Goal: Transaction & Acquisition: Purchase product/service

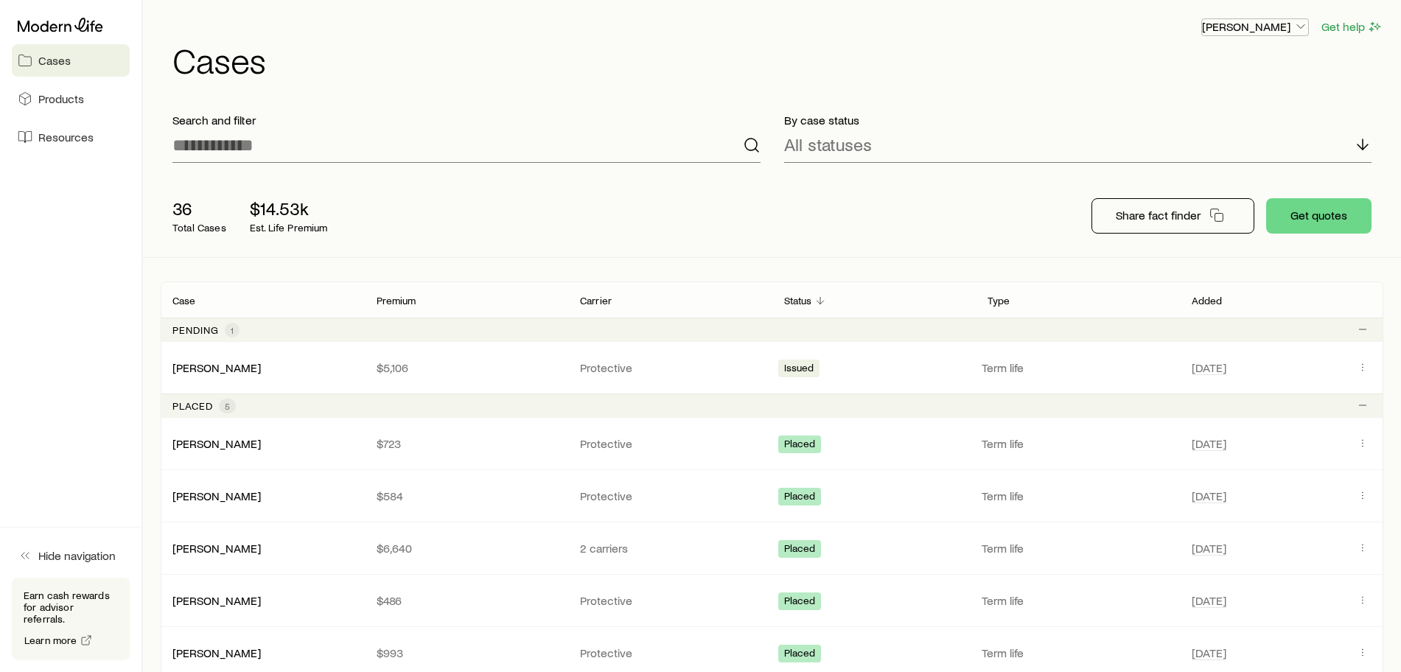
click at [1290, 27] on p "[PERSON_NAME]" at bounding box center [1255, 26] width 106 height 15
click at [1264, 67] on span "Licenses and contracts" at bounding box center [1225, 67] width 121 height 15
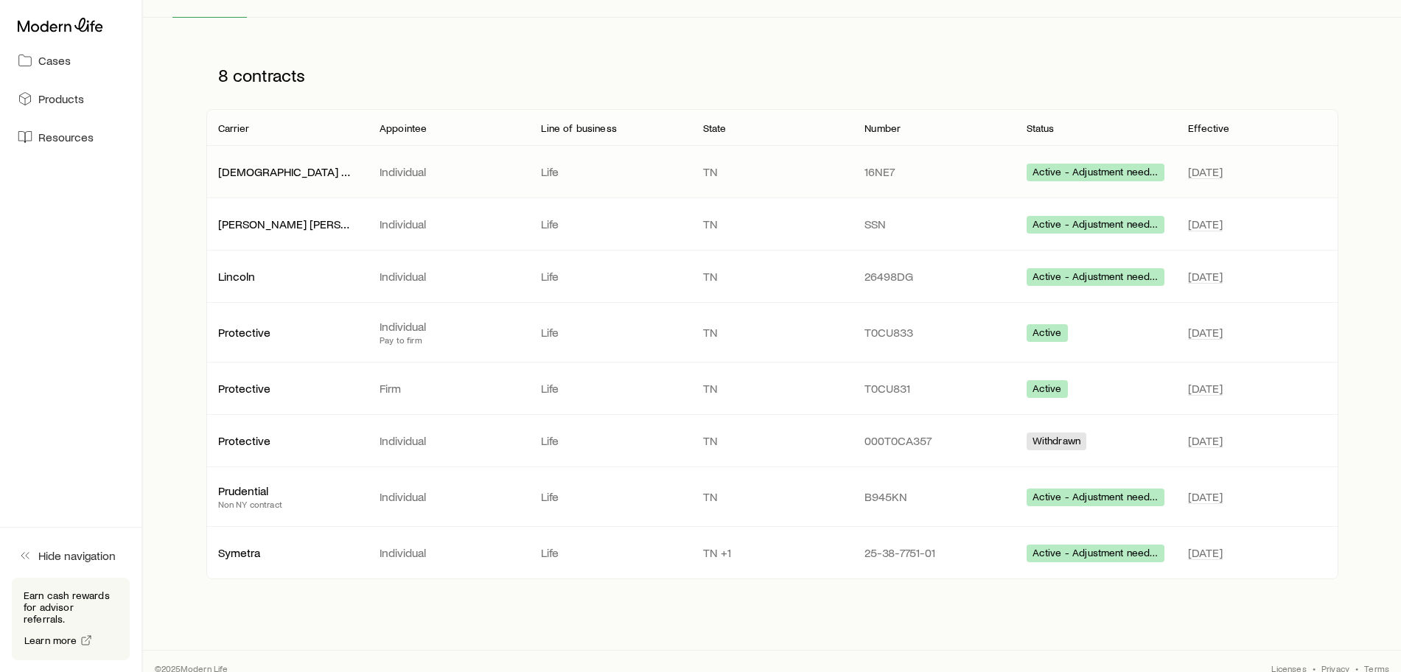
scroll to position [168, 0]
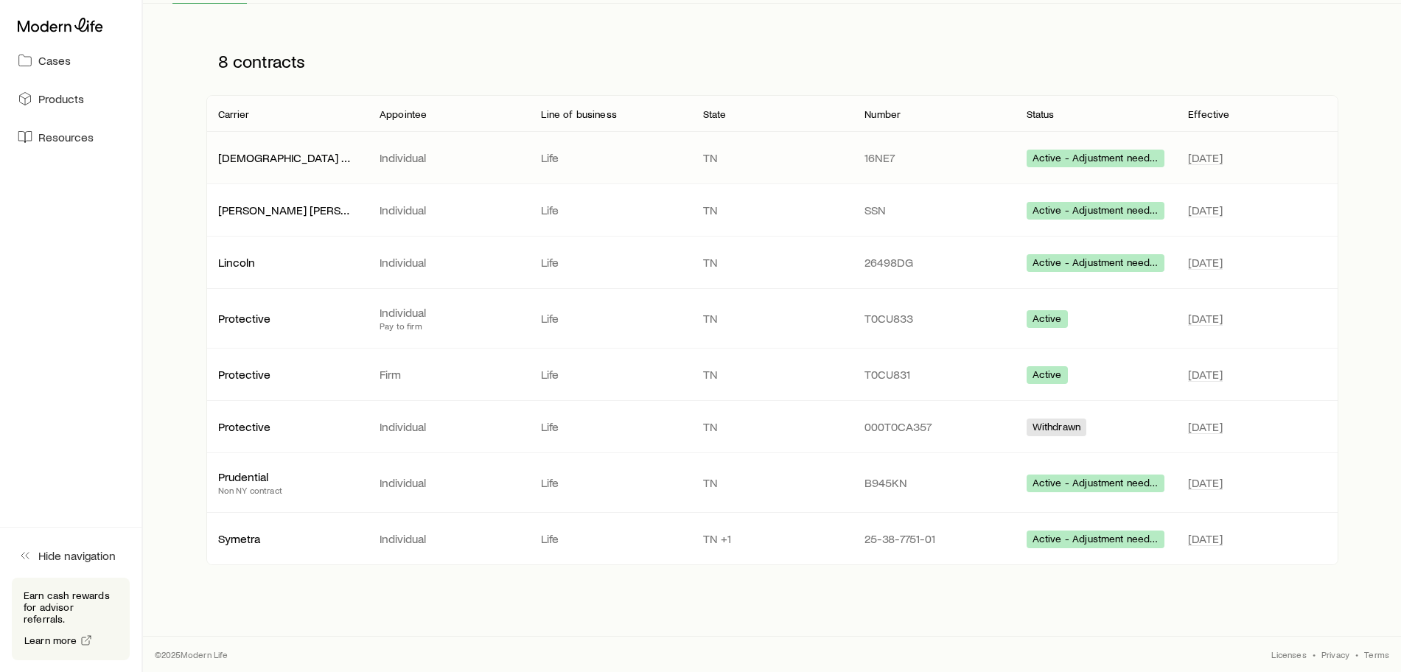
click at [1120, 158] on span "Active - Adjustment needed" at bounding box center [1096, 159] width 126 height 15
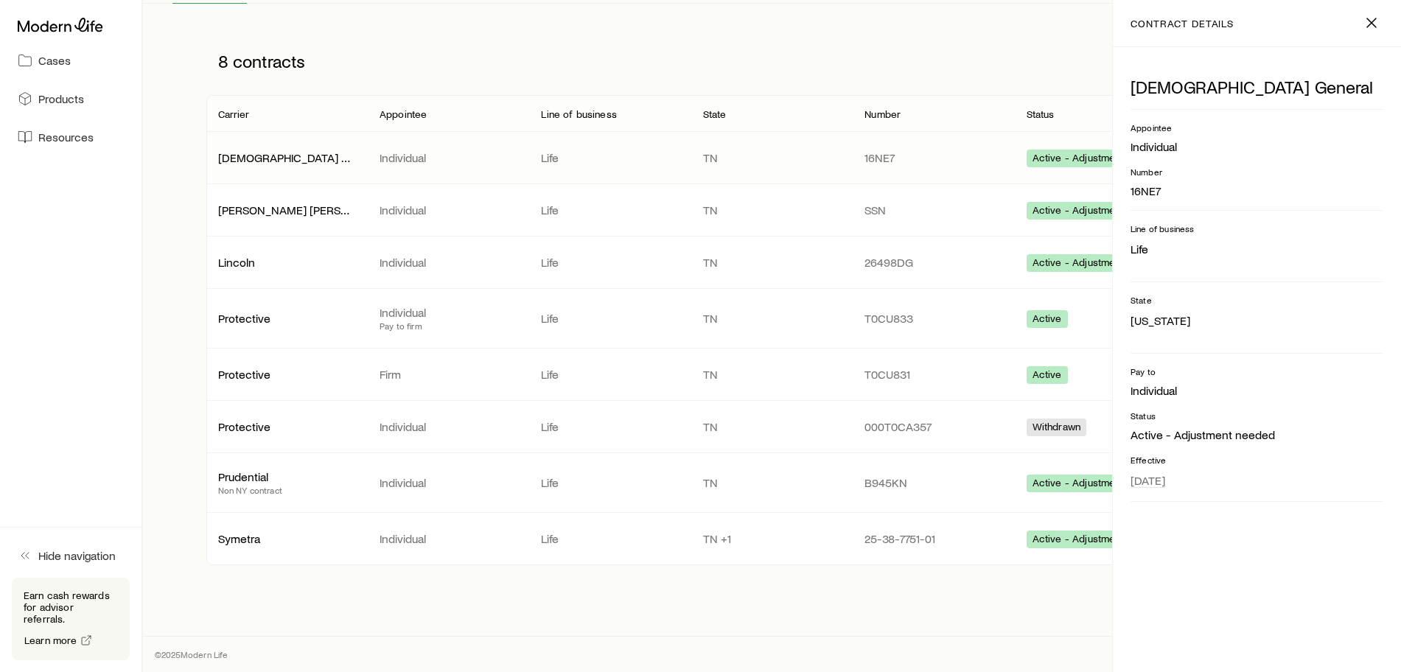
click at [1082, 158] on span "Active - Adjustment needed" at bounding box center [1096, 159] width 126 height 15
click at [1027, 260] on div "Active - Adjustment needed" at bounding box center [1096, 263] width 138 height 18
click at [1008, 38] on div "8 contracts" at bounding box center [772, 61] width 1132 height 68
click at [1368, 21] on icon "button" at bounding box center [1372, 23] width 18 height 18
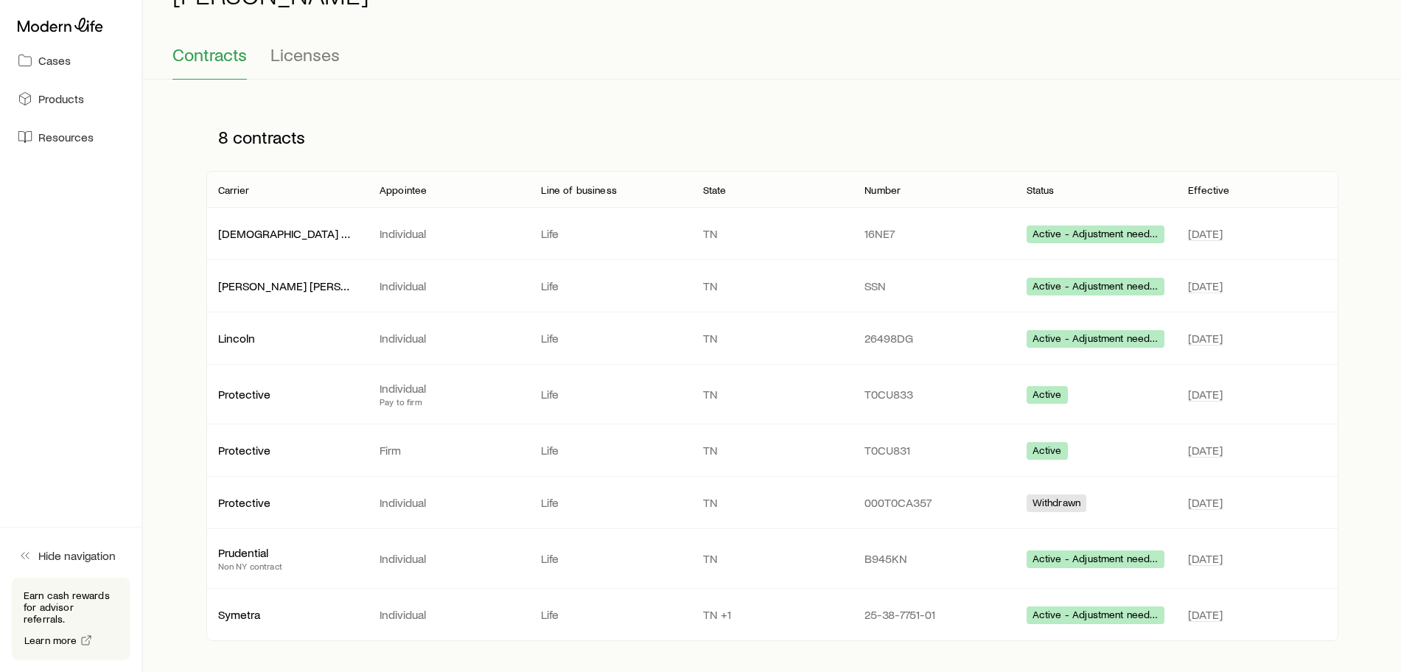
scroll to position [0, 0]
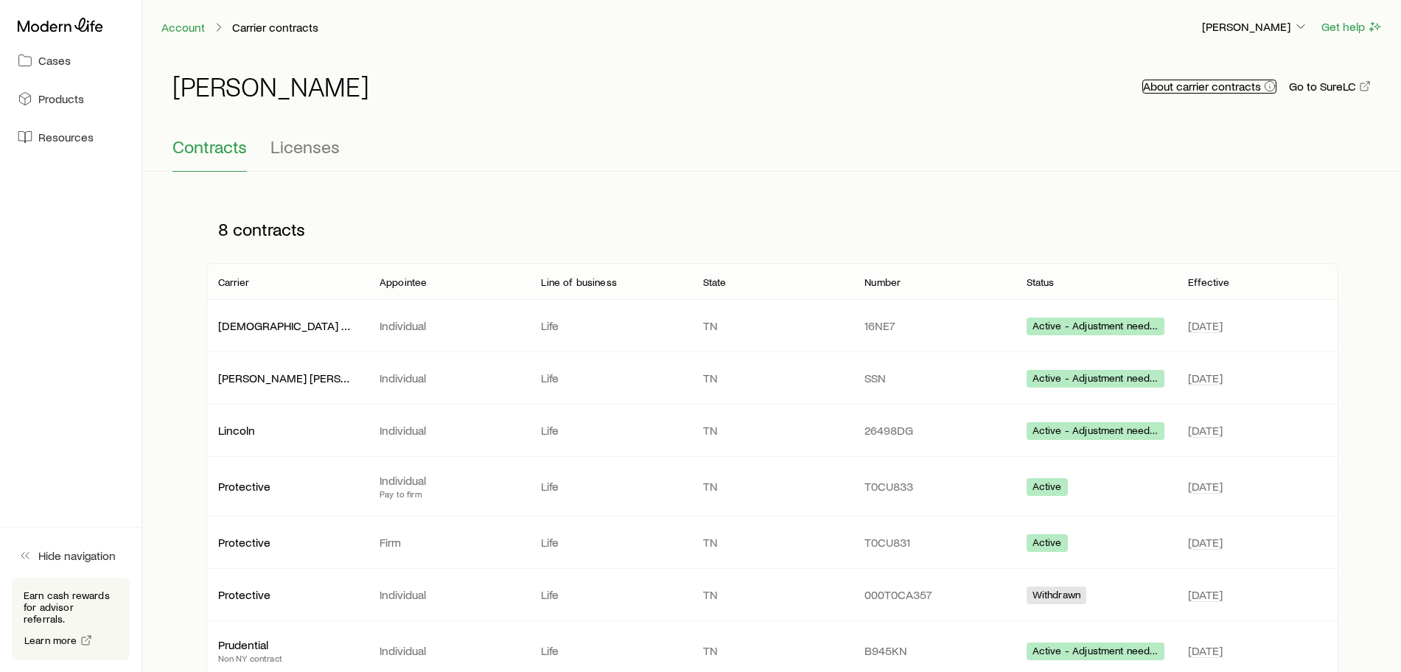
click at [1204, 88] on button "About carrier contracts" at bounding box center [1209, 87] width 134 height 14
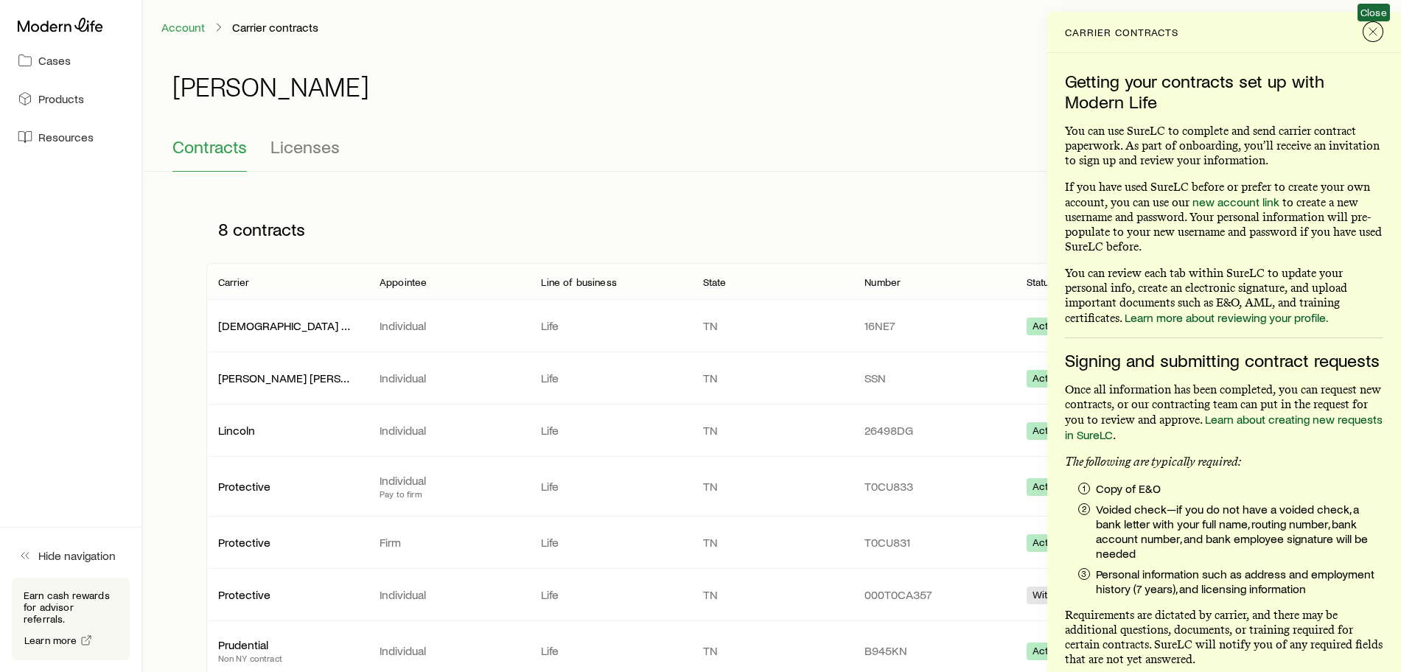
click at [1372, 30] on icon "Close" at bounding box center [1373, 31] width 15 height 15
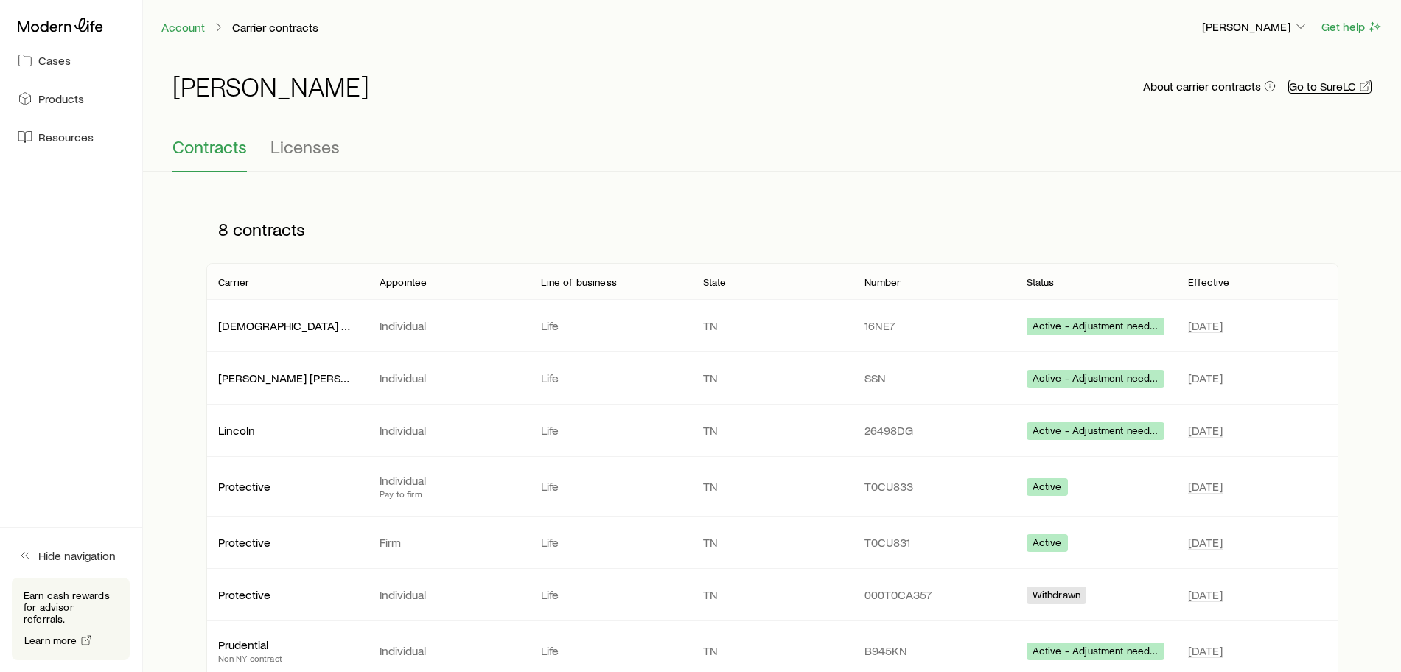
click at [1328, 88] on link "Go to SureLC" at bounding box center [1329, 87] width 83 height 14
click at [313, 145] on span "Licenses" at bounding box center [305, 146] width 69 height 21
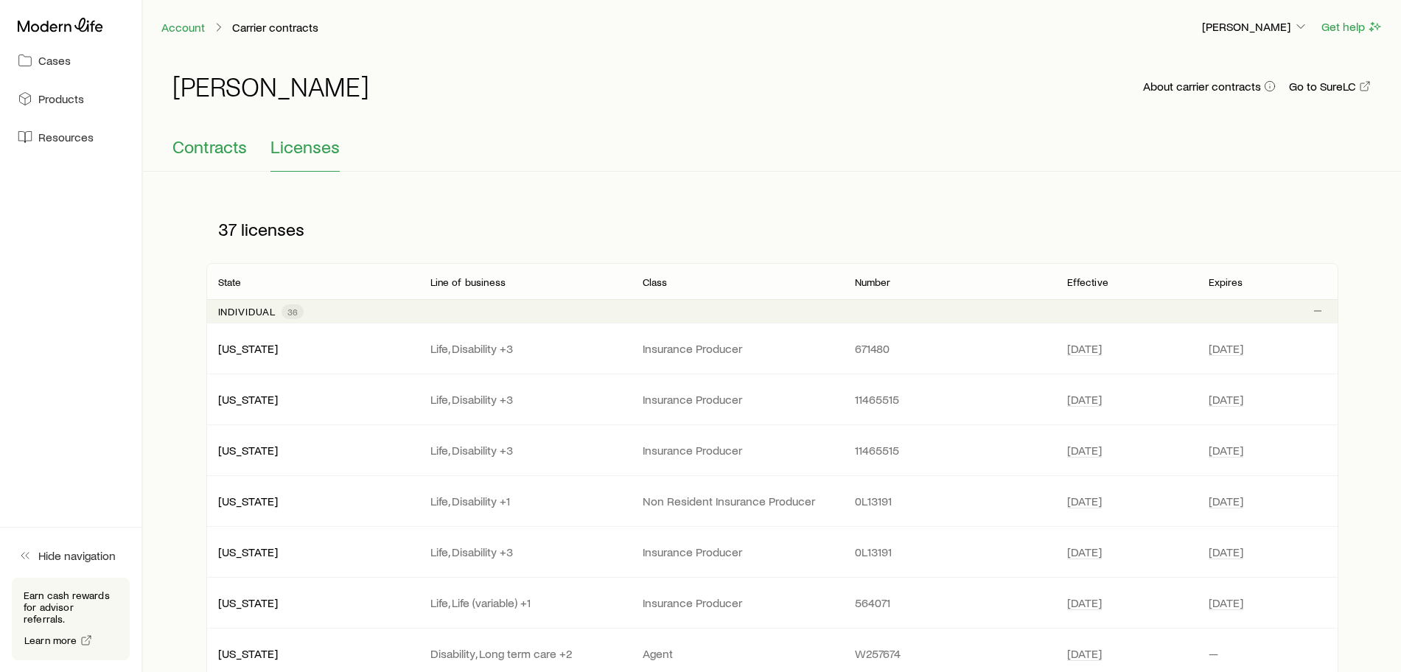
click at [200, 141] on span "Contracts" at bounding box center [209, 146] width 74 height 21
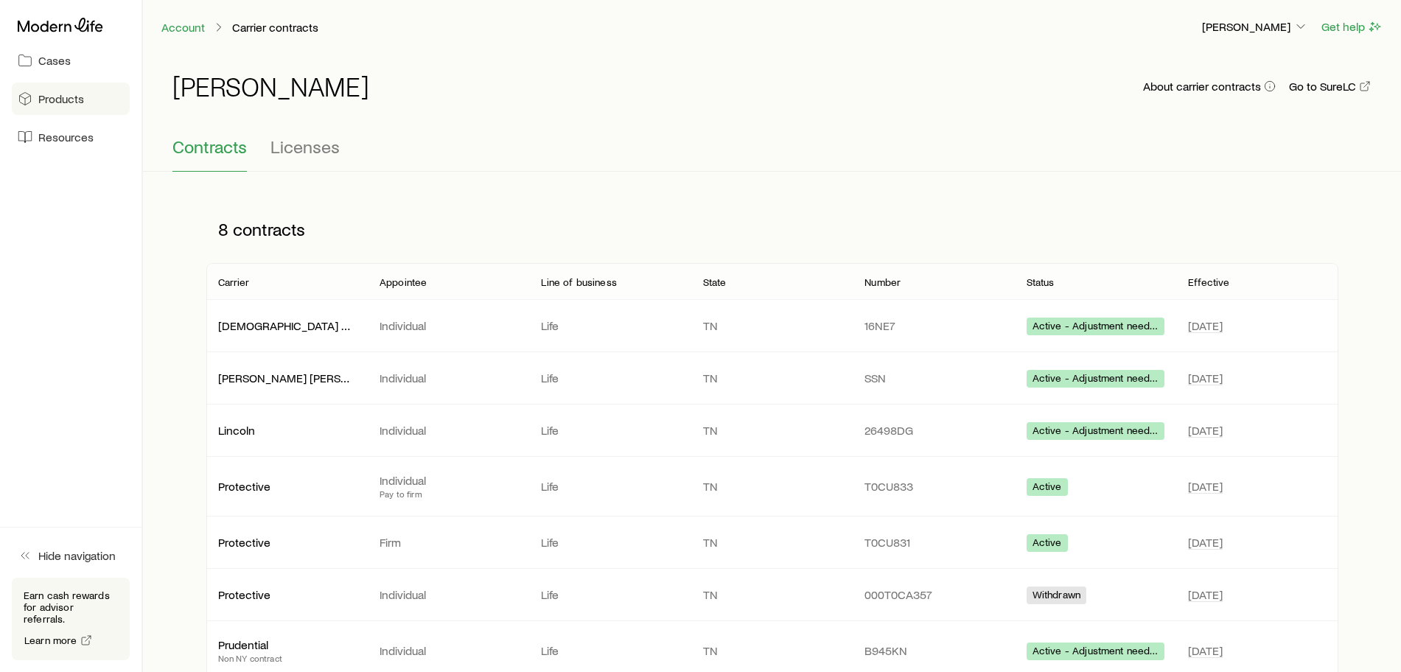
click at [67, 104] on span "Products" at bounding box center [61, 98] width 46 height 15
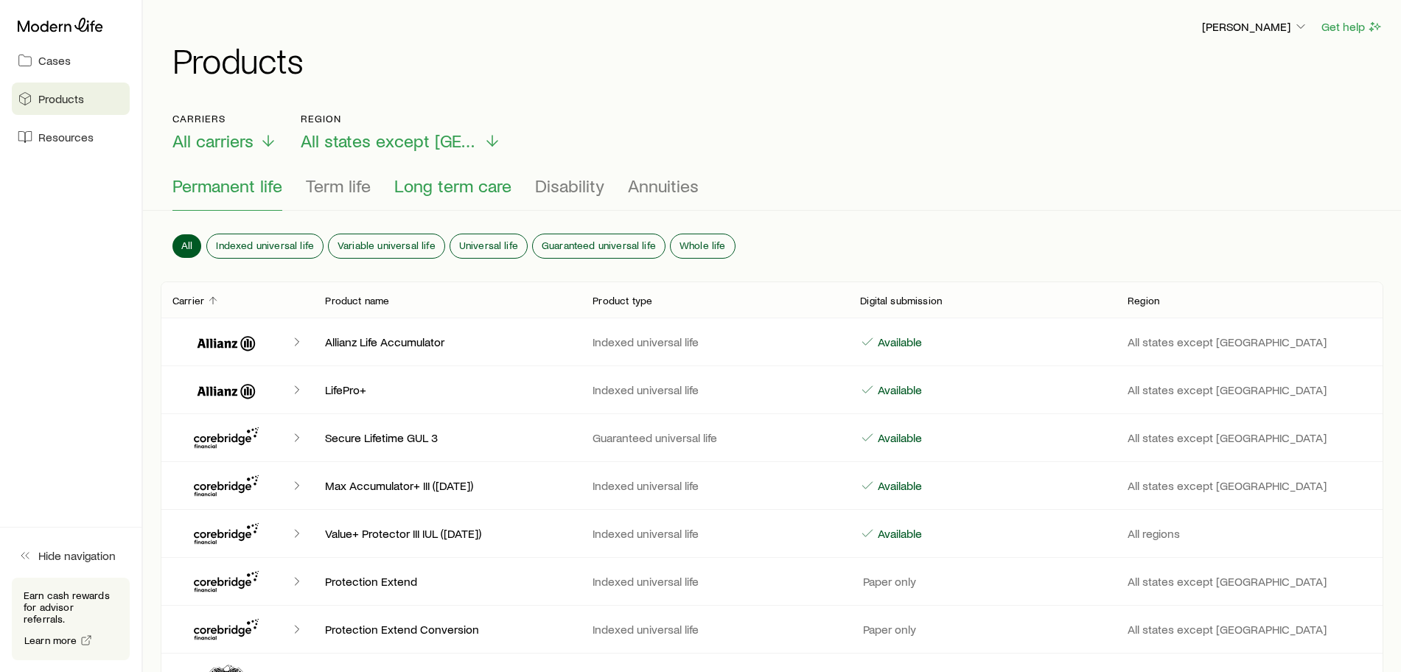
click at [441, 192] on span "Long term care" at bounding box center [452, 185] width 117 height 21
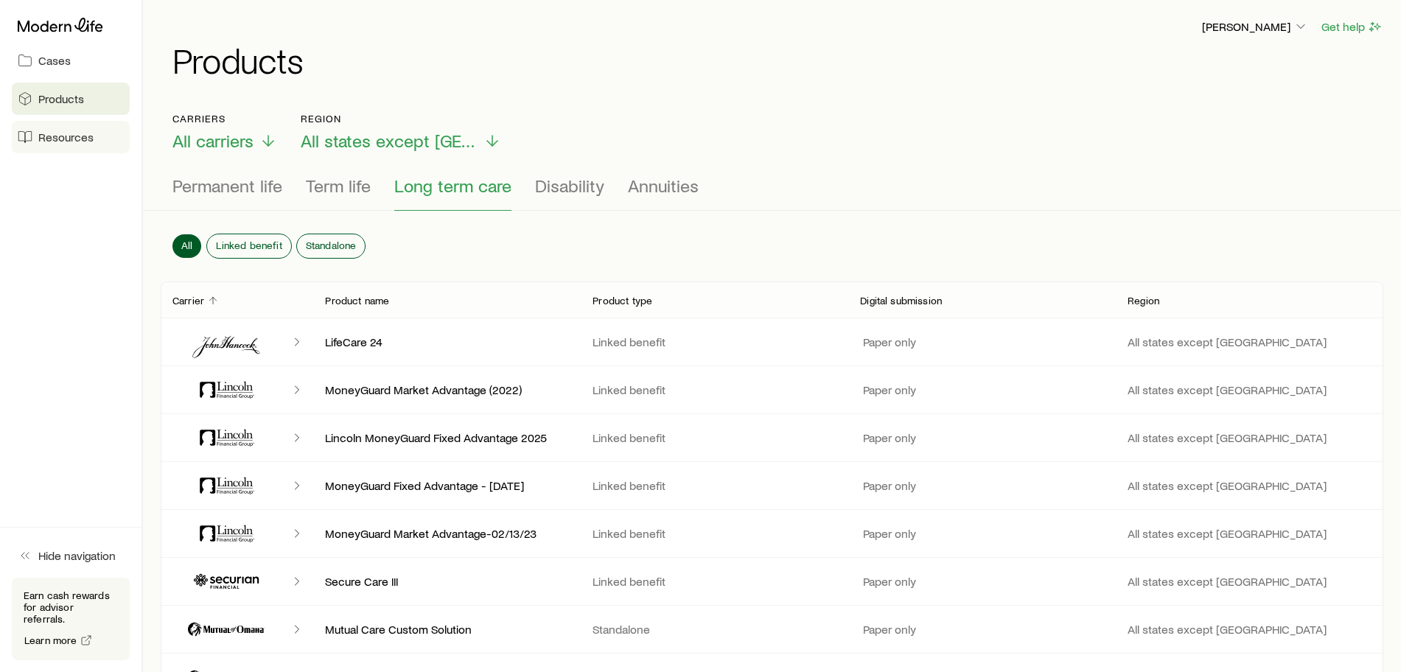
click at [56, 136] on span "Resources" at bounding box center [65, 137] width 55 height 15
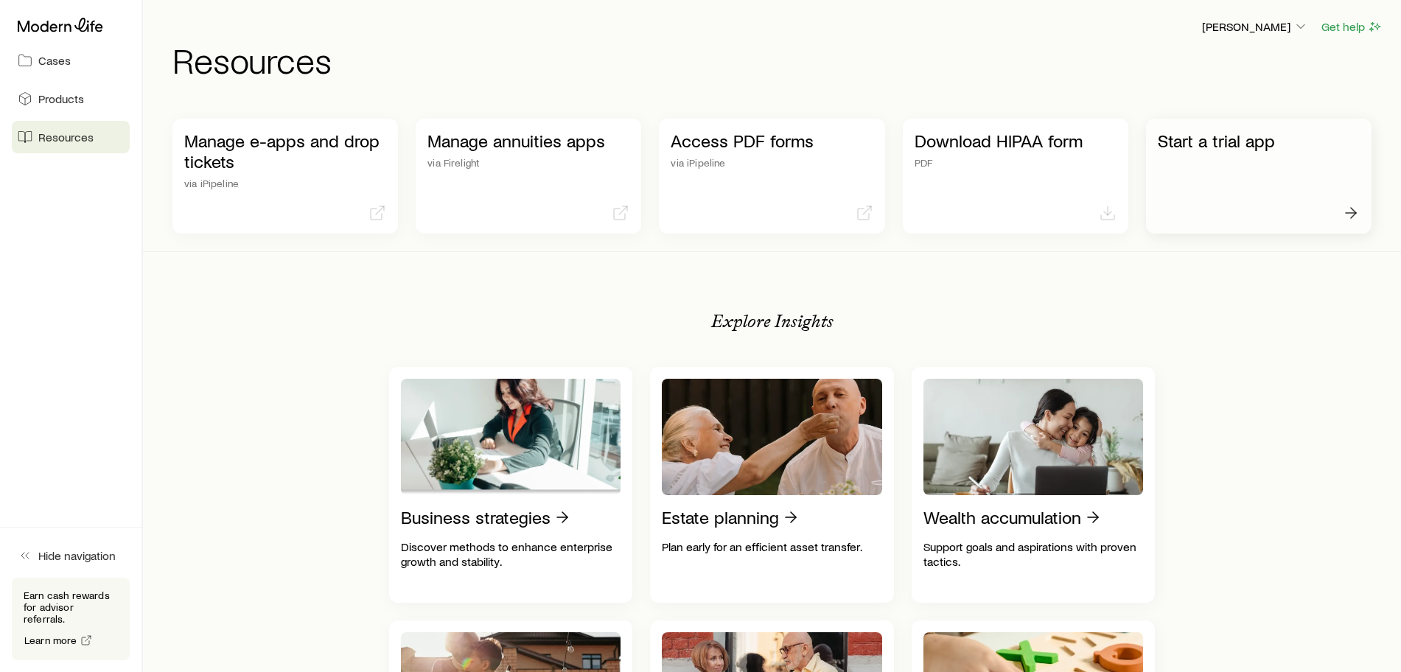
click at [1219, 137] on p "Start a trial app" at bounding box center [1259, 140] width 202 height 21
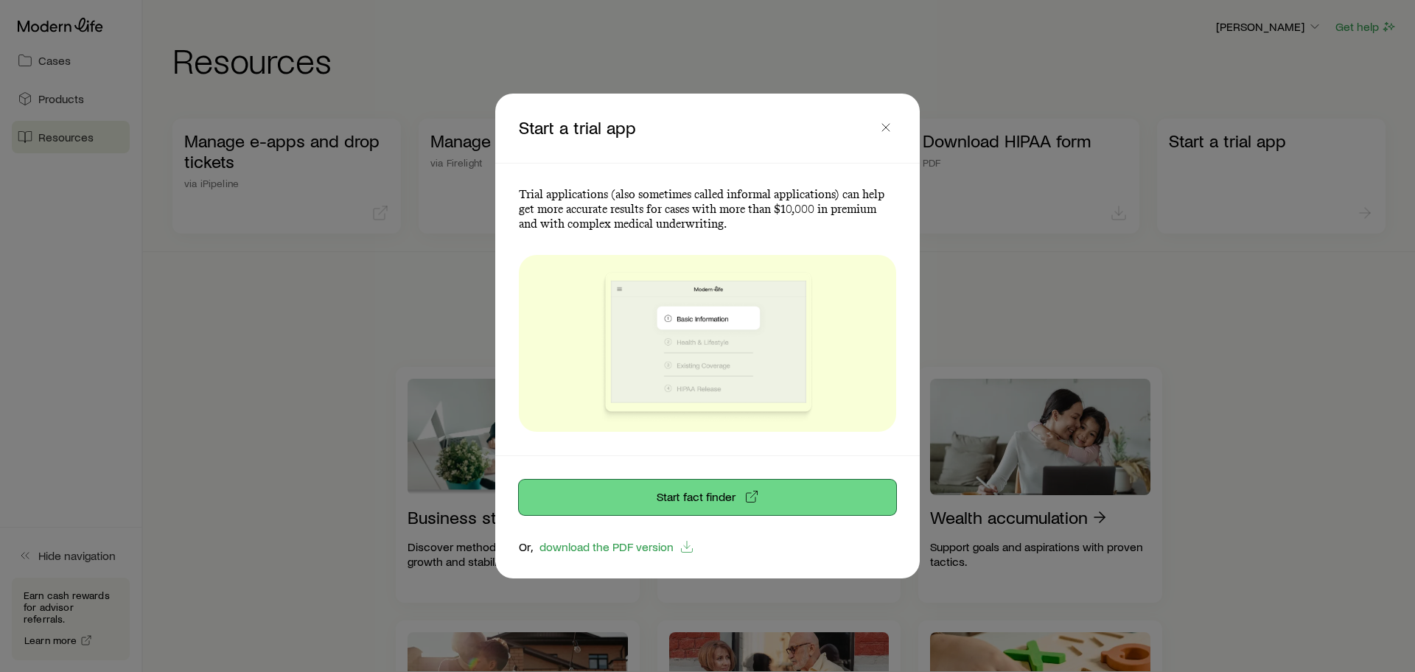
click at [661, 494] on link "Start fact finder" at bounding box center [707, 497] width 377 height 35
click at [889, 129] on icon "button" at bounding box center [886, 127] width 15 height 15
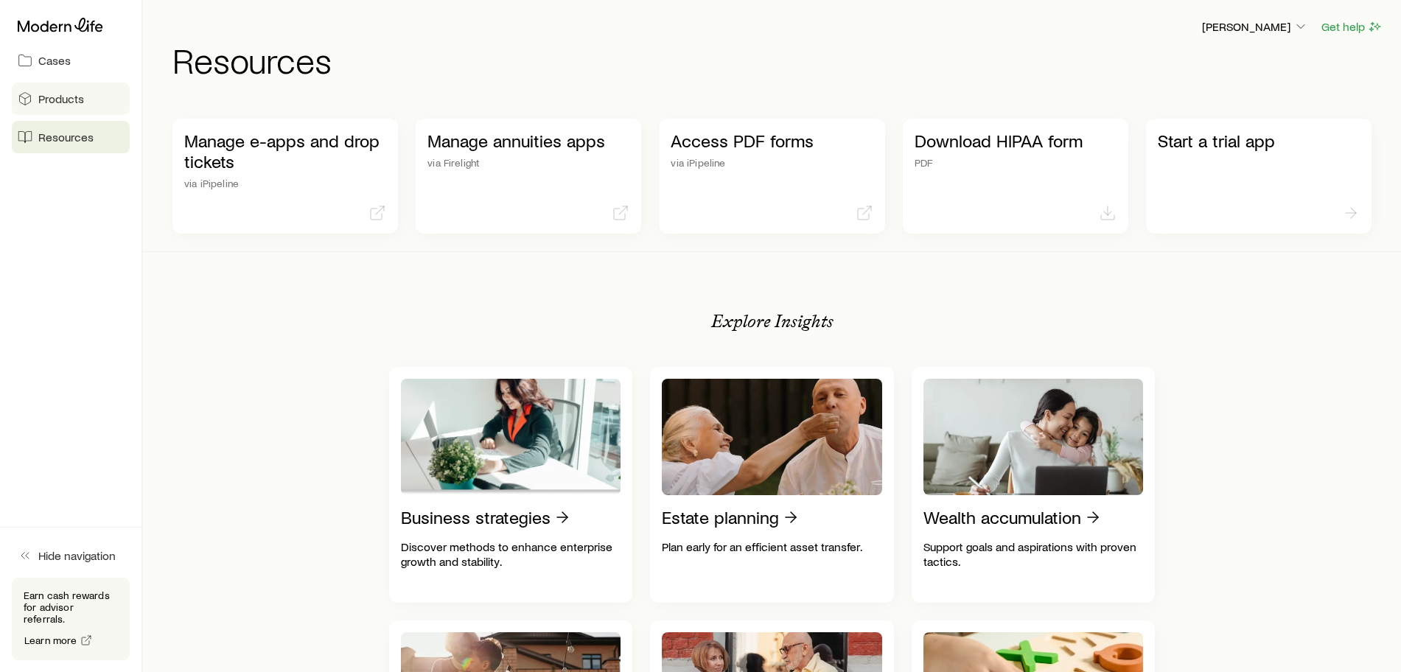
click at [63, 97] on span "Products" at bounding box center [61, 98] width 46 height 15
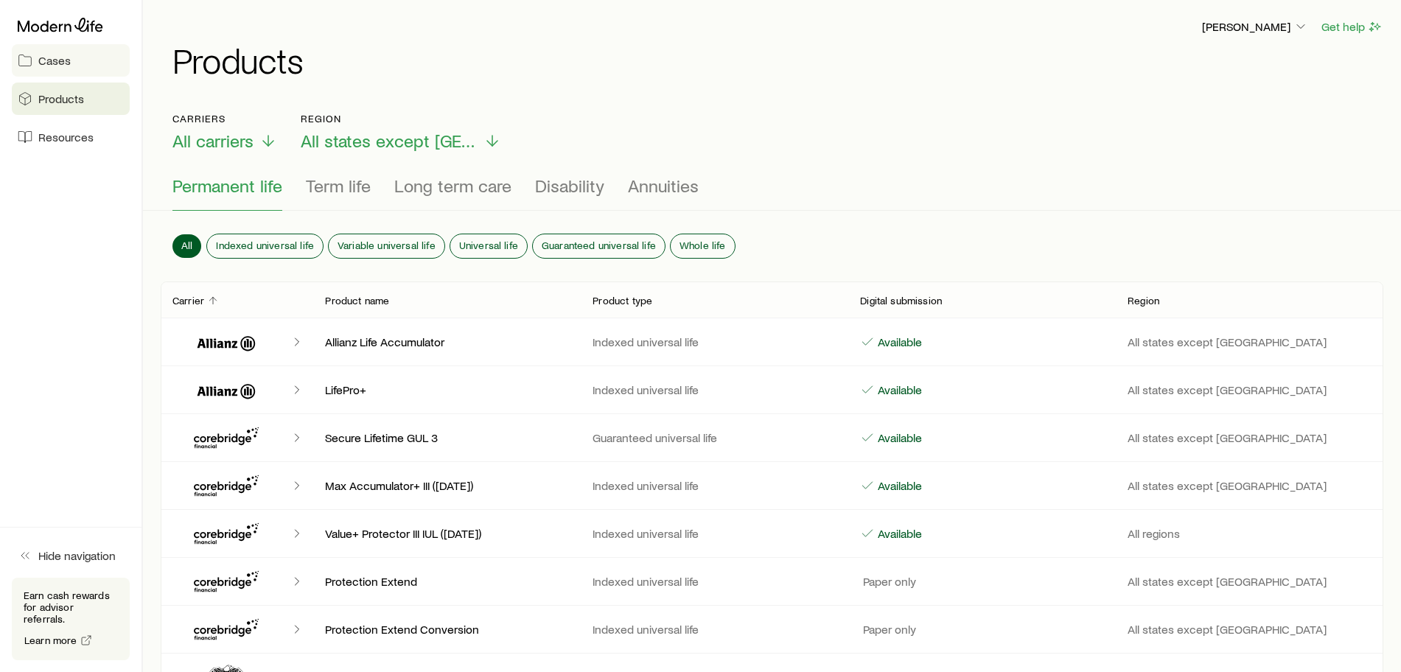
click at [51, 59] on span "Cases" at bounding box center [54, 60] width 32 height 15
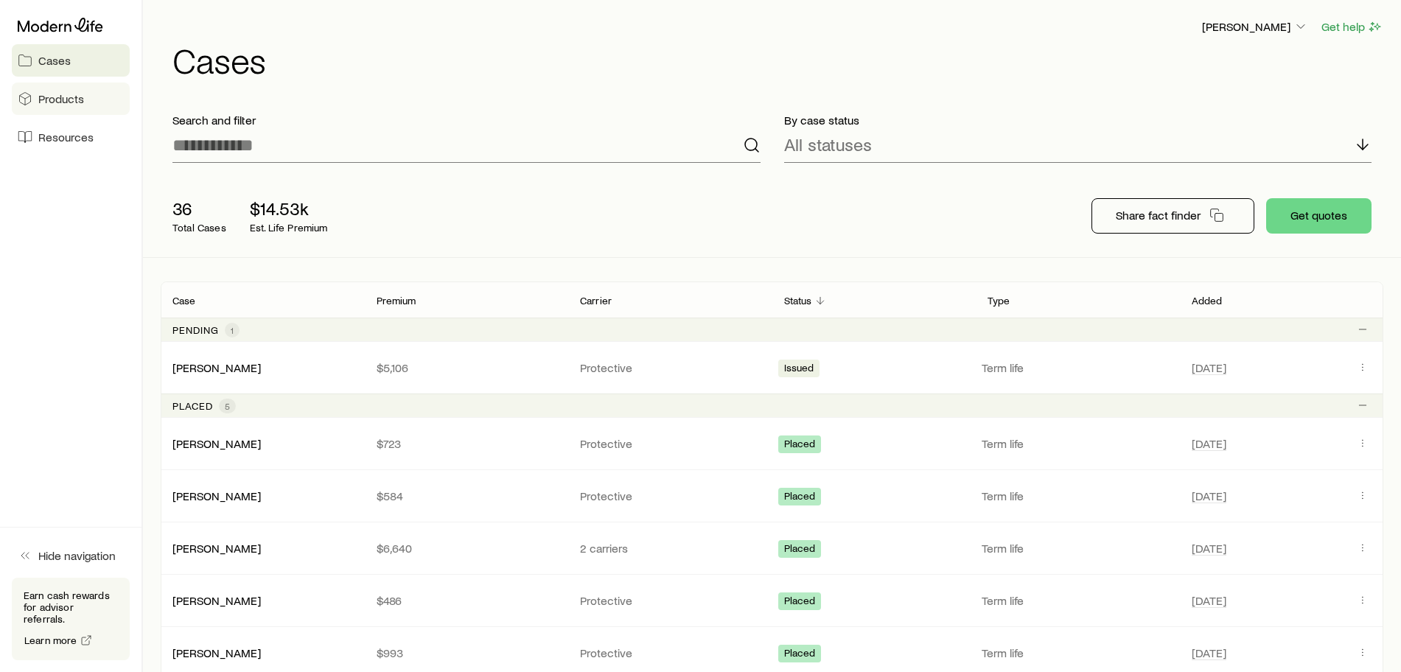
click at [57, 105] on span "Products" at bounding box center [61, 98] width 46 height 15
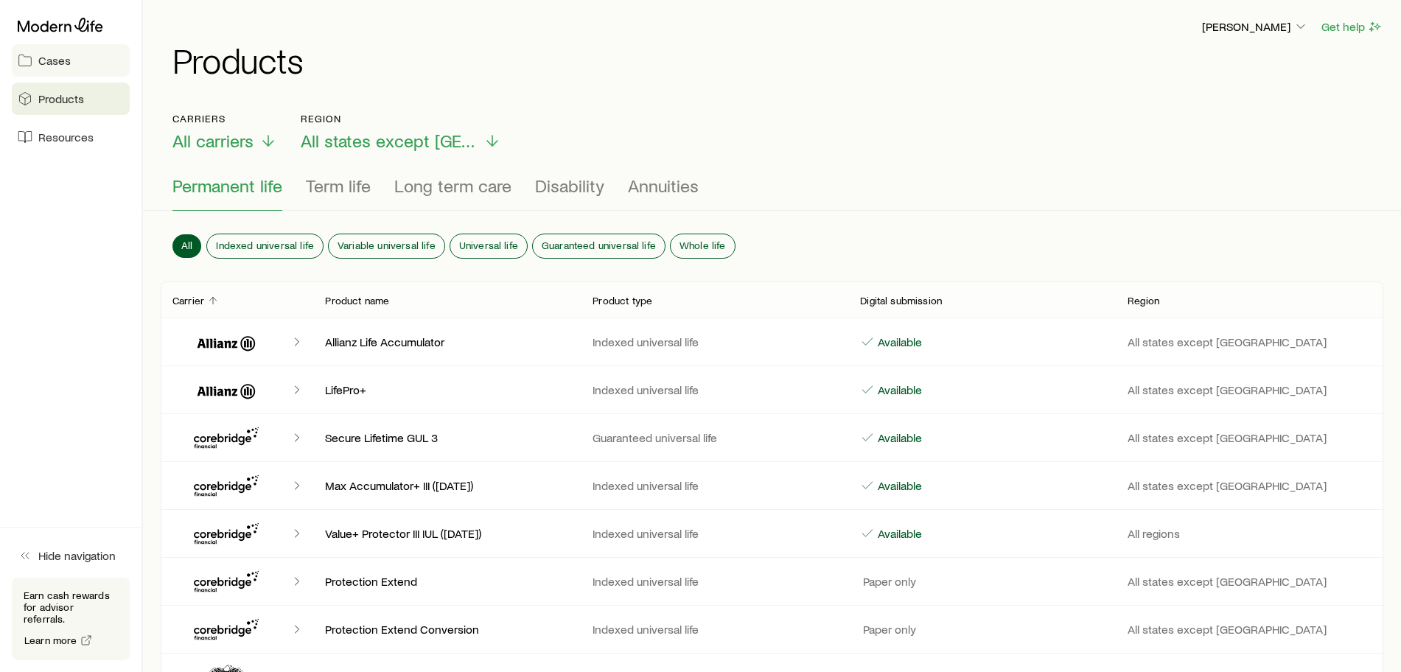
click at [60, 64] on span "Cases" at bounding box center [54, 60] width 32 height 15
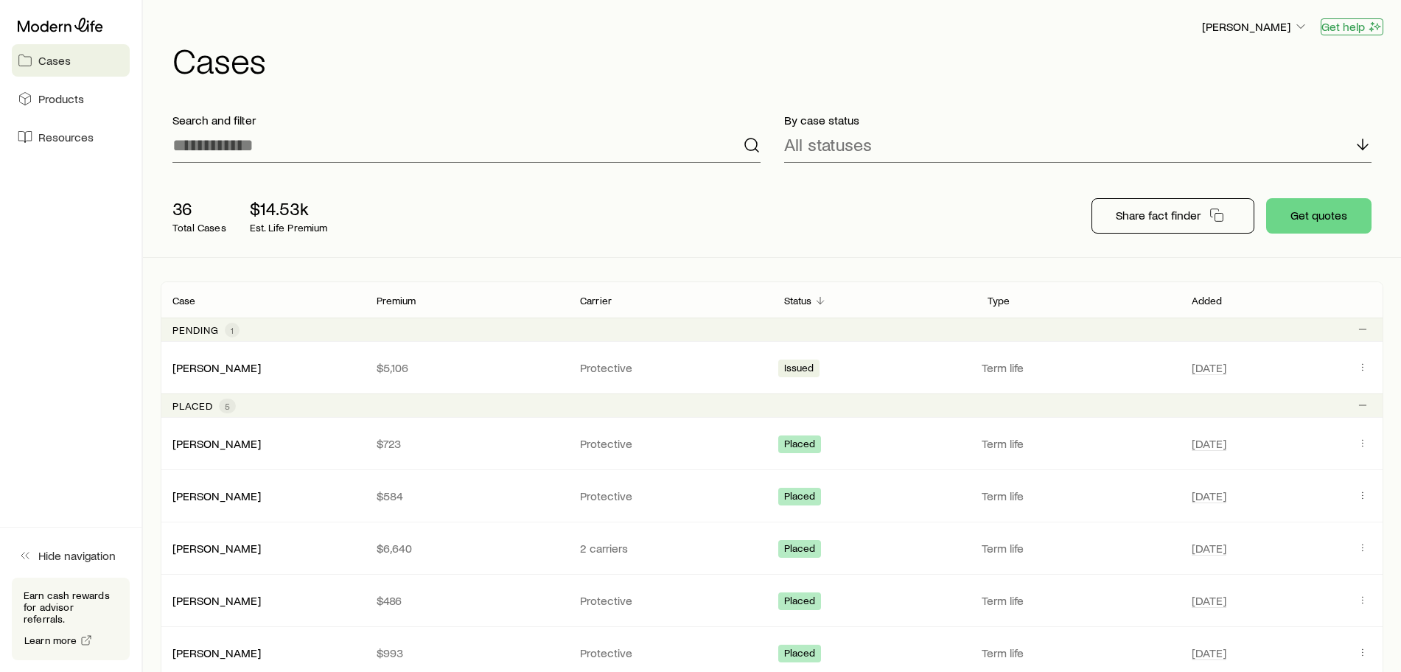
click at [1344, 28] on button "Get help" at bounding box center [1352, 26] width 63 height 17
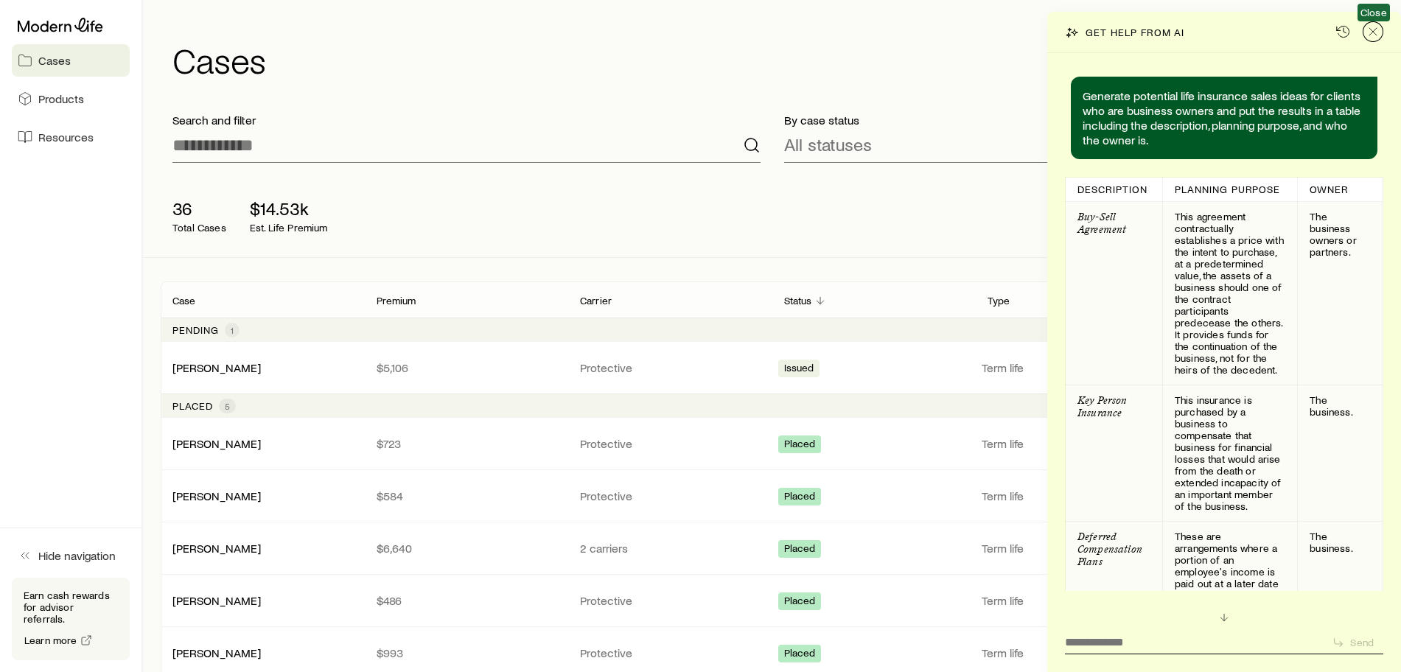
click at [1369, 30] on icon "Close" at bounding box center [1373, 31] width 15 height 15
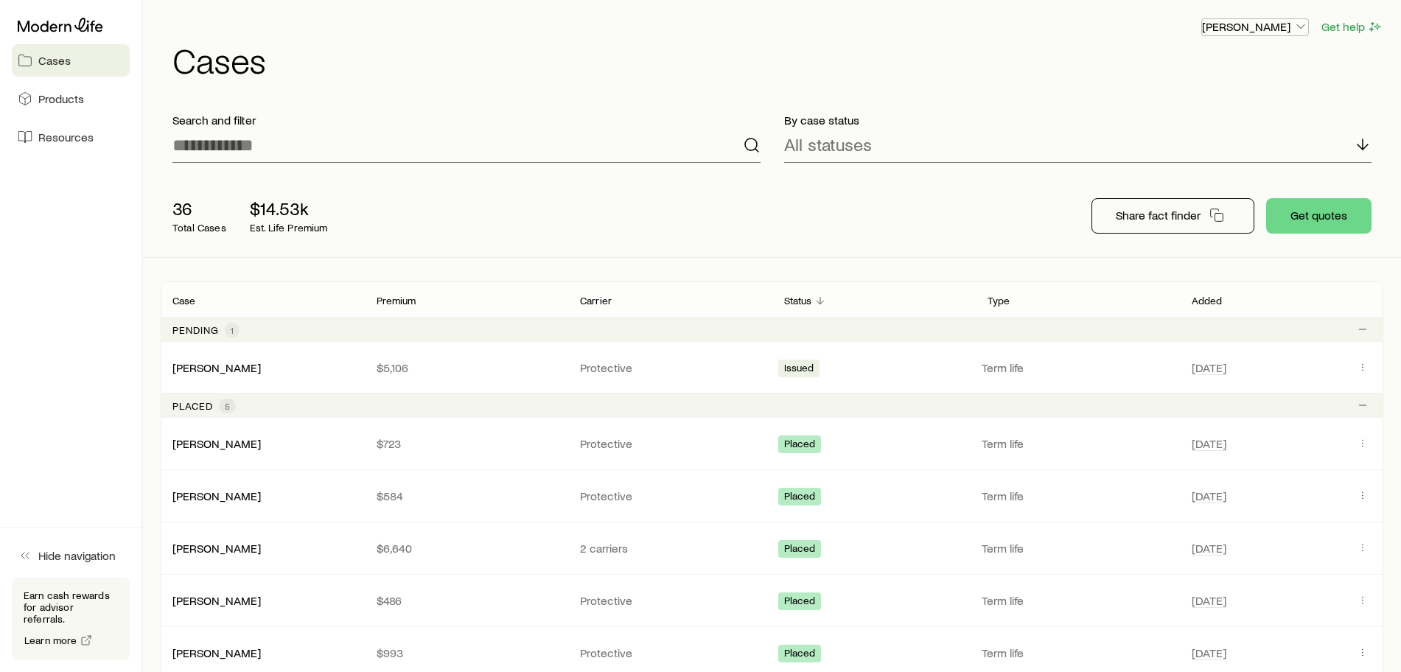
click at [1259, 30] on p "[PERSON_NAME]" at bounding box center [1255, 26] width 106 height 15
click at [1207, 100] on span "Commission schedule" at bounding box center [1222, 99] width 114 height 15
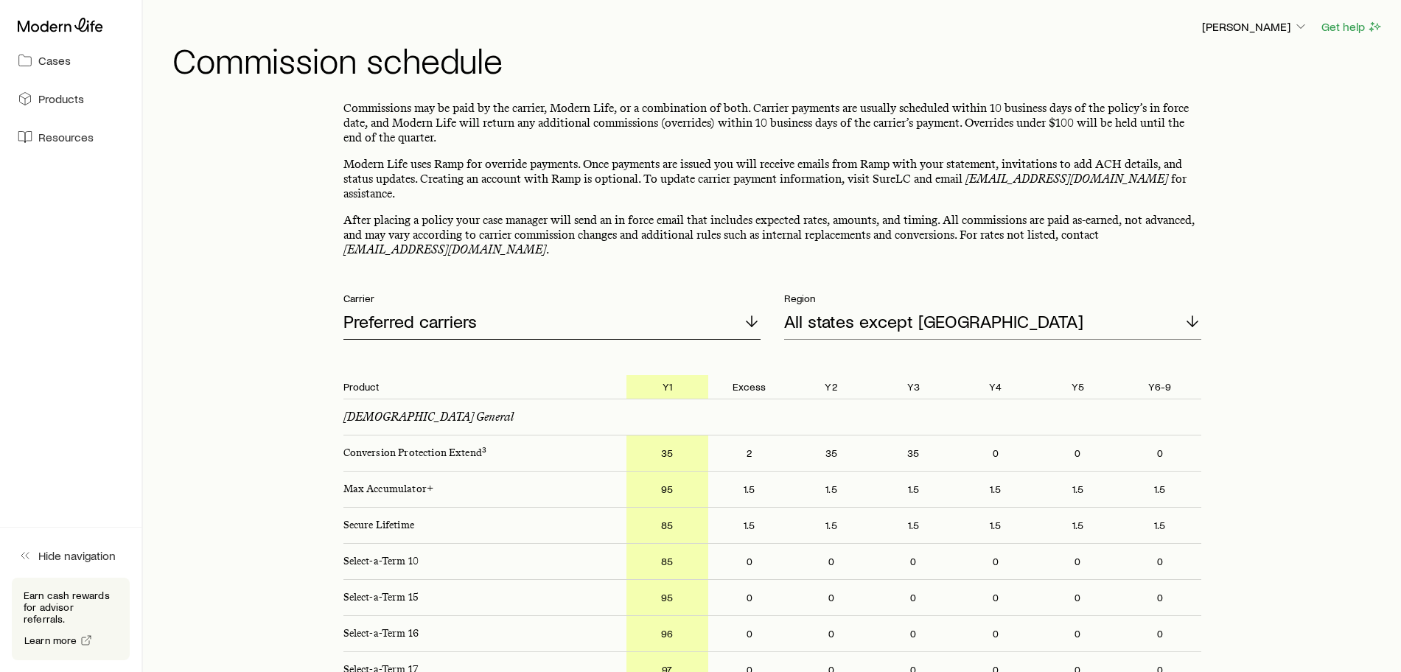
click at [750, 313] on icon at bounding box center [752, 322] width 18 height 18
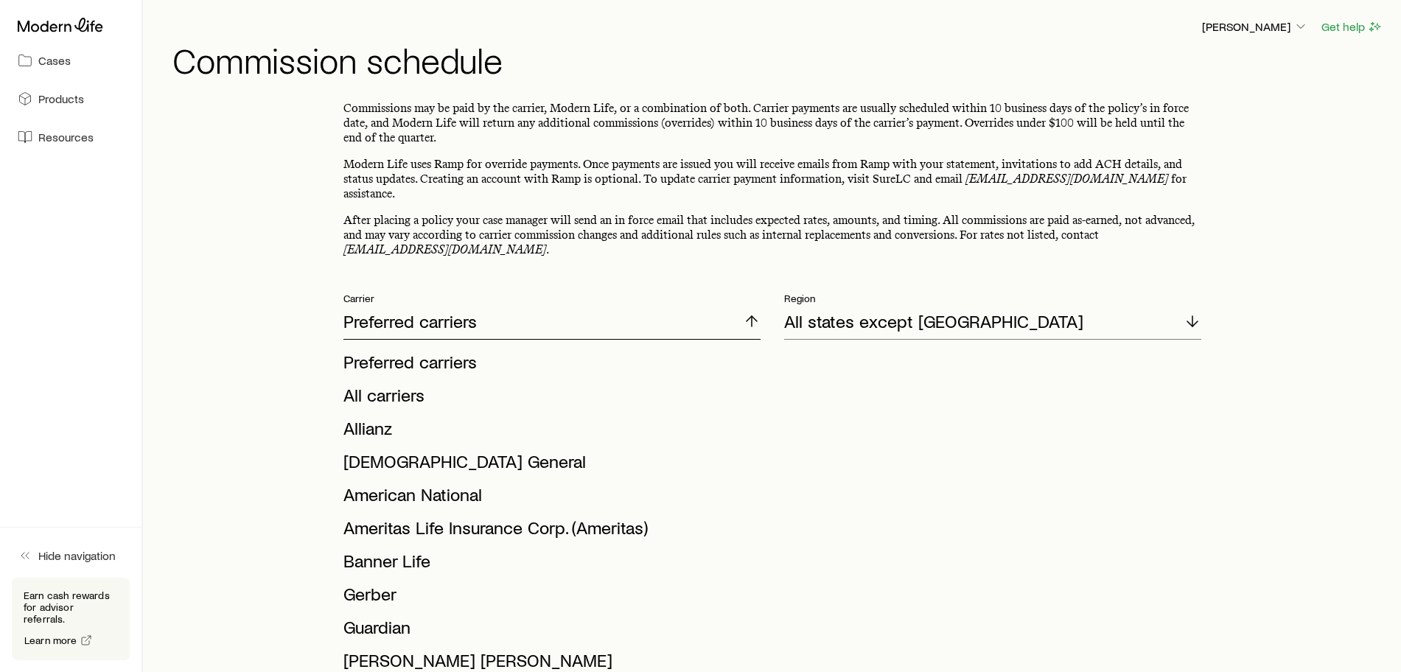
click at [748, 313] on icon at bounding box center [752, 322] width 18 height 18
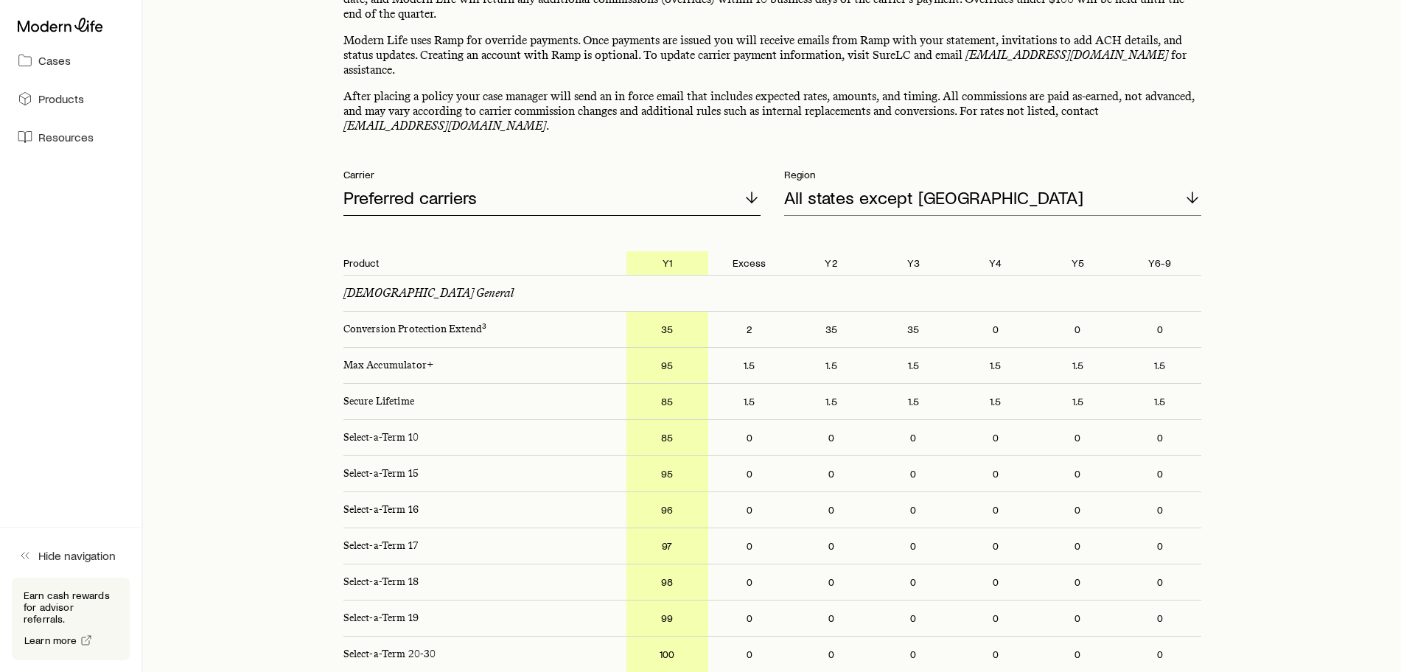
scroll to position [92, 0]
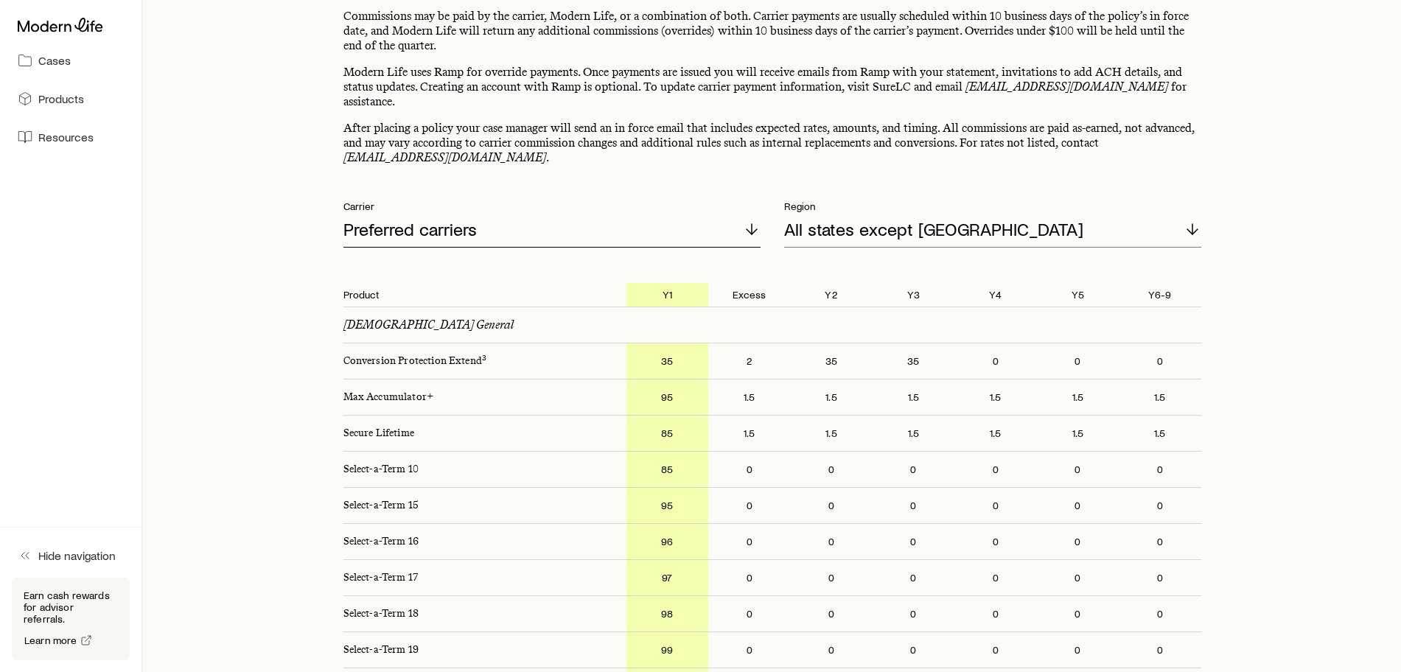
click at [751, 224] on div "Preferred carriers" at bounding box center [551, 229] width 417 height 35
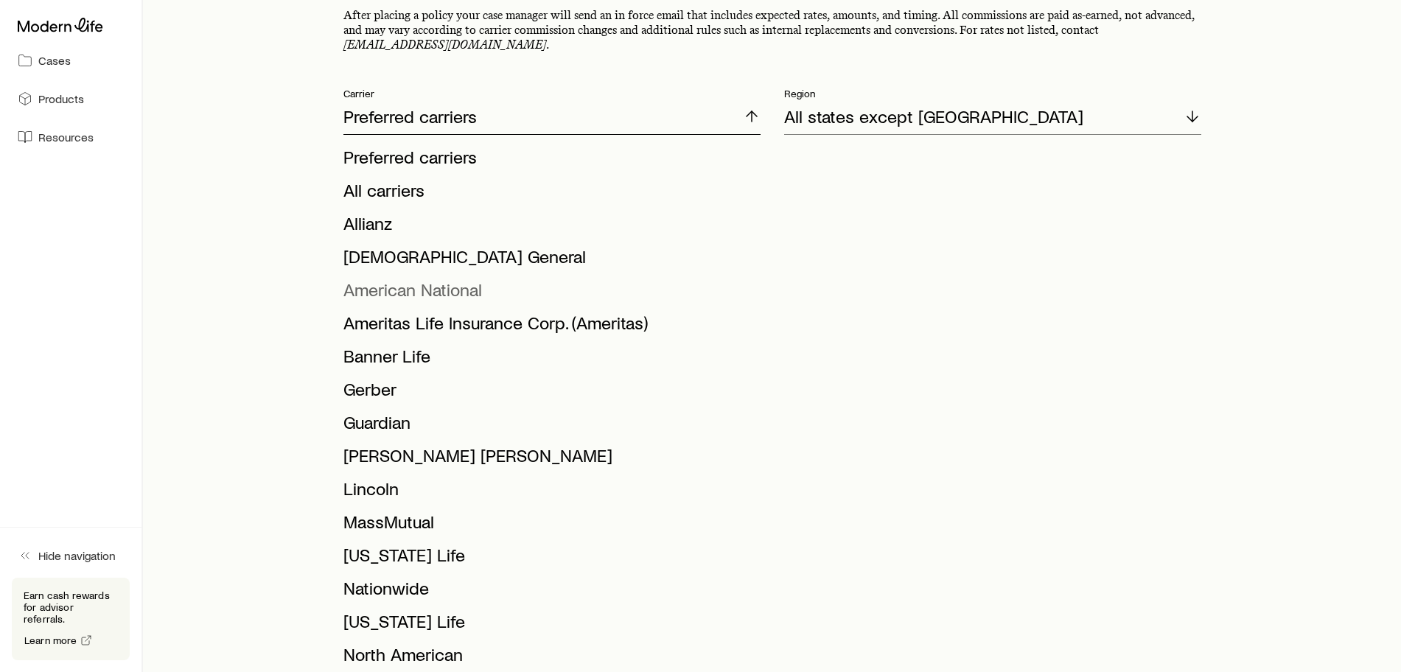
scroll to position [0, 0]
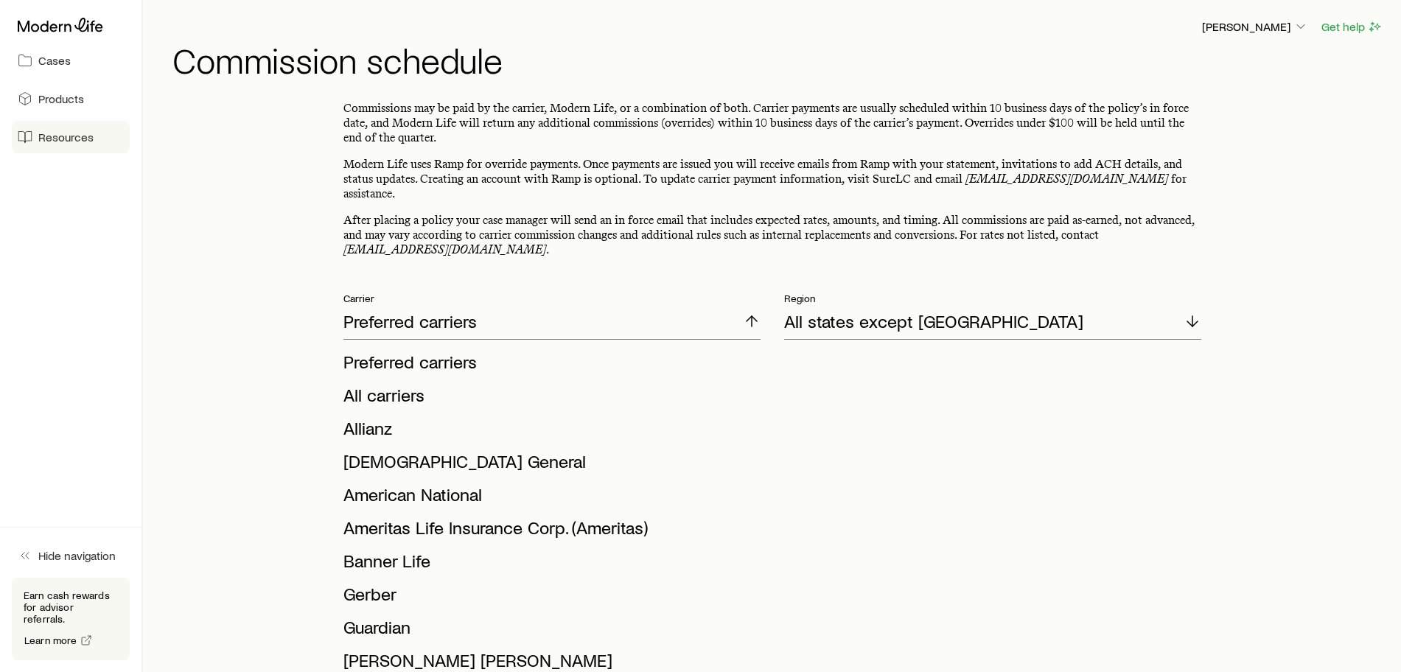
click at [75, 140] on span "Resources" at bounding box center [65, 137] width 55 height 15
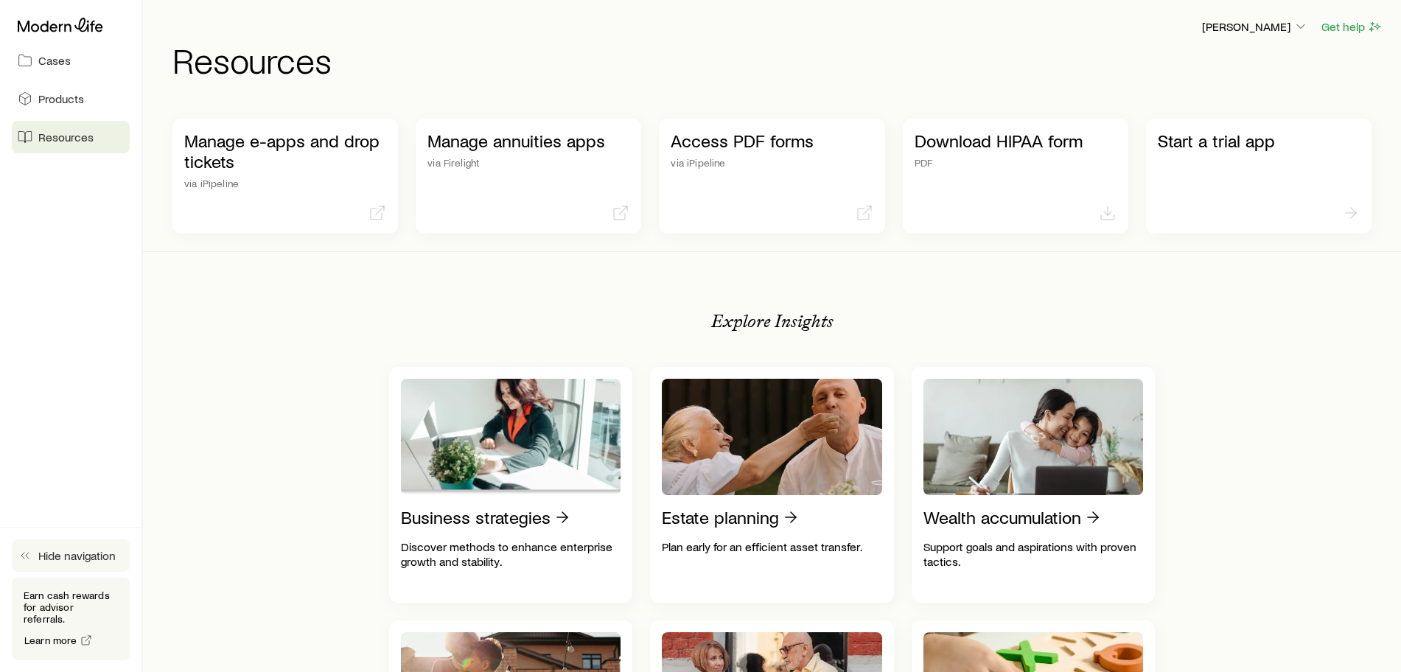
click at [36, 560] on button "Hide navigation" at bounding box center [71, 556] width 118 height 32
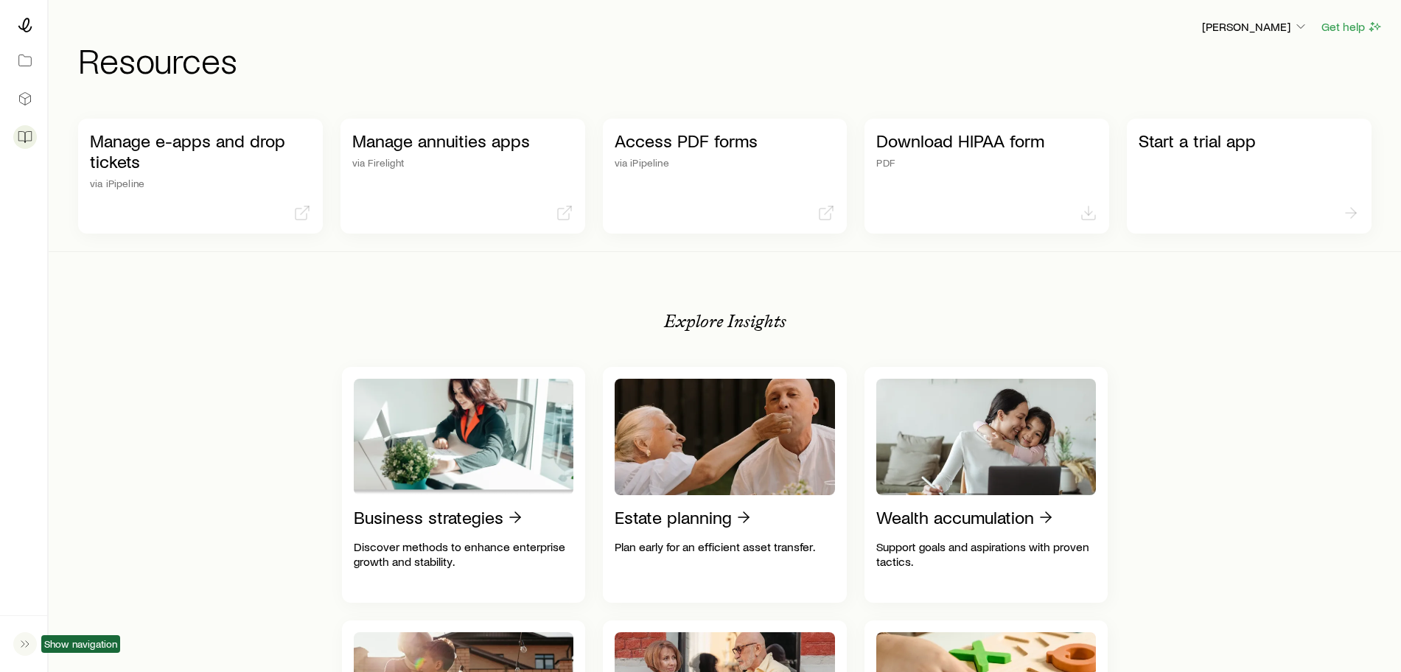
click at [31, 655] on button "button" at bounding box center [24, 644] width 24 height 32
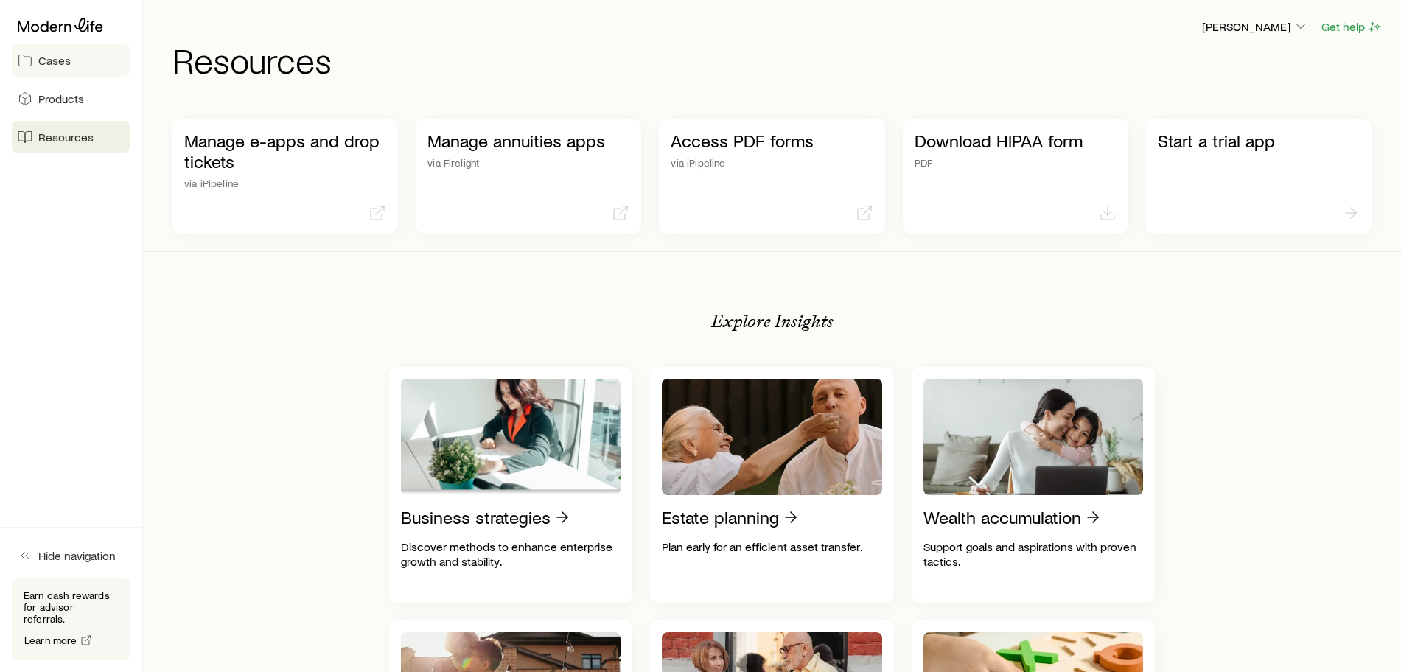
click at [58, 49] on link "Cases" at bounding box center [71, 60] width 118 height 32
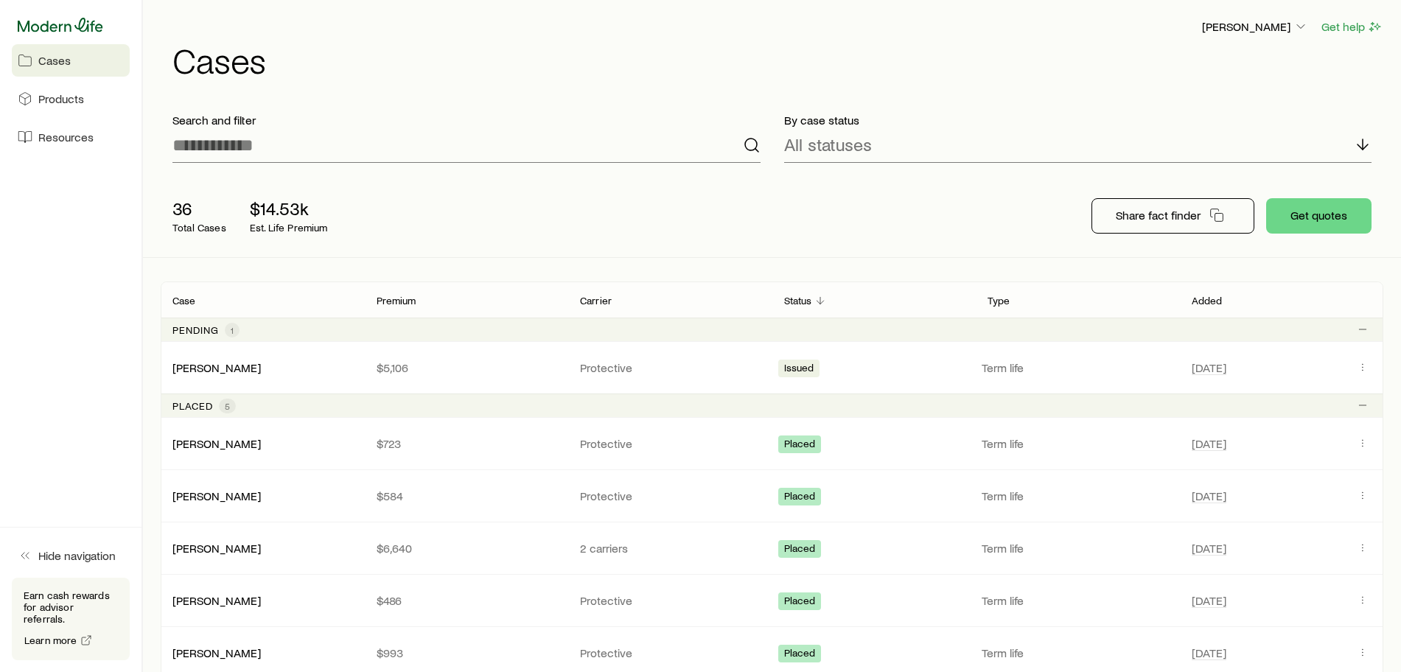
click at [57, 29] on icon at bounding box center [60, 25] width 85 height 15
click at [63, 23] on icon at bounding box center [60, 25] width 85 height 15
click at [50, 91] on span "Products" at bounding box center [61, 98] width 46 height 15
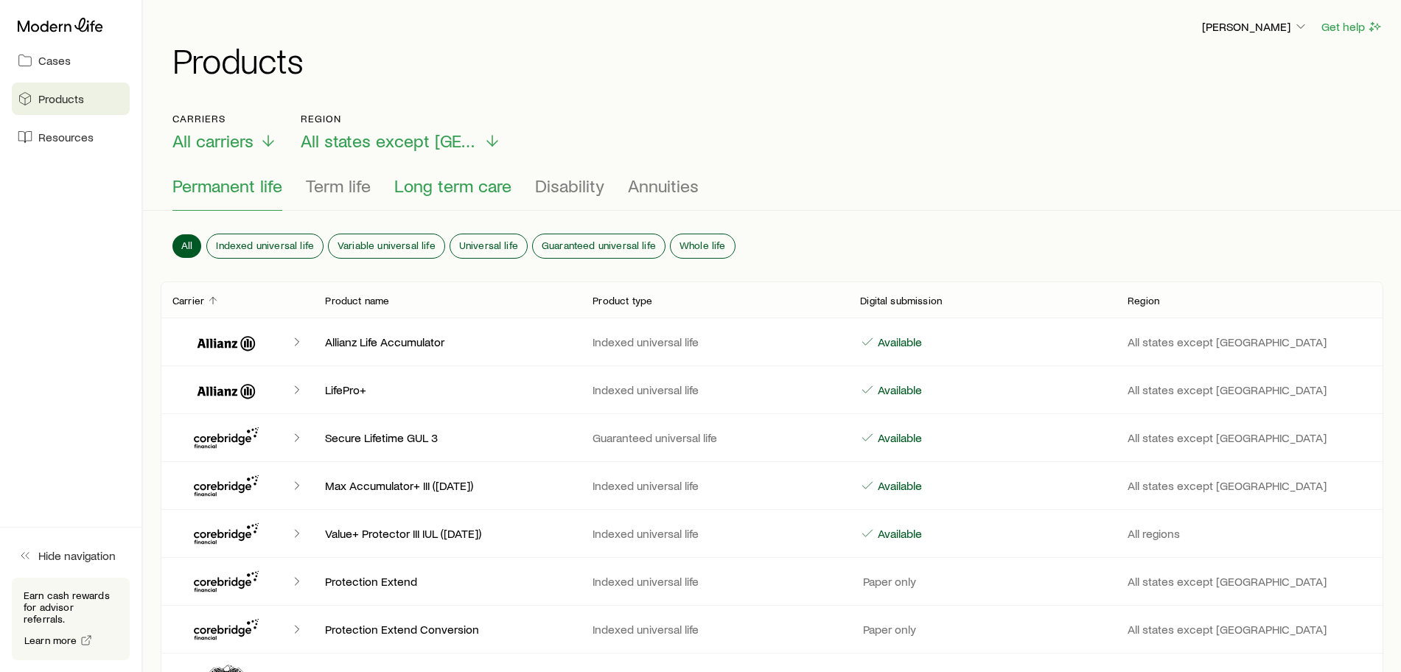
click at [436, 189] on span "Long term care" at bounding box center [452, 185] width 117 height 21
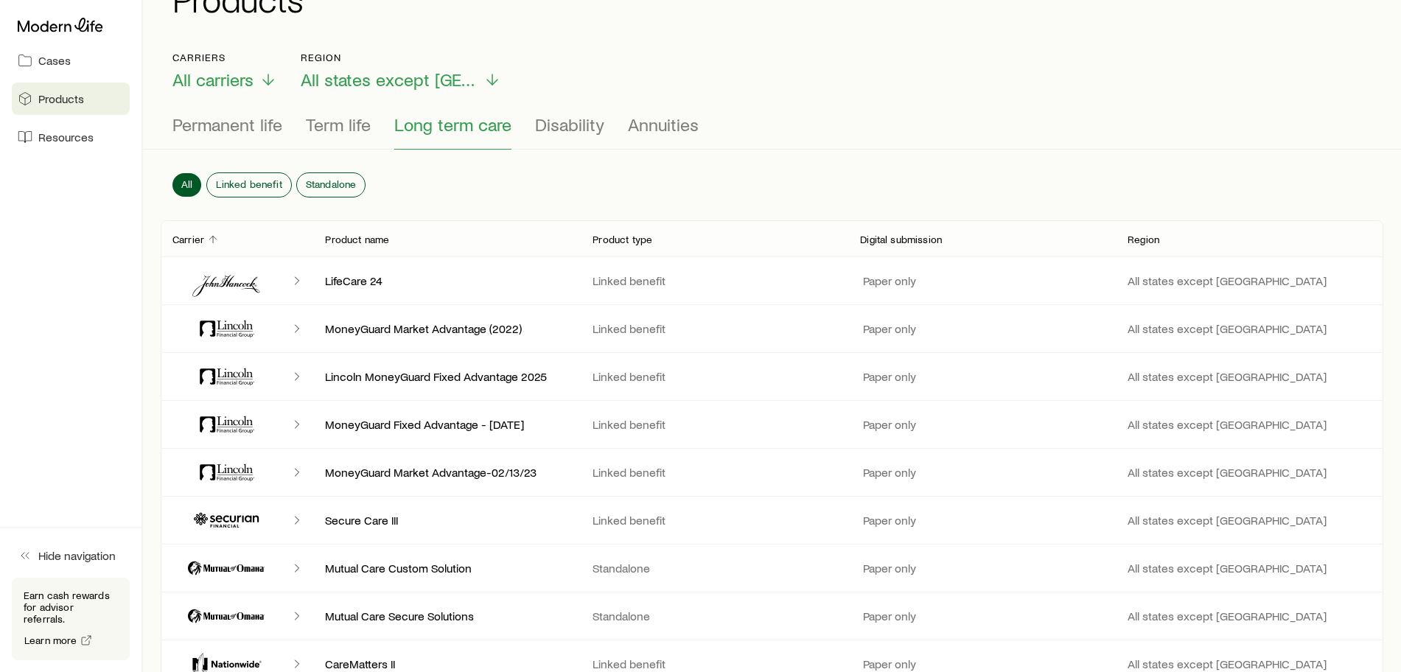
scroll to position [92, 0]
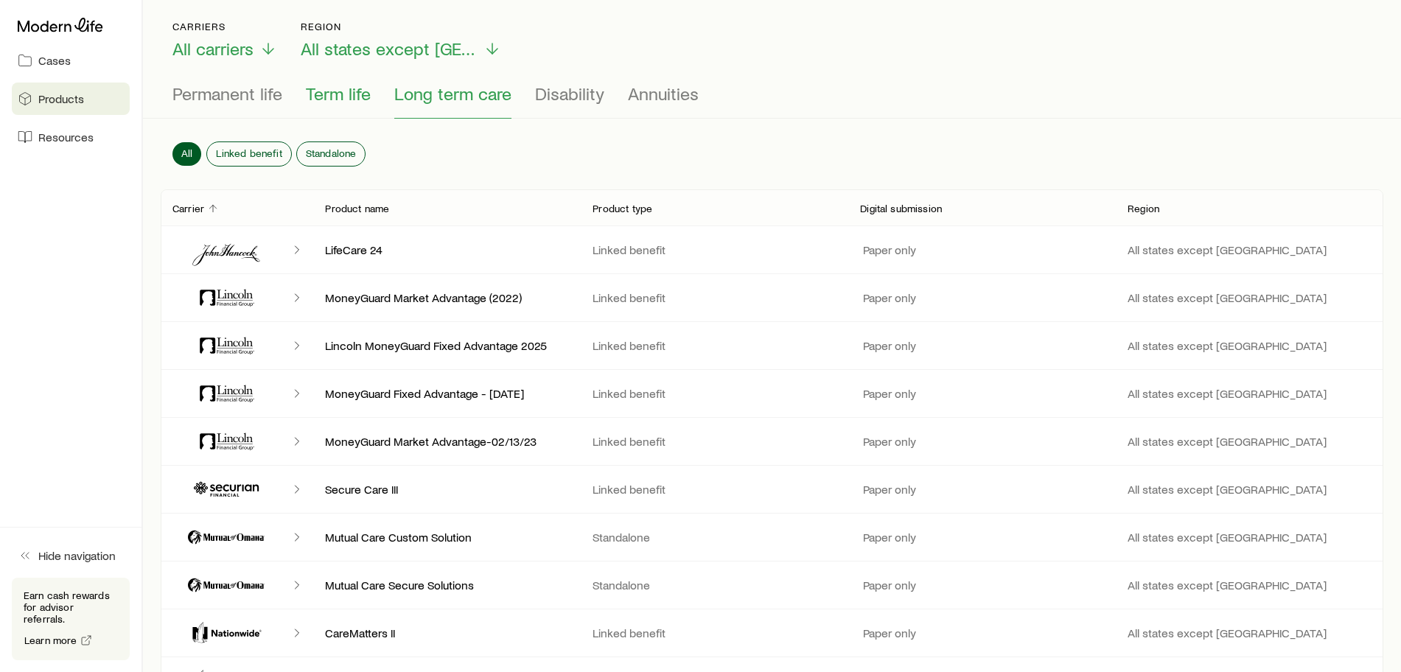
click at [323, 94] on span "Term life" at bounding box center [338, 93] width 65 height 21
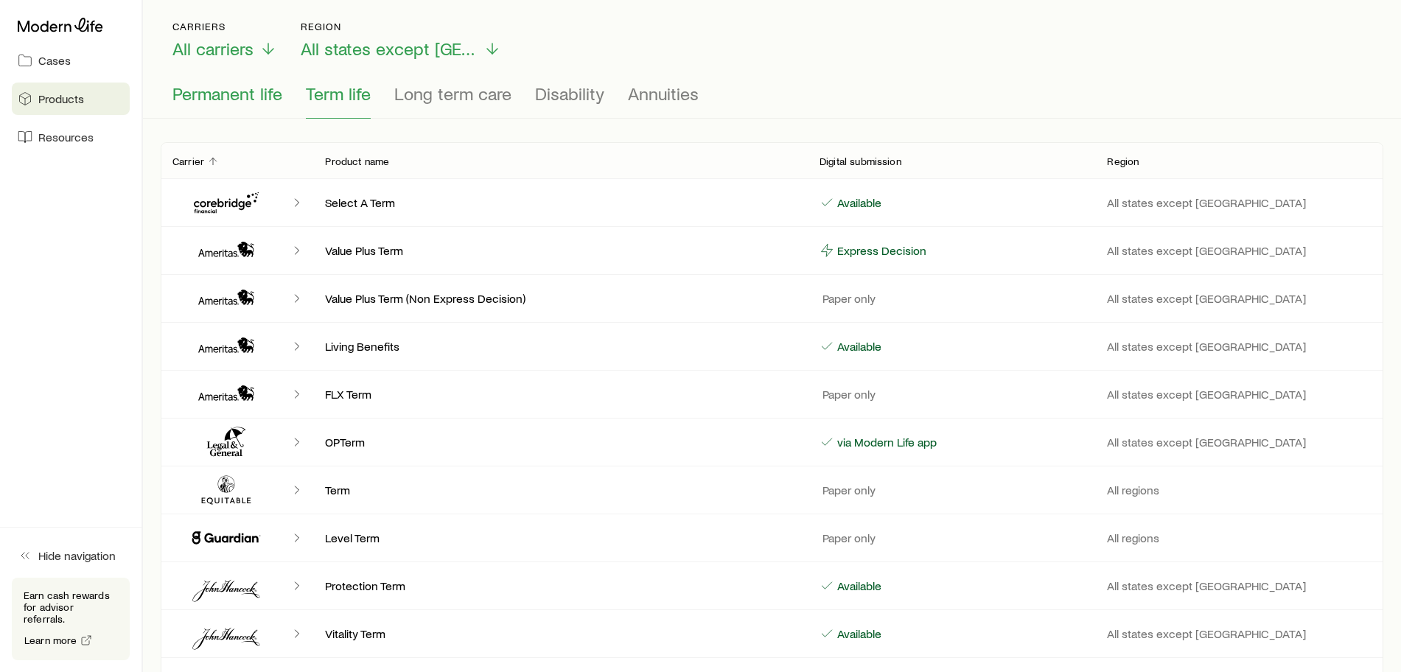
click at [205, 98] on span "Permanent life" at bounding box center [227, 93] width 110 height 21
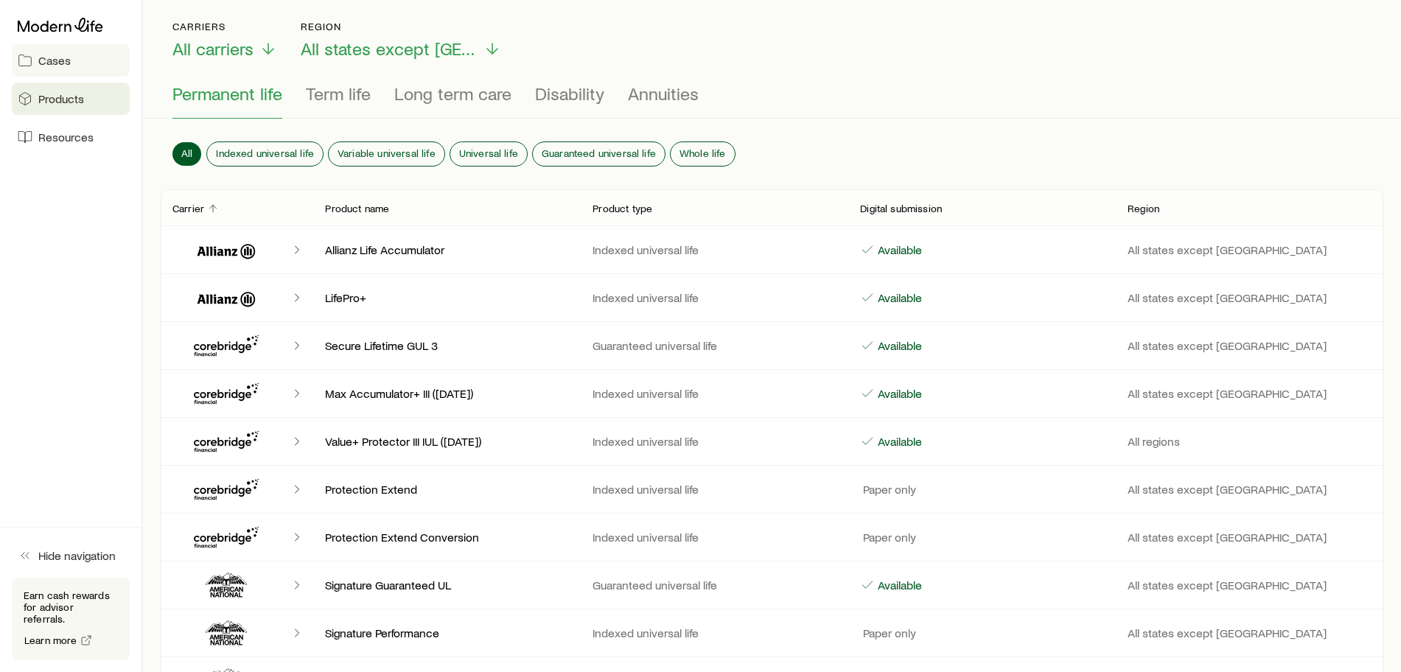
click at [45, 61] on span "Cases" at bounding box center [54, 60] width 32 height 15
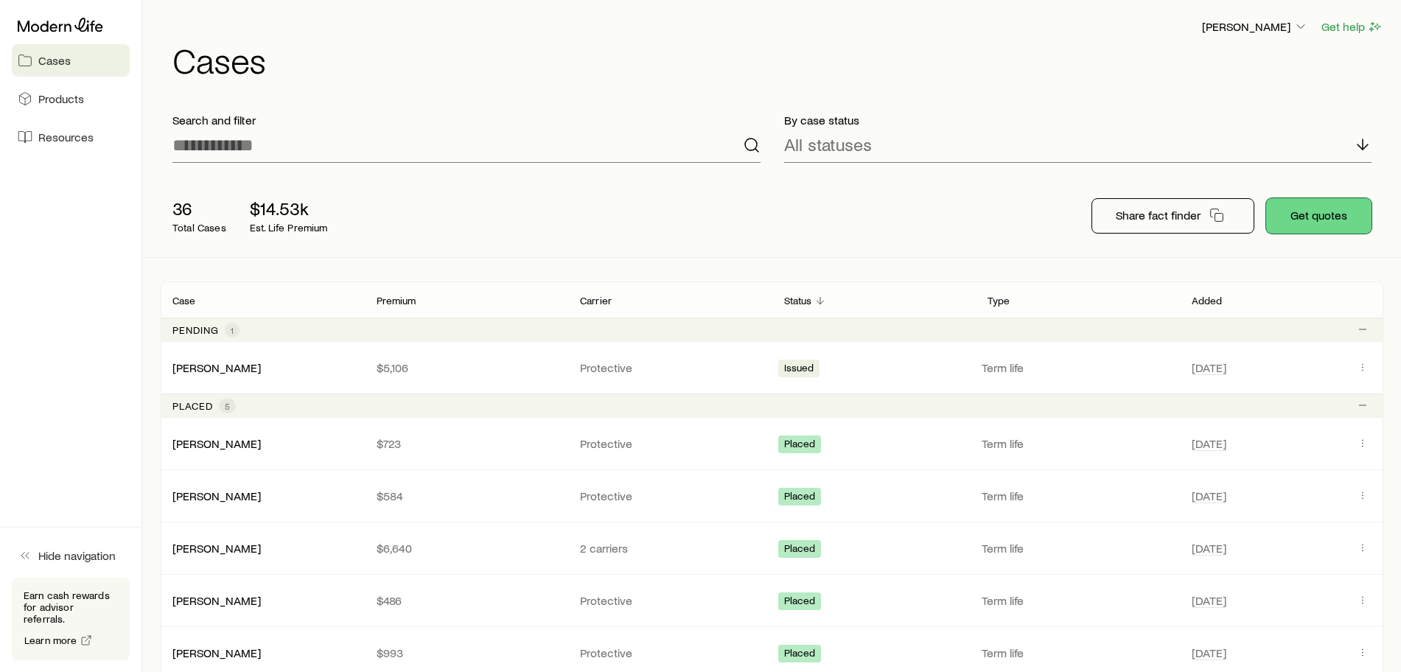
click at [1310, 220] on button "Get quotes" at bounding box center [1318, 215] width 105 height 35
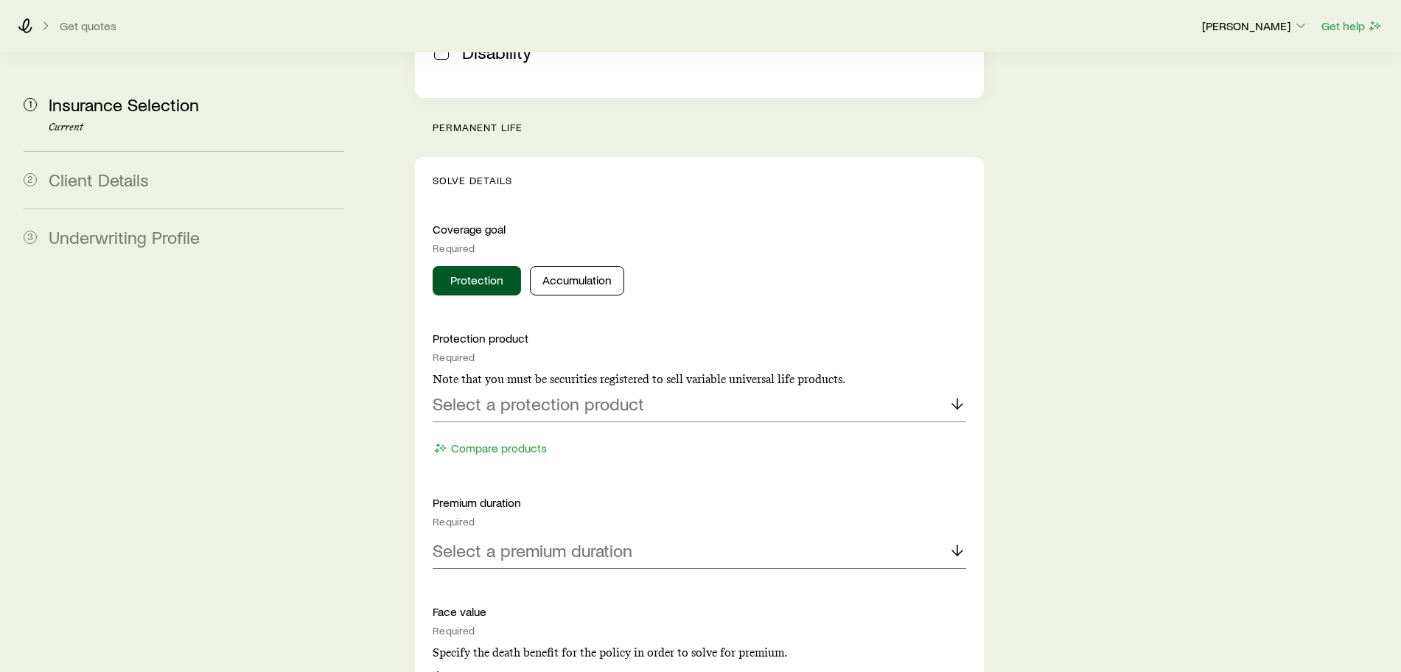
scroll to position [645, 0]
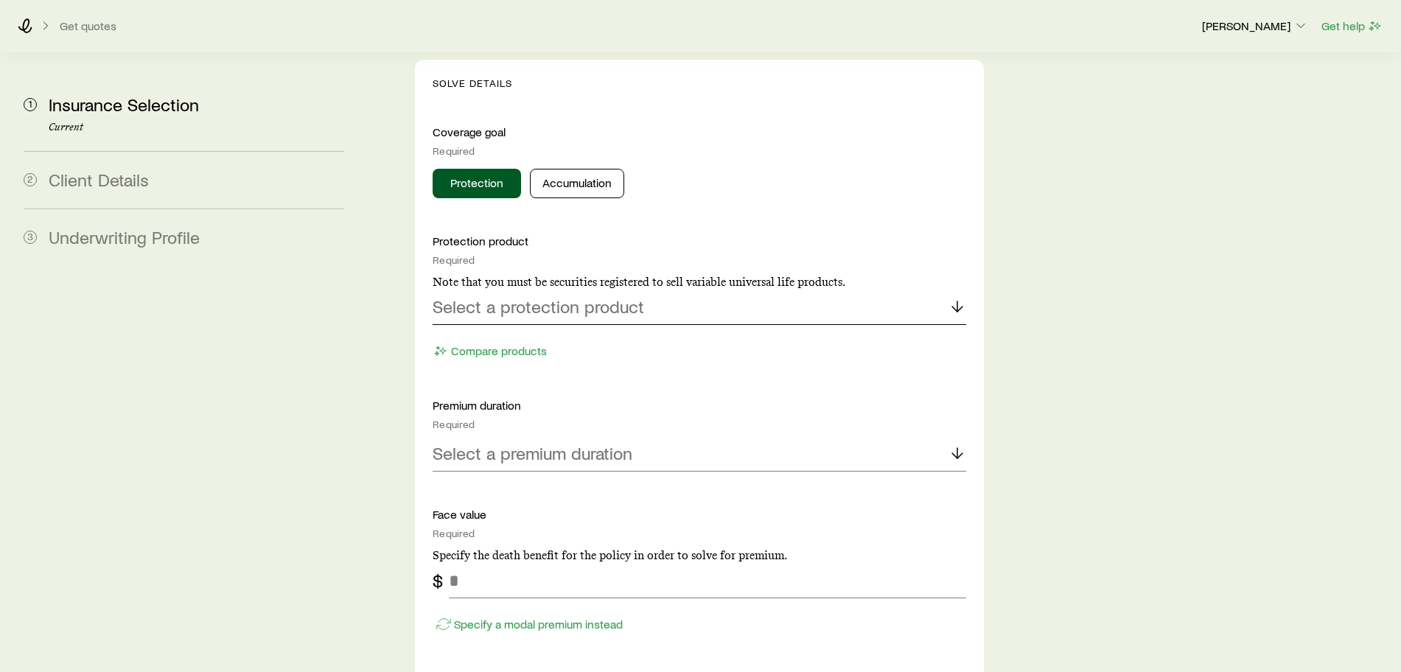
click at [716, 290] on div "Select a protection product" at bounding box center [700, 307] width 534 height 35
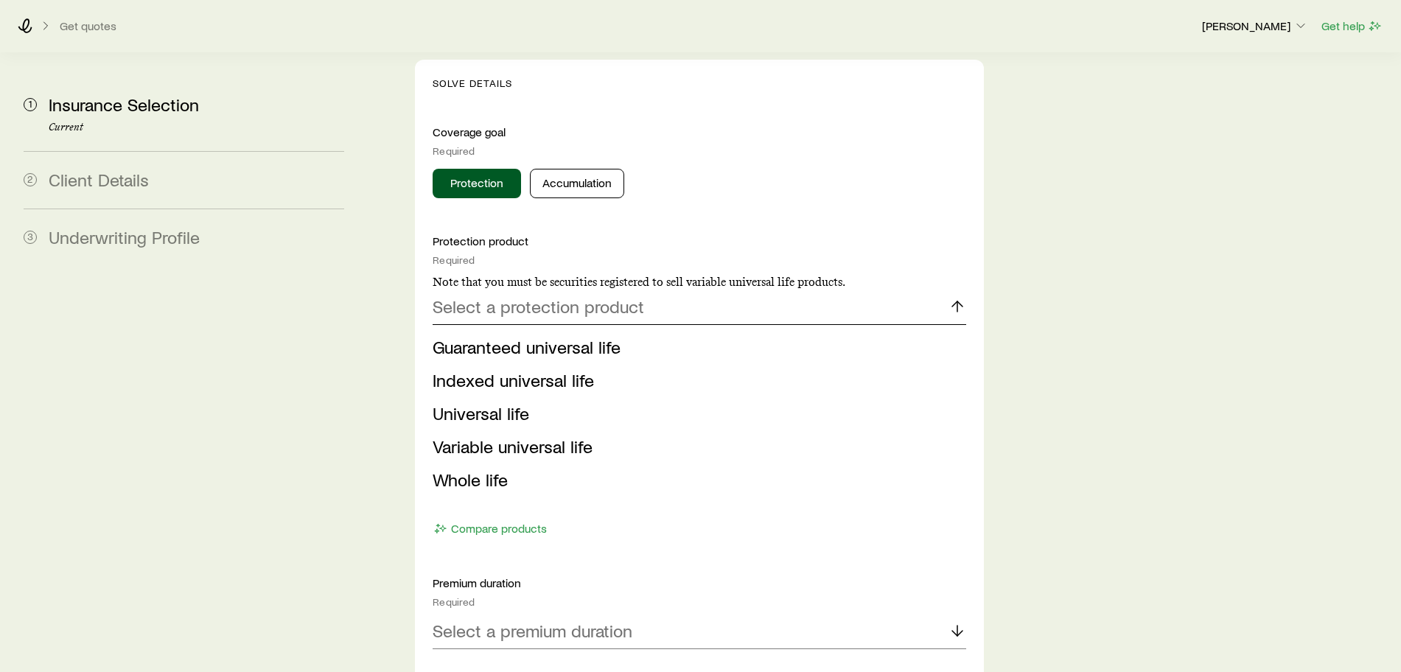
click at [713, 290] on div "Select a protection product" at bounding box center [700, 307] width 534 height 35
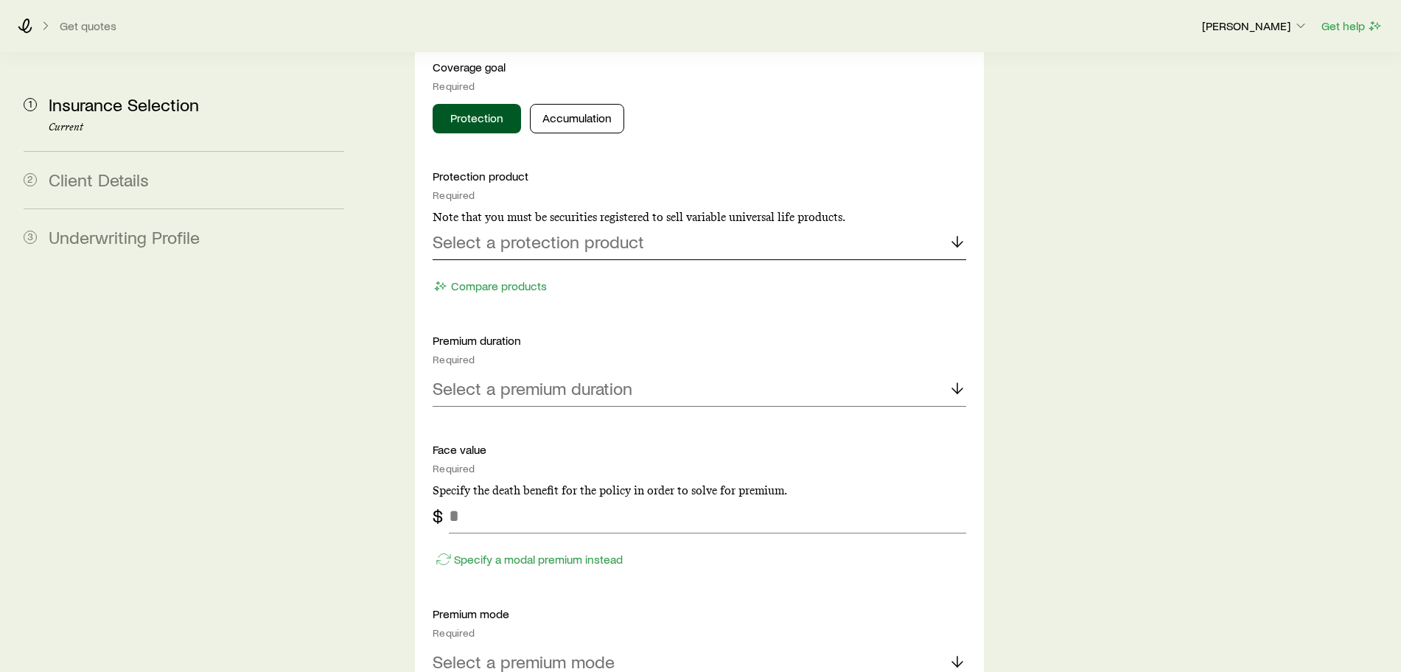
scroll to position [737, 0]
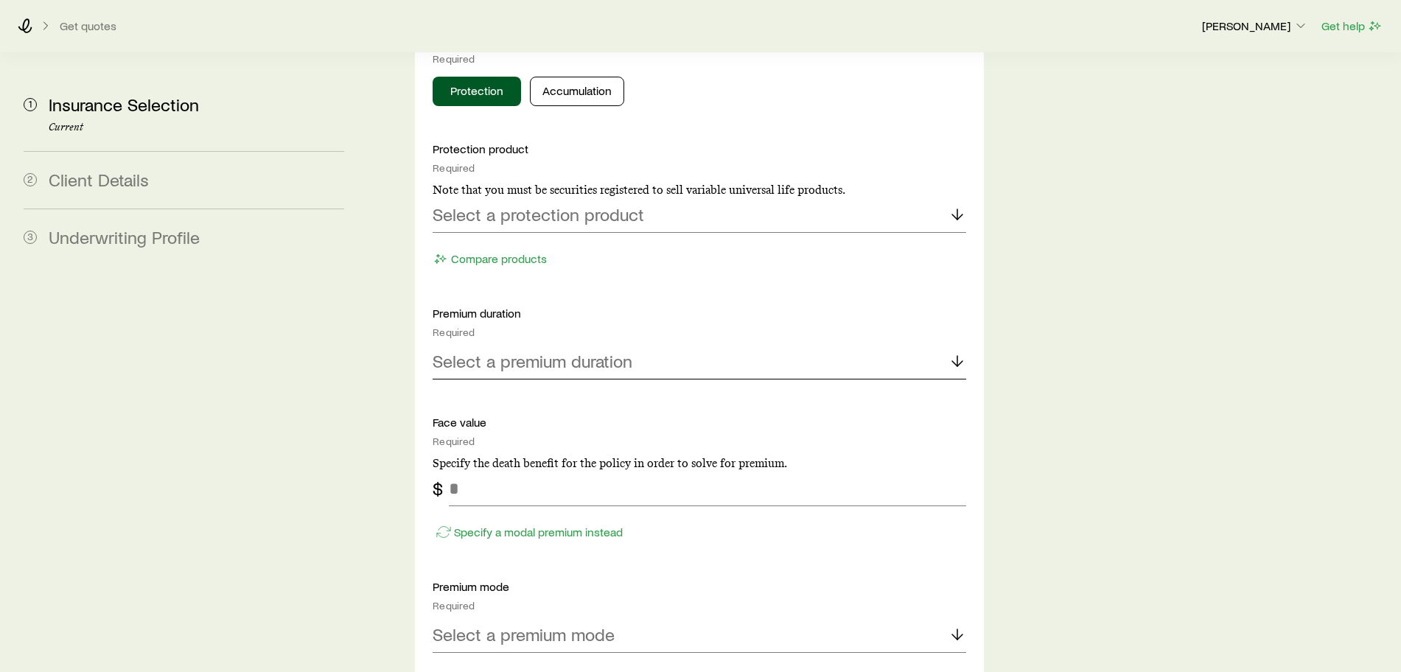
click at [685, 344] on div "Select a premium duration" at bounding box center [700, 361] width 534 height 35
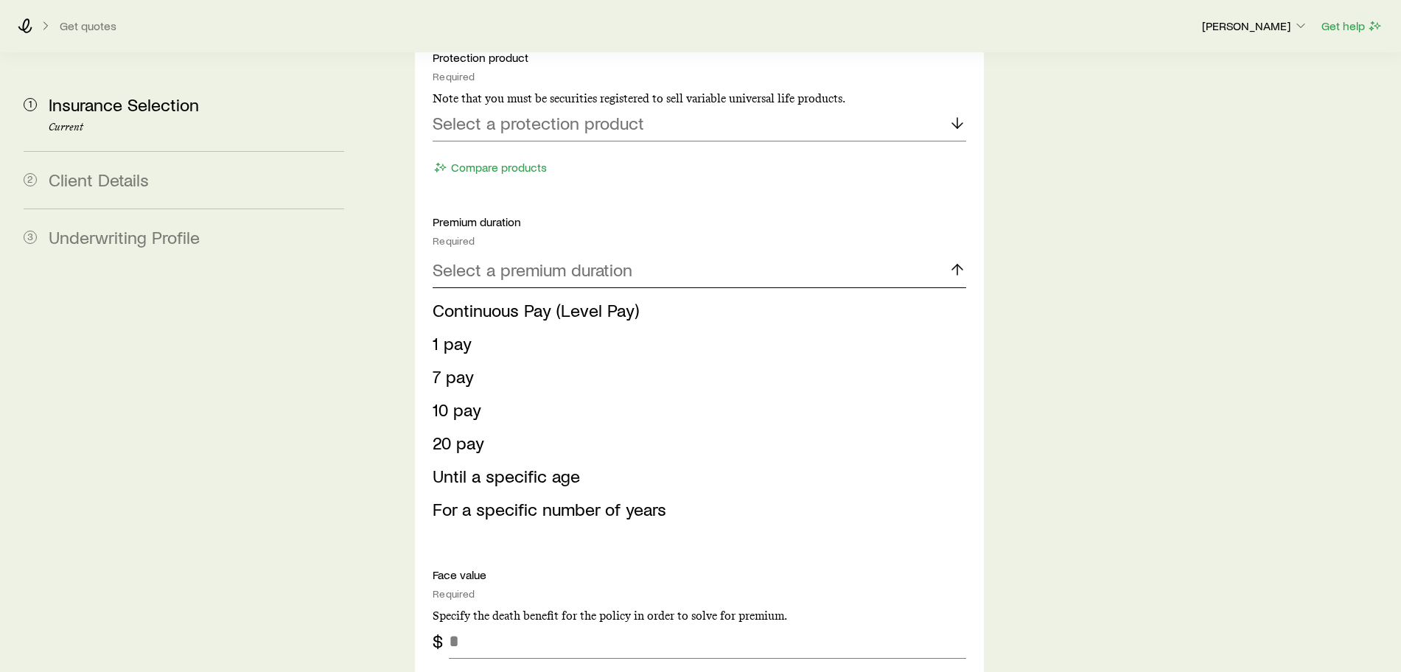
scroll to position [829, 0]
click at [485, 299] on span "Continuous Pay (Level Pay)" at bounding box center [536, 309] width 206 height 21
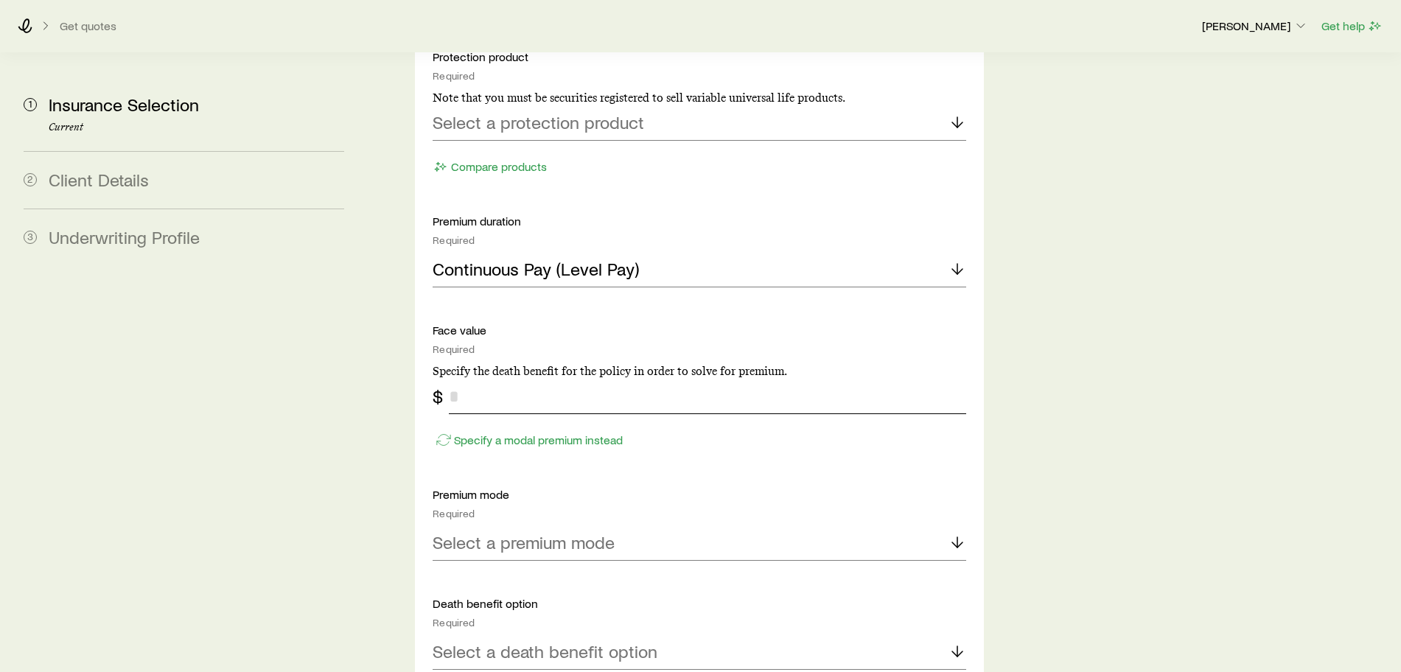
click at [472, 379] on input "tel" at bounding box center [707, 396] width 517 height 35
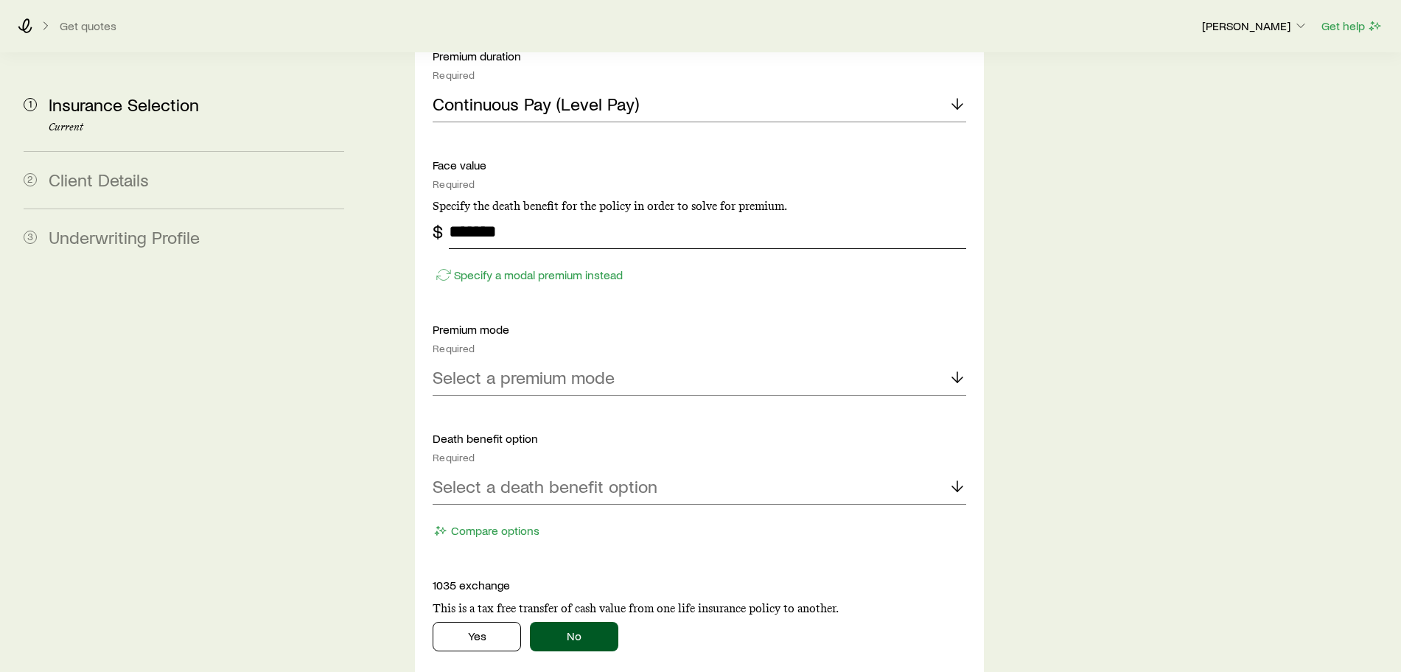
scroll to position [1013, 0]
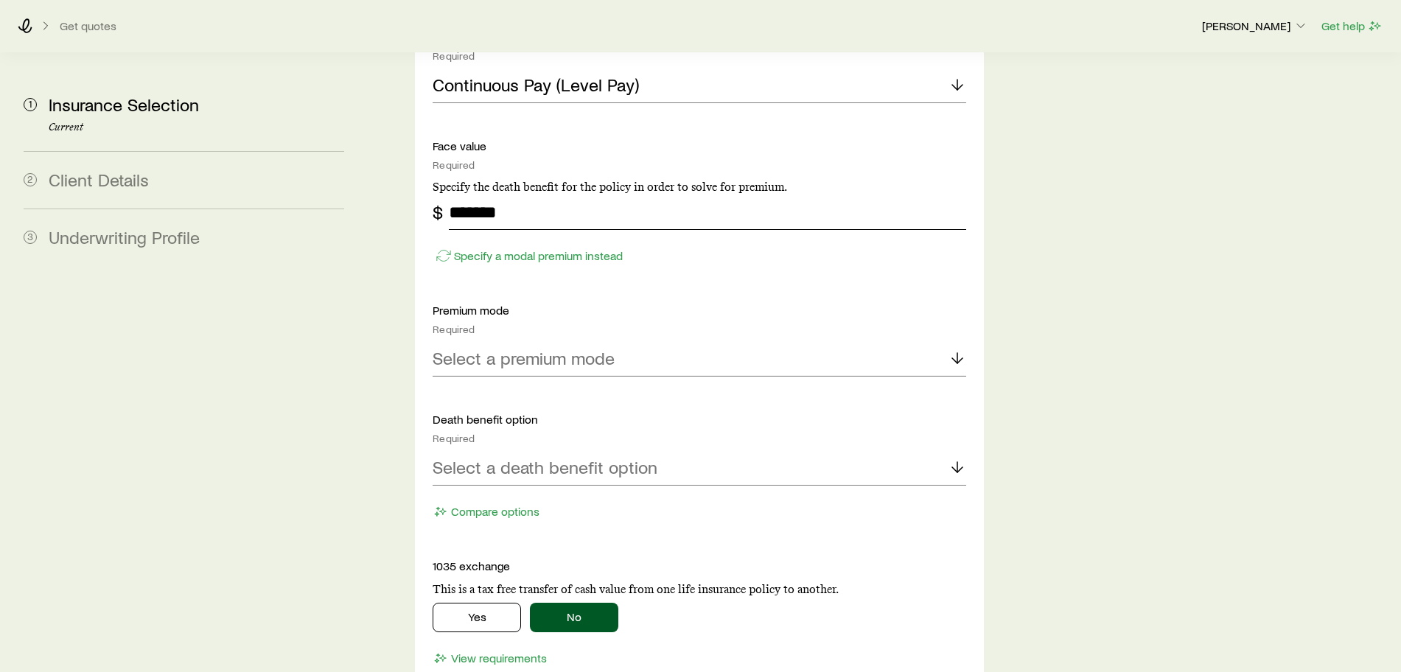
type input "*******"
click at [649, 341] on div "Select a premium mode" at bounding box center [700, 358] width 534 height 35
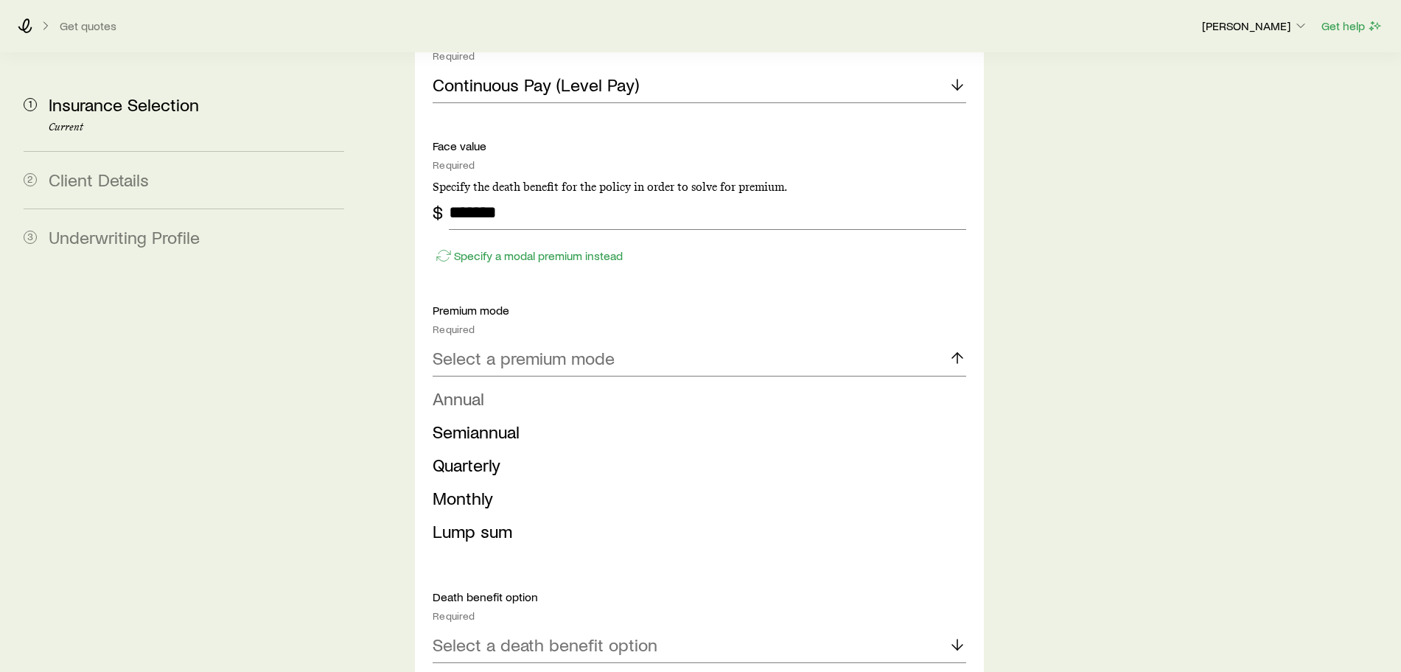
click at [494, 383] on li "Annual" at bounding box center [695, 399] width 525 height 33
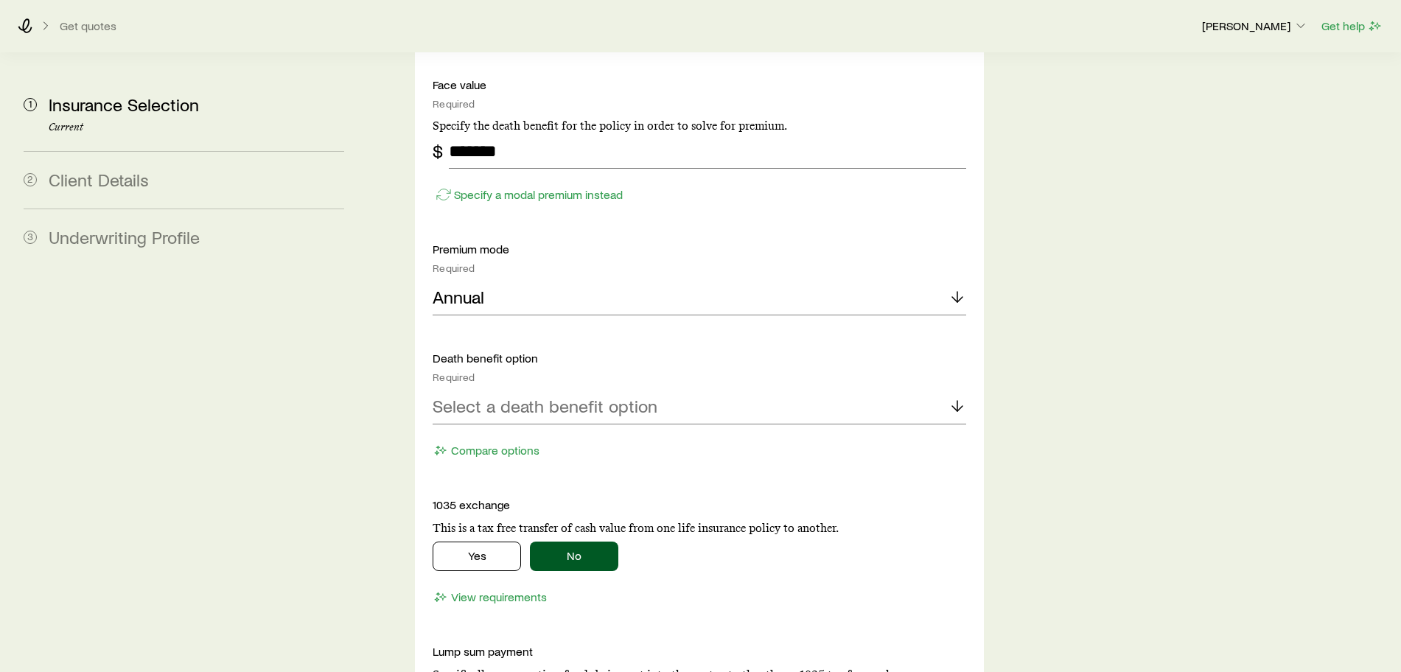
scroll to position [1106, 0]
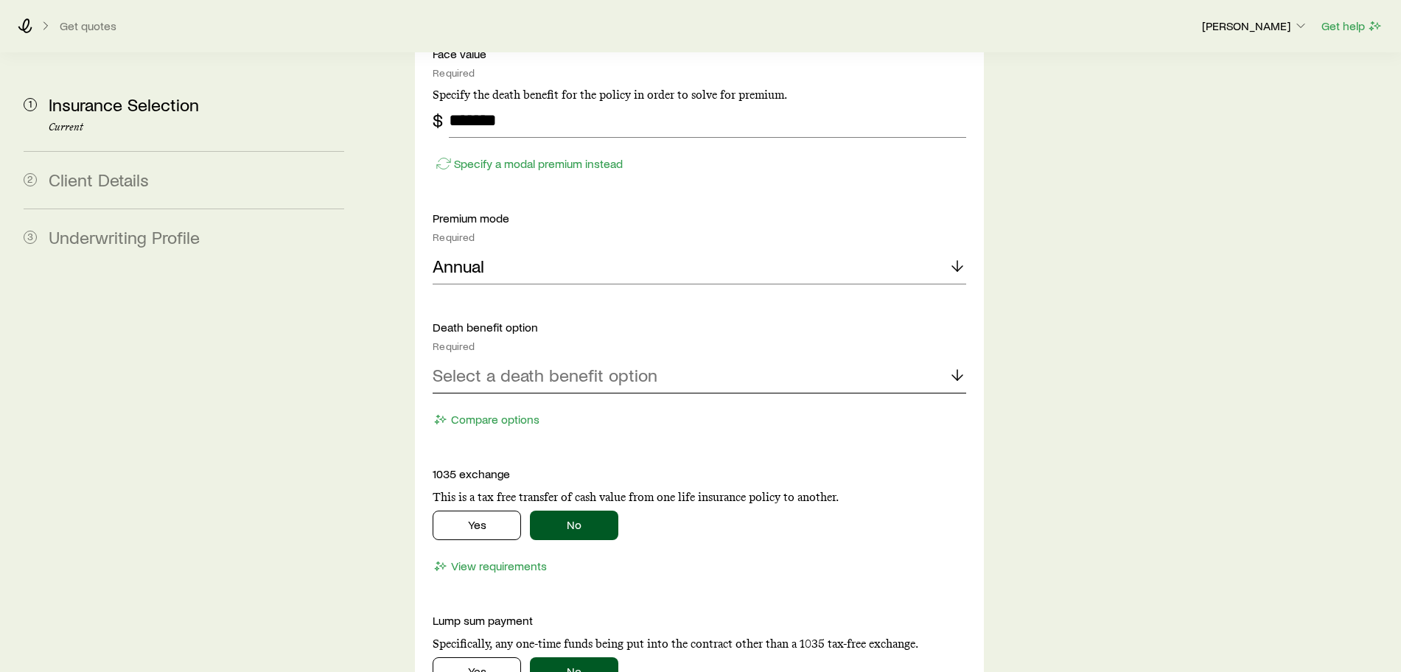
click at [598, 365] on p "Select a death benefit option" at bounding box center [545, 375] width 225 height 21
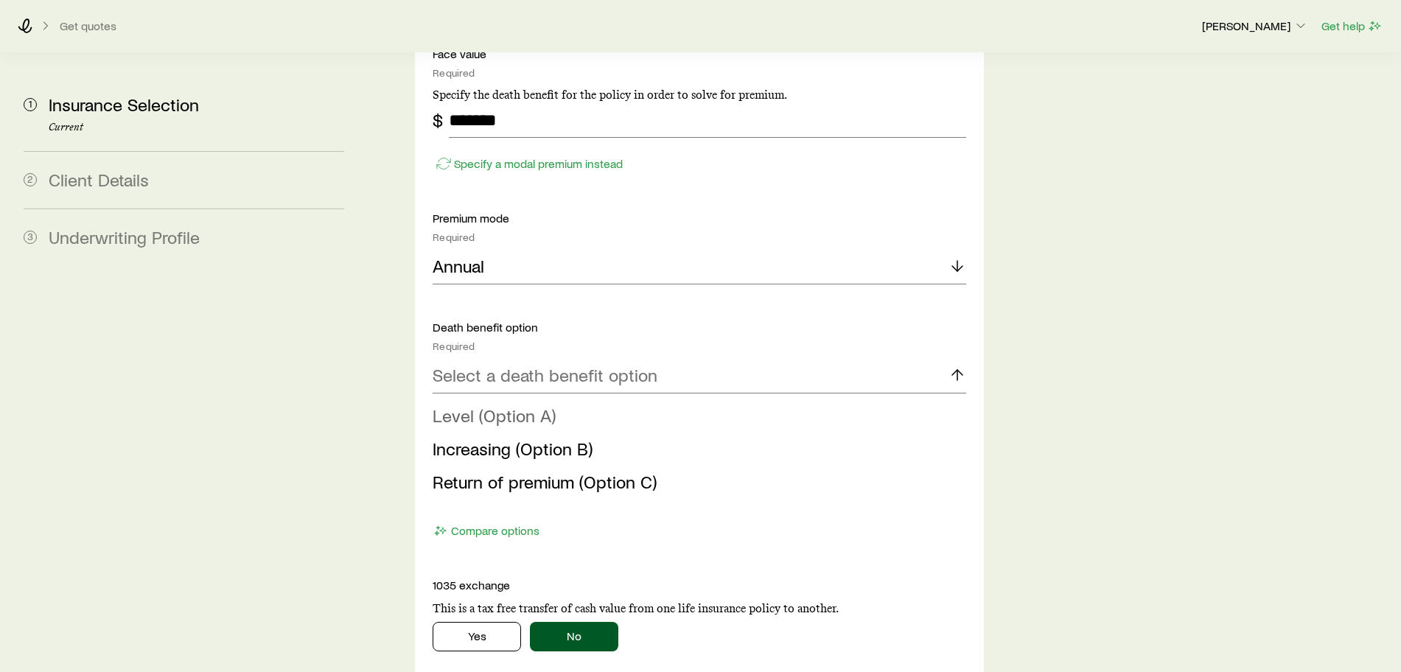
click at [461, 405] on span "Level (Option A)" at bounding box center [494, 415] width 123 height 21
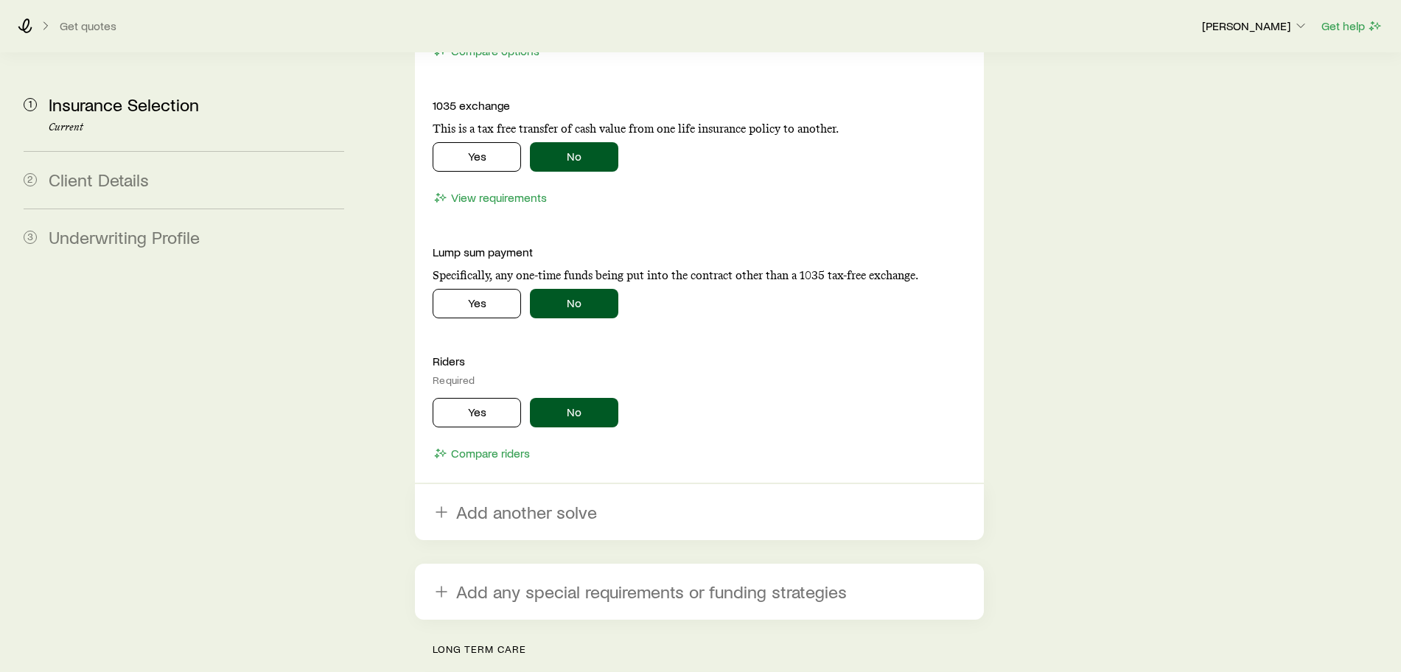
scroll to position [1566, 0]
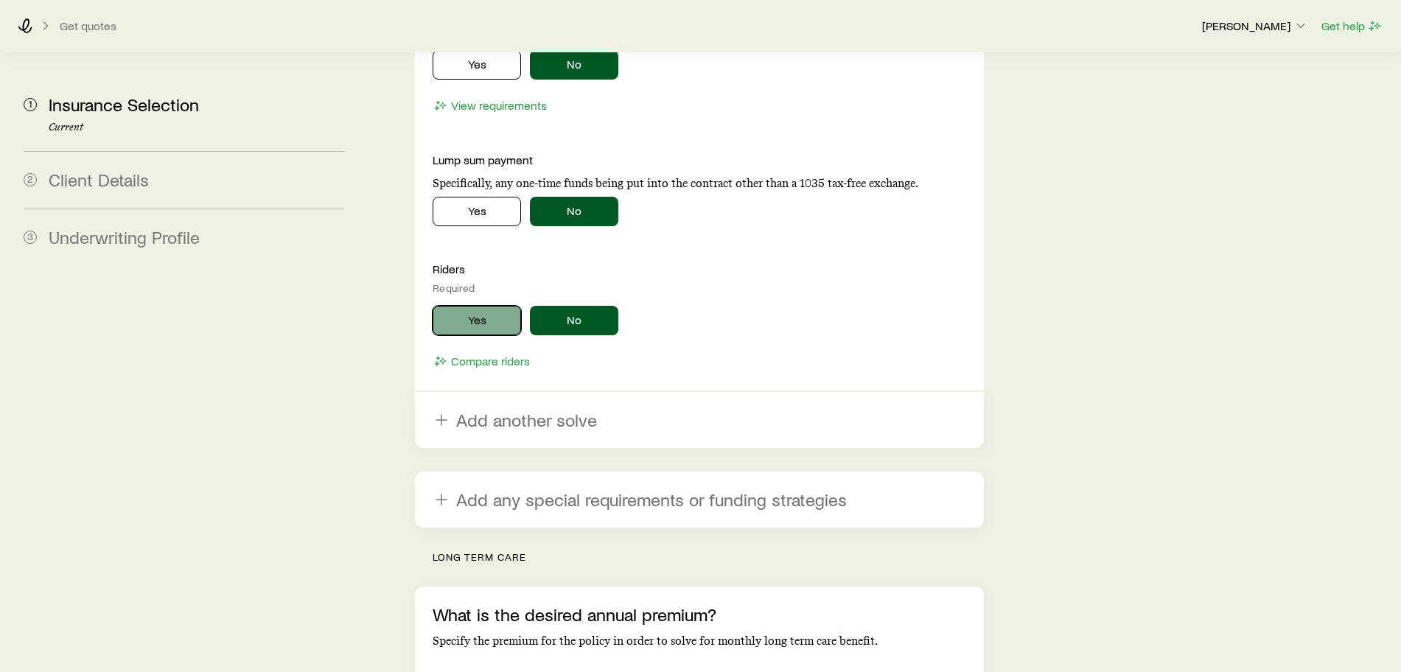
click at [481, 306] on button "Yes" at bounding box center [477, 320] width 88 height 29
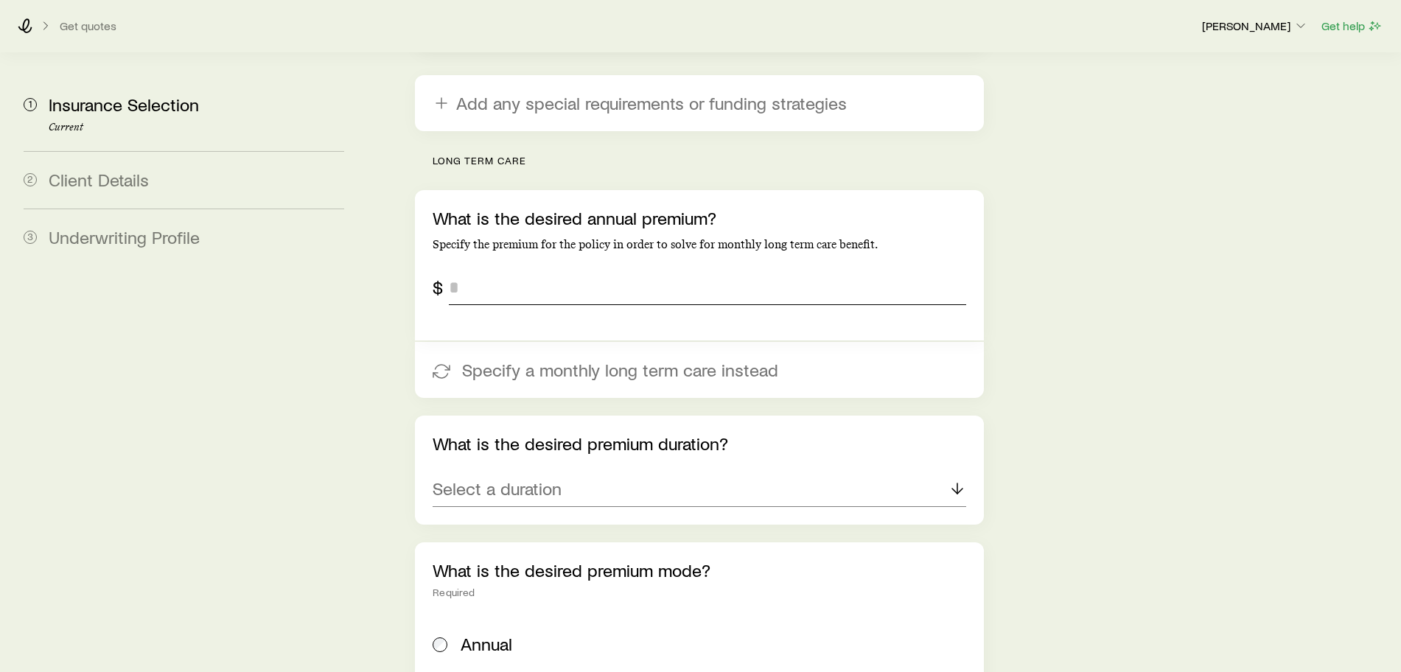
scroll to position [2303, 0]
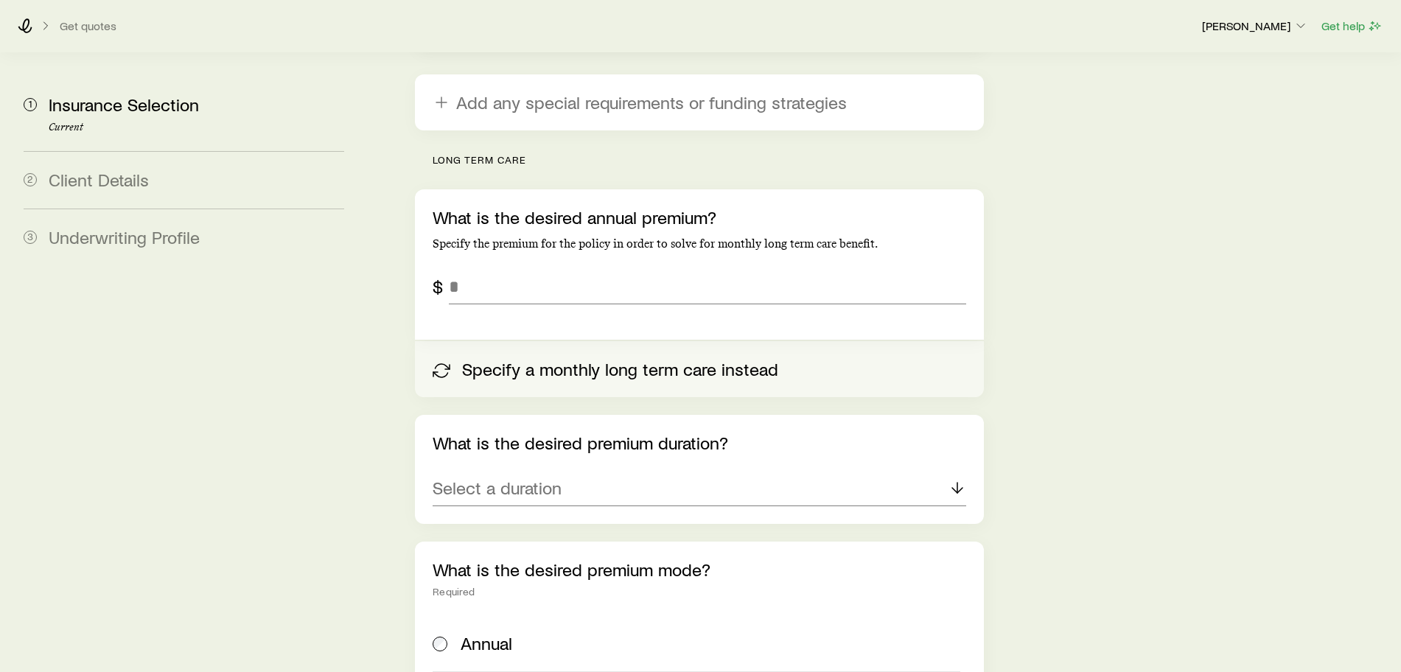
click at [523, 341] on button "Specify a monthly long term care instead" at bounding box center [699, 369] width 569 height 56
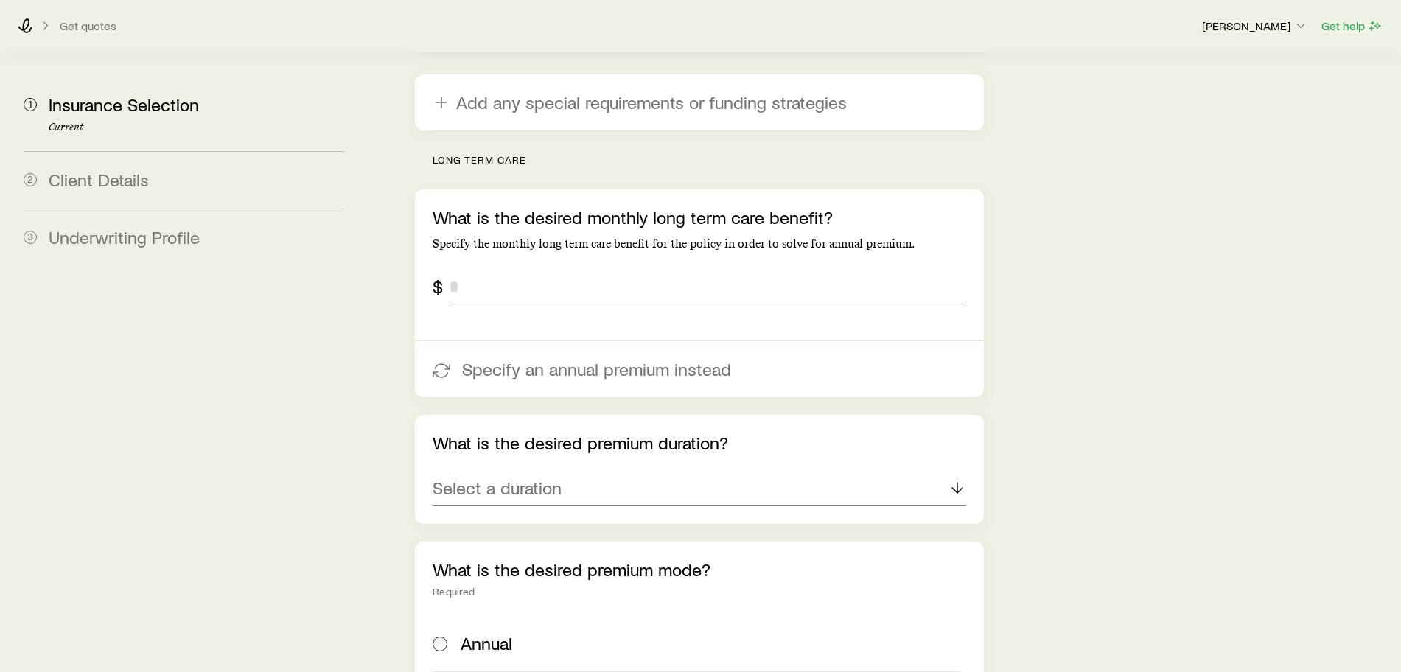
click at [462, 269] on input "tel" at bounding box center [707, 286] width 517 height 35
type input "*"
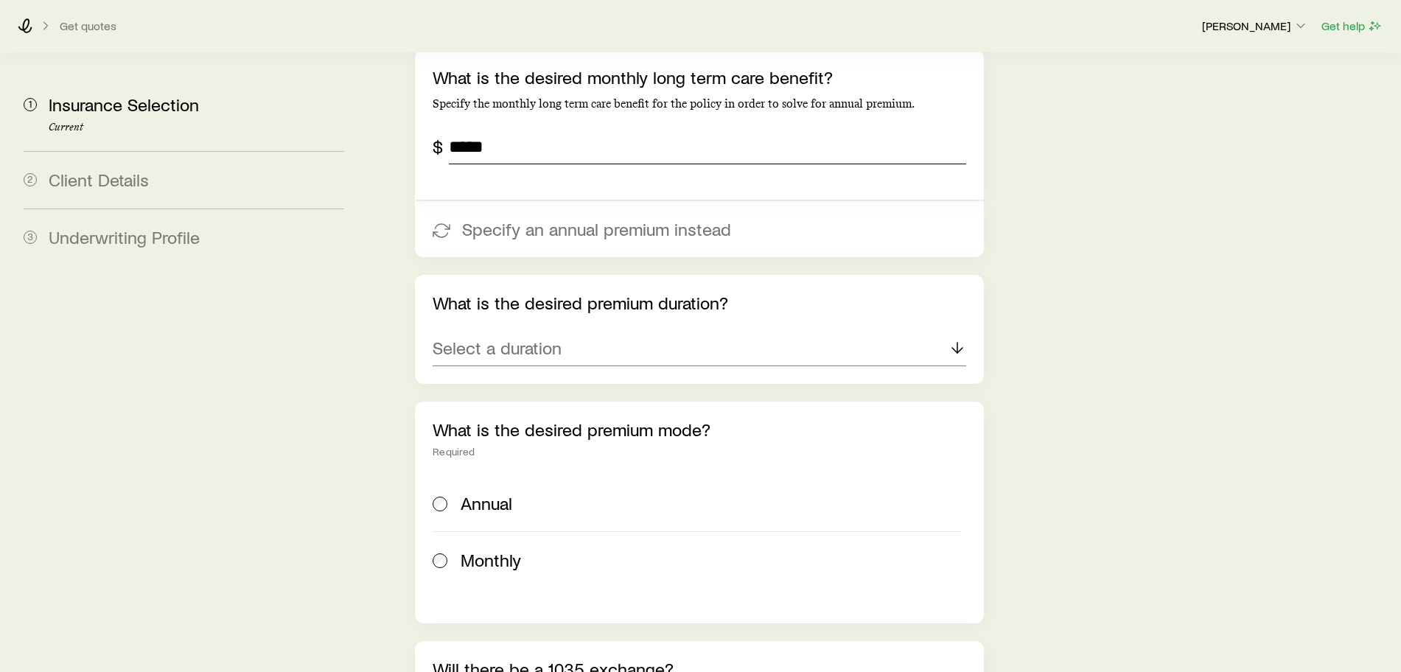
scroll to position [2488, 0]
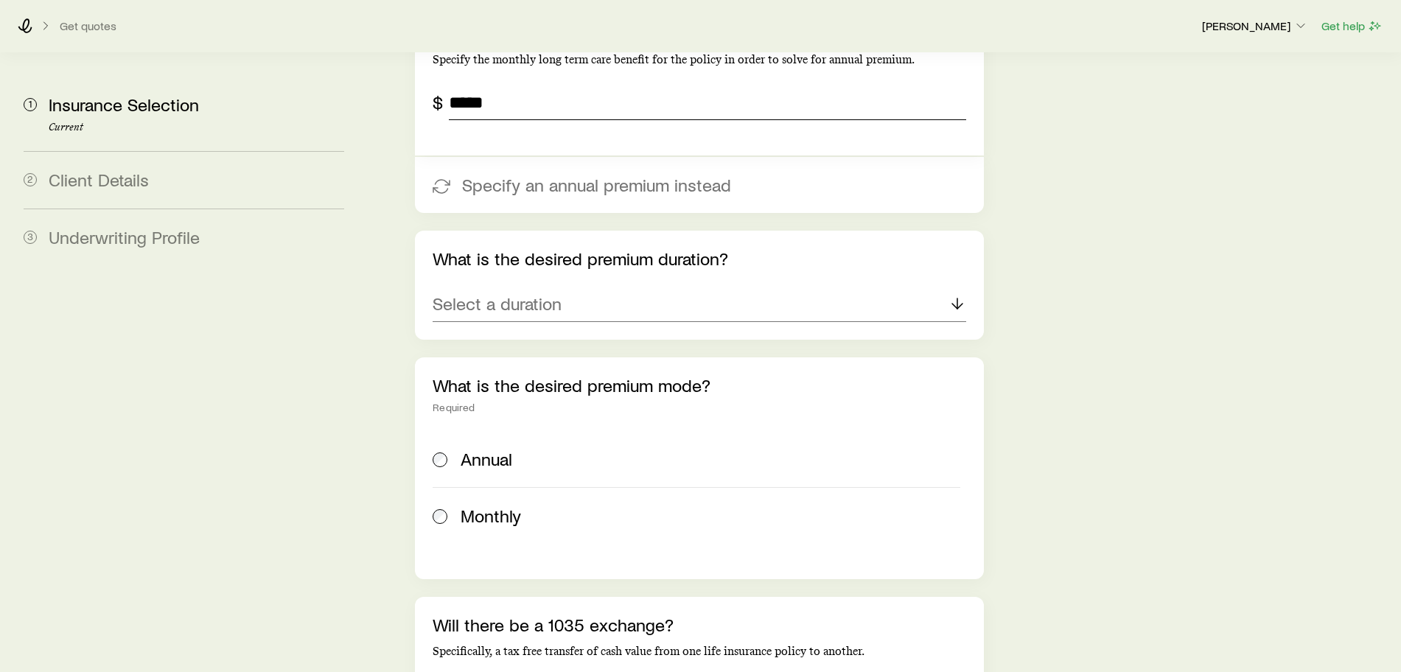
type input "*****"
click at [528, 287] on div "Select a duration" at bounding box center [700, 304] width 534 height 35
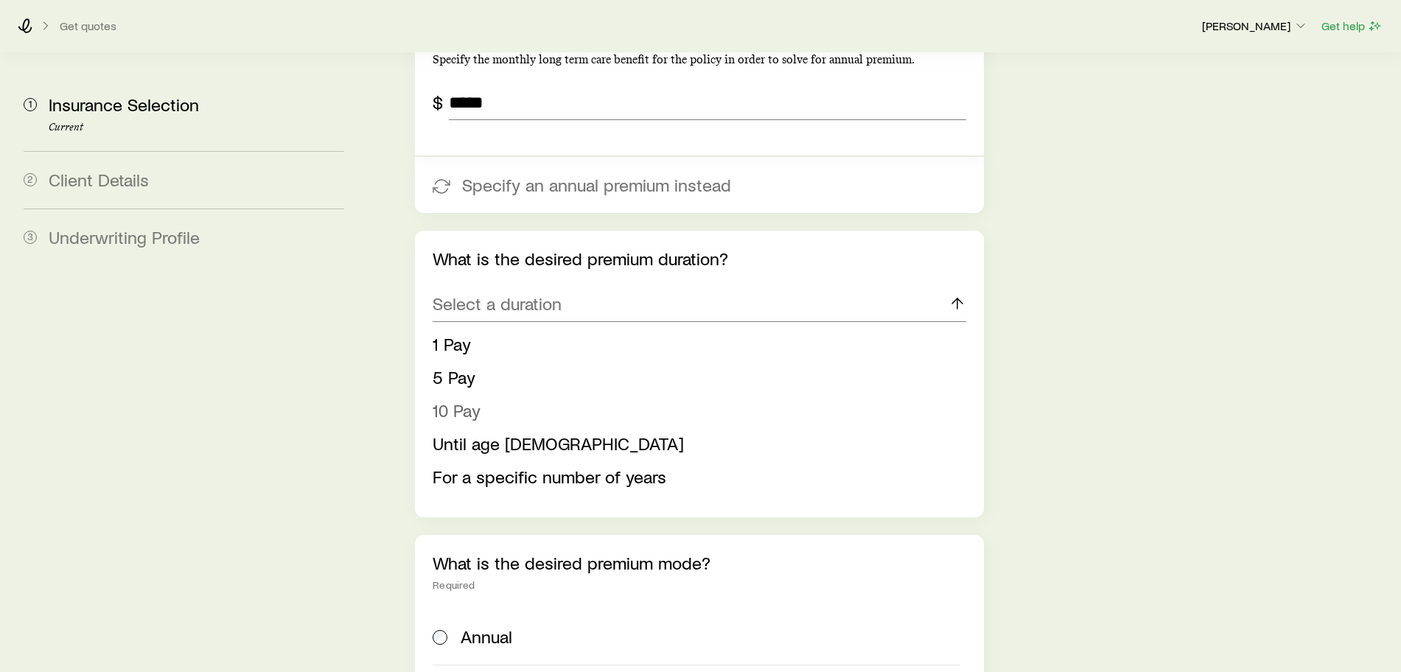
click at [456, 399] on span "10 Pay" at bounding box center [457, 409] width 48 height 21
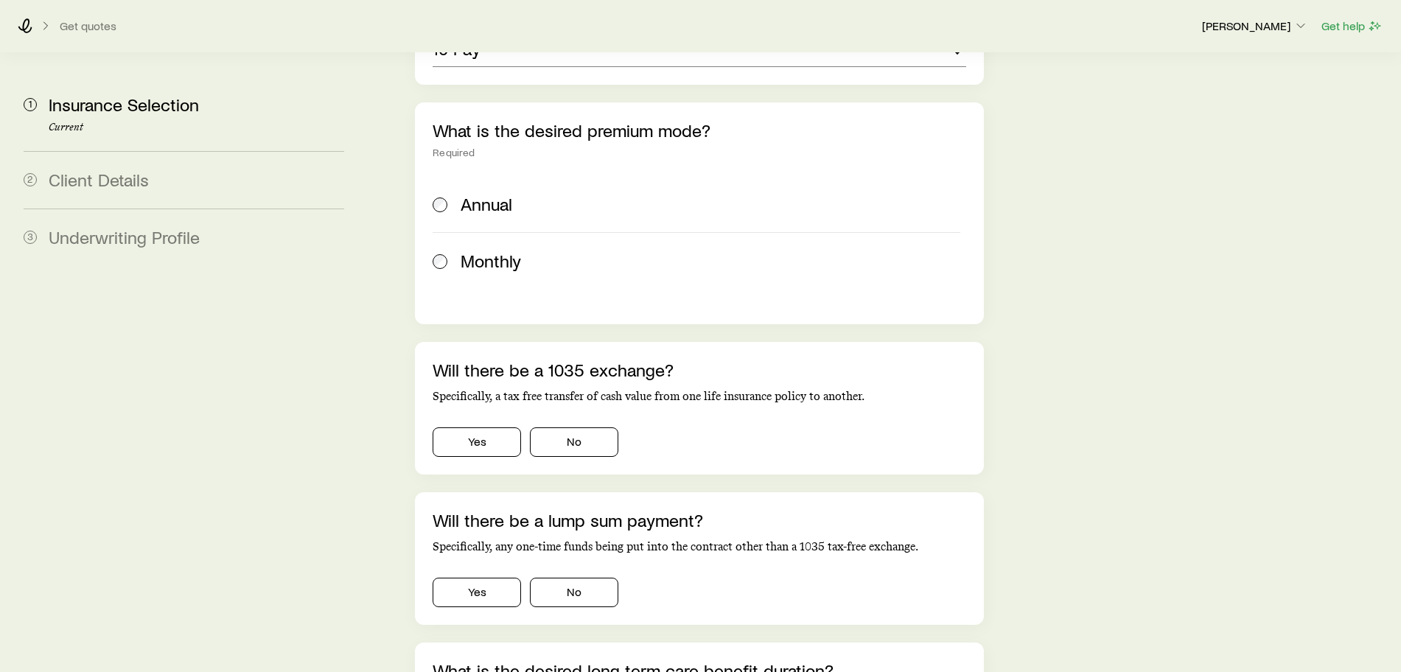
scroll to position [2764, 0]
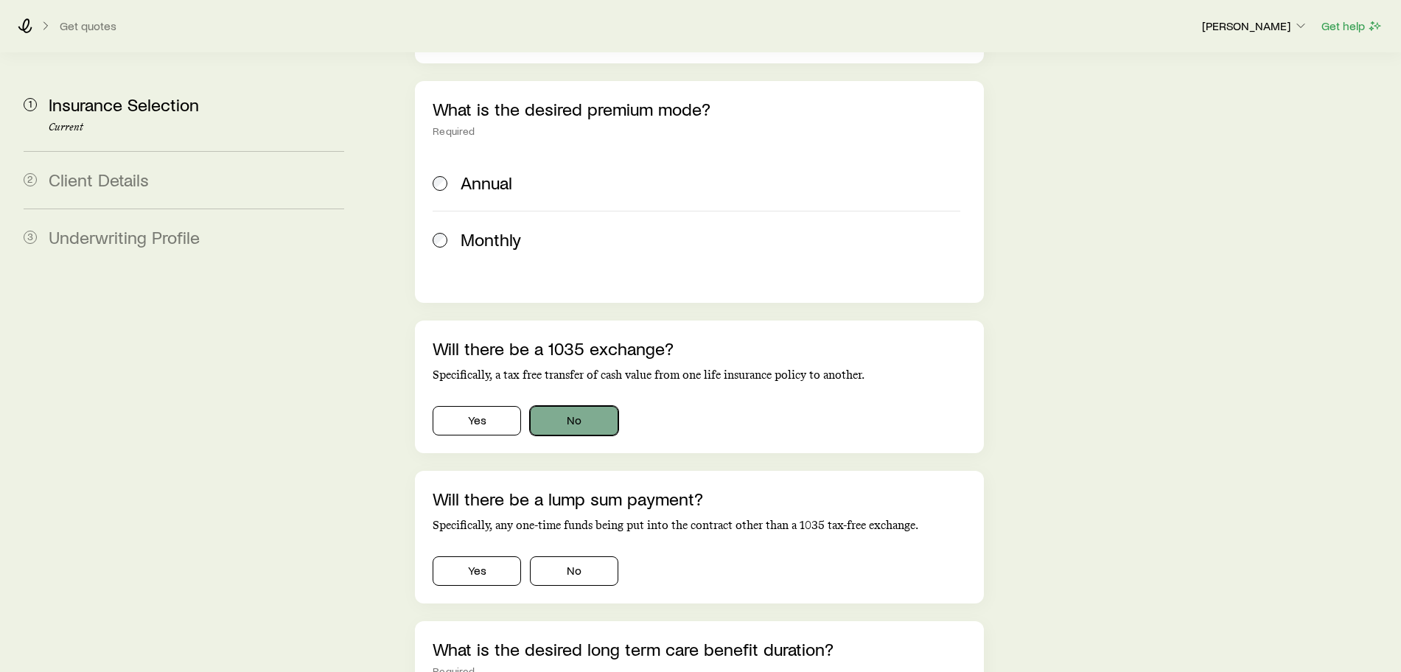
click at [576, 406] on button "No" at bounding box center [574, 420] width 88 height 29
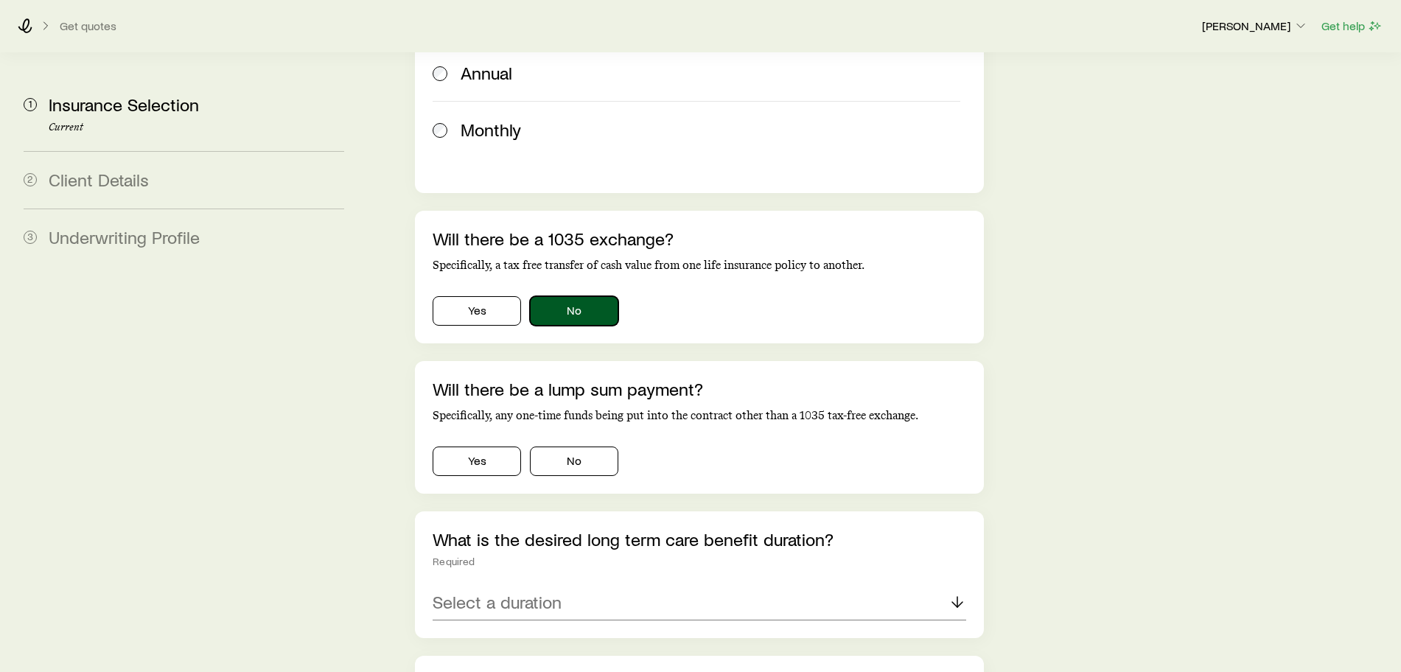
scroll to position [2948, 0]
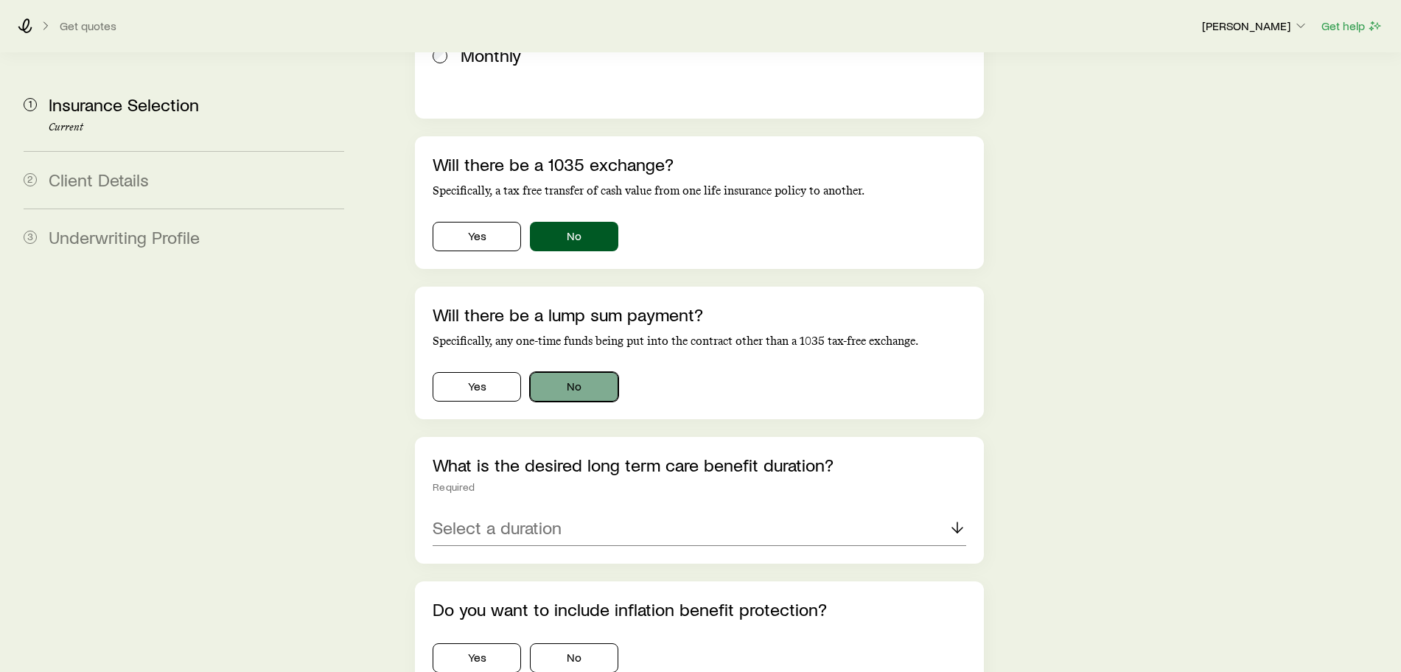
click at [573, 372] on button "No" at bounding box center [574, 386] width 88 height 29
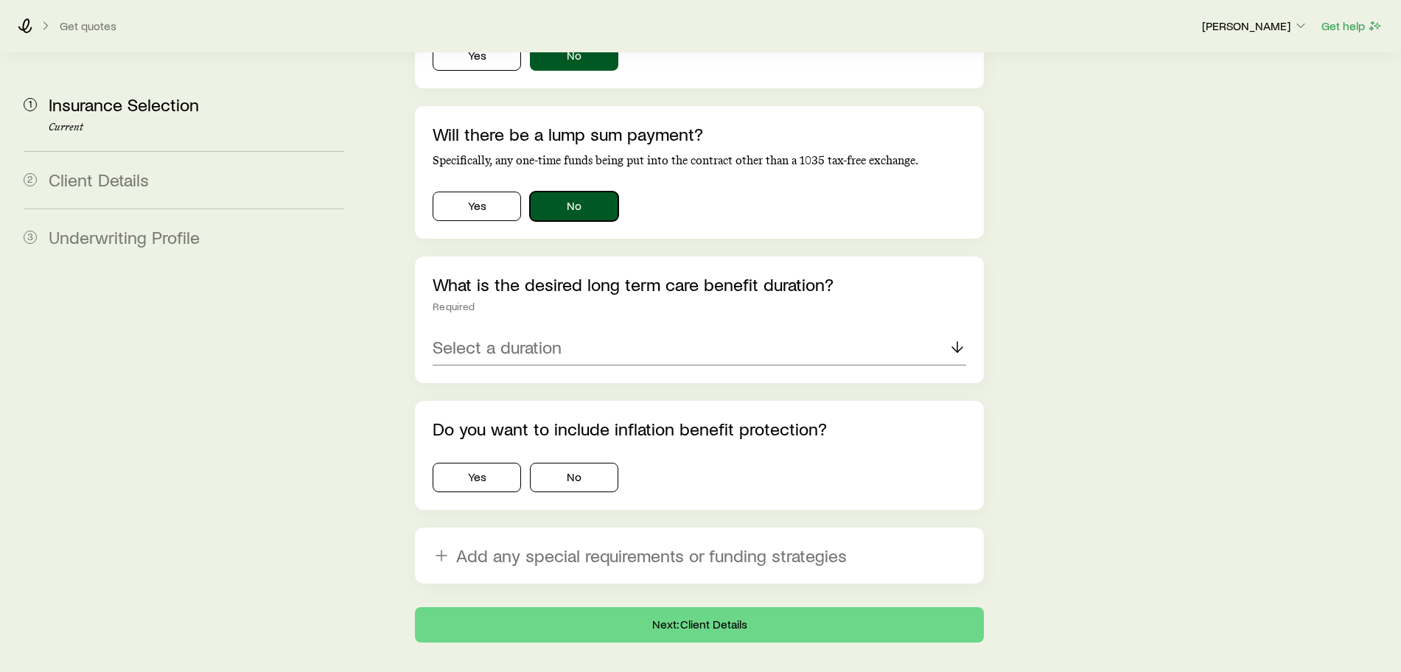
scroll to position [3132, 0]
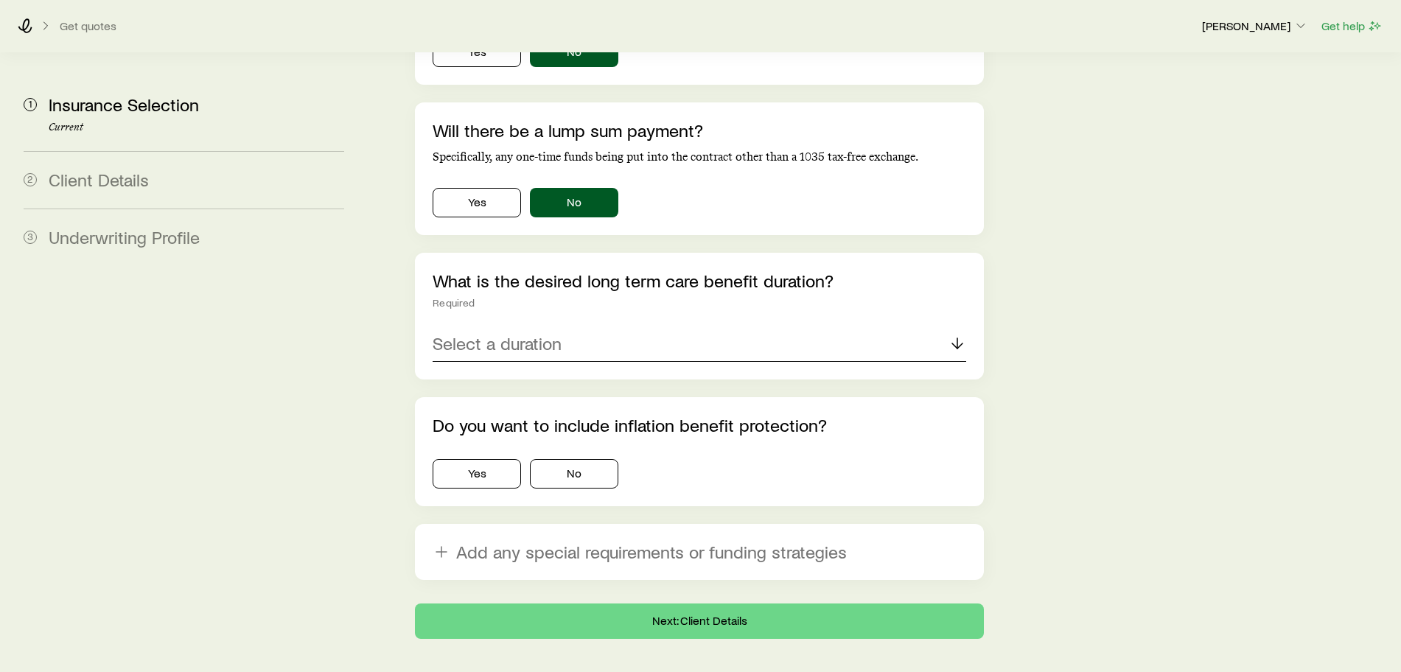
click at [601, 327] on div "Select a duration" at bounding box center [700, 344] width 534 height 35
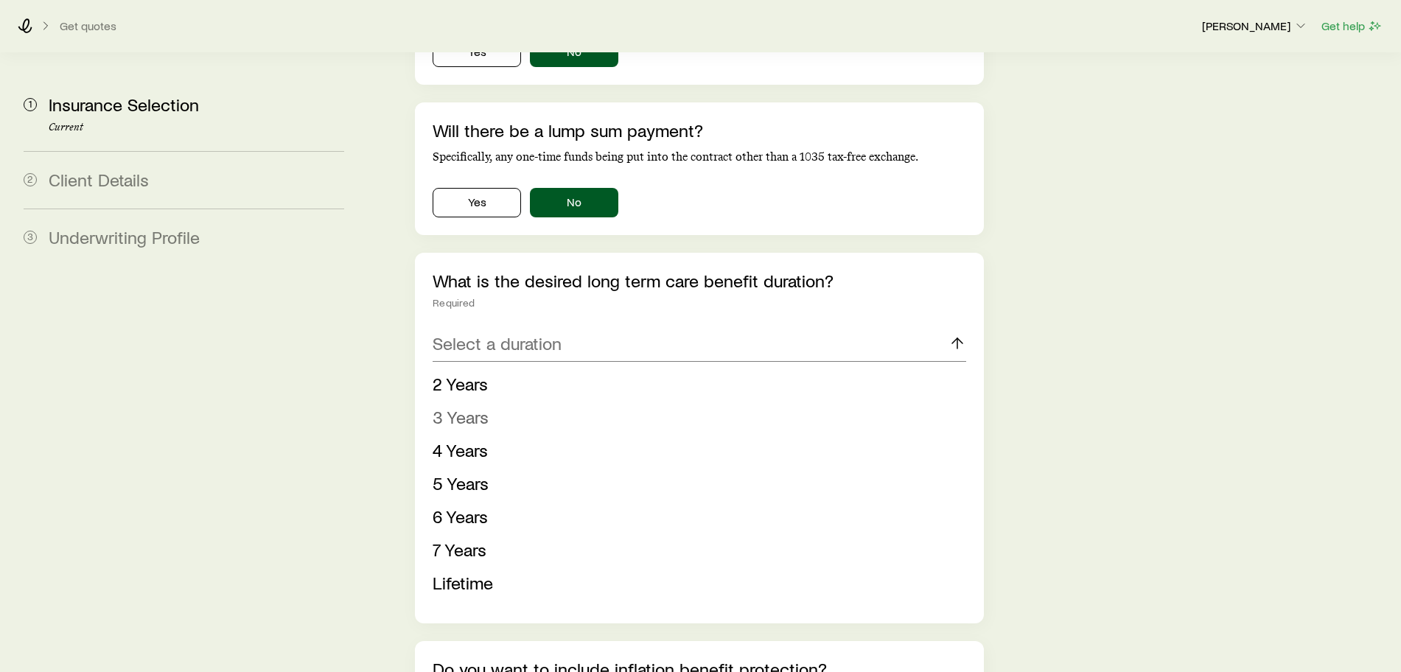
click at [477, 406] on span "3 Years" at bounding box center [461, 416] width 56 height 21
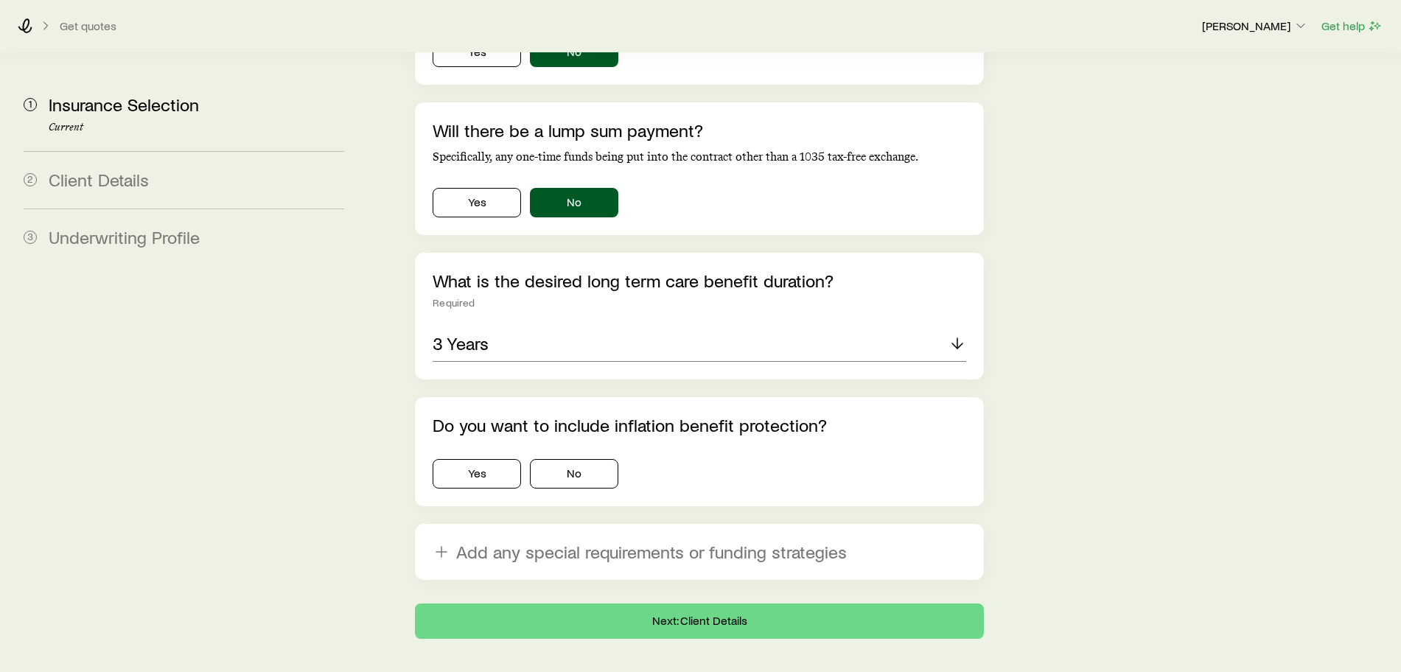
scroll to position [3141, 0]
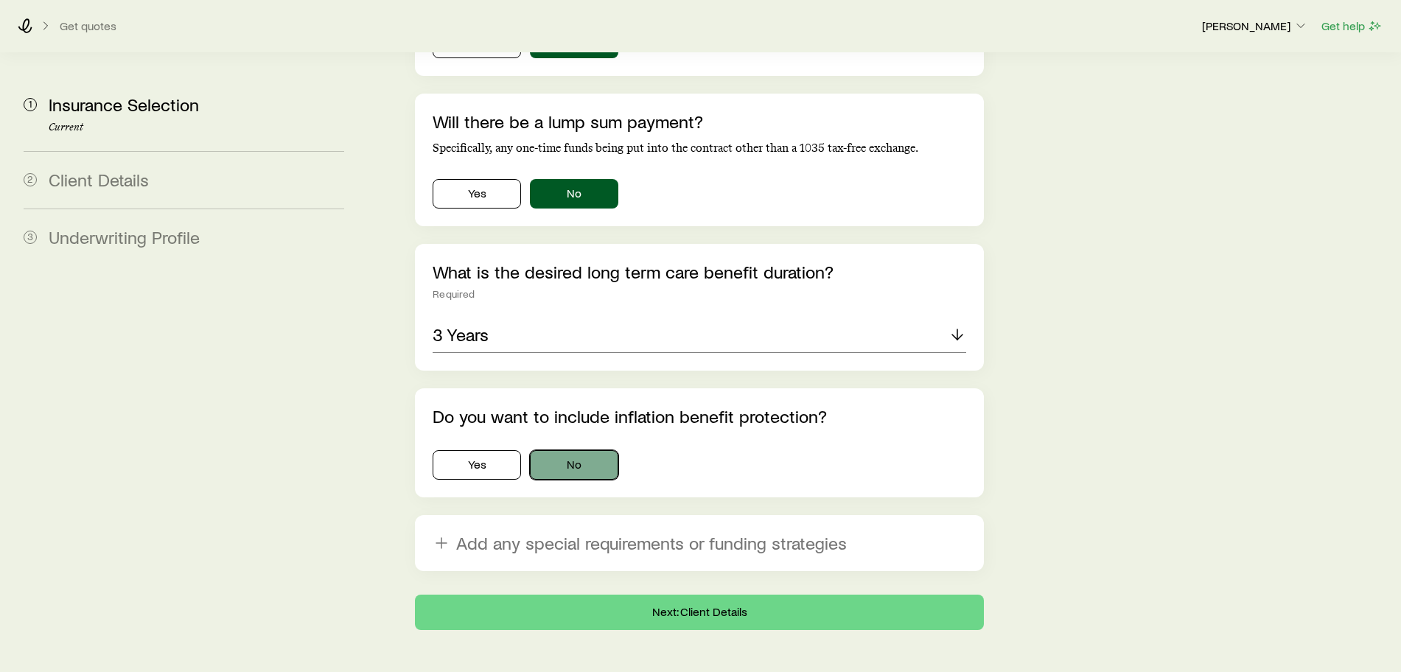
click at [556, 450] on button "No" at bounding box center [574, 464] width 88 height 29
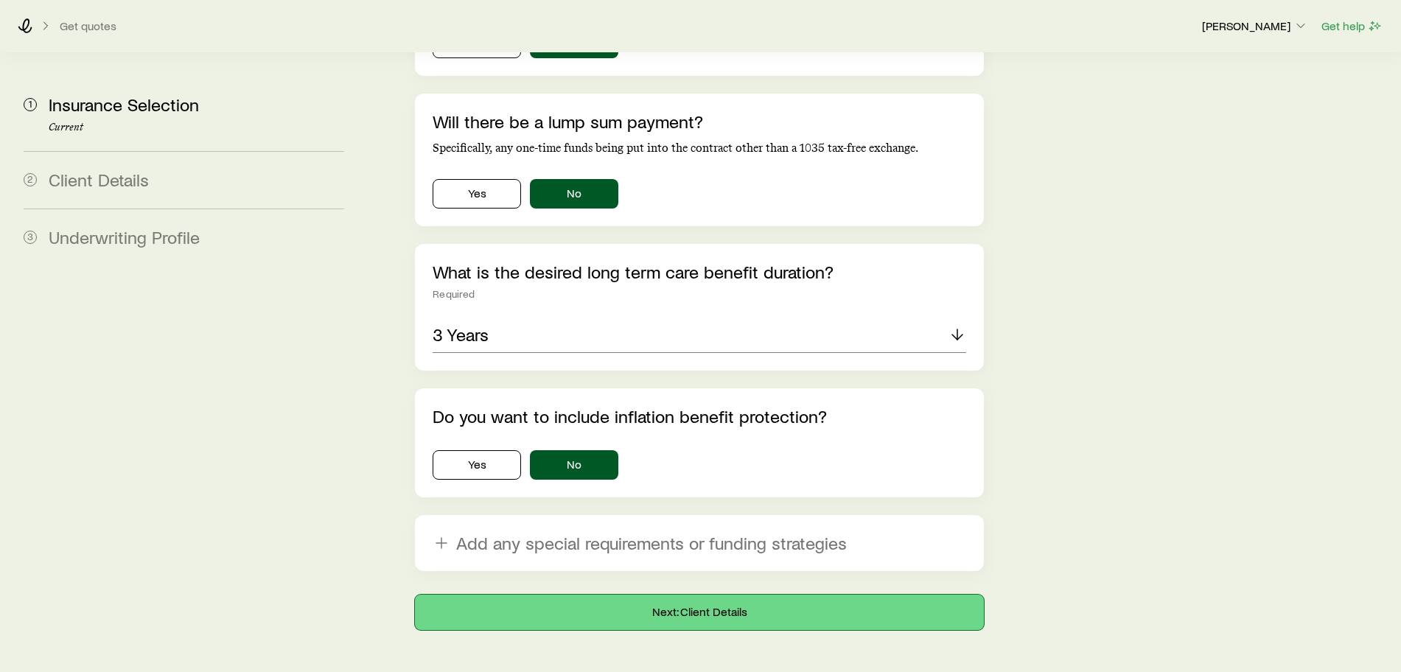
click at [621, 595] on button "Next: Client Details" at bounding box center [699, 612] width 569 height 35
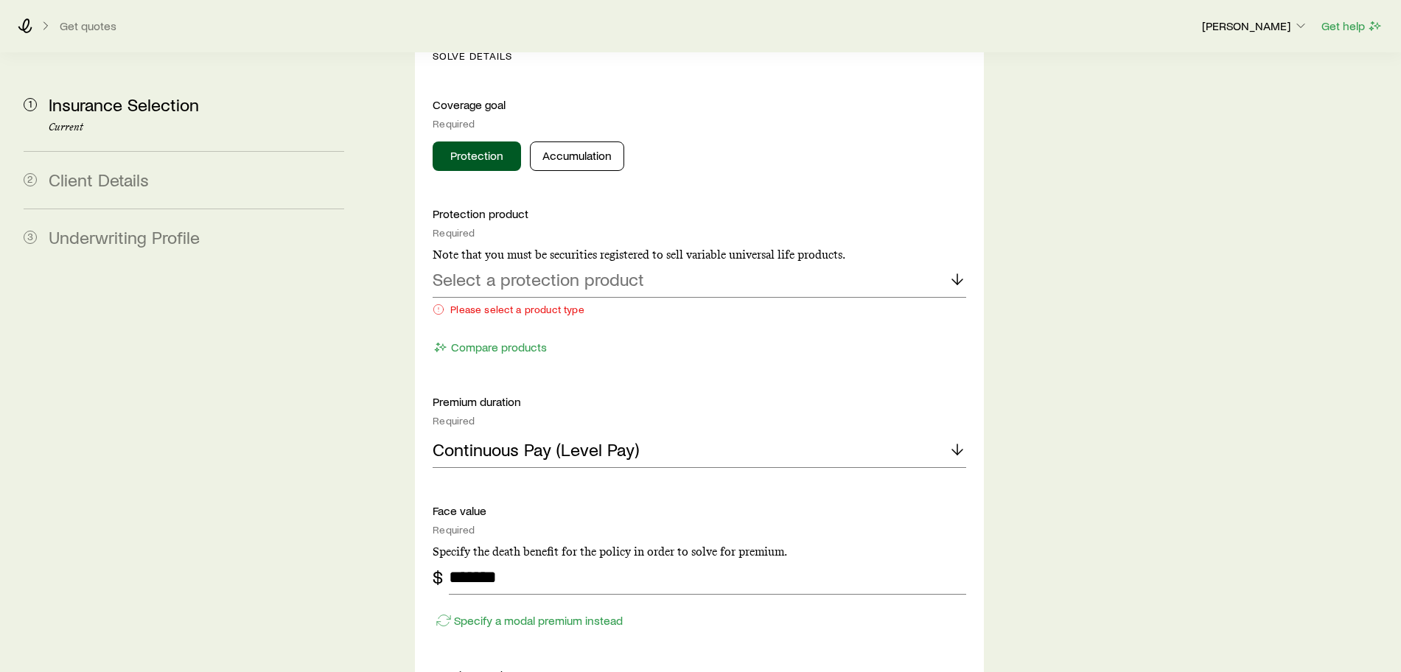
scroll to position [737, 0]
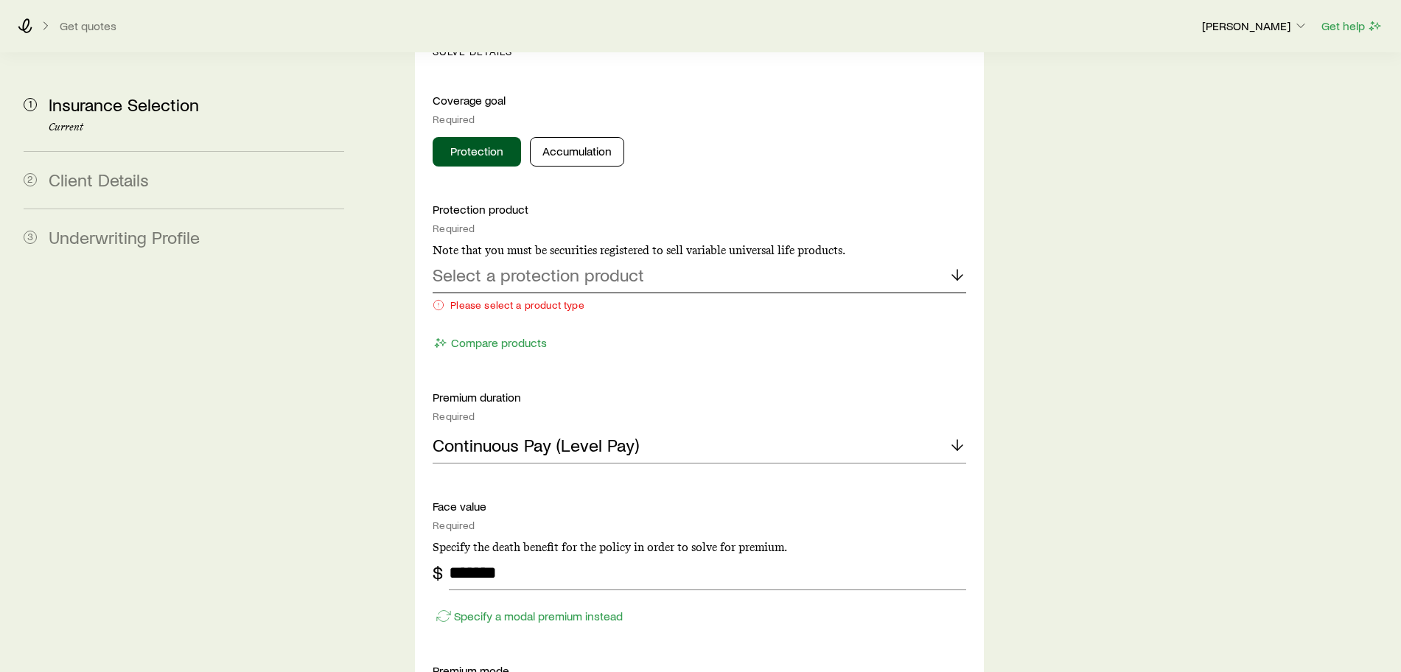
click at [671, 258] on div "Select a protection product" at bounding box center [700, 275] width 534 height 35
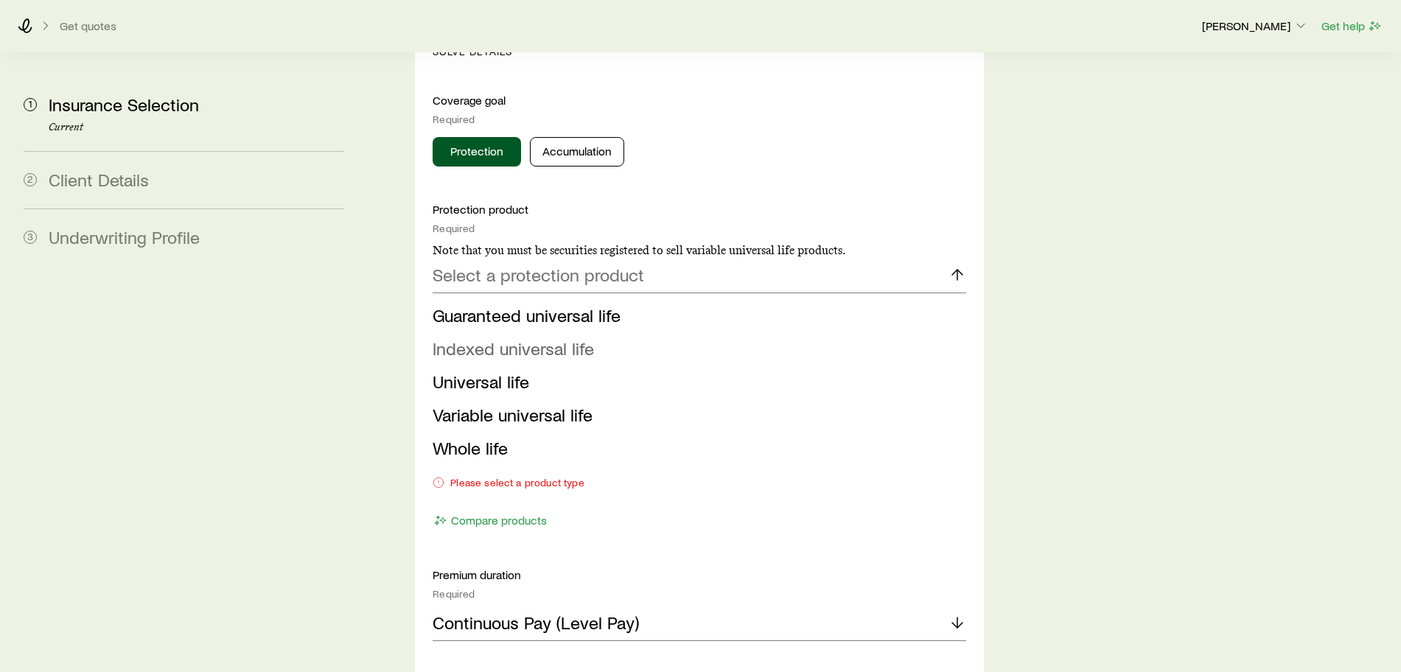
click at [491, 338] on span "Indexed universal life" at bounding box center [513, 348] width 161 height 21
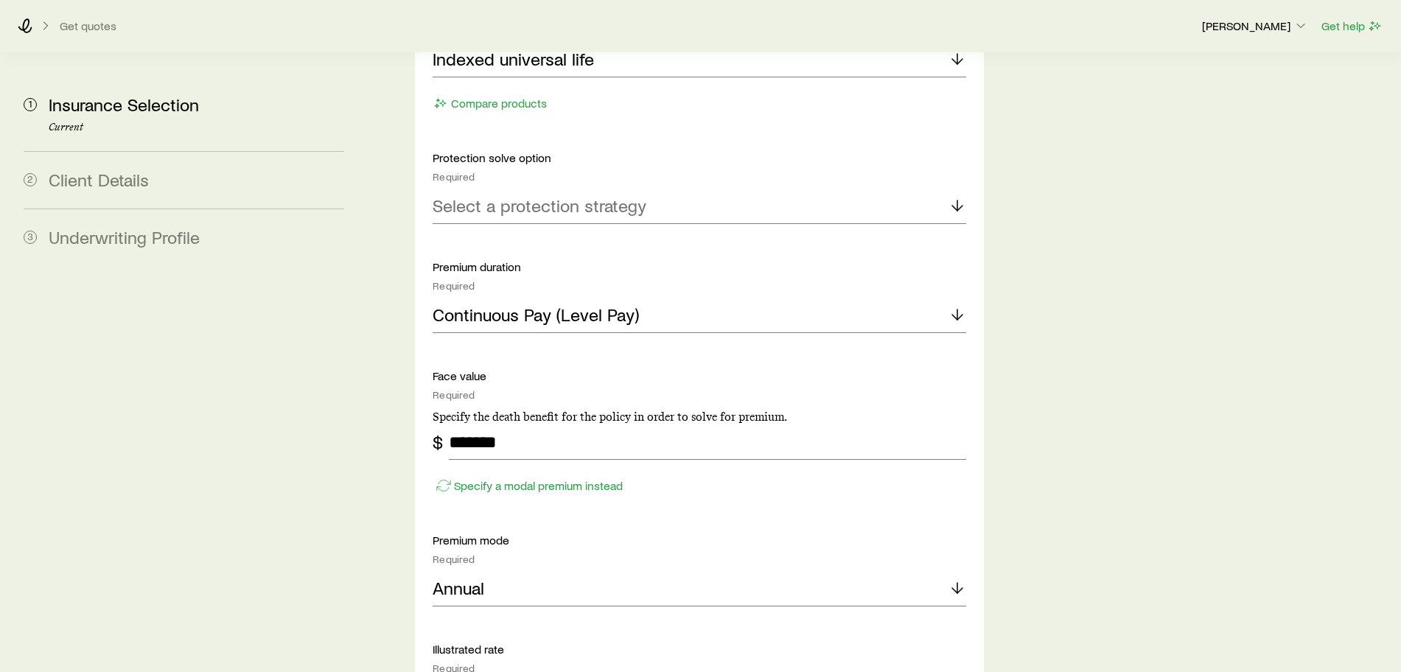
scroll to position [921, 0]
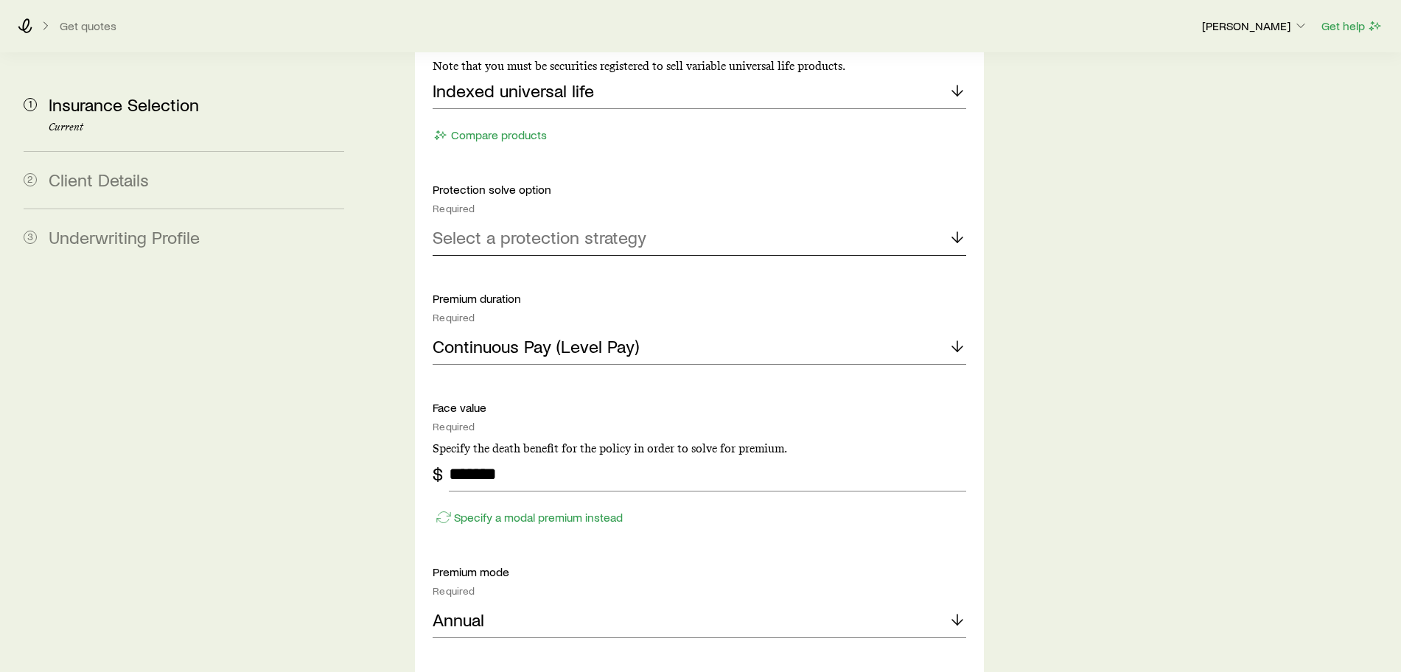
click at [637, 227] on p "Select a protection strategy" at bounding box center [540, 237] width 214 height 21
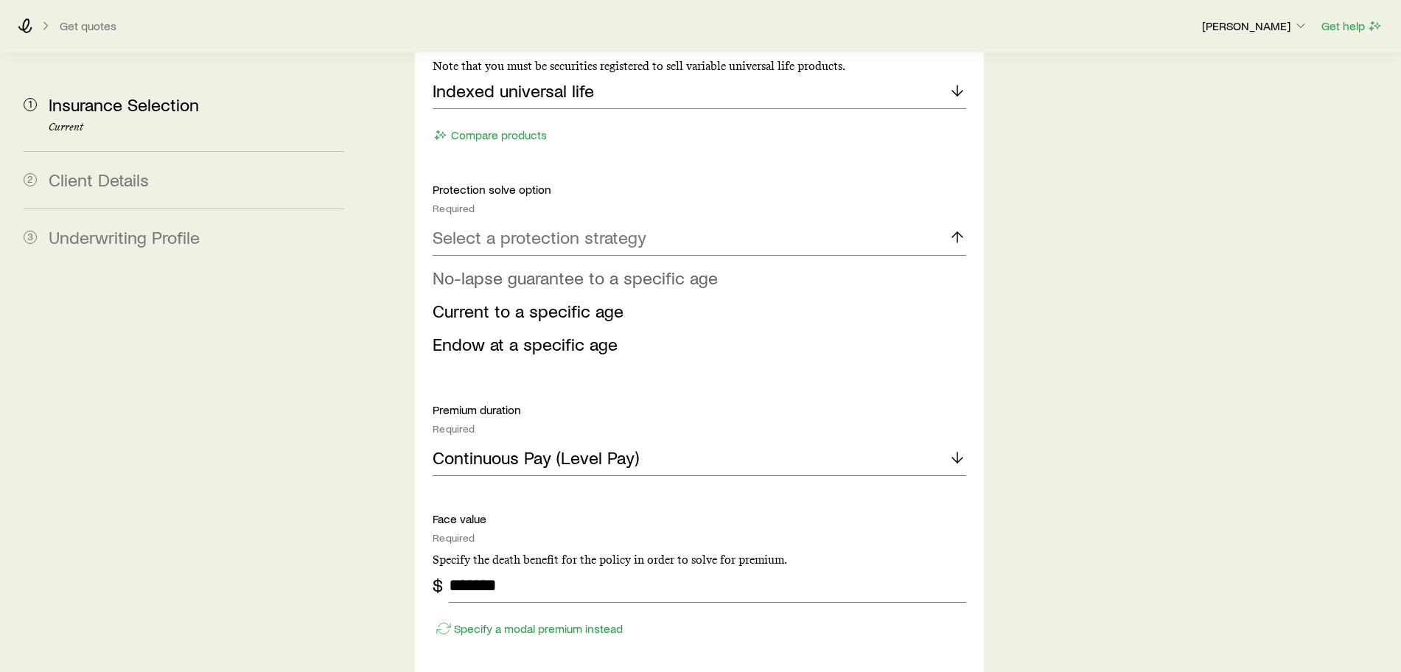
click at [568, 267] on span "No-lapse guarantee to a specific age" at bounding box center [575, 277] width 285 height 21
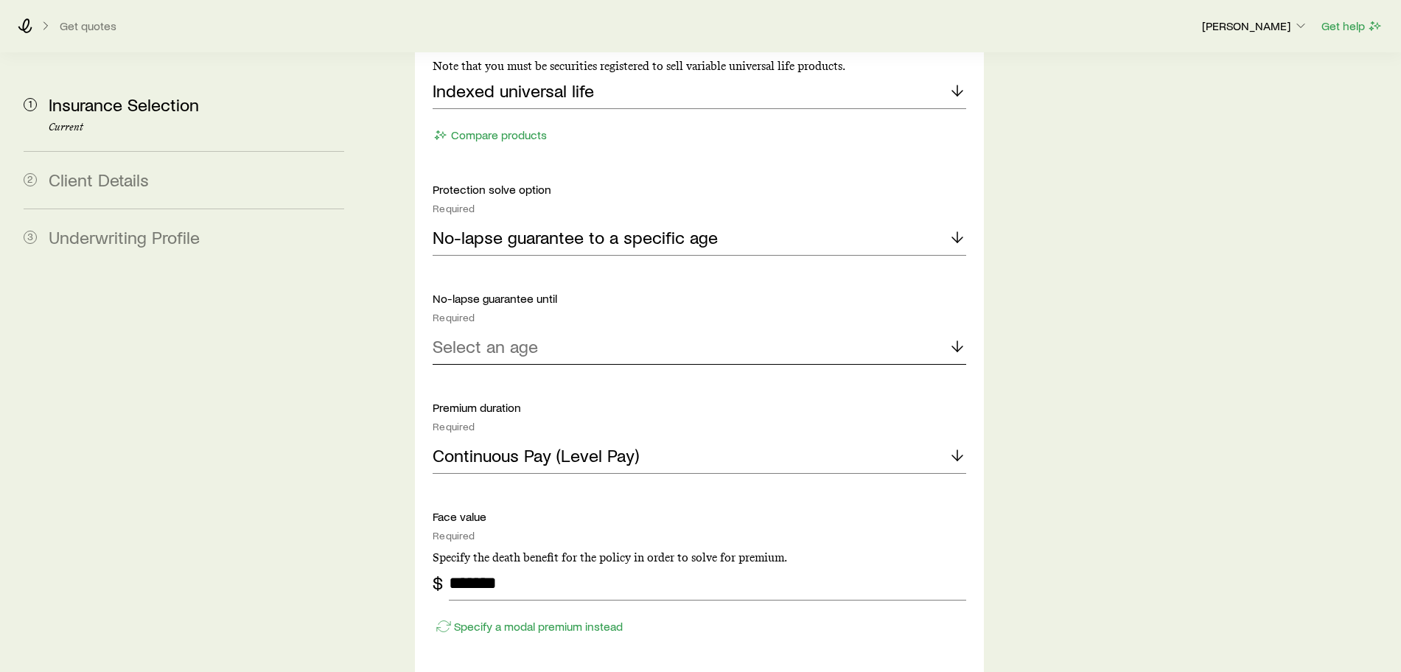
click at [576, 329] on div "Select an age" at bounding box center [700, 346] width 534 height 35
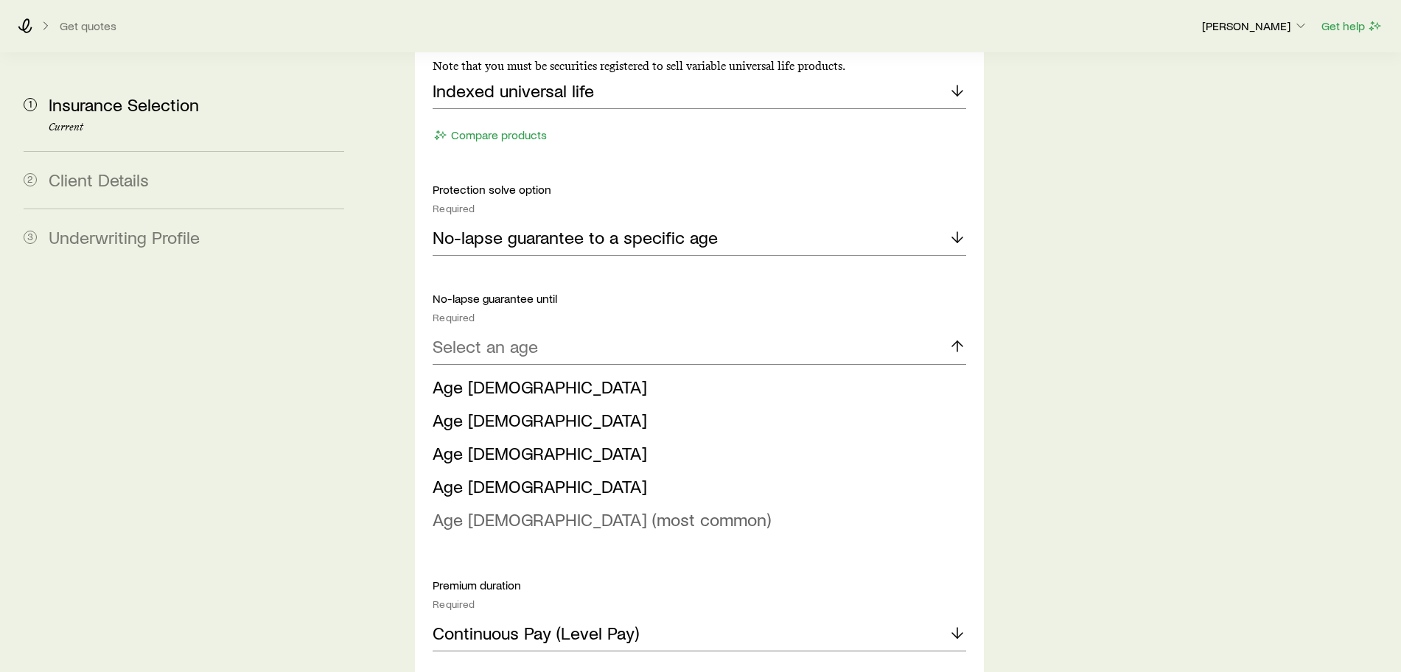
click at [464, 509] on span "Age [DEMOGRAPHIC_DATA] (most common)" at bounding box center [602, 519] width 338 height 21
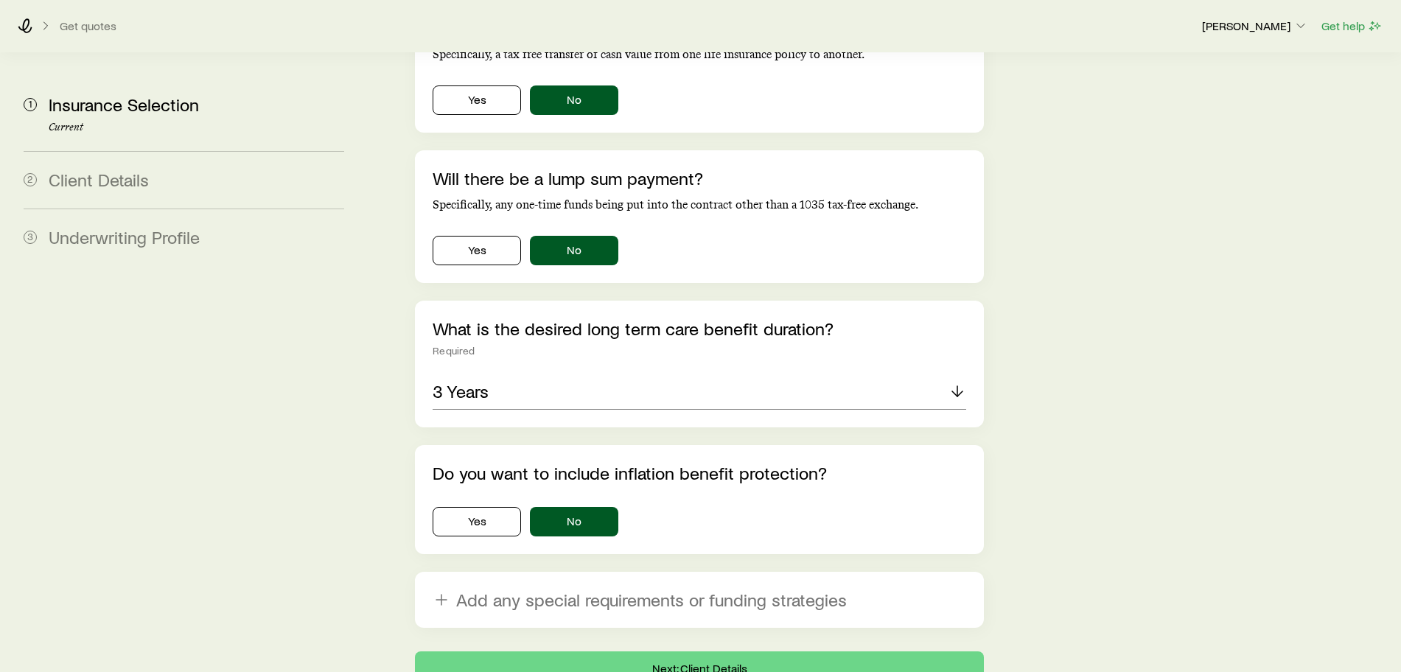
scroll to position [3529, 0]
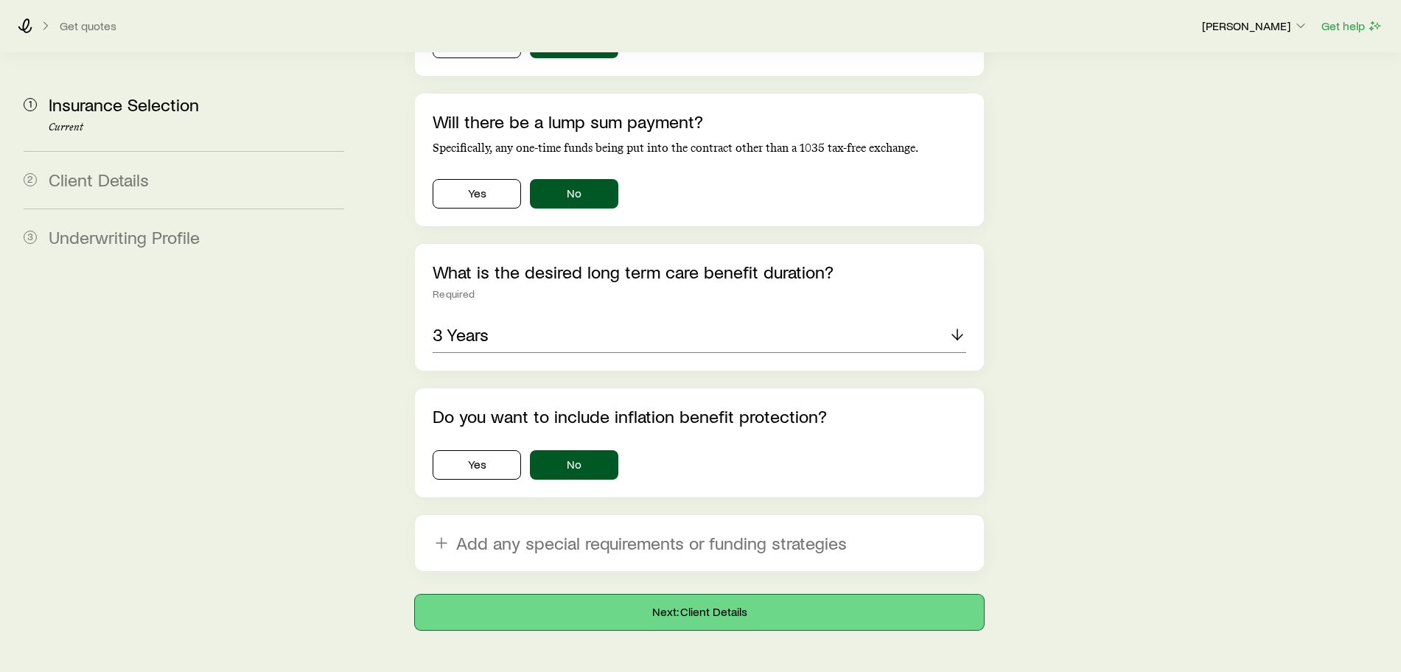
click at [685, 595] on button "Next: Client Details" at bounding box center [699, 612] width 569 height 35
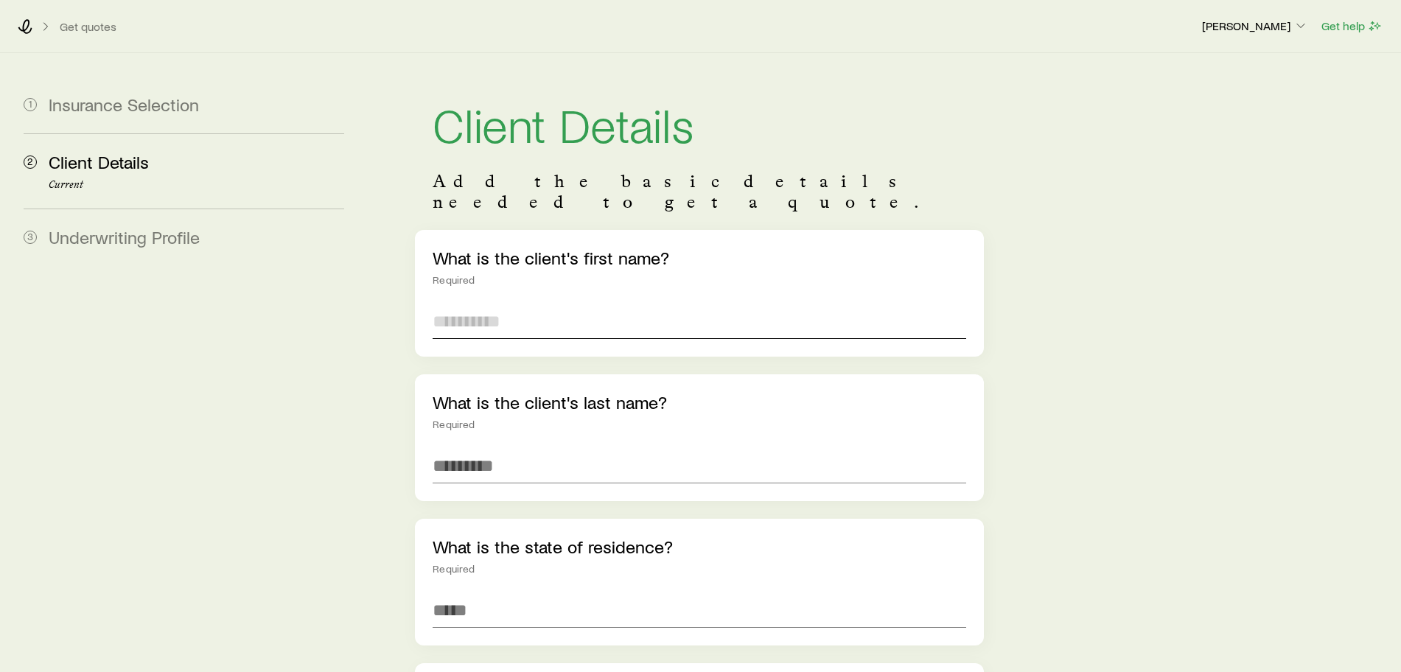
click at [481, 304] on input "text" at bounding box center [700, 321] width 534 height 35
type input "*"
type input "***"
type input "*******"
click at [500, 593] on input at bounding box center [700, 610] width 534 height 35
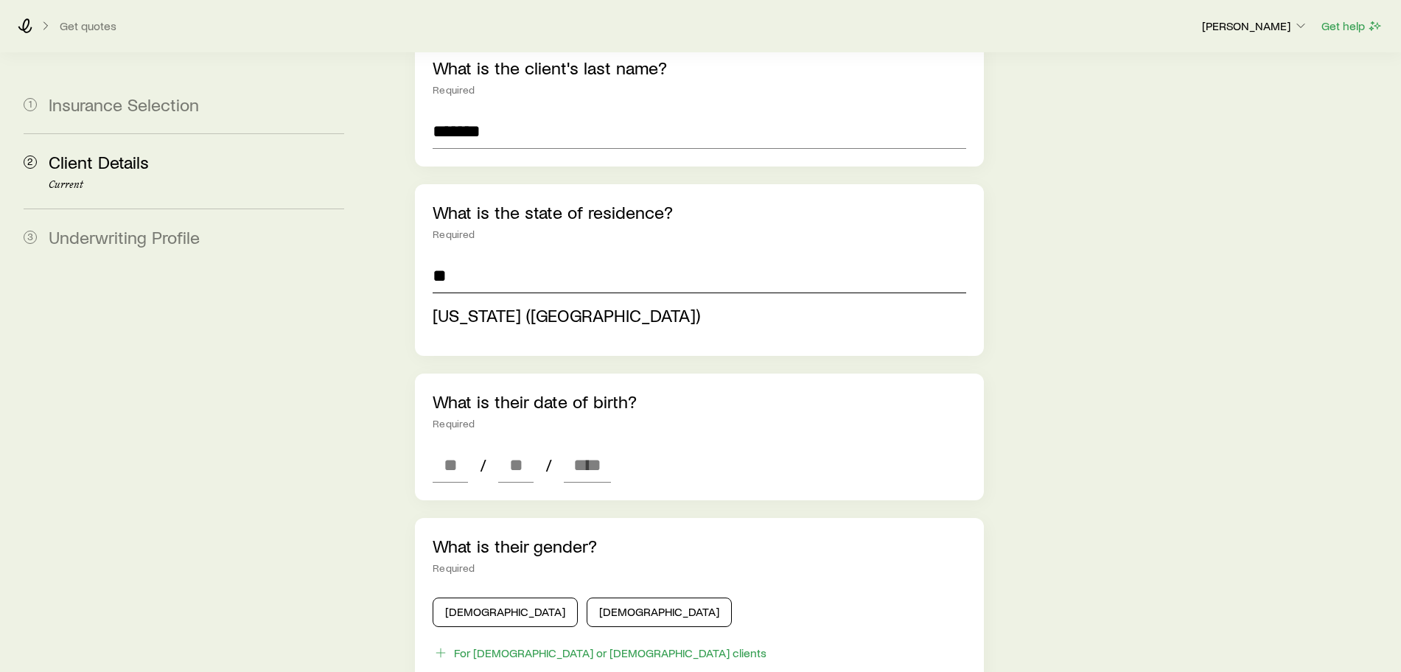
scroll to position [369, 0]
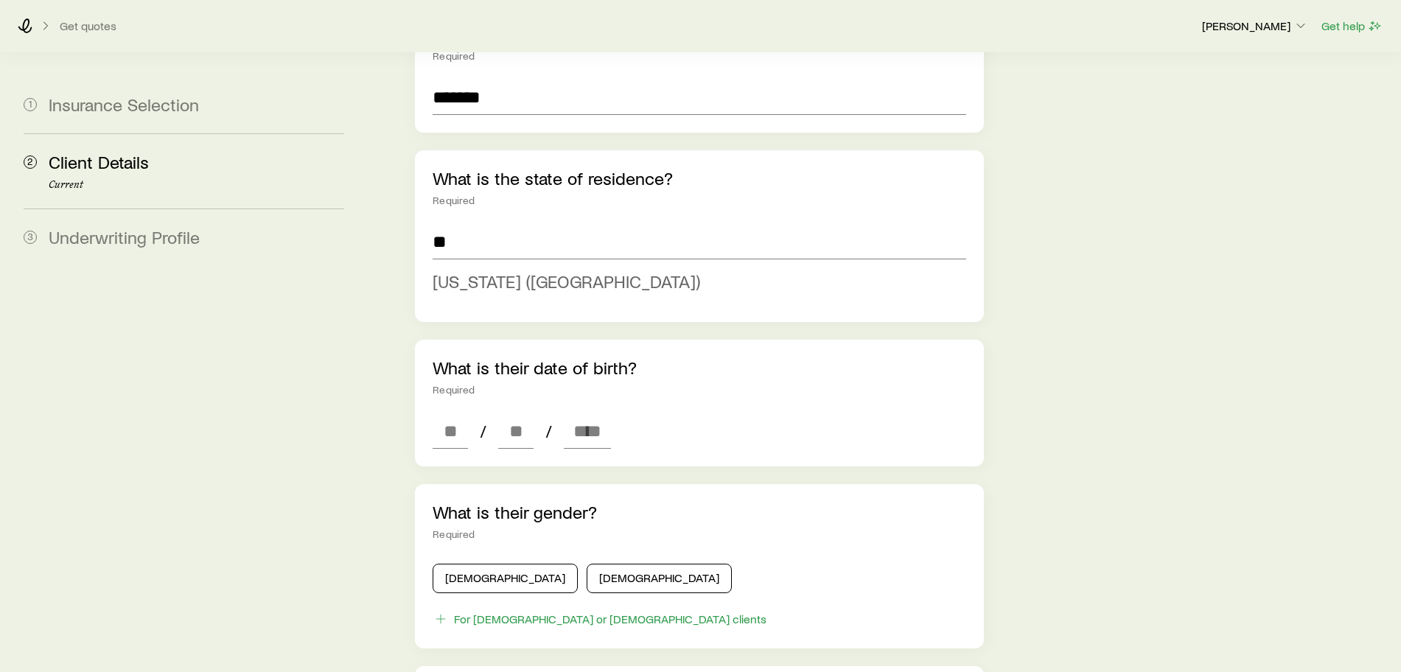
click at [484, 271] on span "[US_STATE] ([GEOGRAPHIC_DATA])" at bounding box center [567, 281] width 268 height 21
type input "**********"
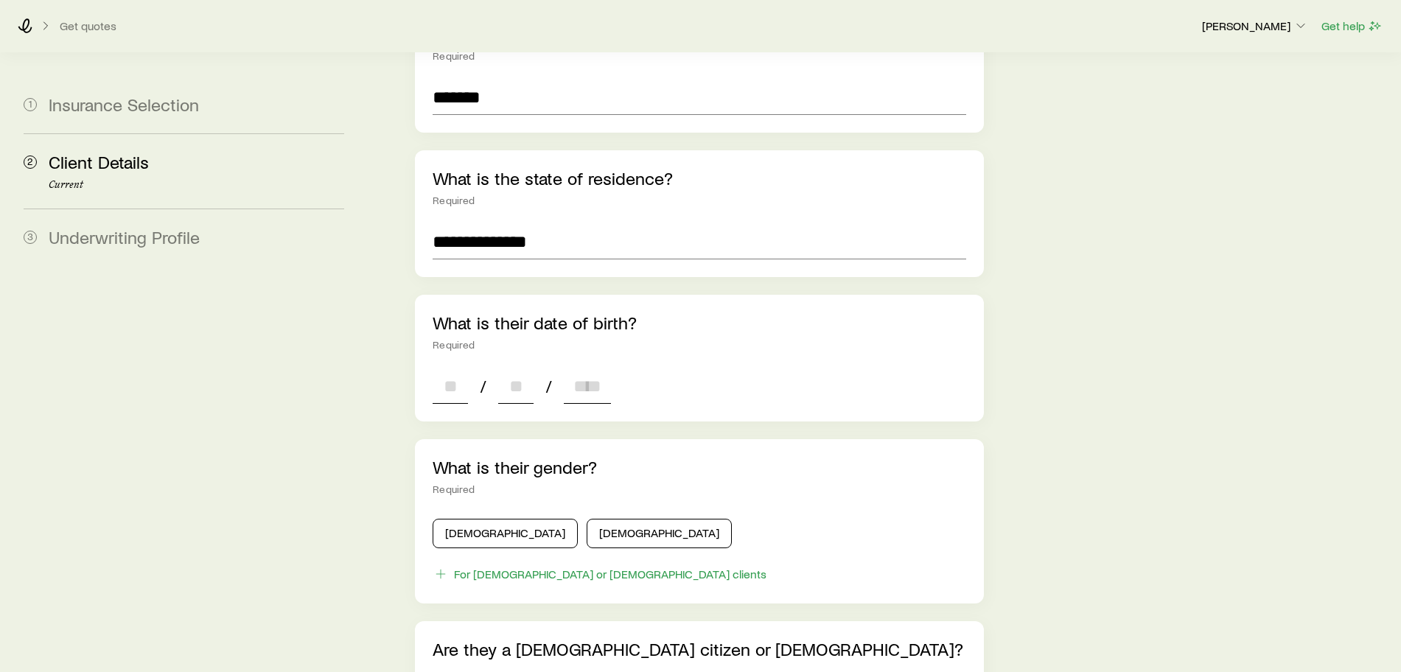
click at [444, 369] on input at bounding box center [450, 386] width 35 height 35
type input "**"
type input "****"
type input "*"
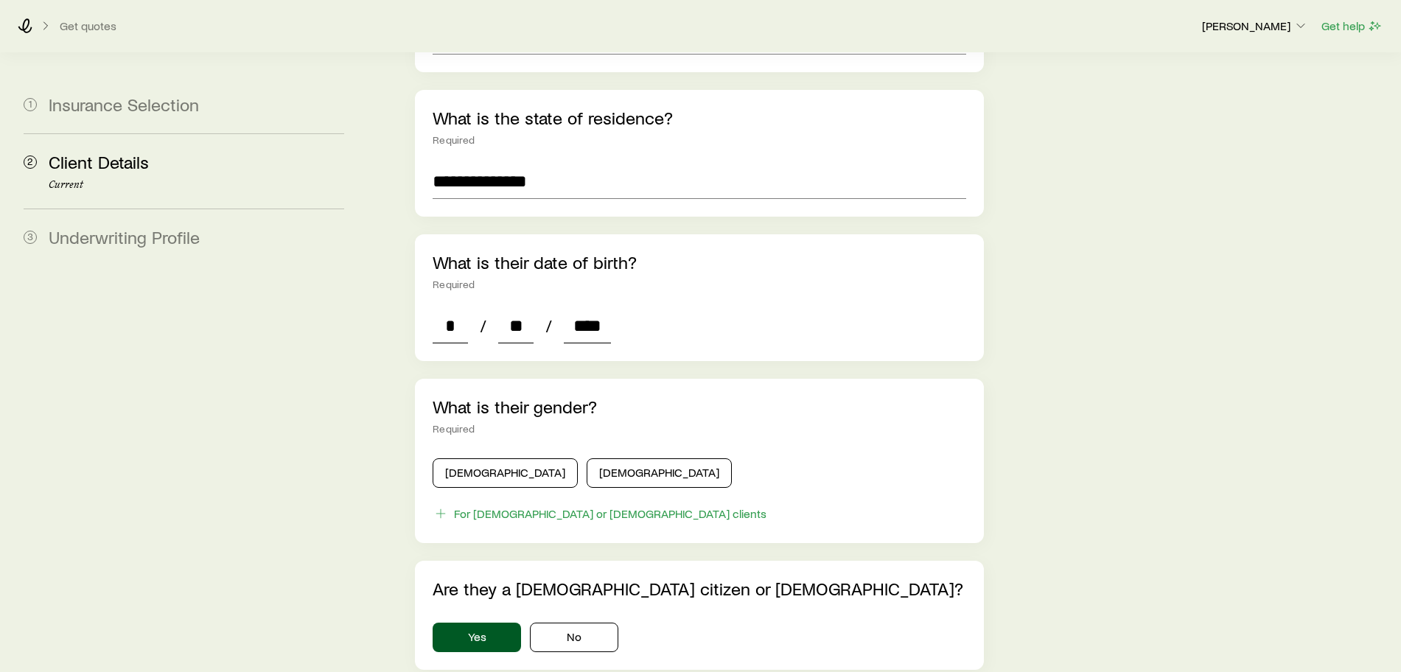
scroll to position [461, 0]
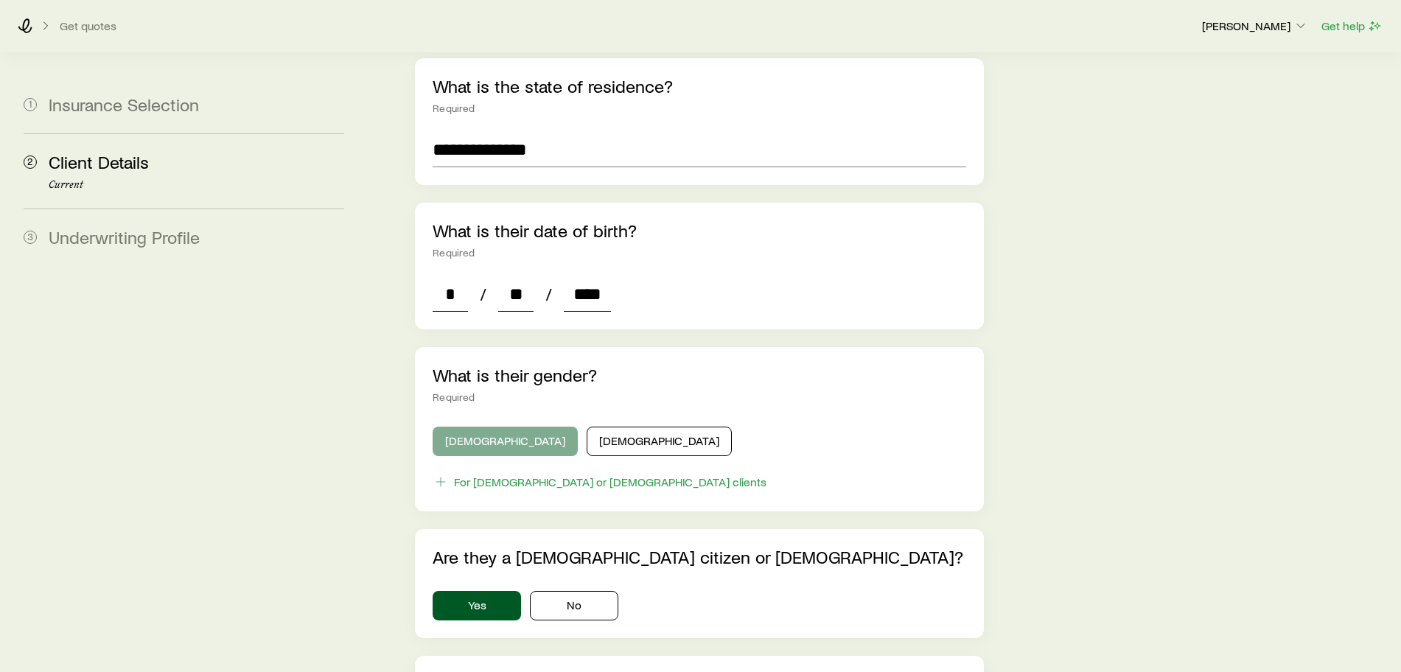
type input "****"
click at [475, 430] on button "[DEMOGRAPHIC_DATA]" at bounding box center [505, 441] width 145 height 29
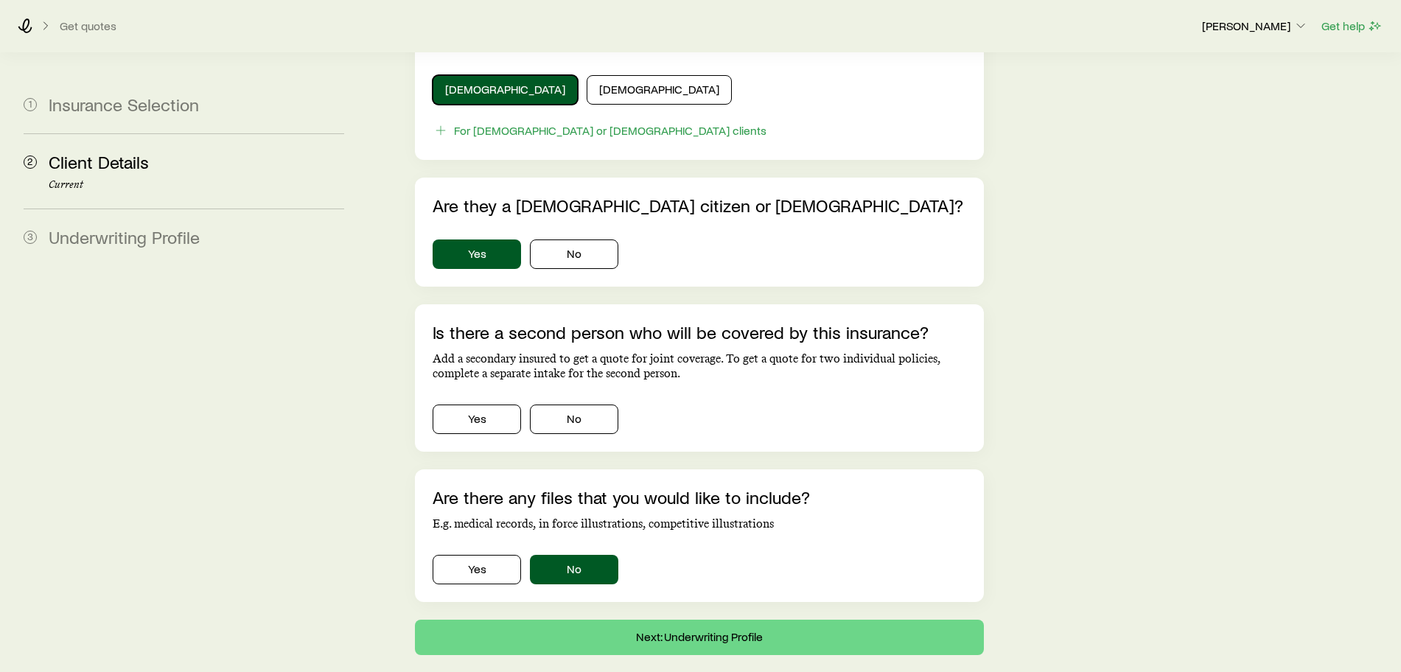
scroll to position [829, 0]
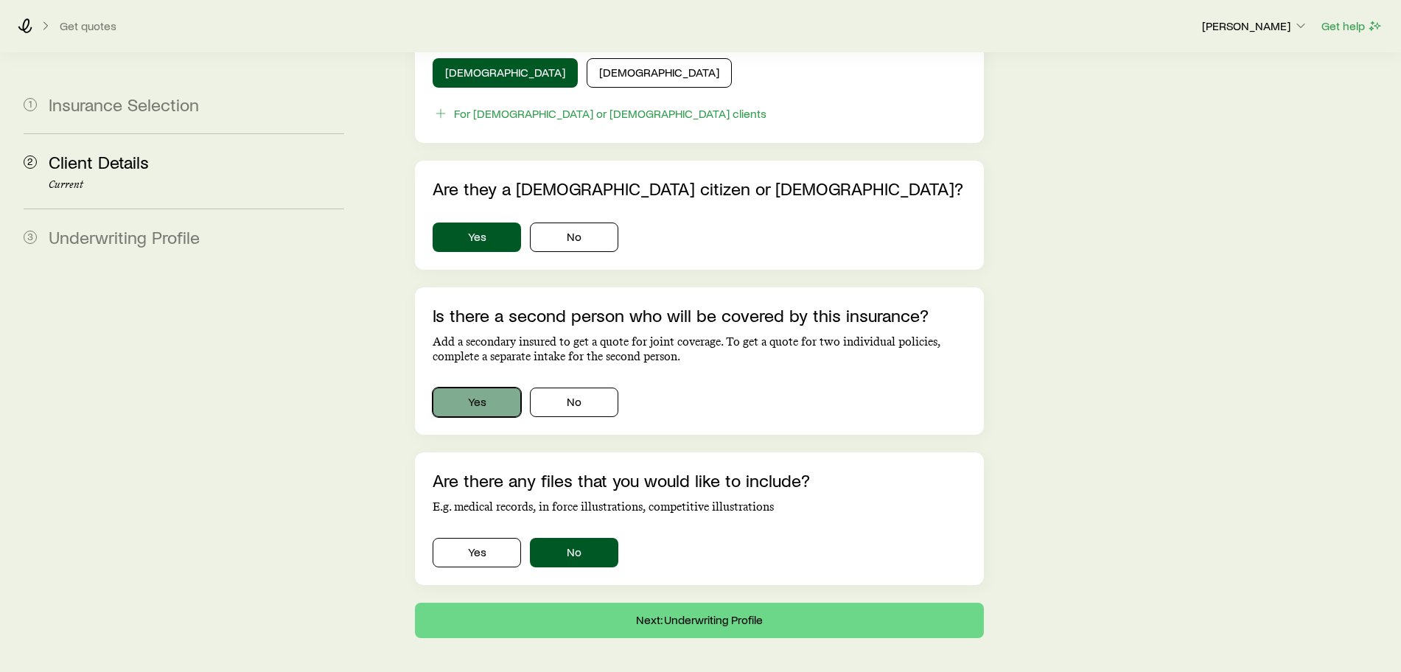
click at [479, 388] on button "Yes" at bounding box center [477, 402] width 88 height 29
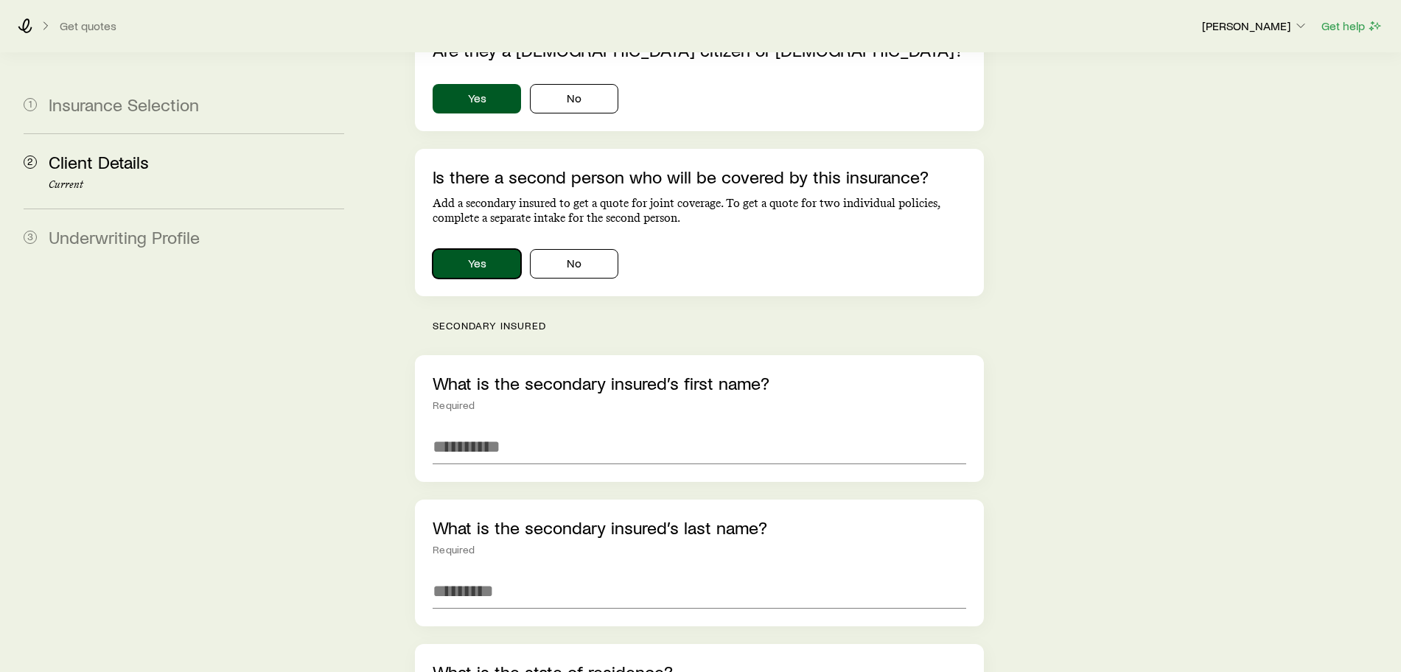
scroll to position [1013, 0]
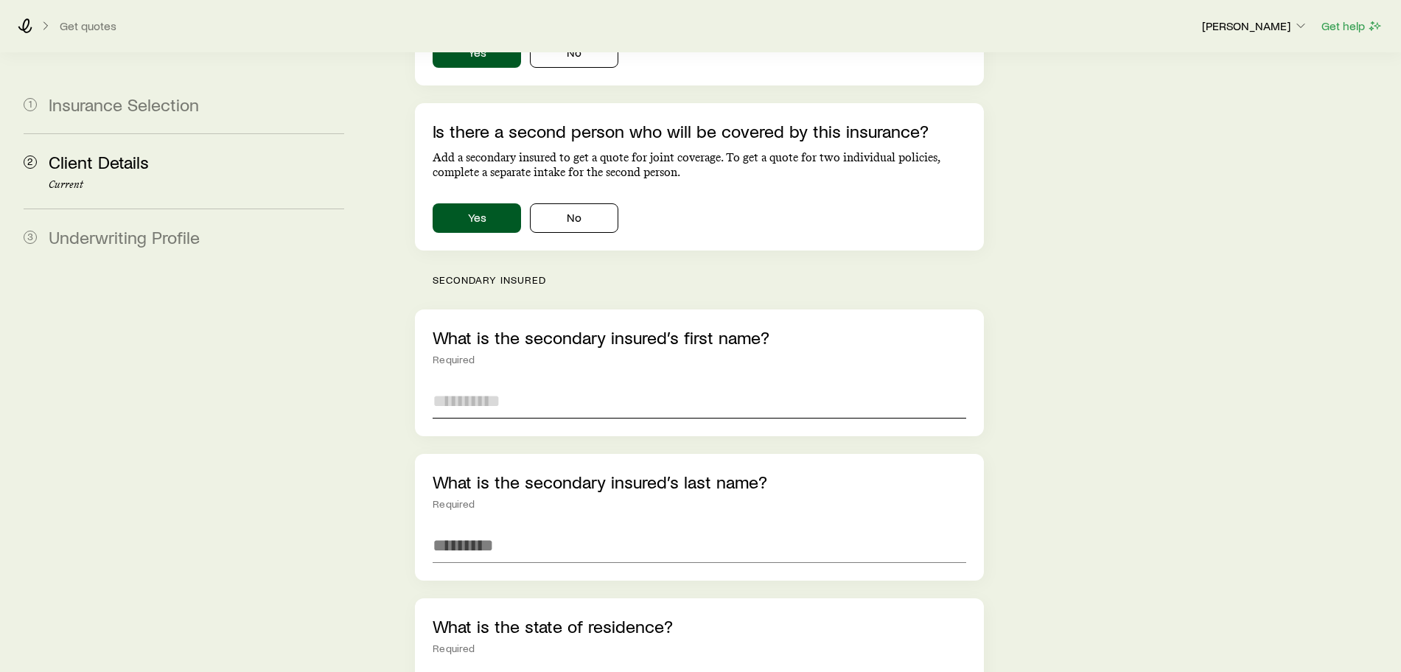
click at [498, 384] on input "text" at bounding box center [700, 400] width 534 height 35
type input "*****"
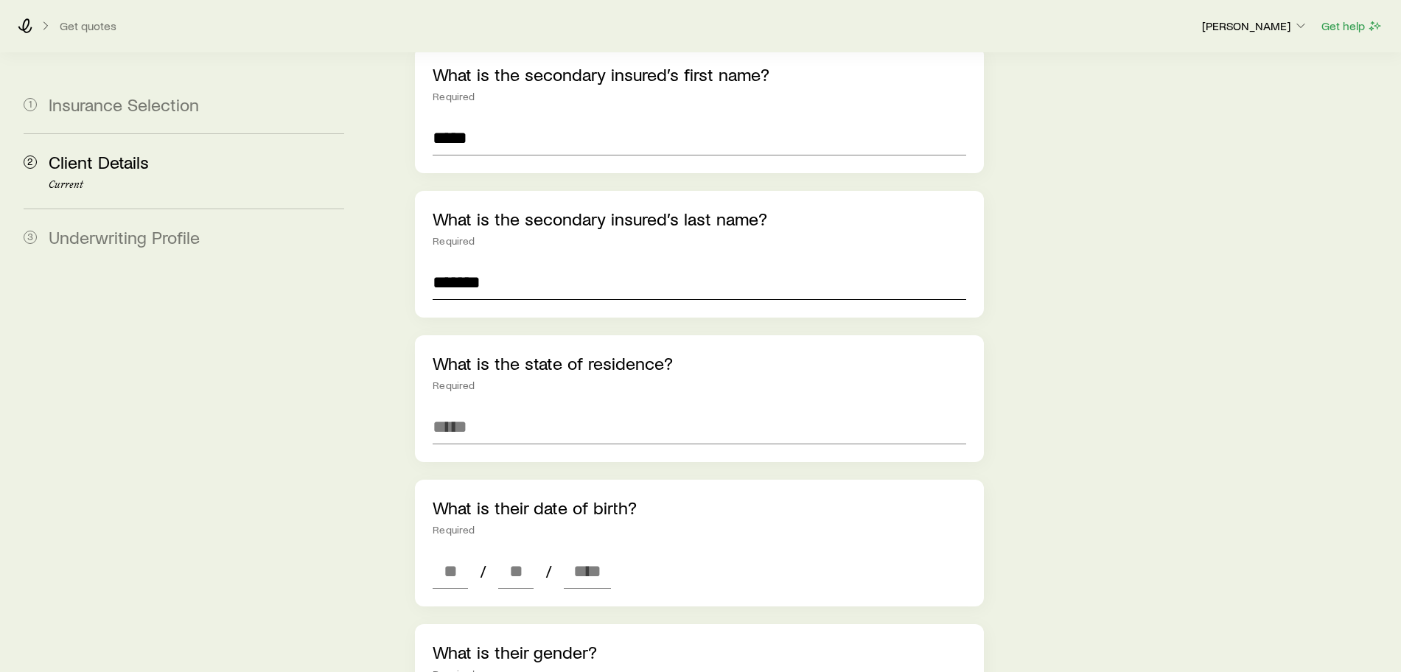
scroll to position [1290, 0]
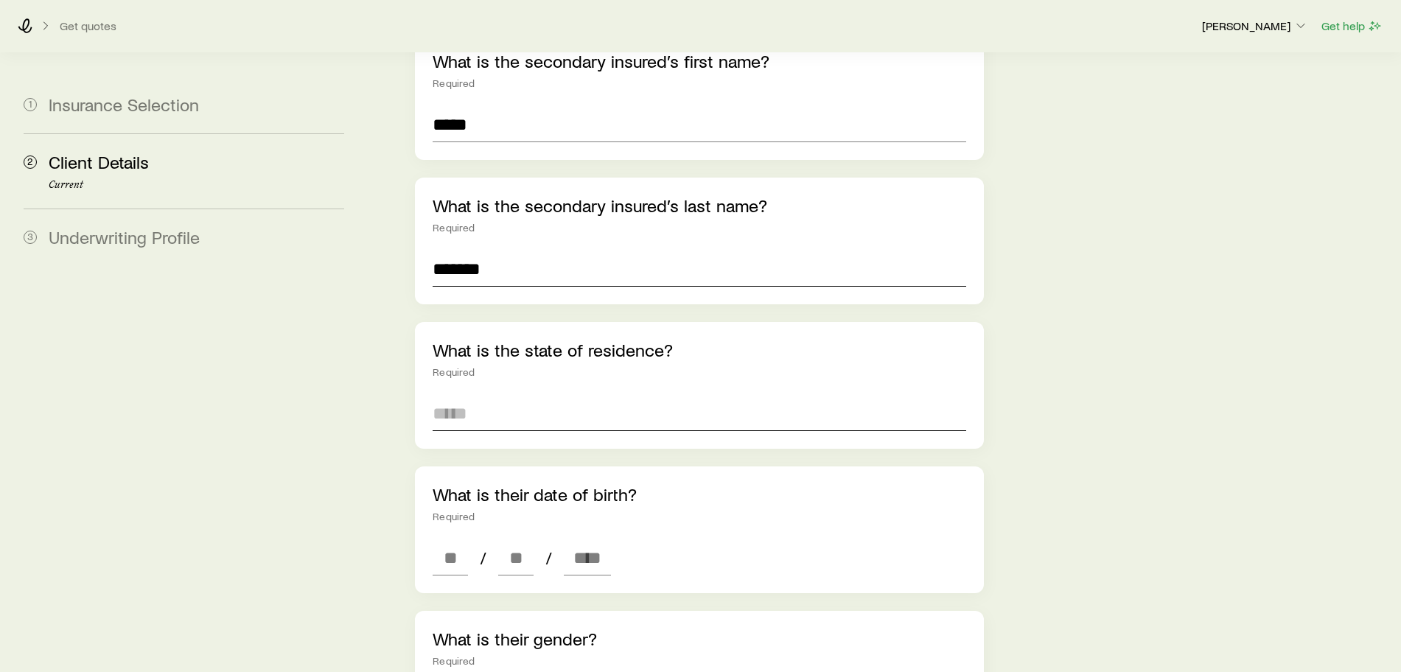
type input "*******"
click at [537, 396] on input at bounding box center [700, 413] width 534 height 35
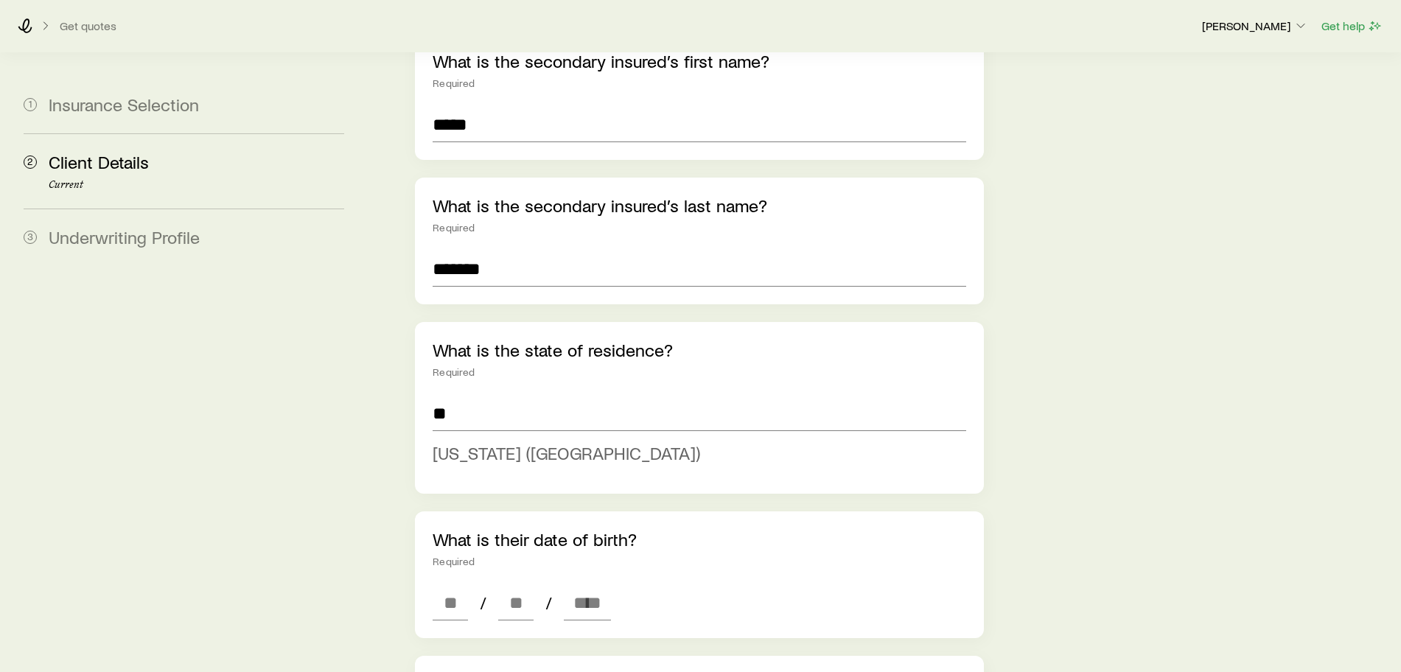
click at [488, 442] on span "[US_STATE] ([GEOGRAPHIC_DATA])" at bounding box center [567, 452] width 268 height 21
type input "**********"
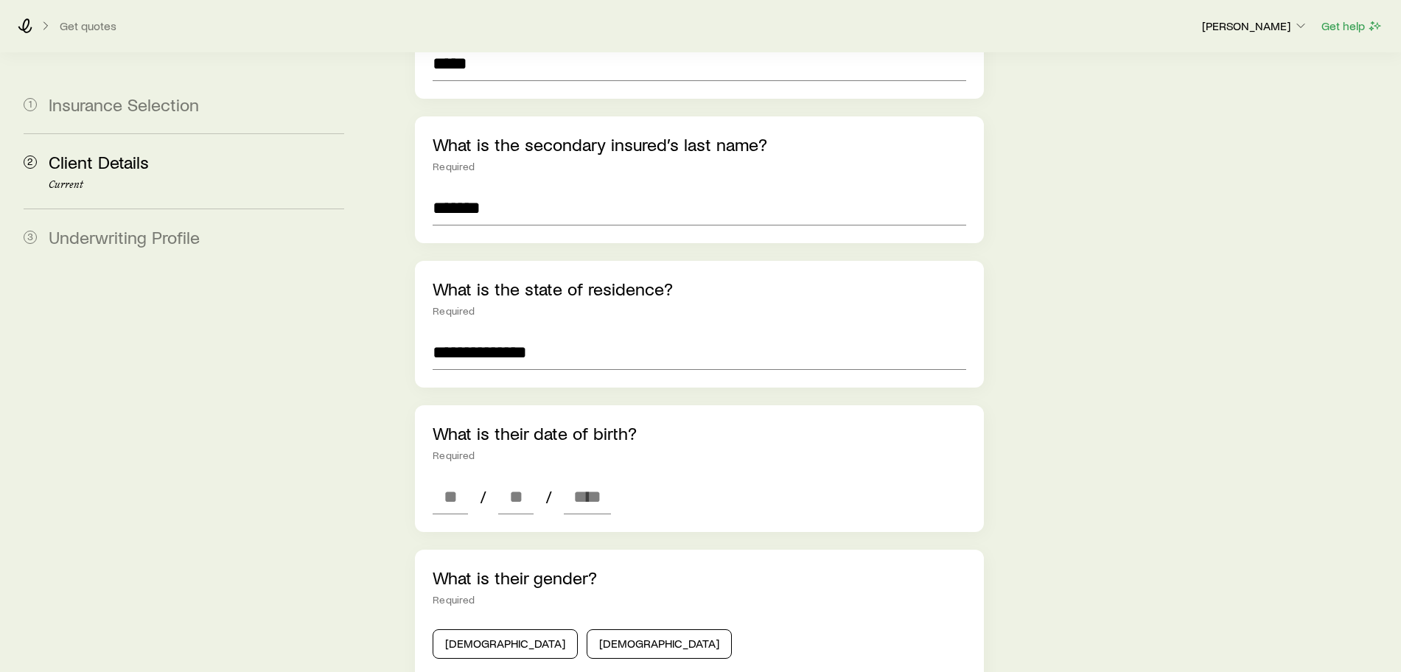
scroll to position [1382, 0]
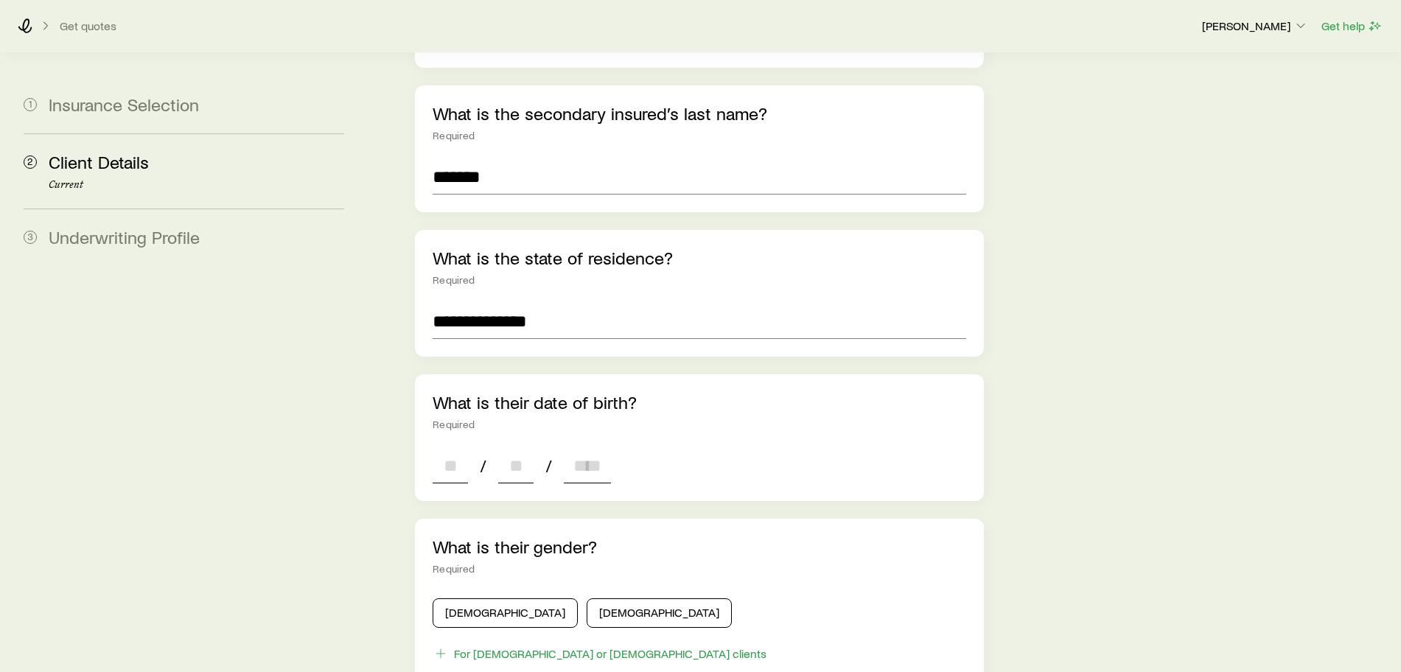
click at [441, 448] on input at bounding box center [450, 465] width 35 height 35
type input "**"
type input "****"
type input "*"
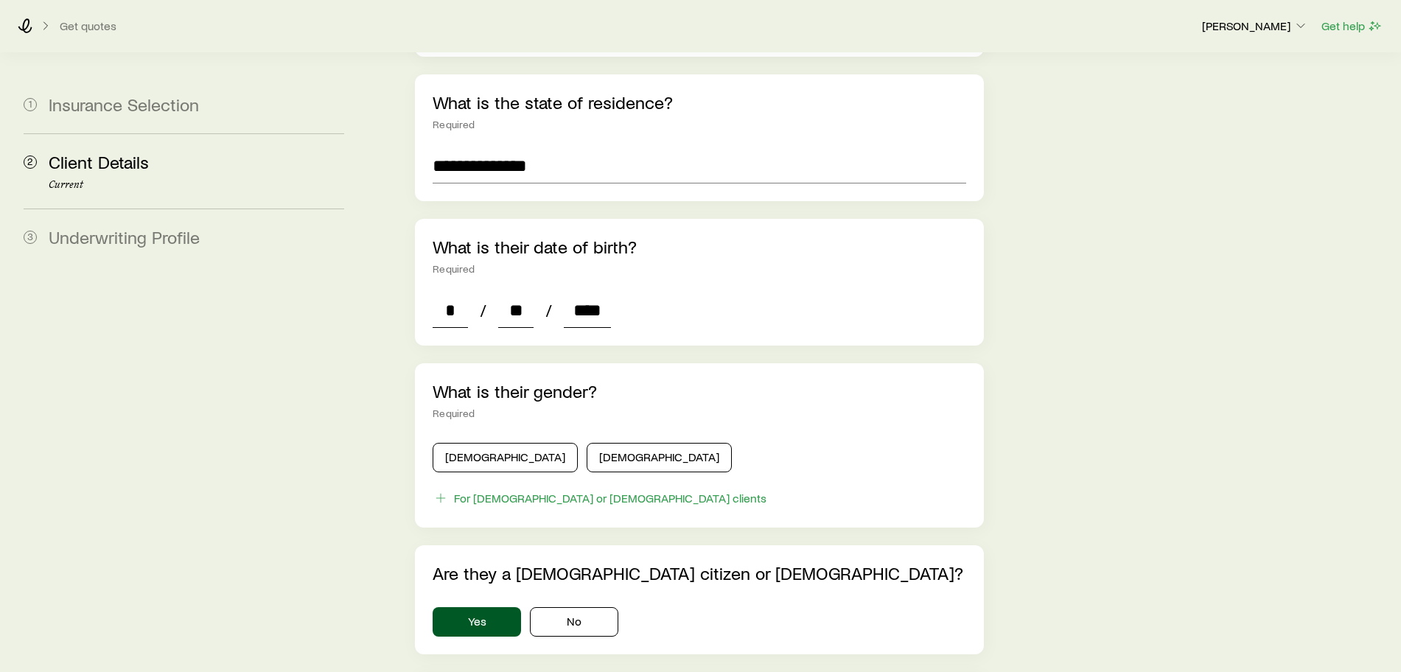
scroll to position [1566, 0]
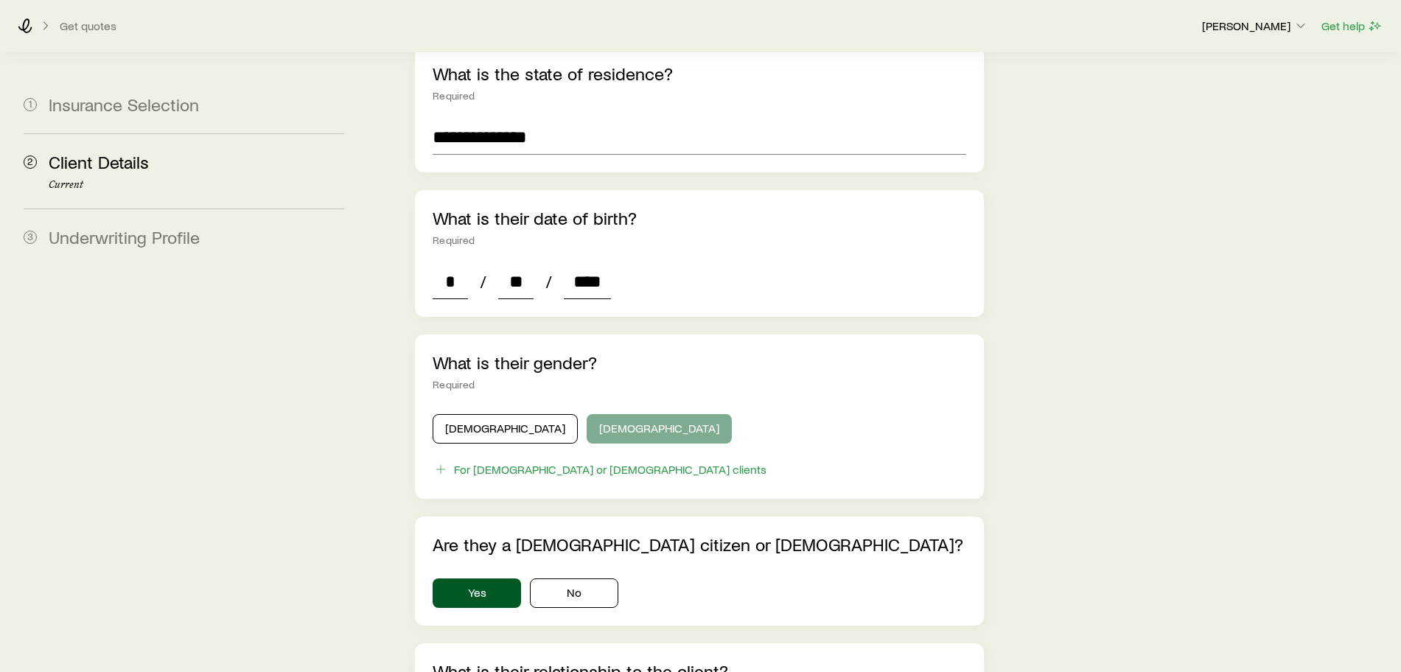
type input "****"
click at [587, 414] on button "[DEMOGRAPHIC_DATA]" at bounding box center [659, 428] width 145 height 29
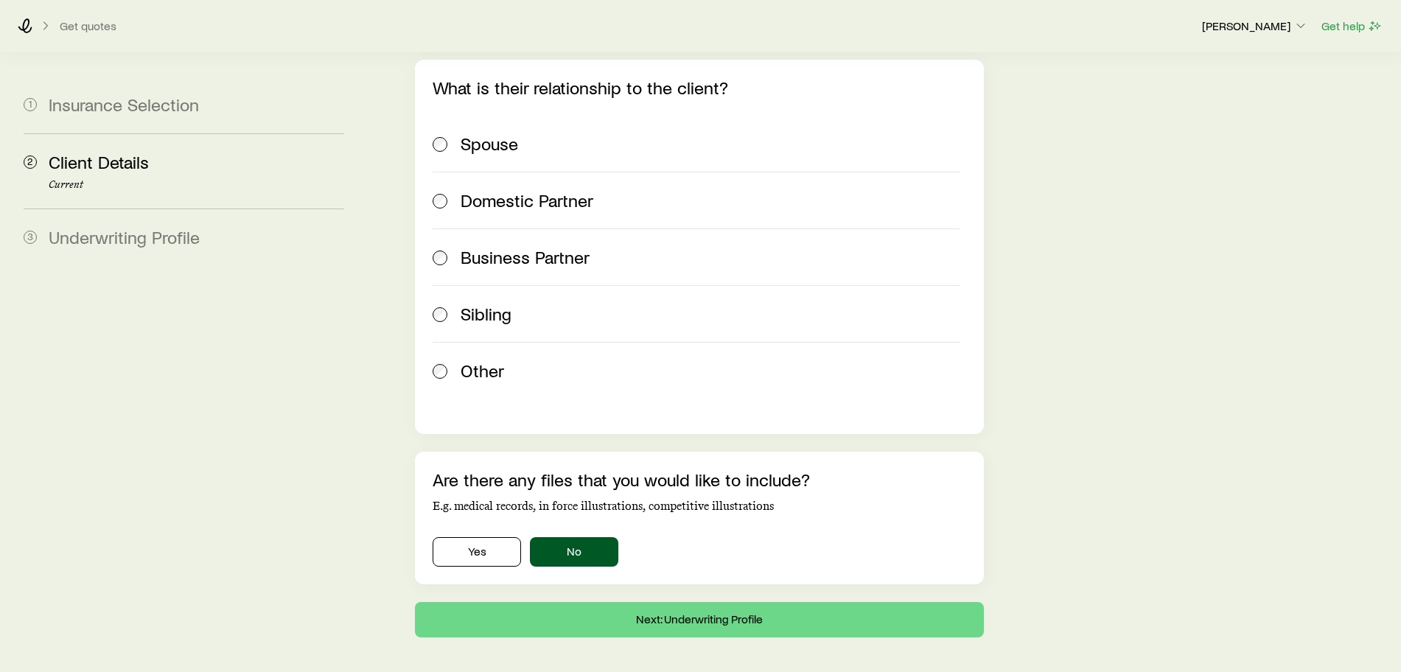
scroll to position [2178, 0]
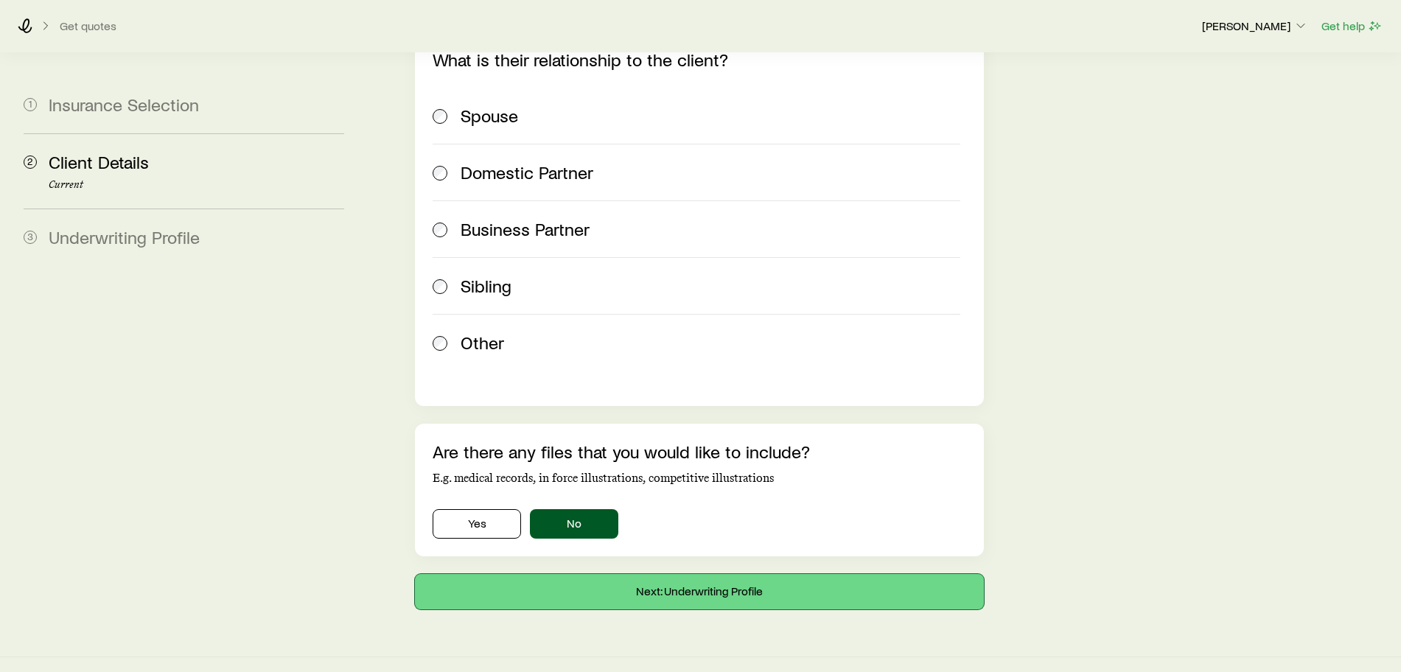
click at [634, 574] on button "Next: Underwriting Profile" at bounding box center [699, 591] width 569 height 35
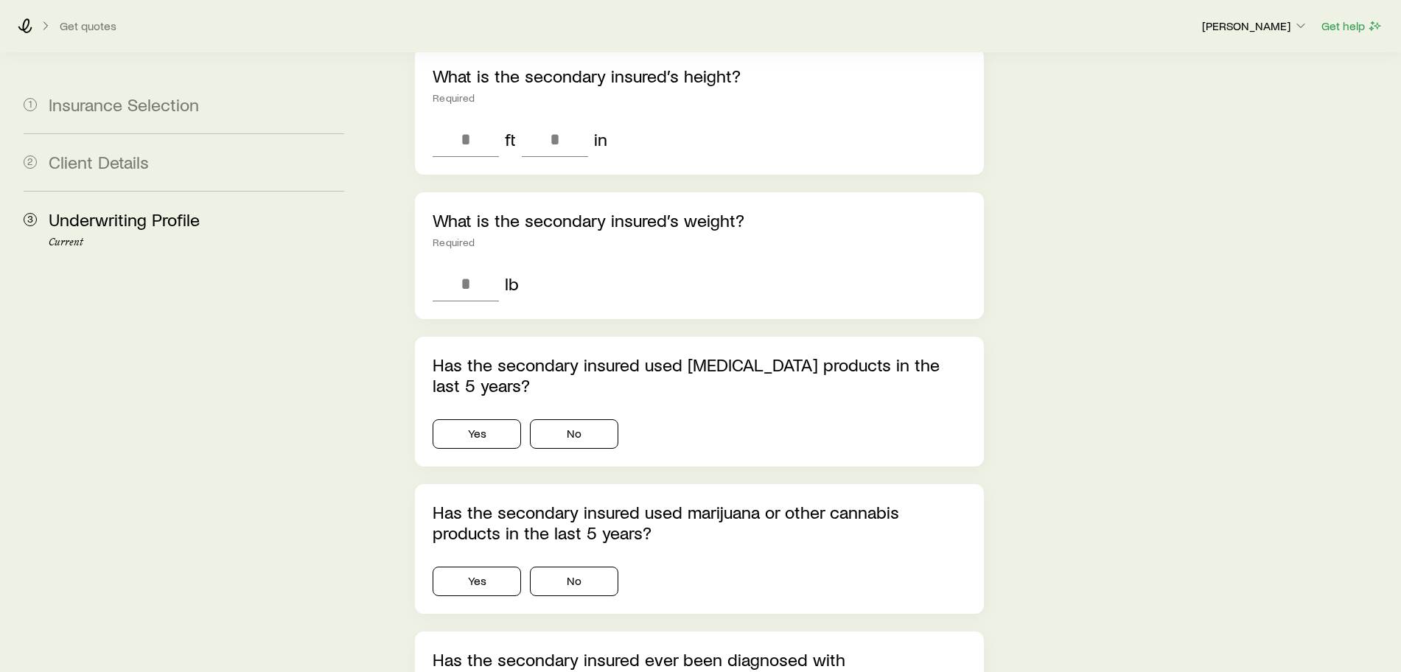
scroll to position [1382, 0]
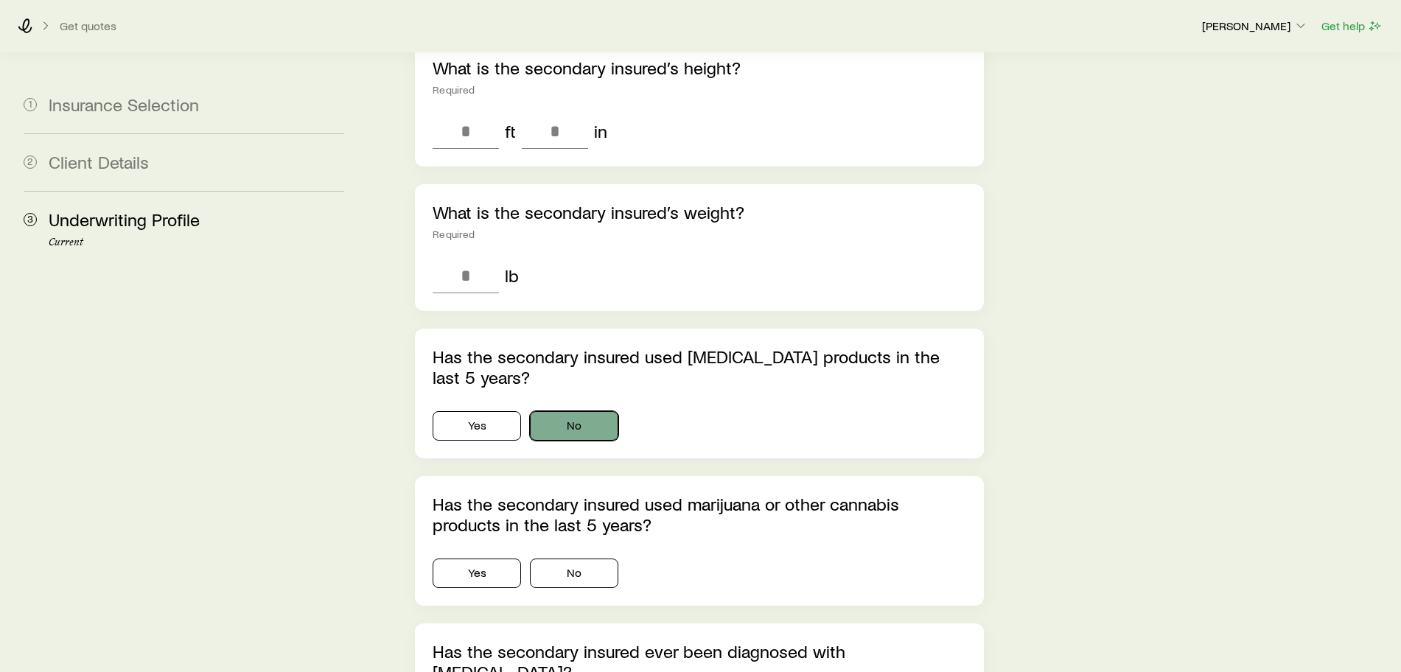
click at [584, 411] on button "No" at bounding box center [574, 425] width 88 height 29
click at [470, 411] on button "Yes" at bounding box center [477, 425] width 88 height 29
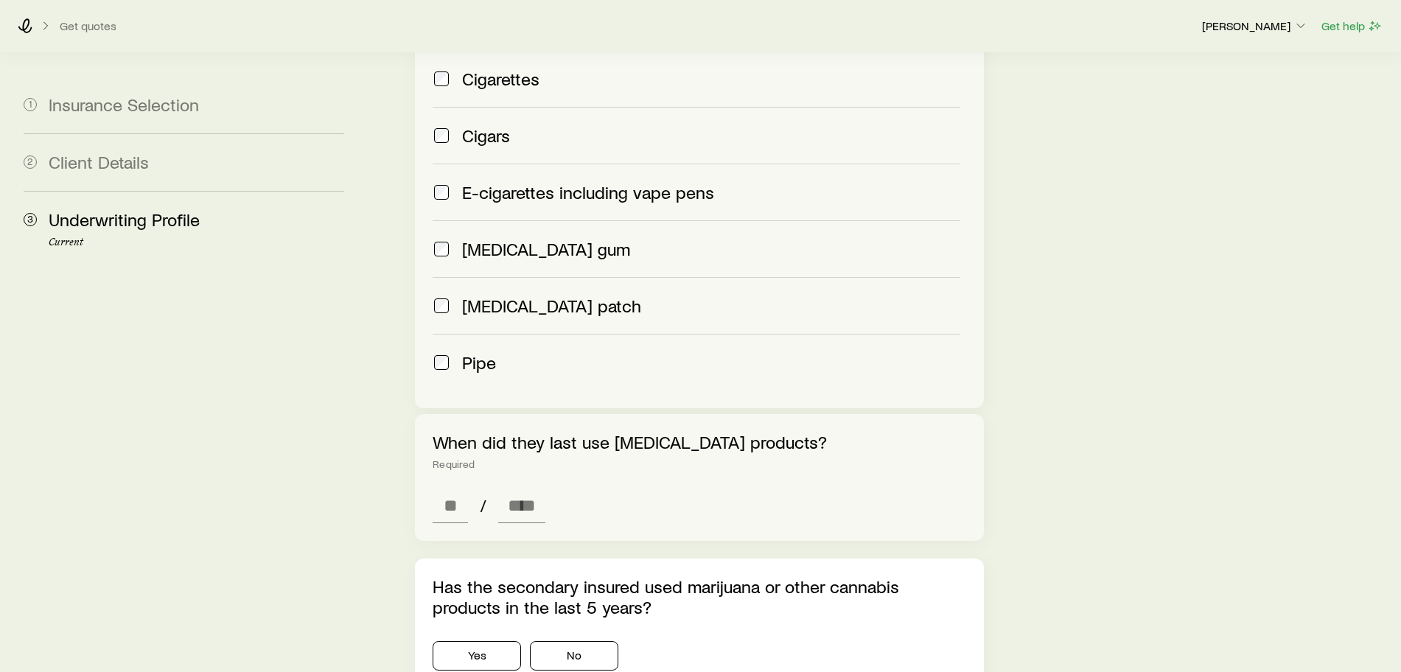
scroll to position [1935, 0]
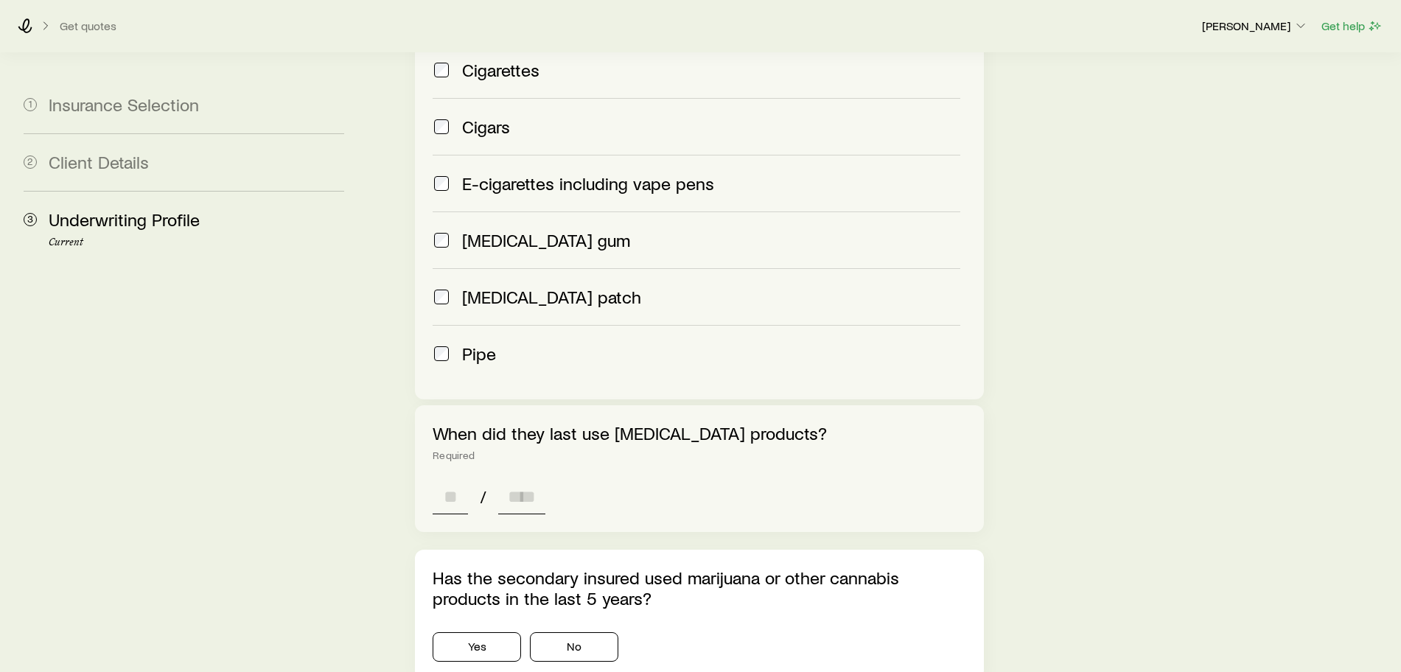
click at [456, 479] on input at bounding box center [450, 496] width 35 height 35
type input "**"
type input "****"
type input "*"
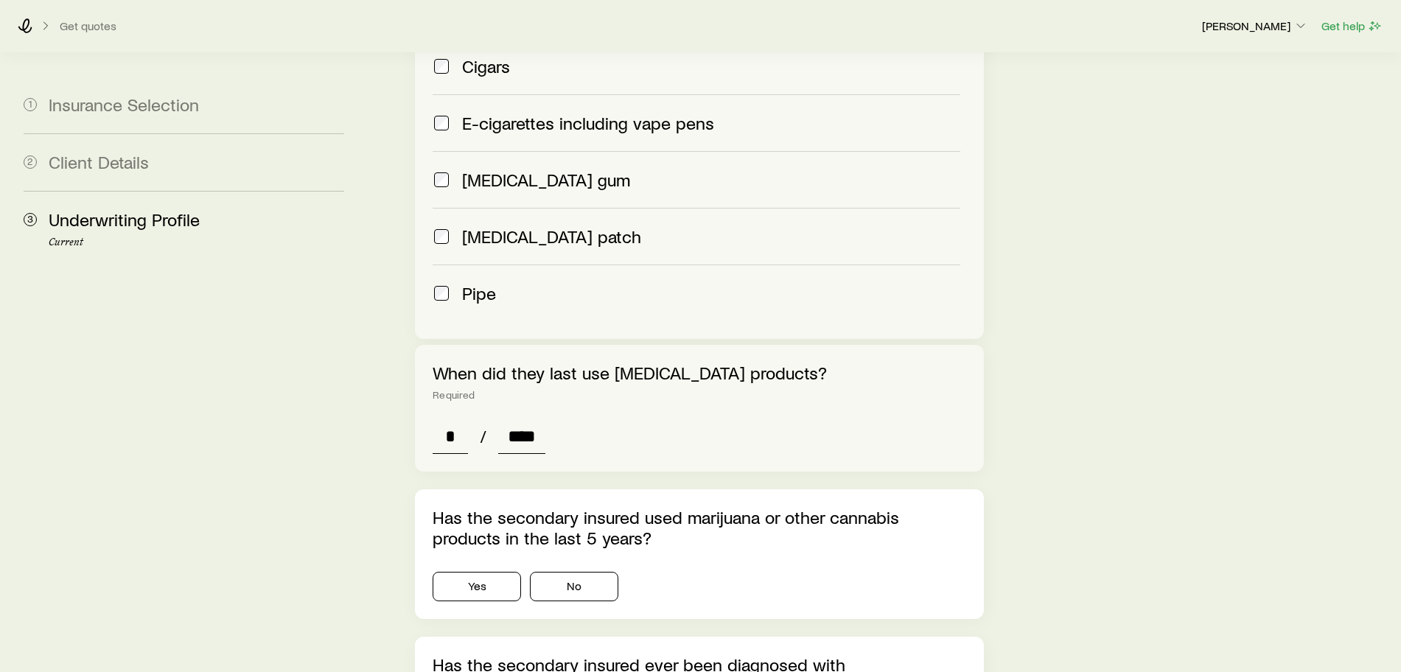
scroll to position [2027, 0]
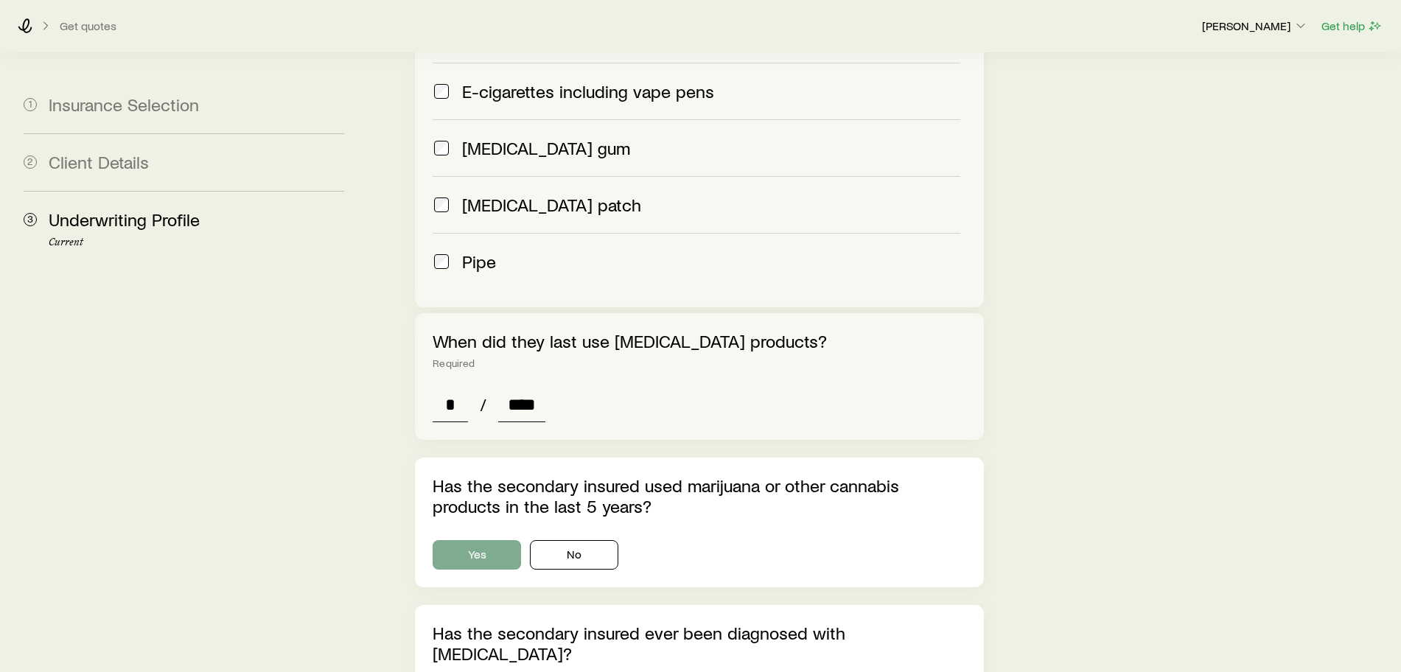
type input "****"
click at [500, 540] on button "Yes" at bounding box center [477, 554] width 88 height 29
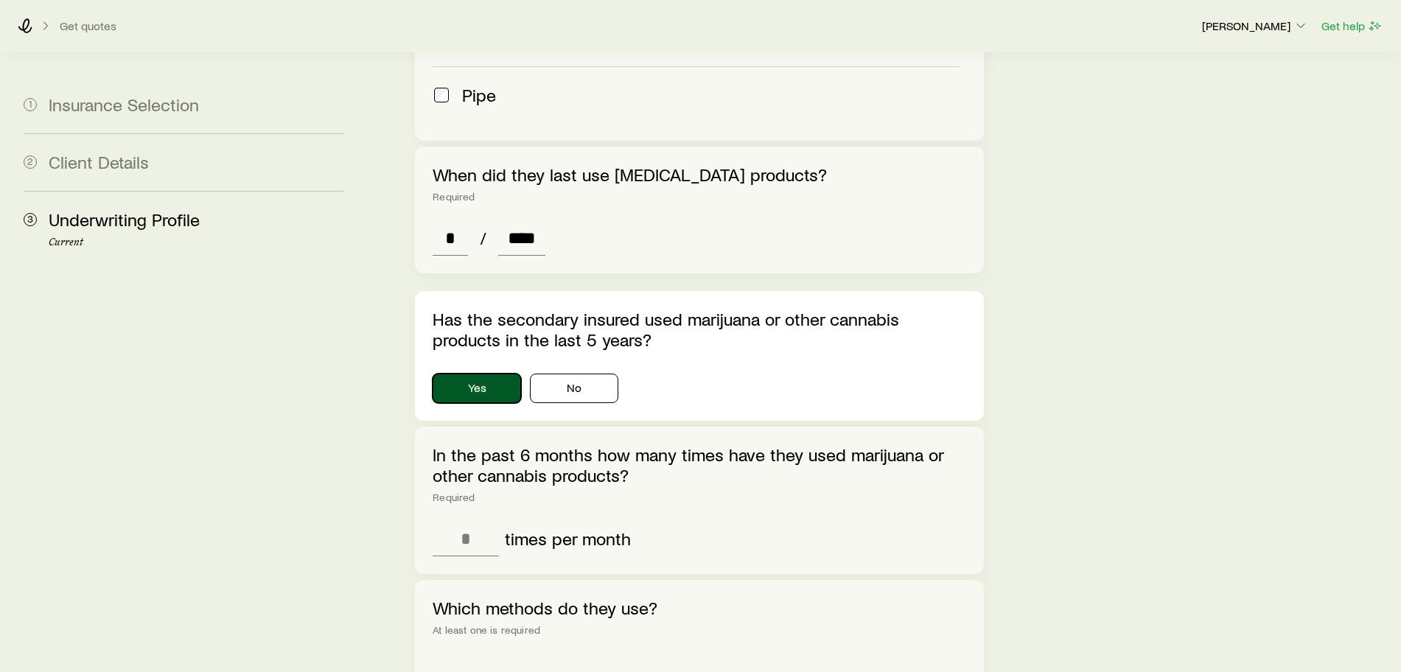
scroll to position [2211, 0]
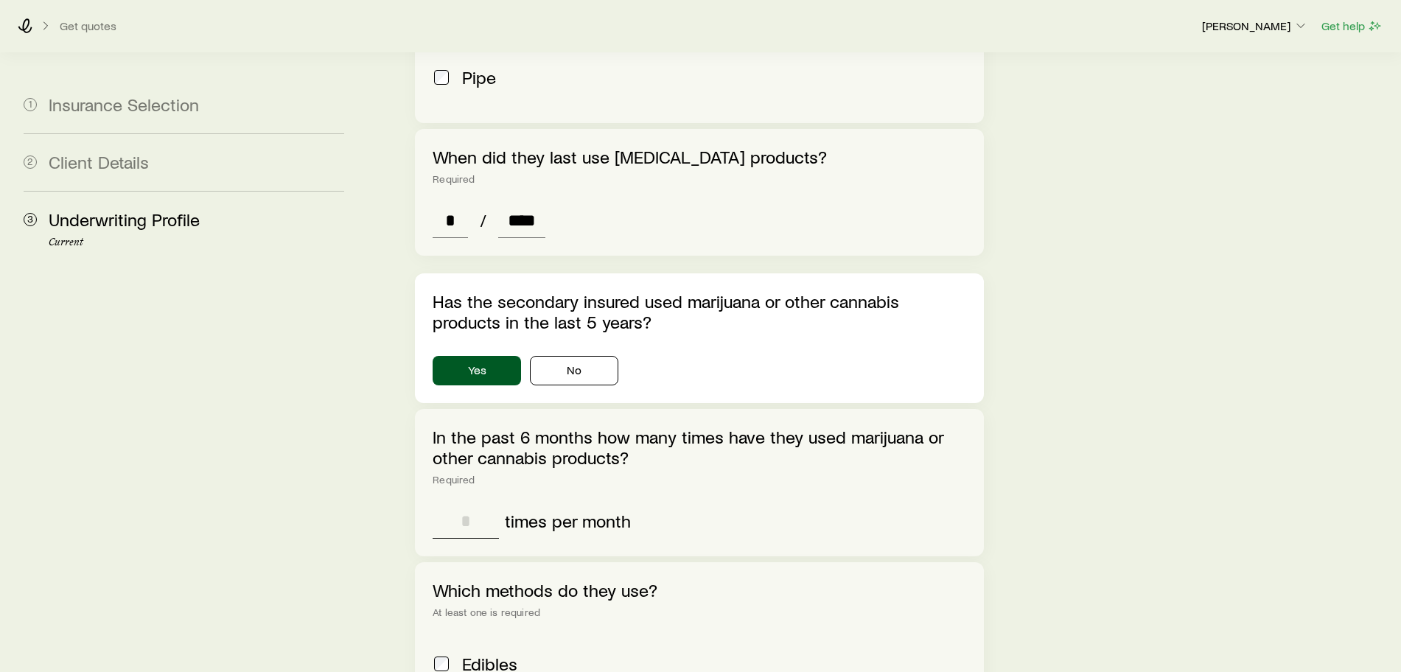
click at [474, 503] on input "text" at bounding box center [466, 520] width 66 height 35
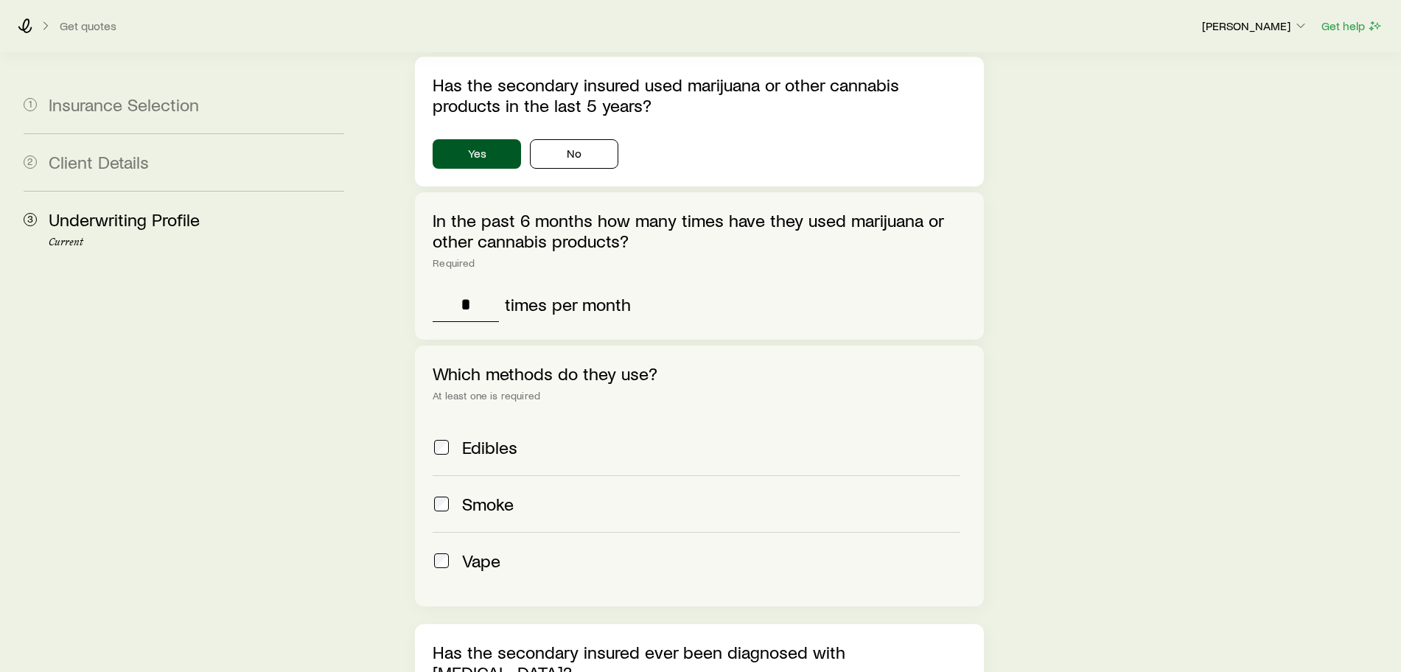
scroll to position [2488, 0]
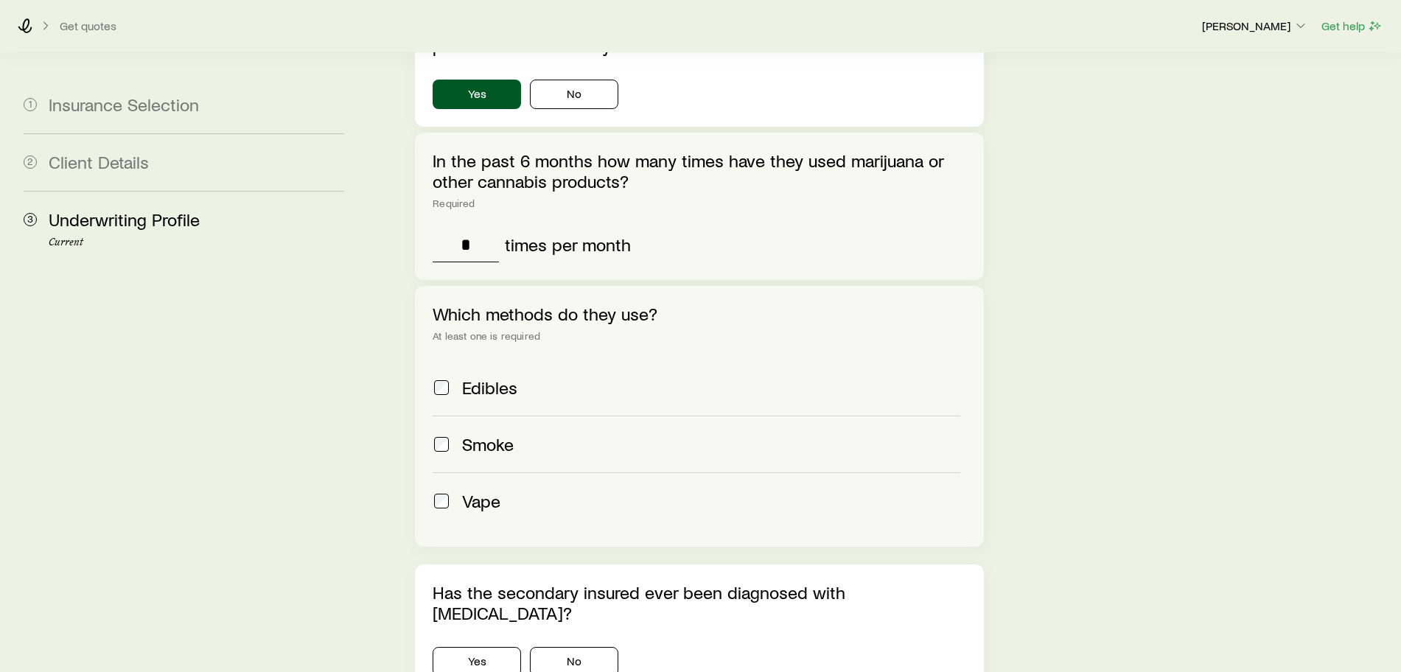
type input "*"
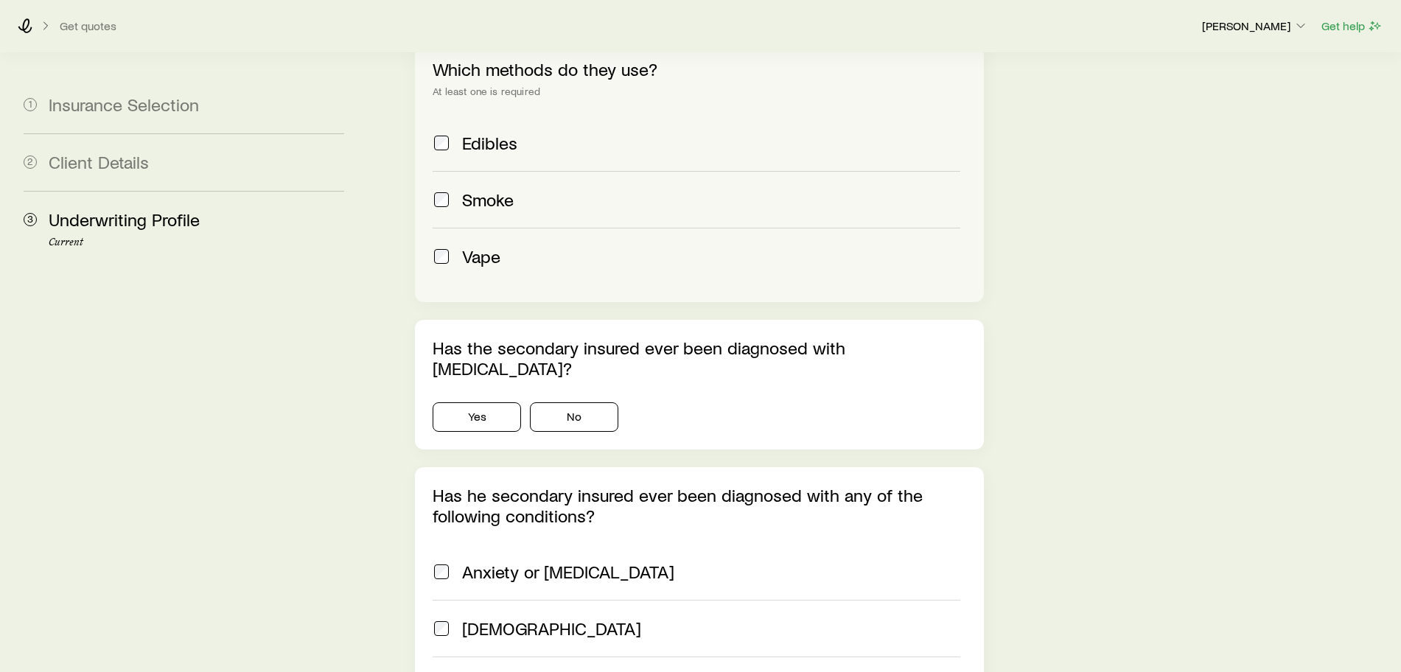
scroll to position [2764, 0]
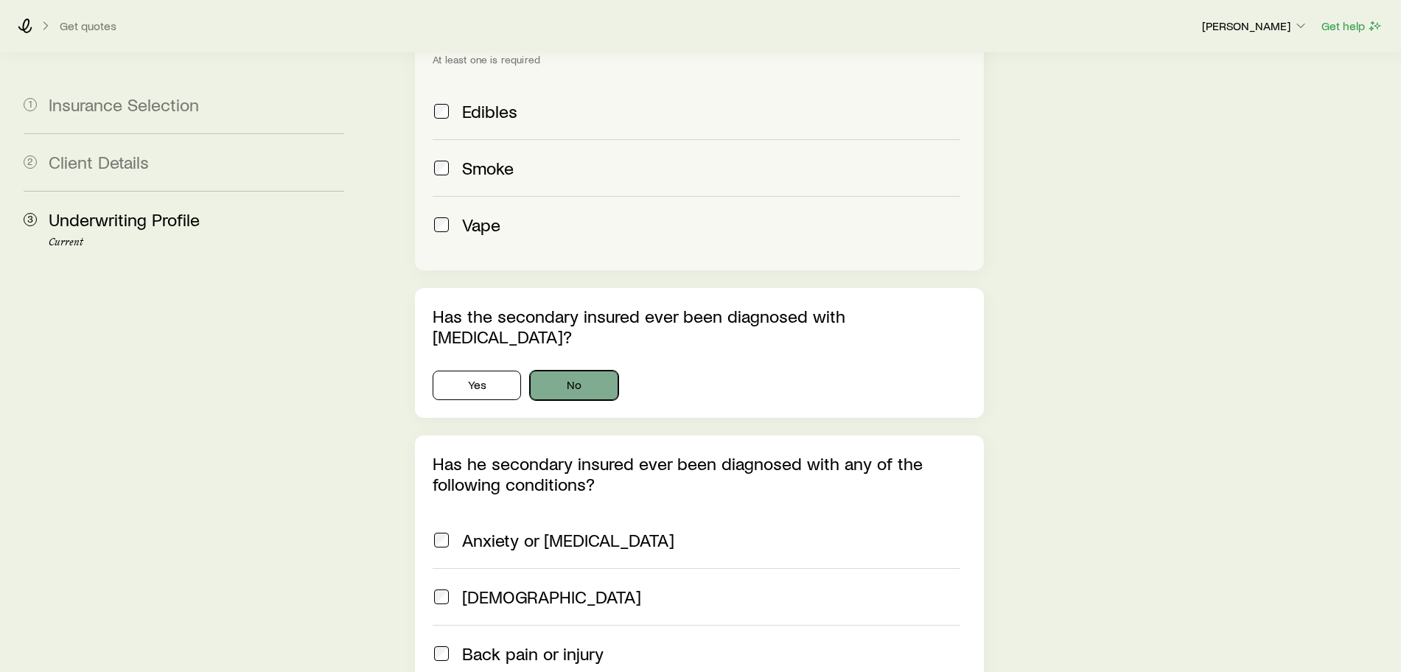
click at [573, 371] on button "No" at bounding box center [574, 385] width 88 height 29
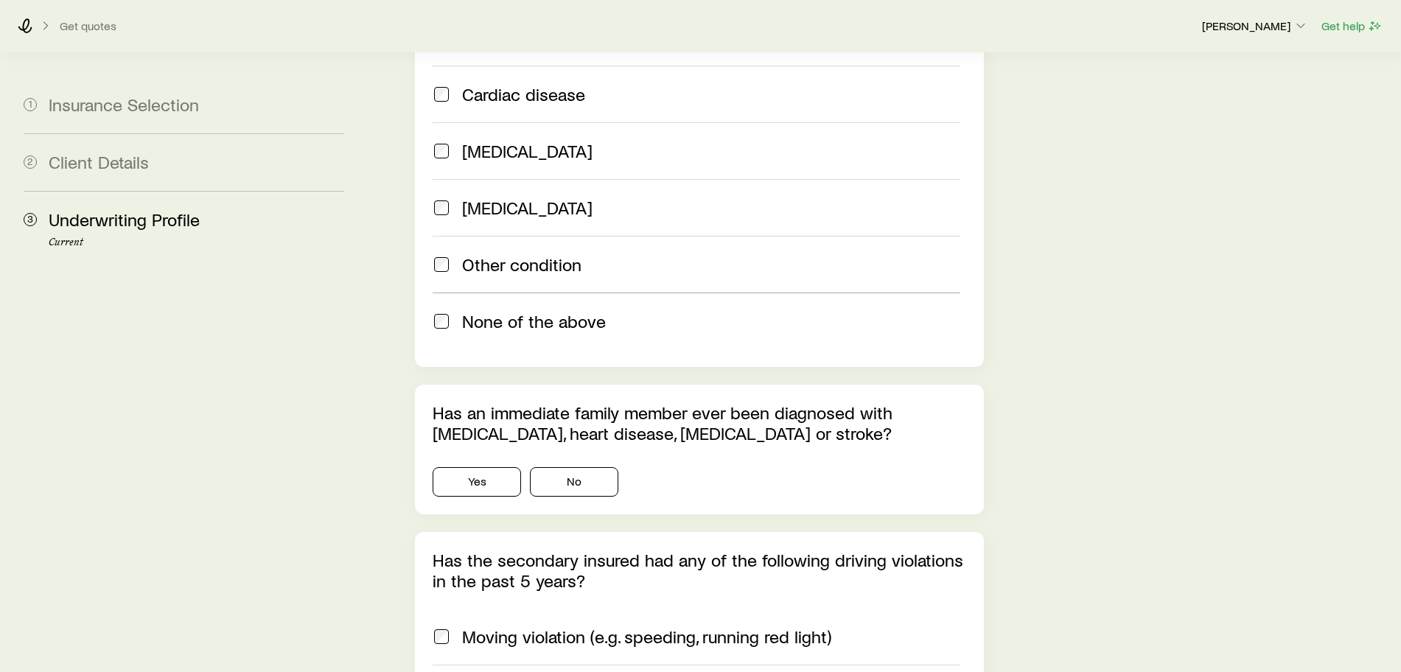
scroll to position [3501, 0]
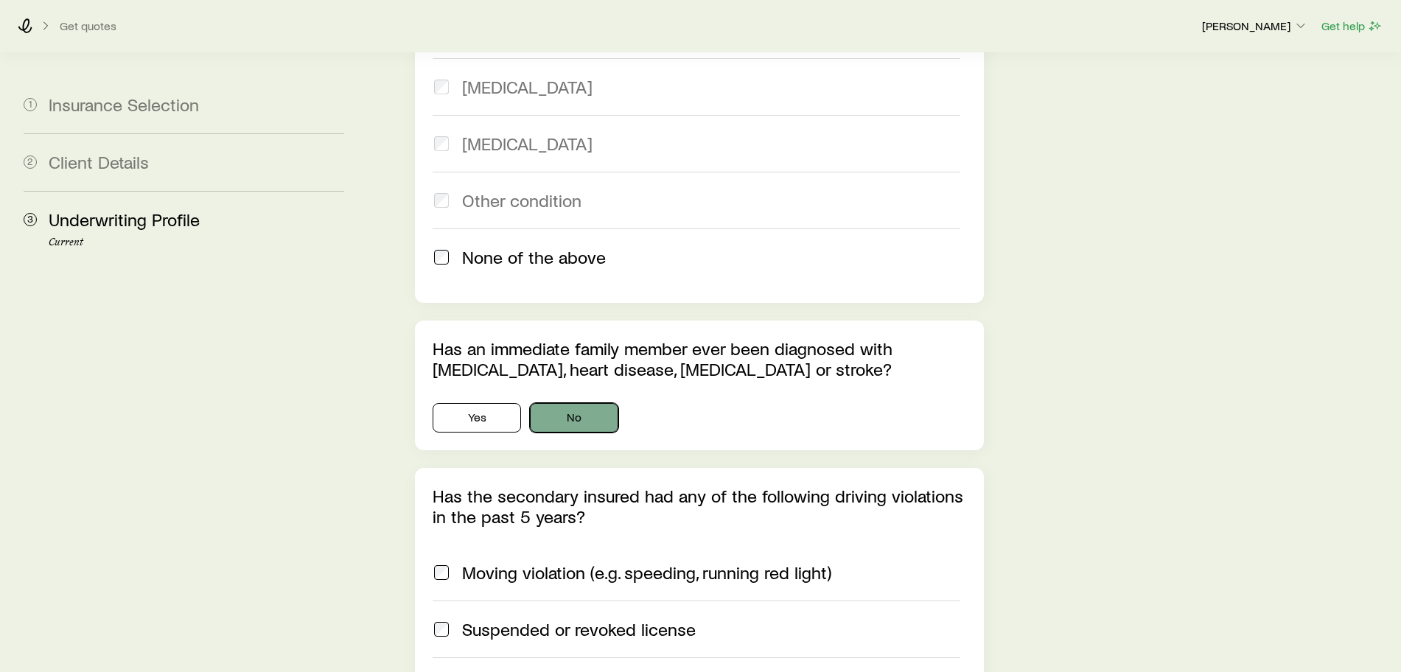
click at [568, 403] on button "No" at bounding box center [574, 417] width 88 height 29
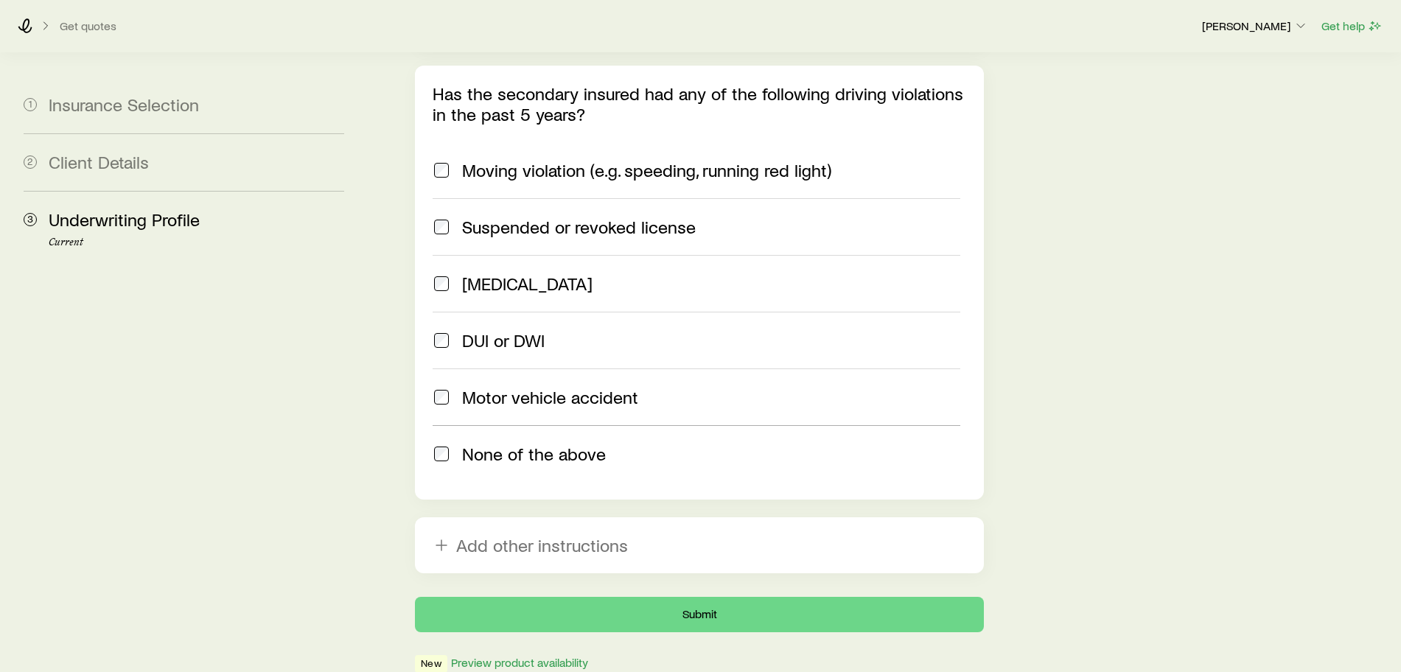
scroll to position [3905, 0]
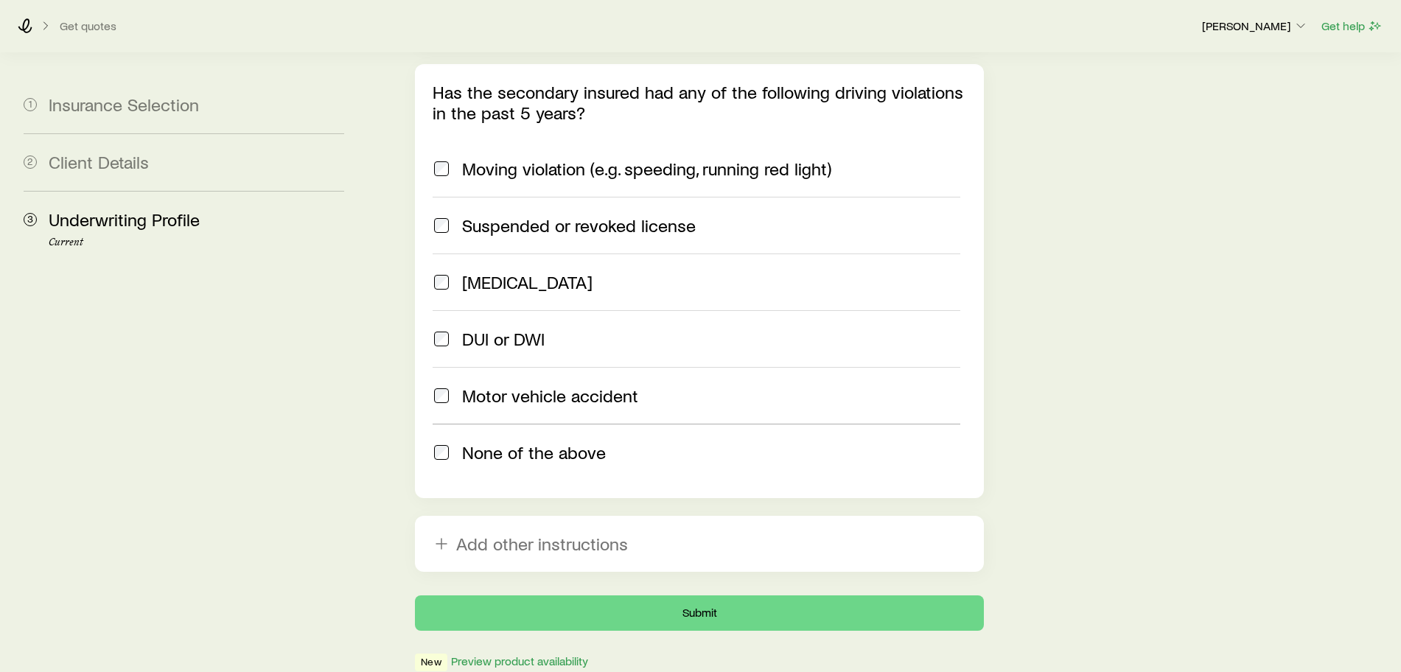
click at [433, 442] on span at bounding box center [442, 452] width 18 height 21
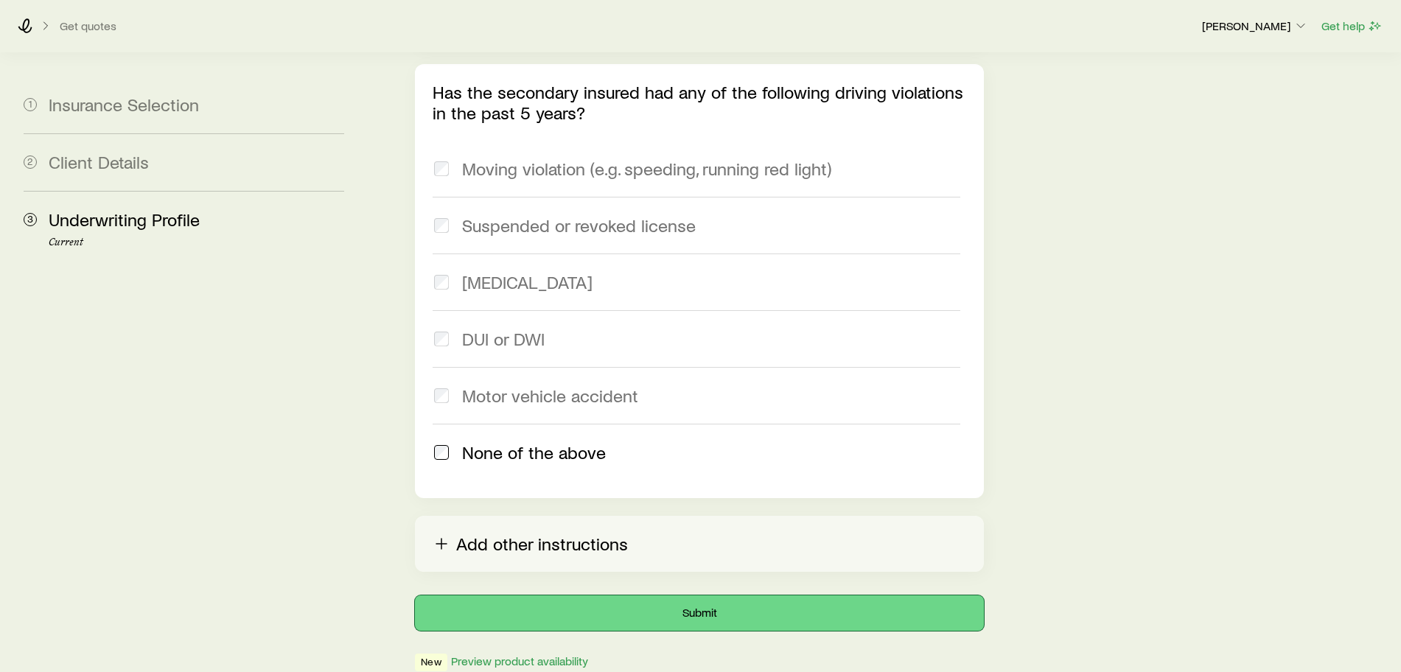
click at [673, 596] on button "Submit" at bounding box center [699, 613] width 569 height 35
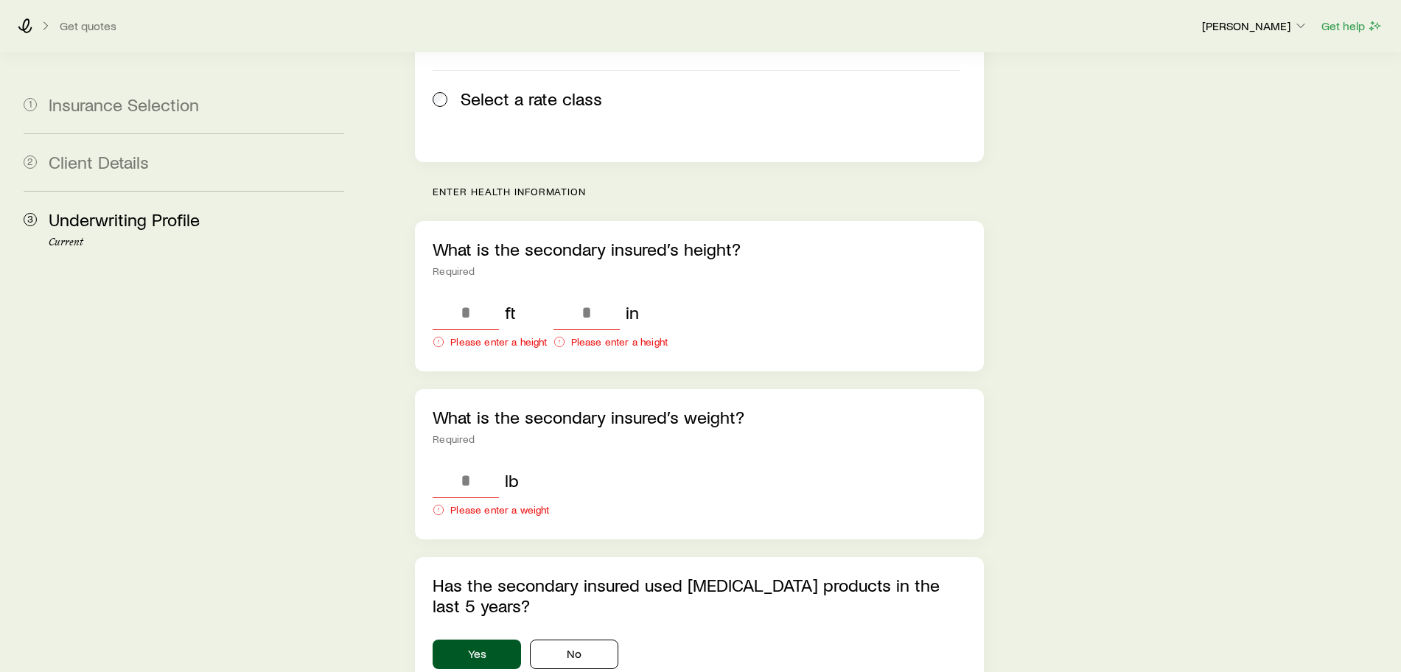
scroll to position [1198, 0]
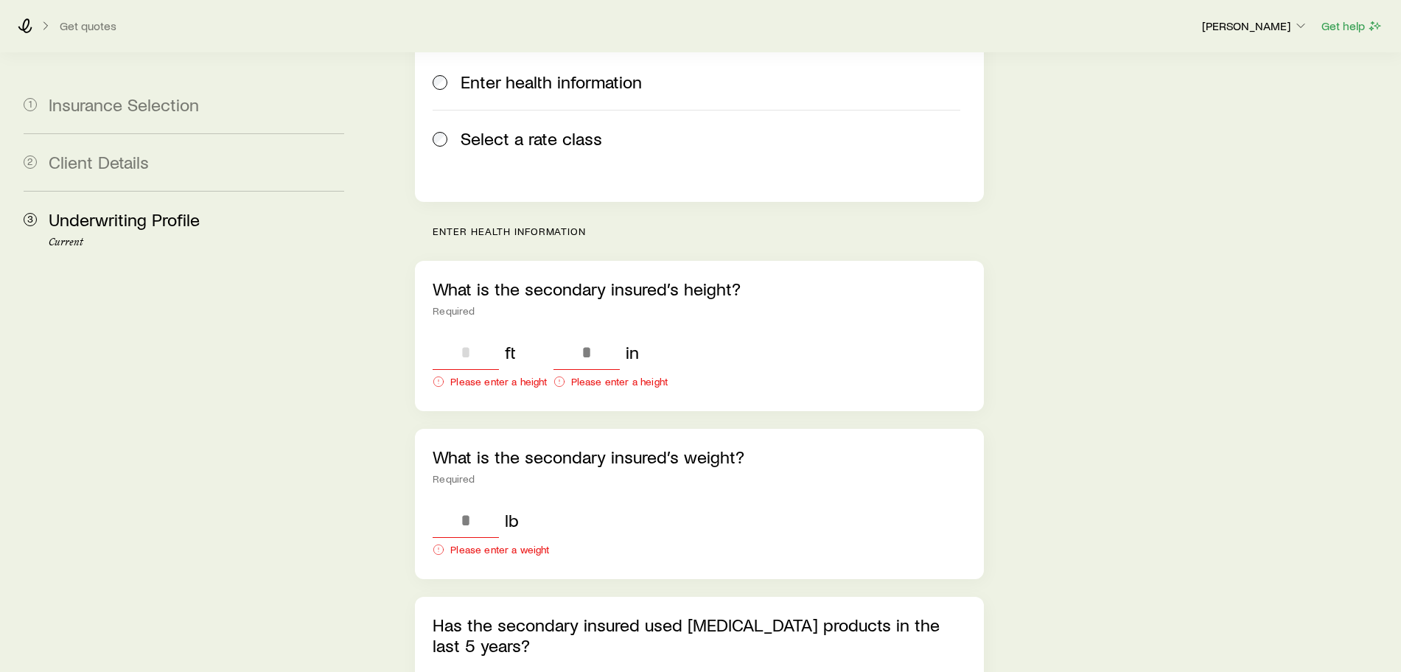
click at [457, 335] on input "tel" at bounding box center [466, 352] width 66 height 35
type input "*"
click at [554, 335] on input "tel" at bounding box center [555, 352] width 66 height 35
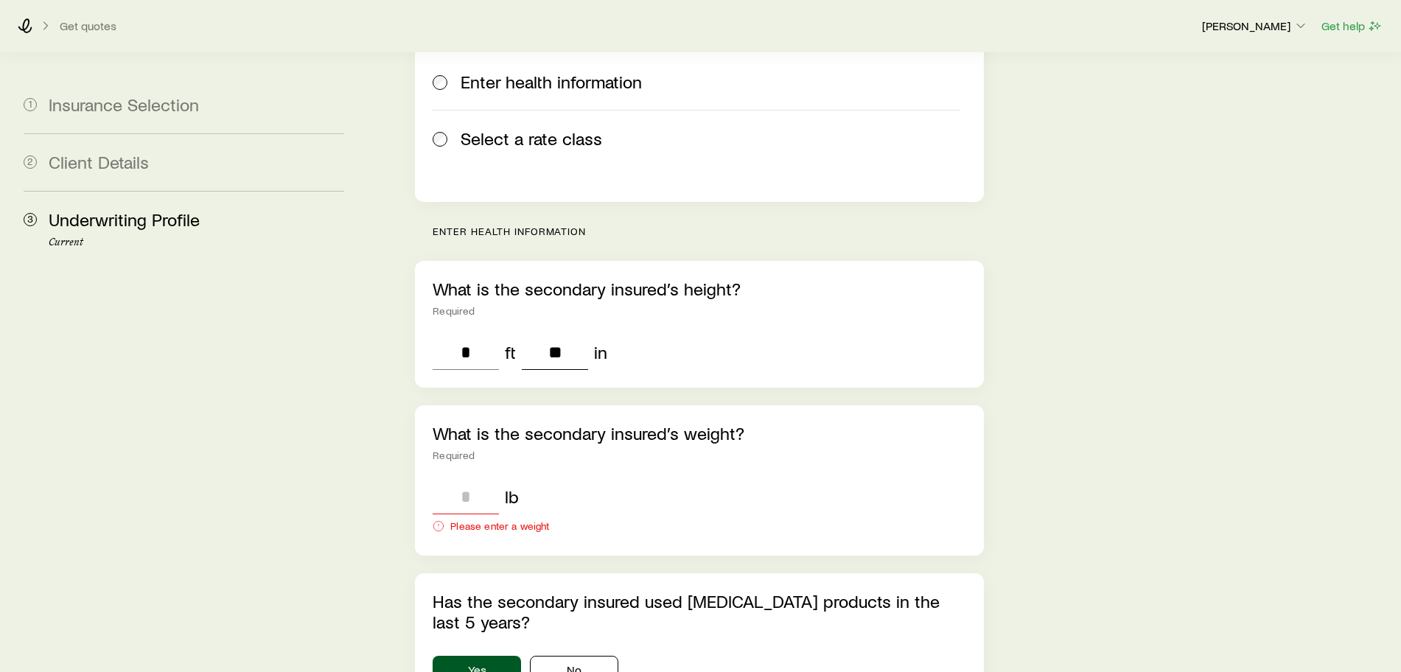
type input "**"
click at [468, 479] on input "tel" at bounding box center [466, 496] width 66 height 35
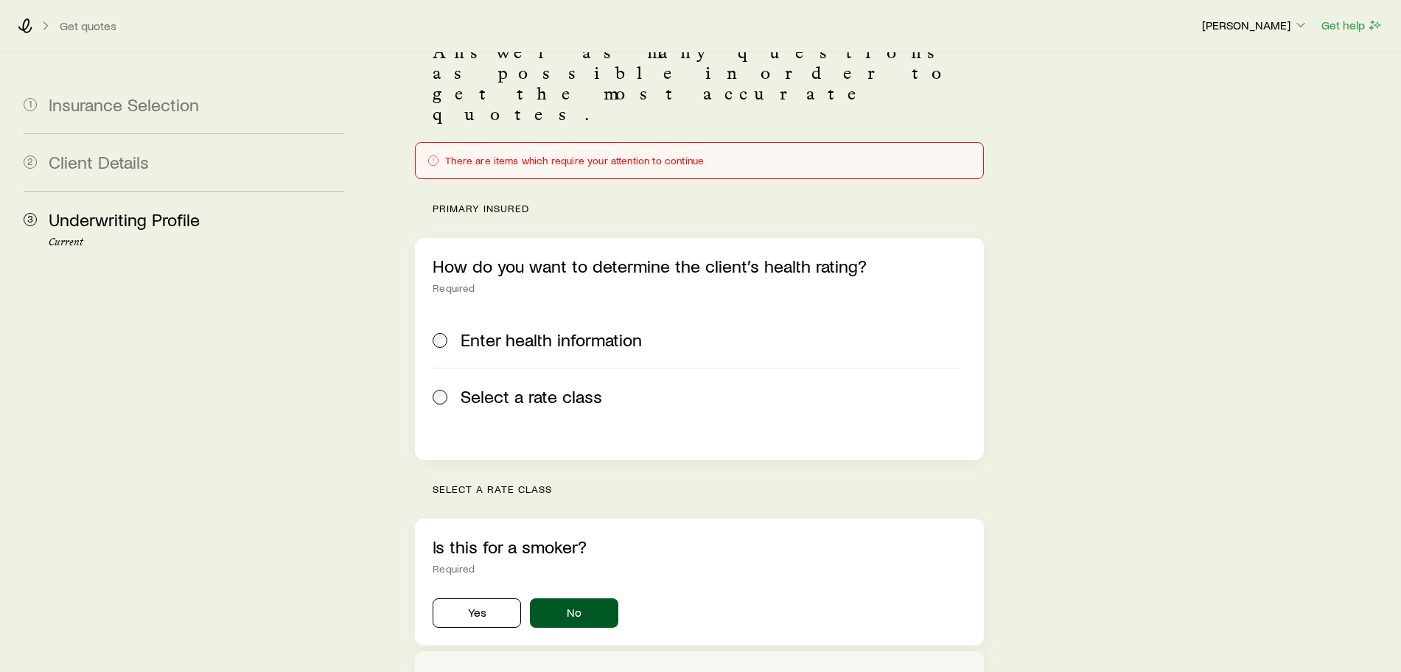
scroll to position [0, 0]
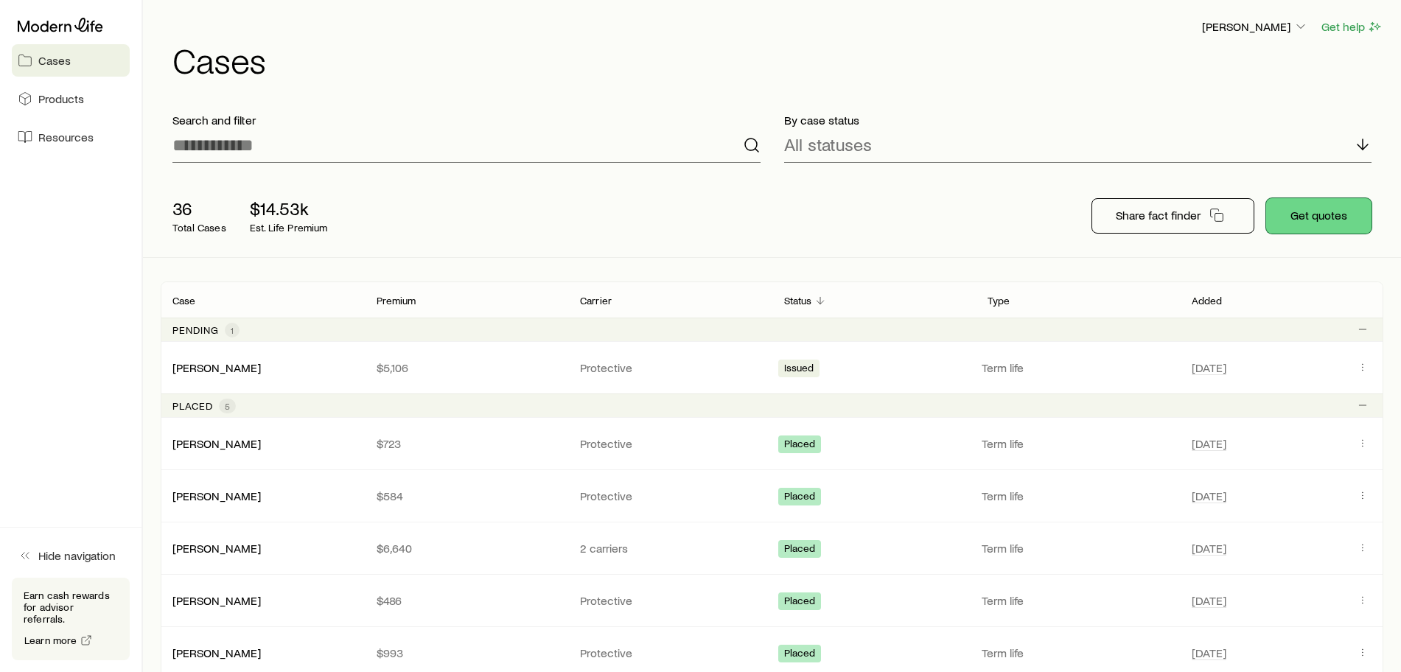
click at [1333, 206] on button "Get quotes" at bounding box center [1318, 215] width 105 height 35
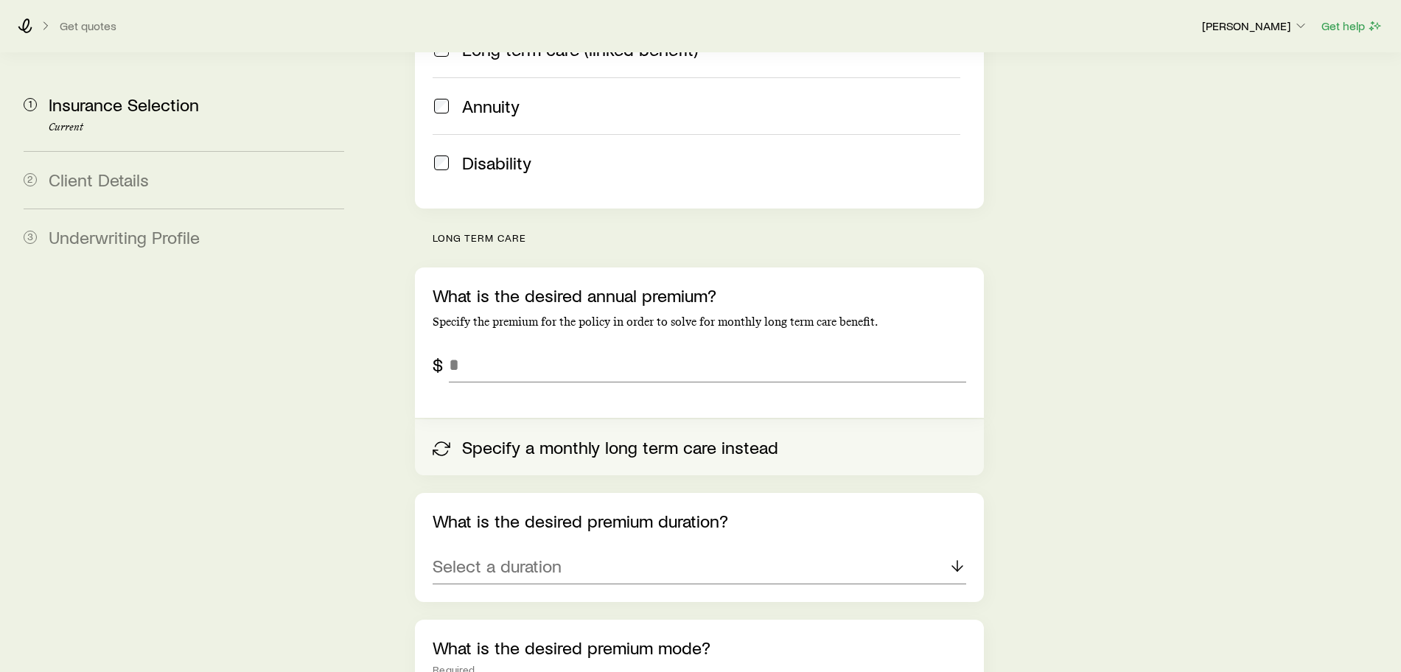
scroll to position [529, 0]
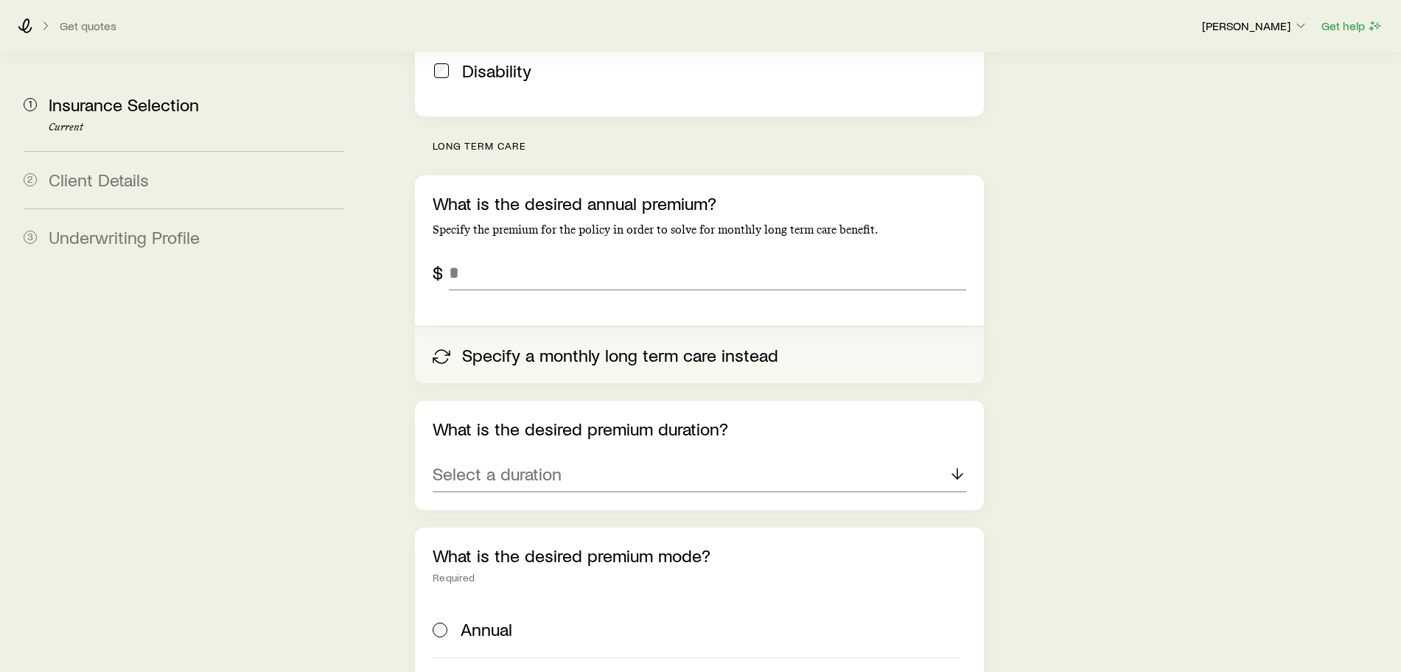
click at [464, 327] on button "Specify a monthly long term care instead" at bounding box center [699, 355] width 569 height 56
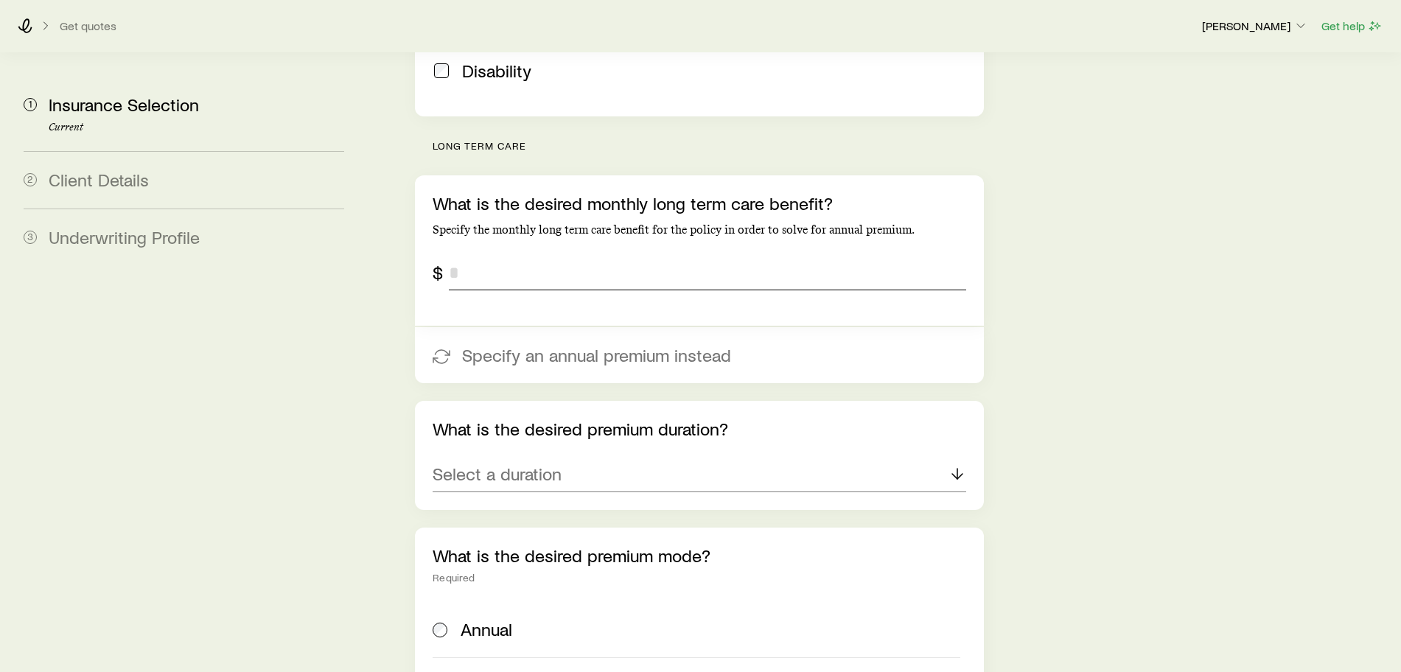
click at [475, 255] on input "tel" at bounding box center [707, 272] width 517 height 35
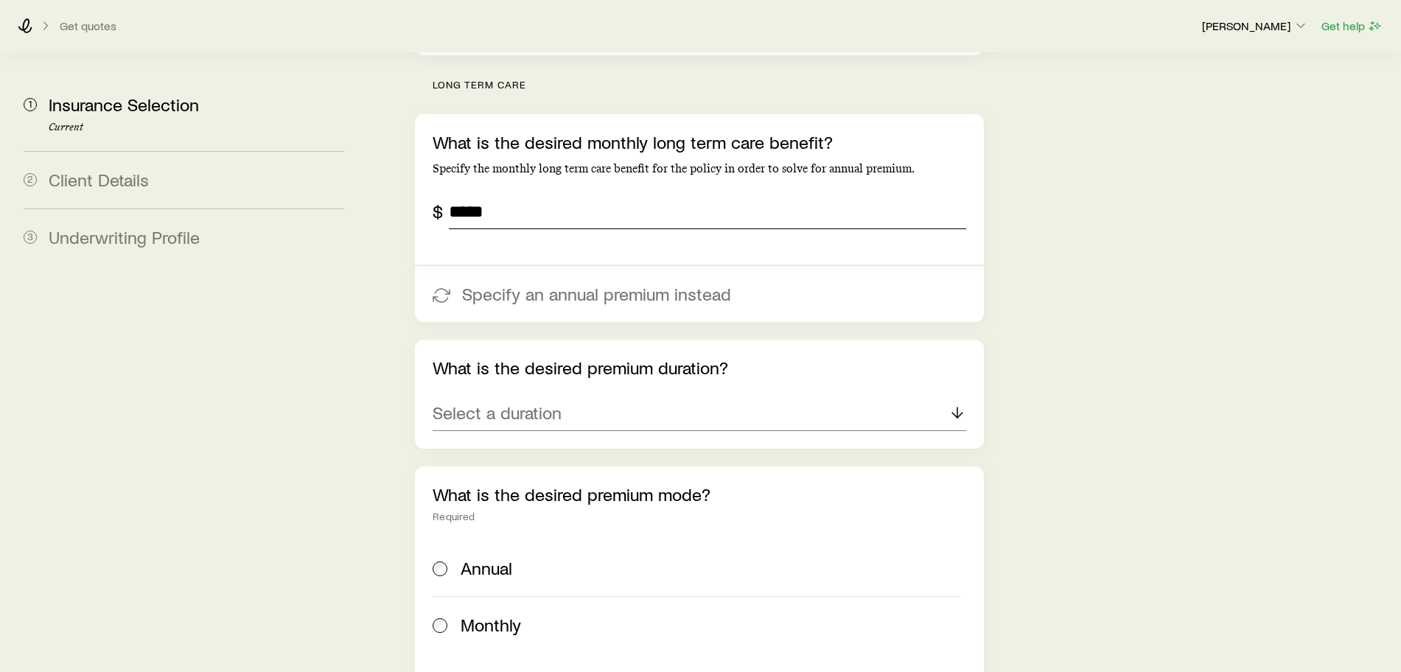
scroll to position [621, 0]
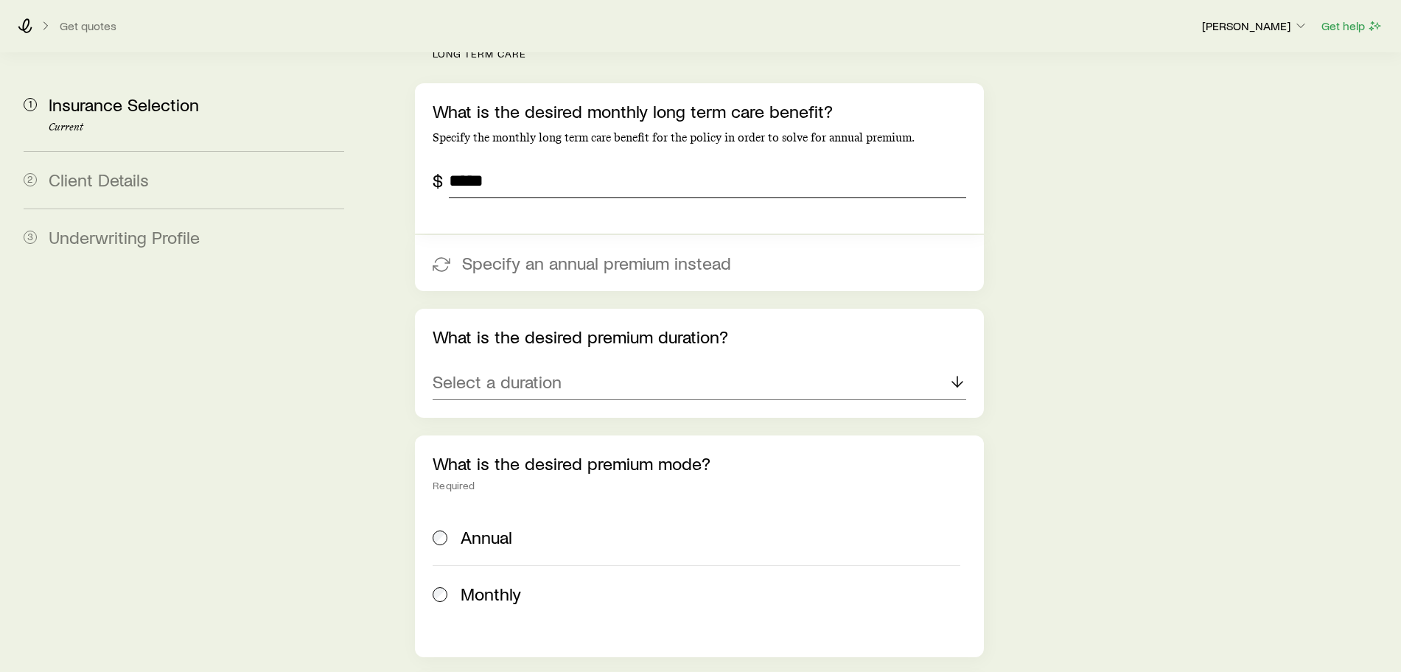
type input "*****"
click at [552, 371] on p "Select a duration" at bounding box center [497, 381] width 129 height 21
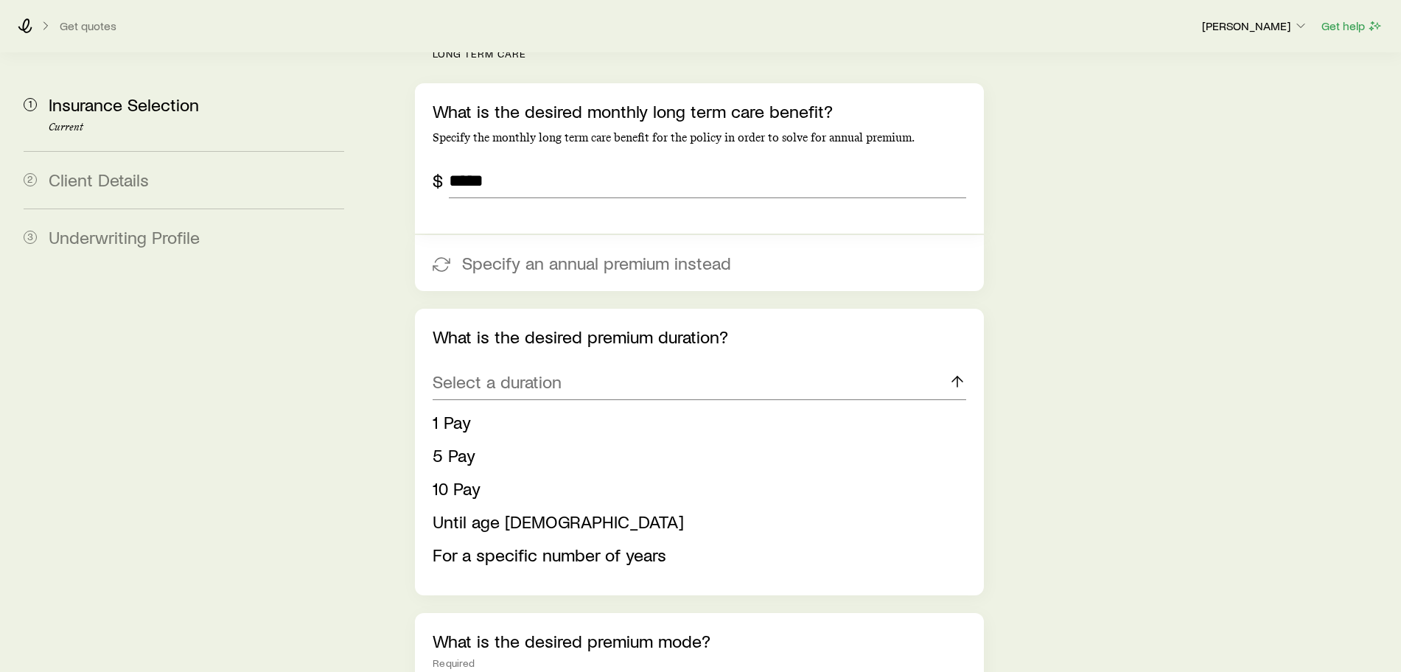
click at [450, 478] on span "10 Pay" at bounding box center [457, 488] width 48 height 21
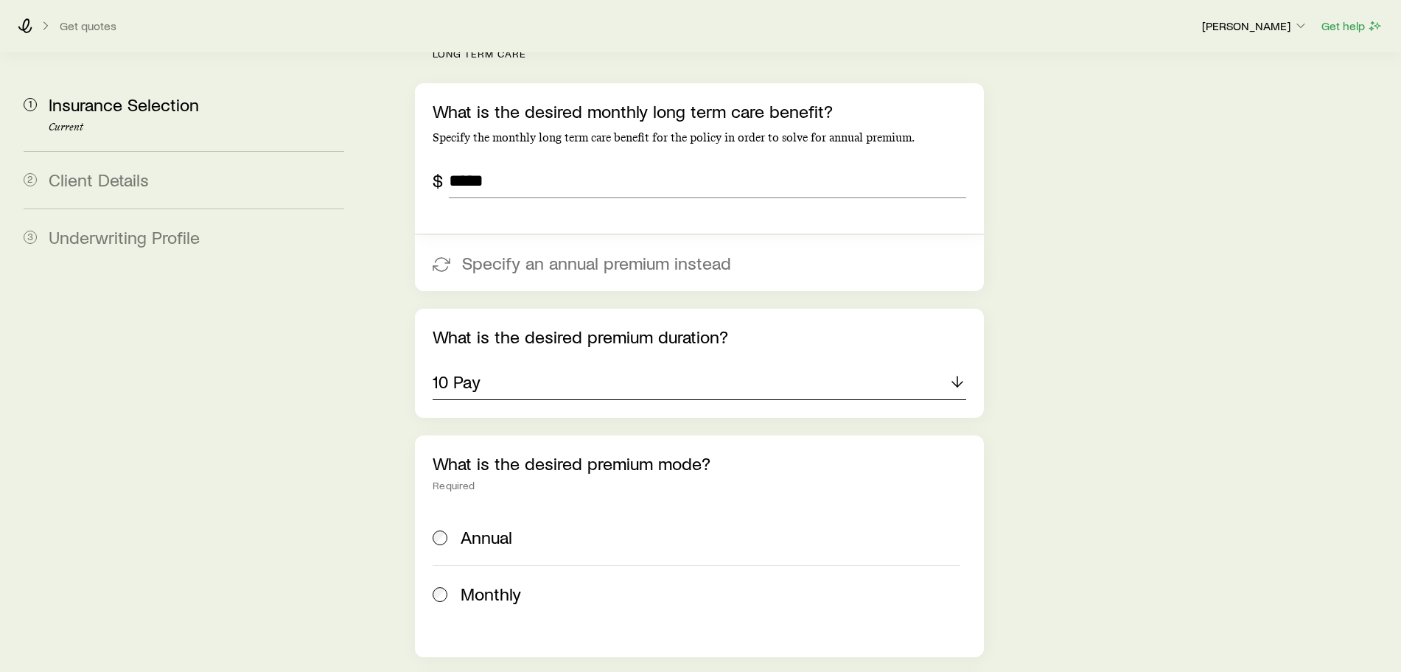
click at [537, 365] on div "10 Pay" at bounding box center [700, 382] width 534 height 35
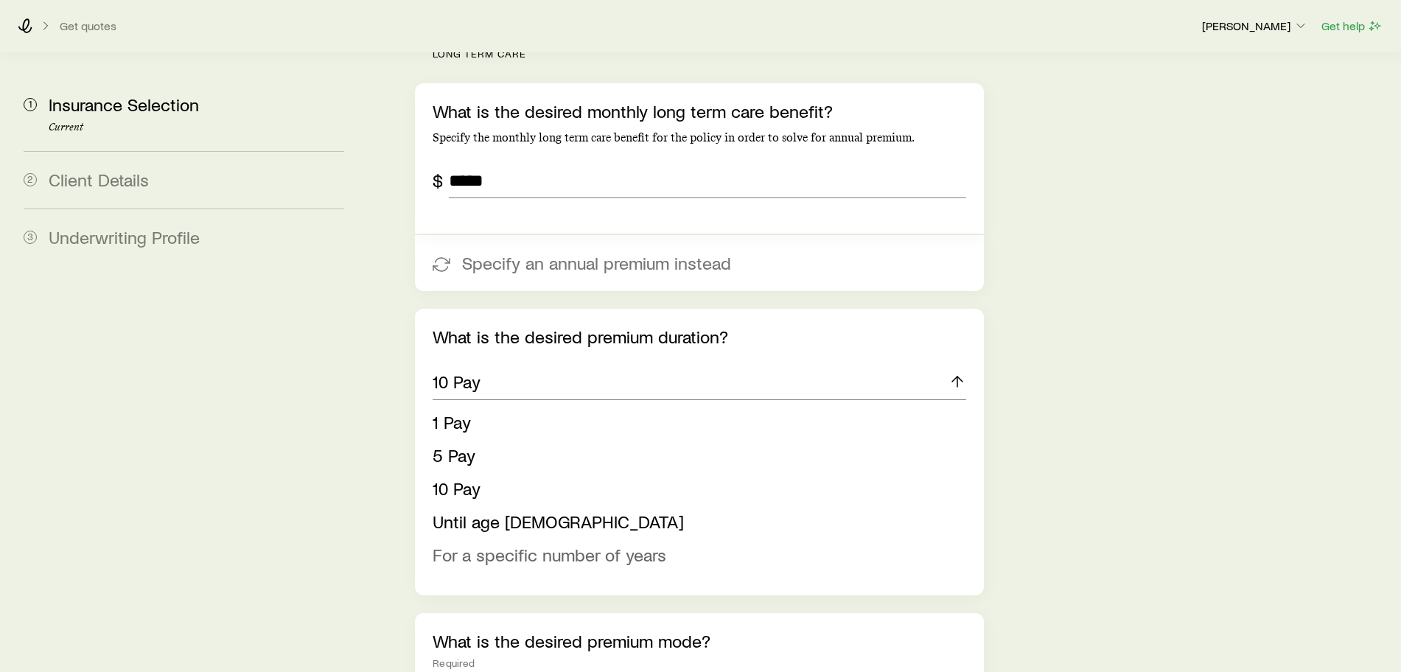
click at [566, 544] on span "For a specific number of years" at bounding box center [550, 554] width 234 height 21
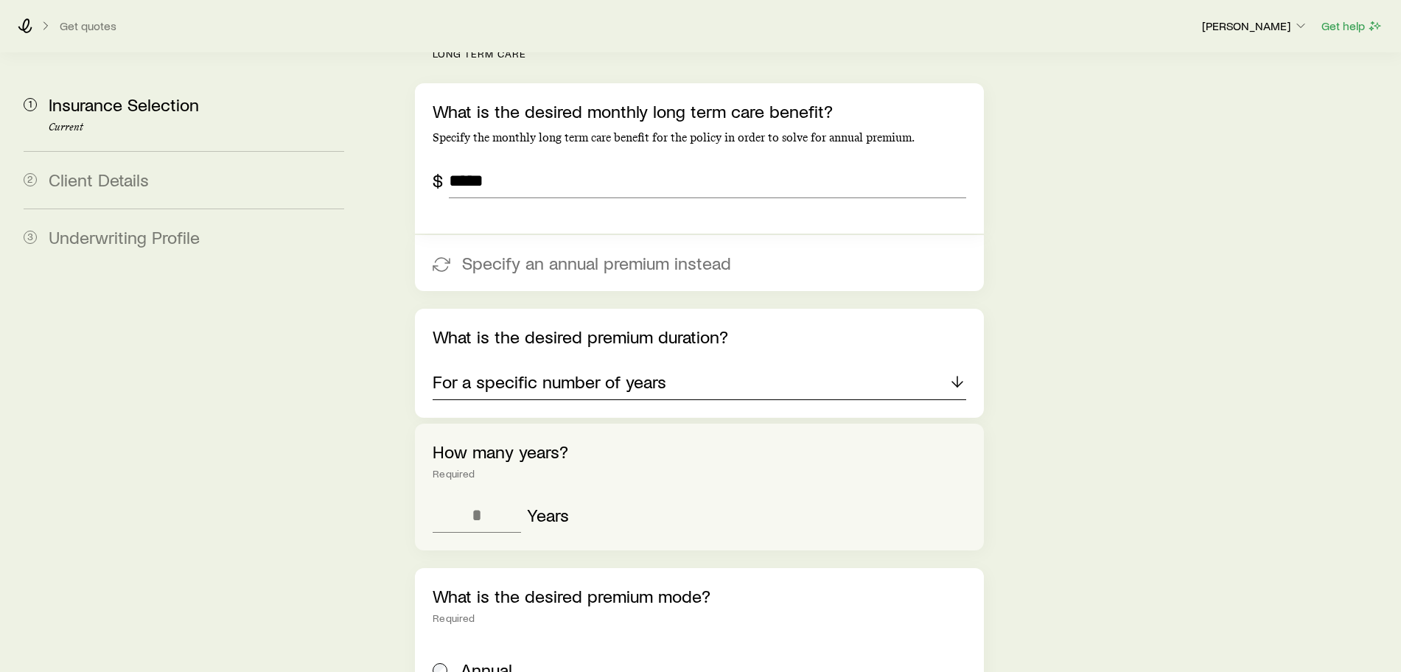
click at [528, 371] on p "For a specific number of years" at bounding box center [550, 381] width 234 height 21
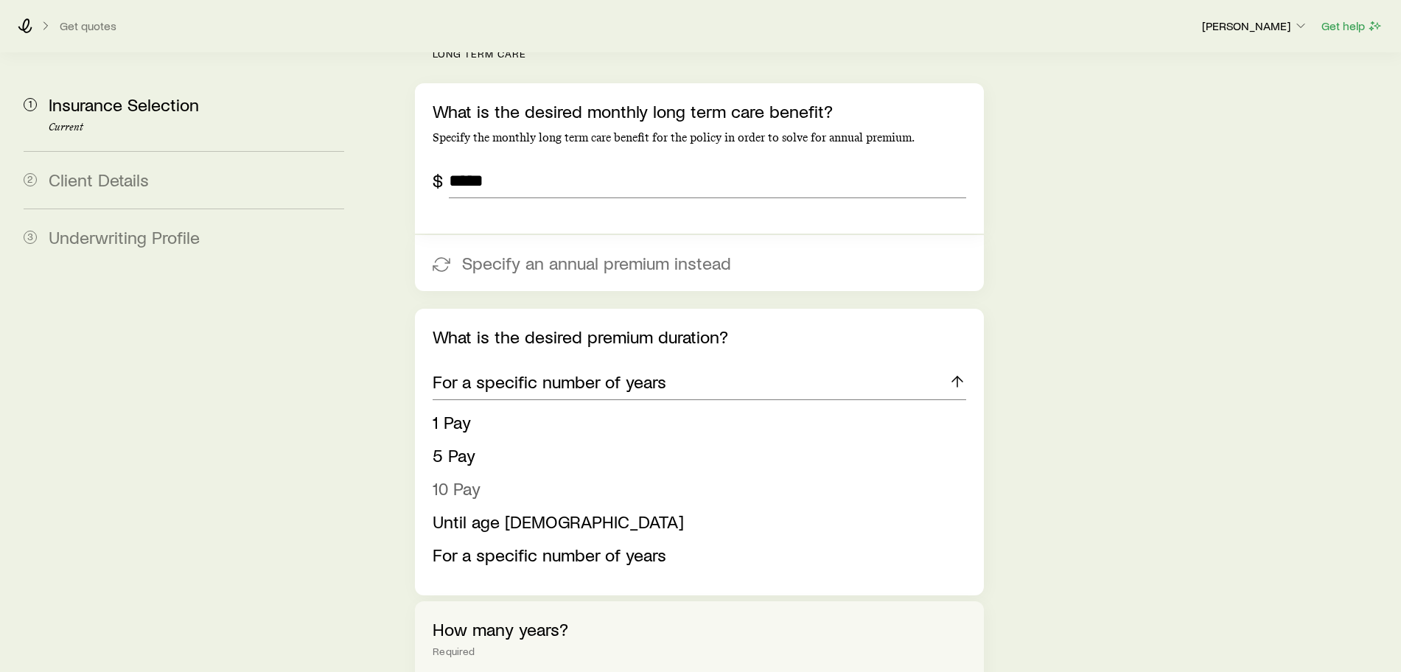
click at [472, 478] on span "10 Pay" at bounding box center [457, 488] width 48 height 21
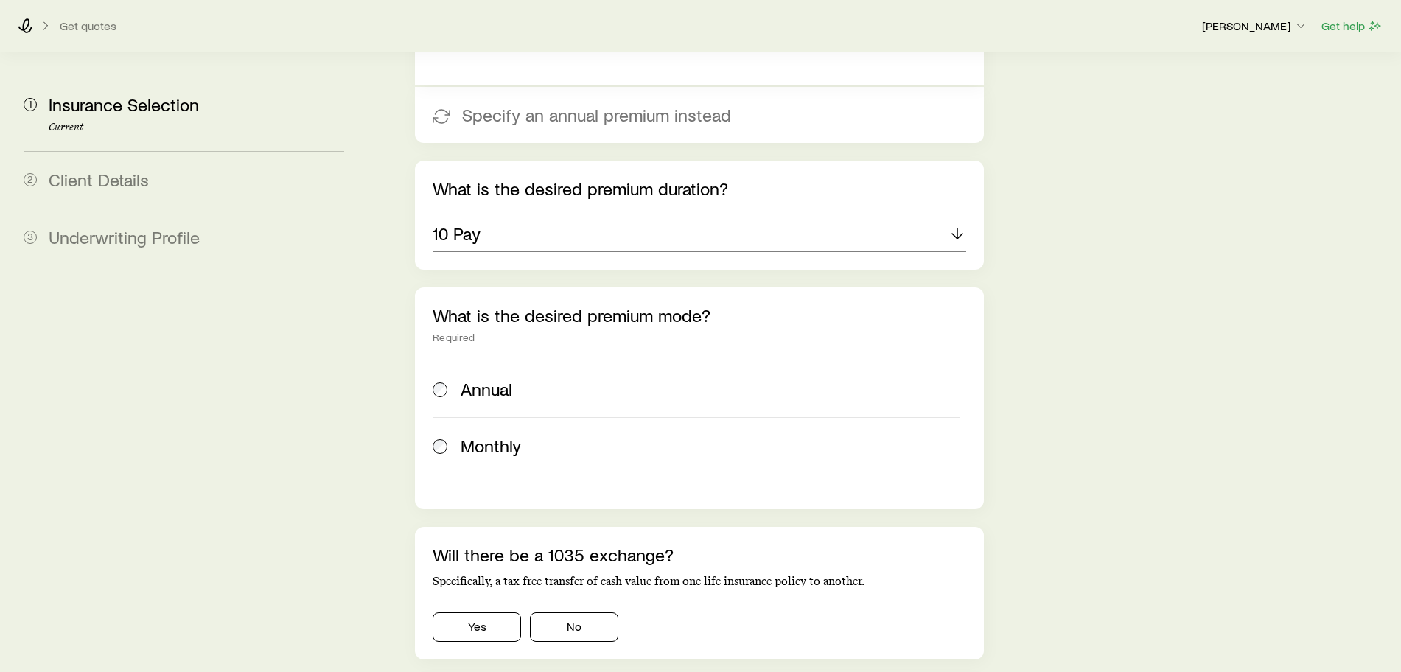
scroll to position [806, 0]
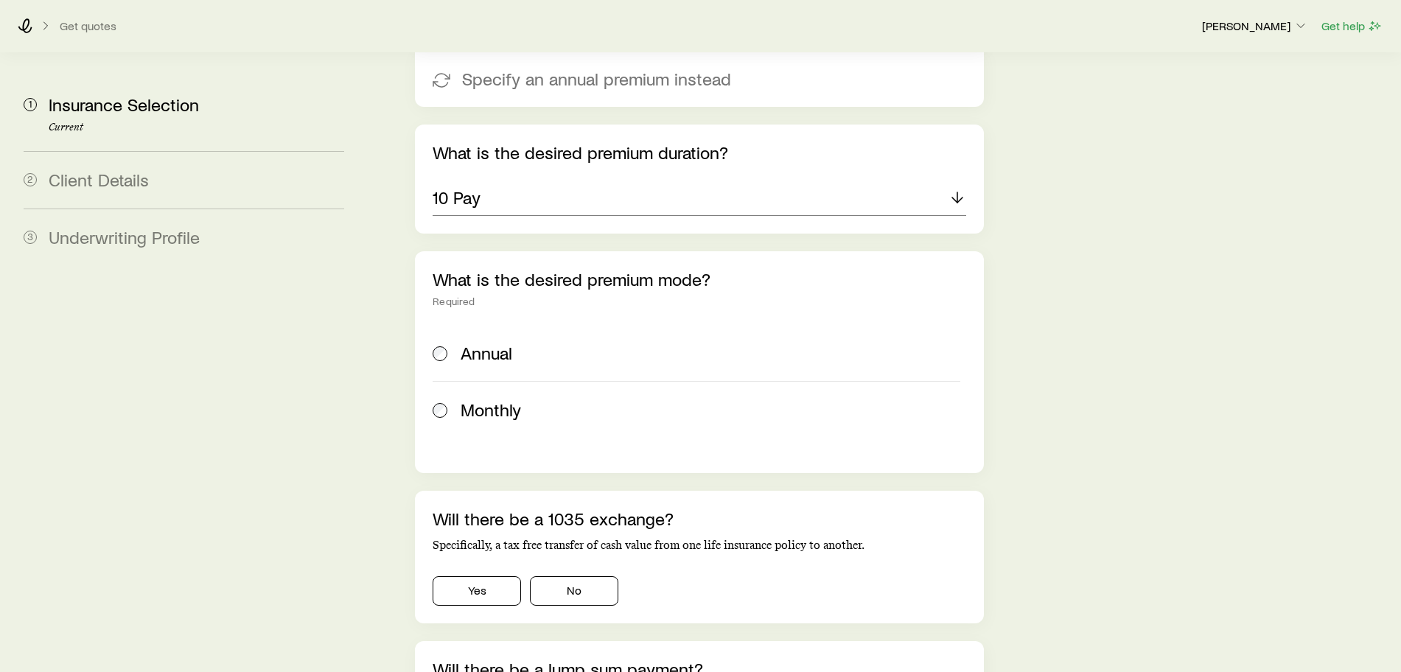
click at [442, 399] on span at bounding box center [441, 409] width 16 height 21
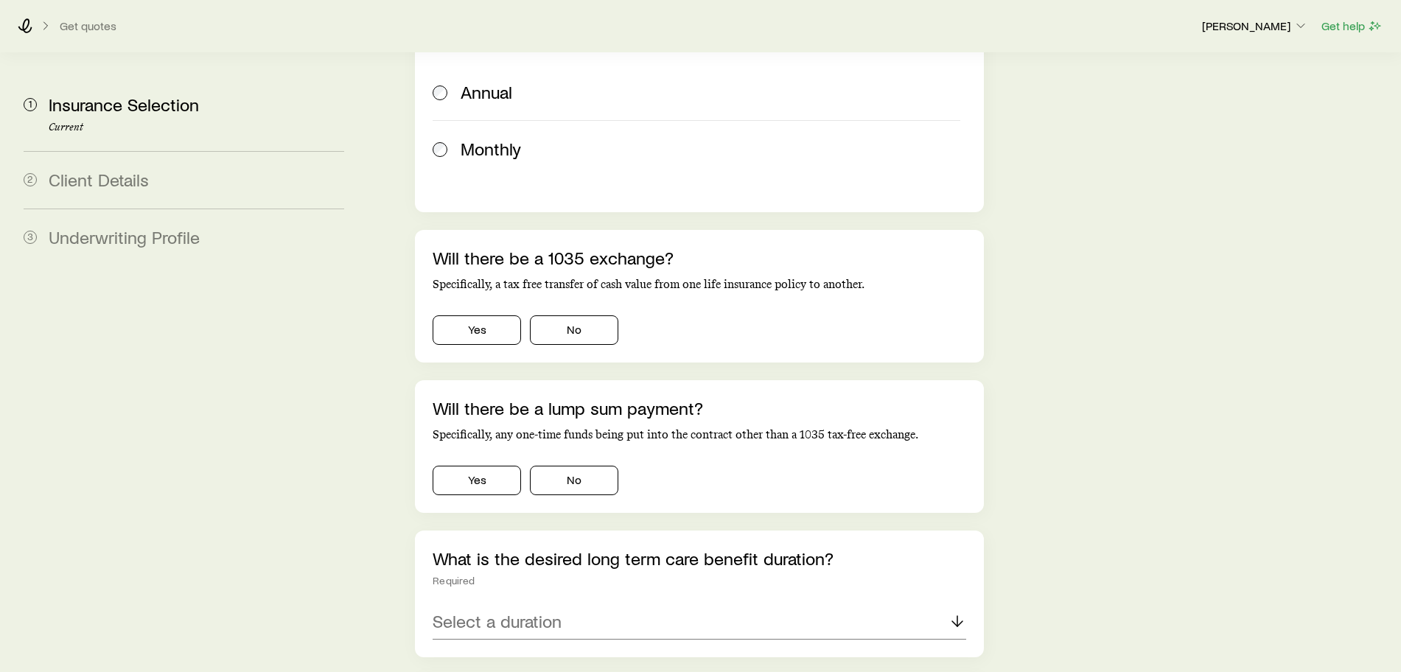
scroll to position [1082, 0]
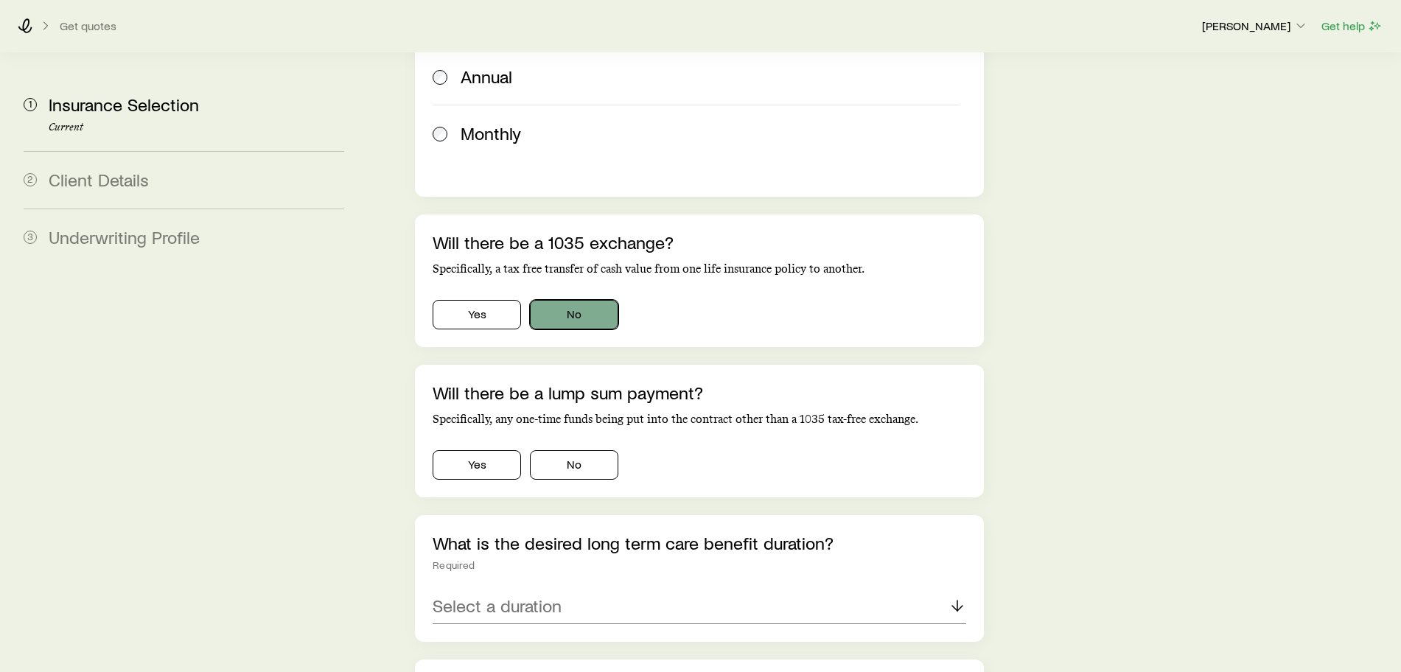
click at [567, 300] on button "No" at bounding box center [574, 314] width 88 height 29
click at [569, 450] on button "No" at bounding box center [574, 464] width 88 height 29
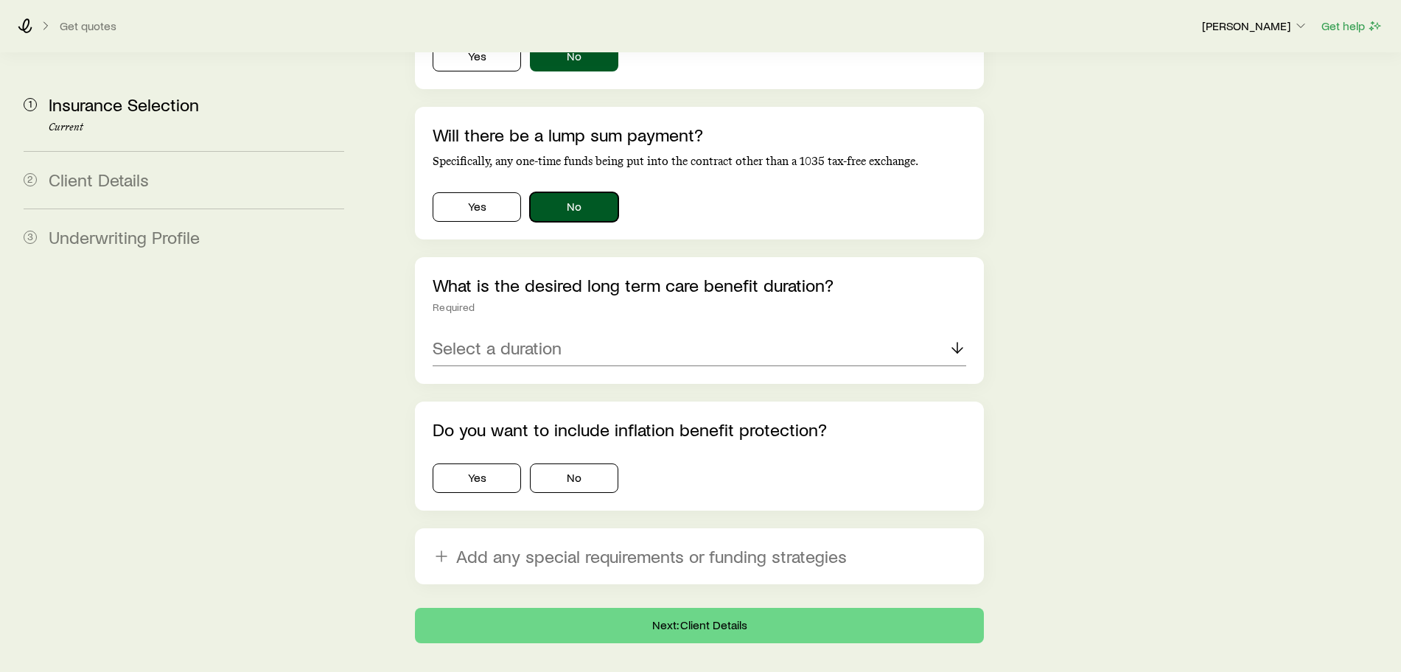
scroll to position [1353, 0]
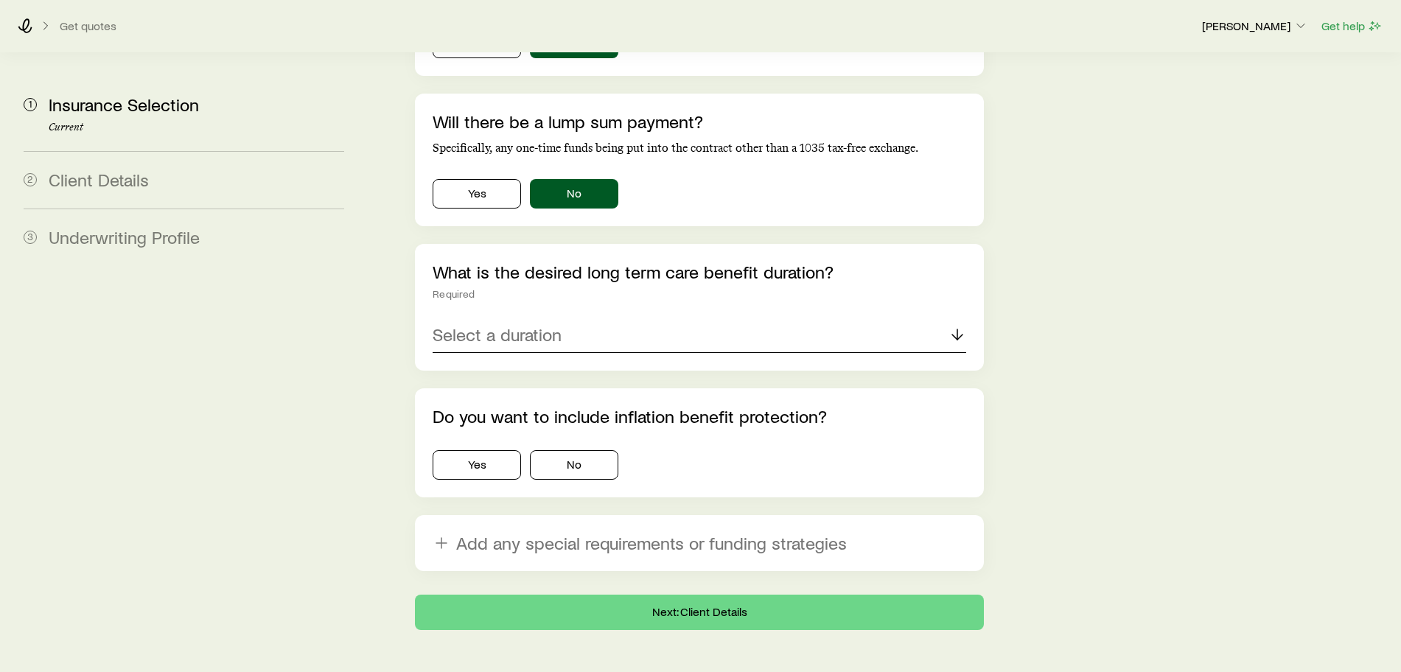
click at [637, 318] on div "Select a duration" at bounding box center [700, 335] width 534 height 35
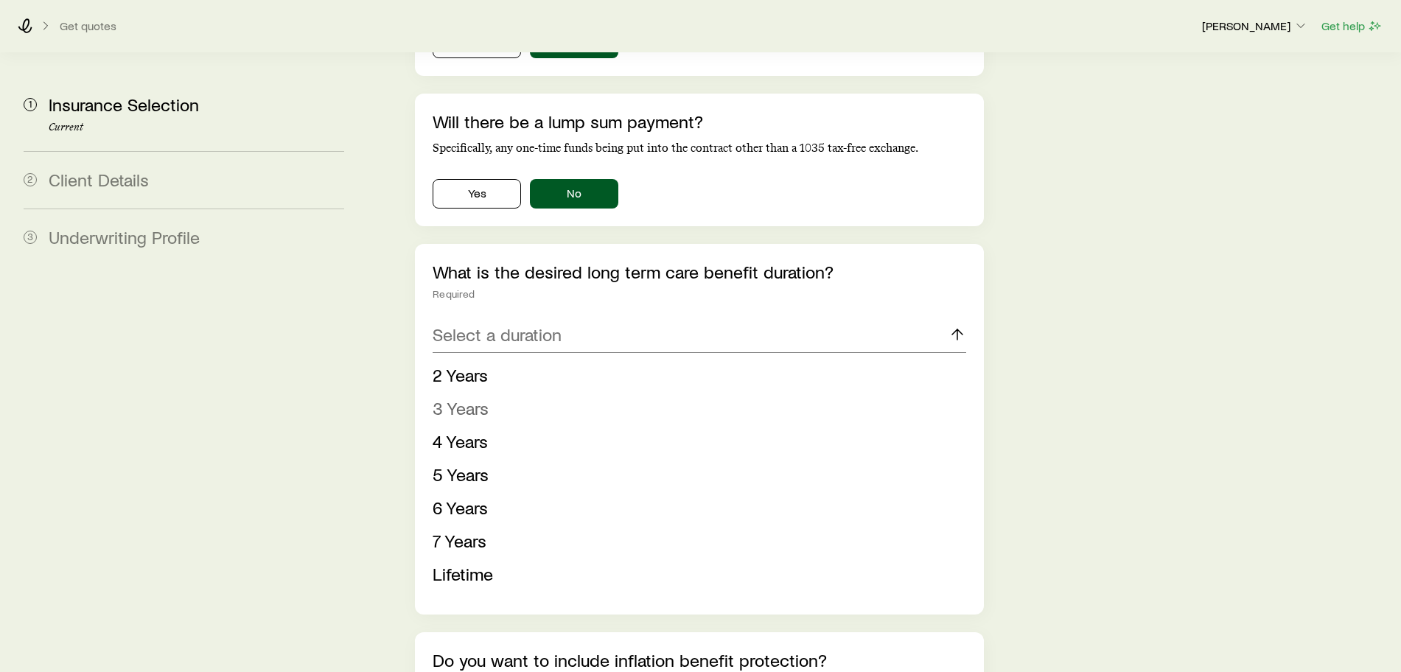
click at [522, 392] on li "3 Years" at bounding box center [695, 408] width 525 height 33
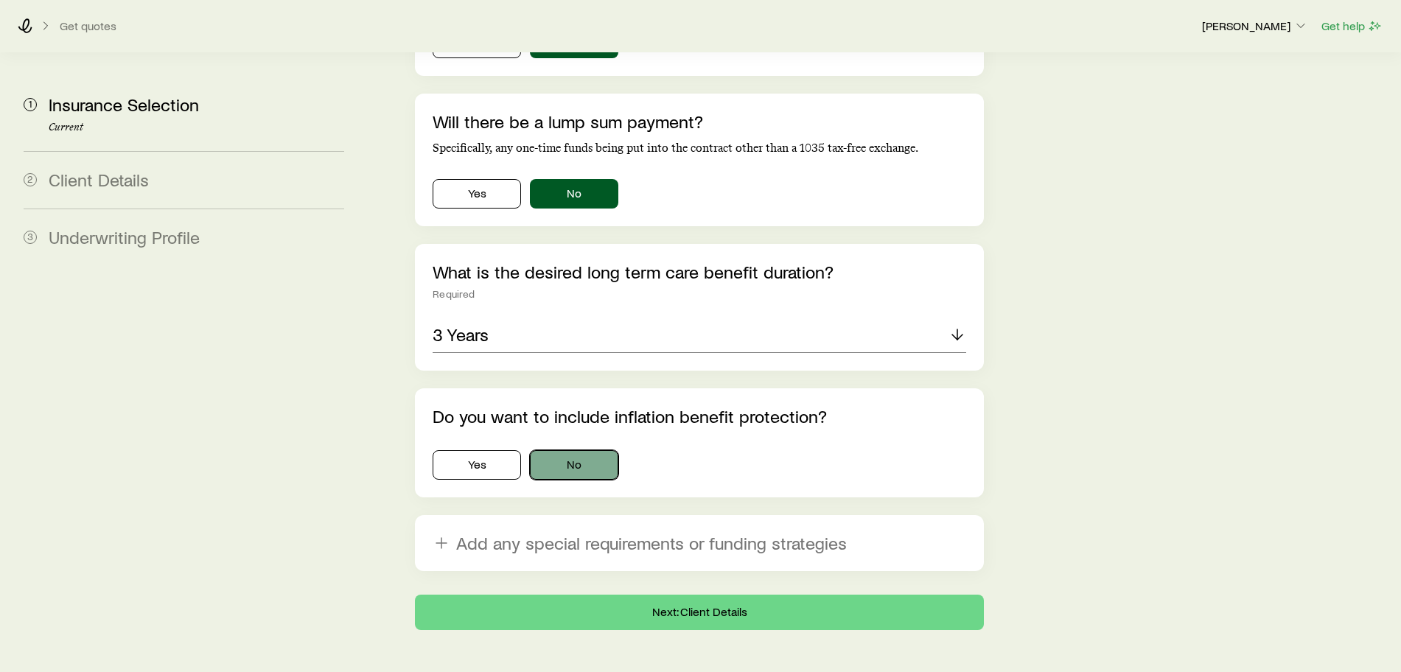
click at [576, 450] on button "No" at bounding box center [574, 464] width 88 height 29
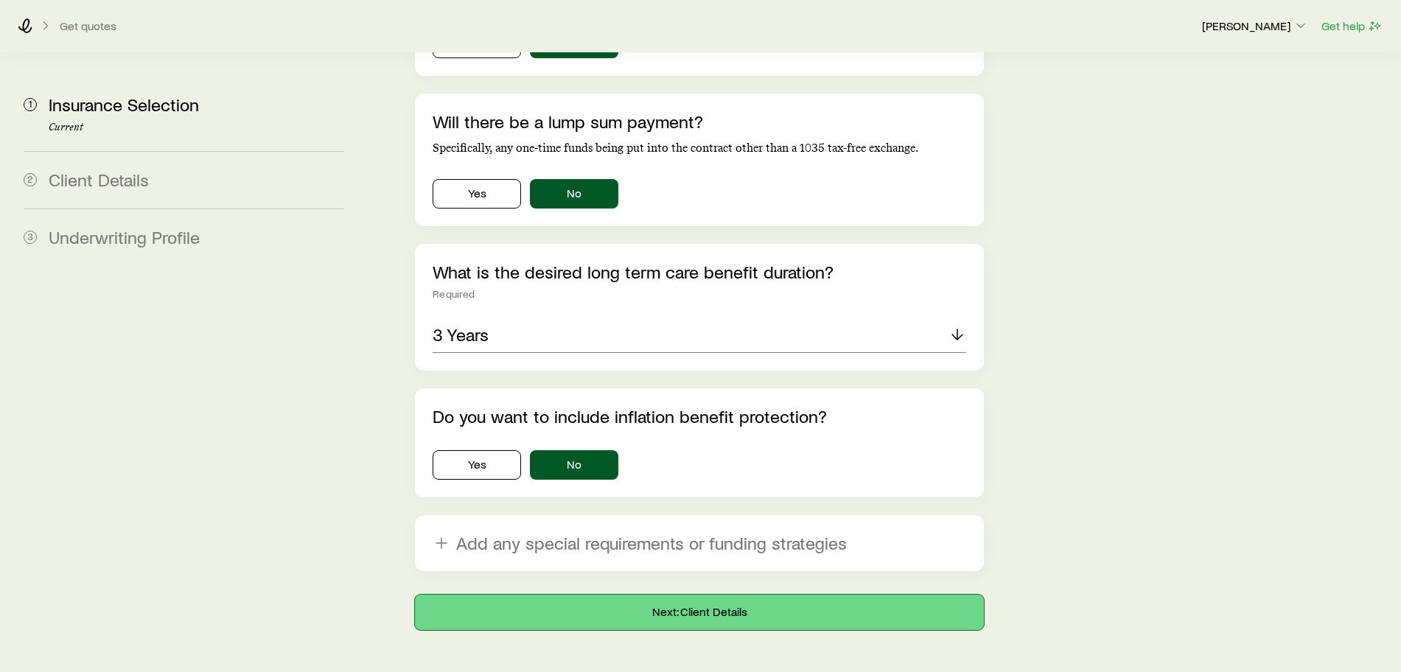
click at [619, 595] on button "Next: Client Details" at bounding box center [699, 612] width 569 height 35
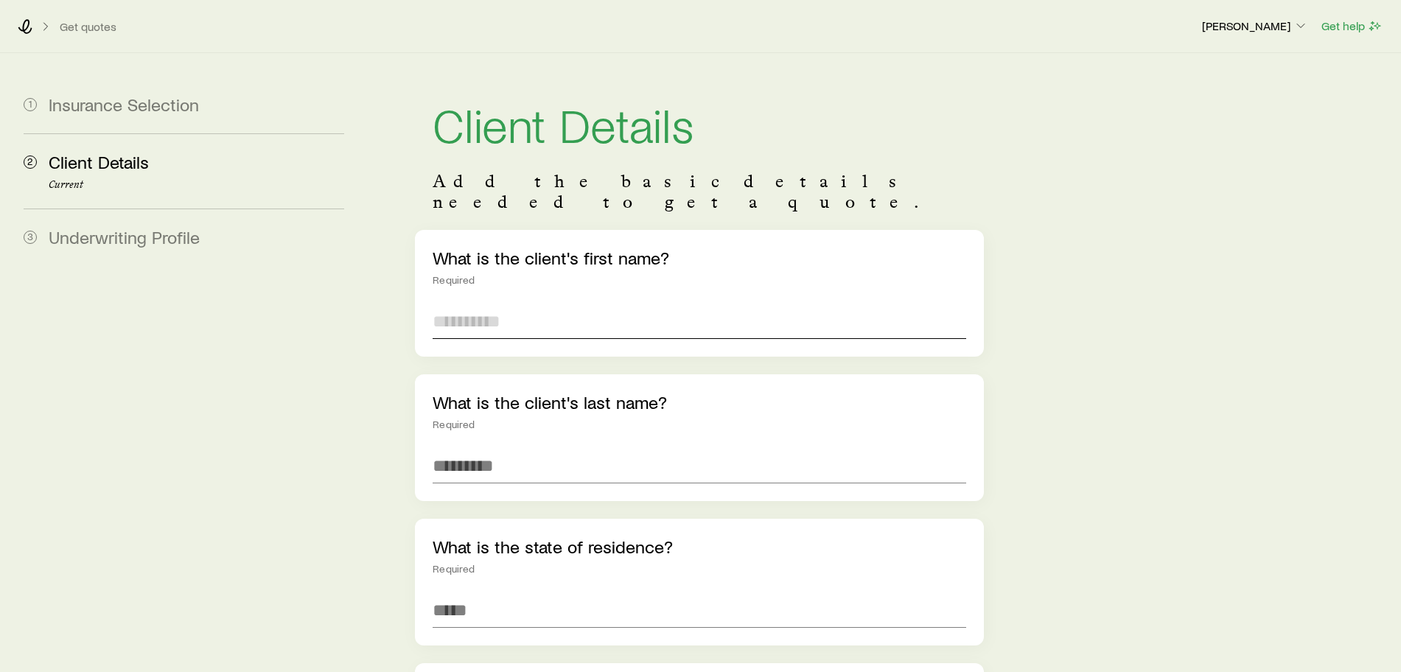
click at [481, 304] on input "text" at bounding box center [700, 321] width 534 height 35
type input "***"
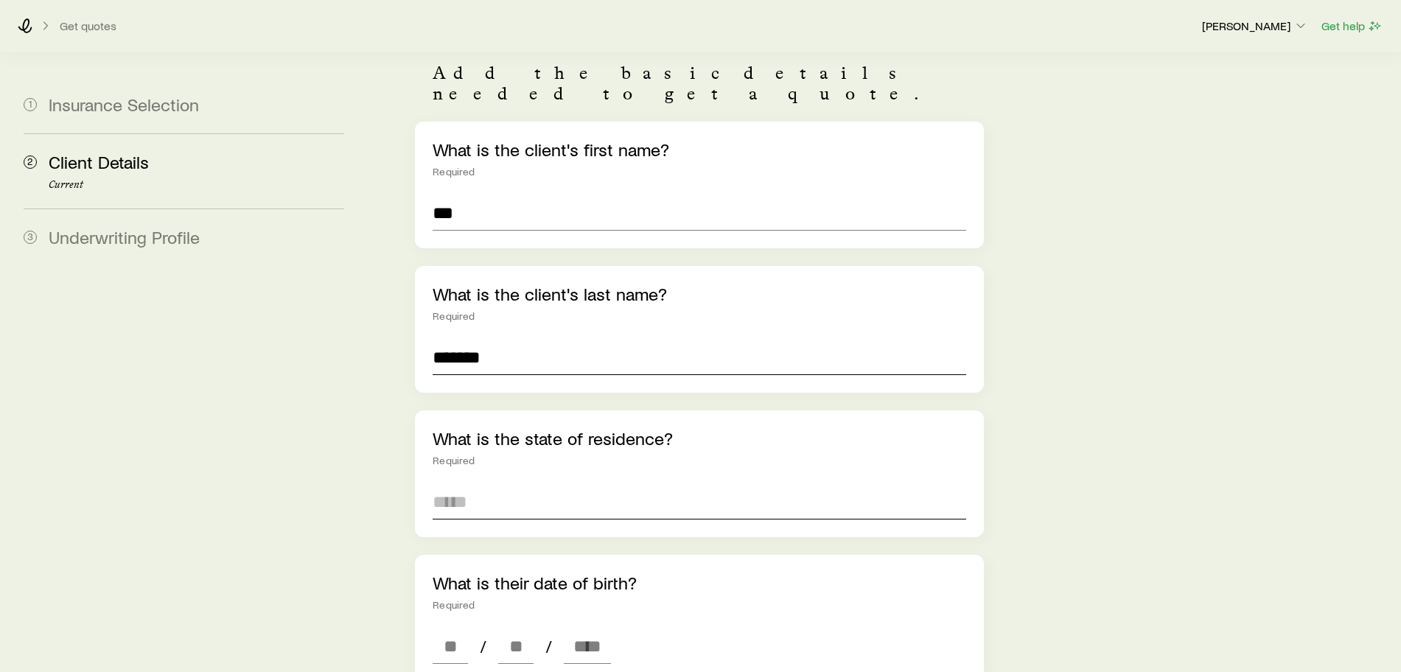
scroll to position [276, 0]
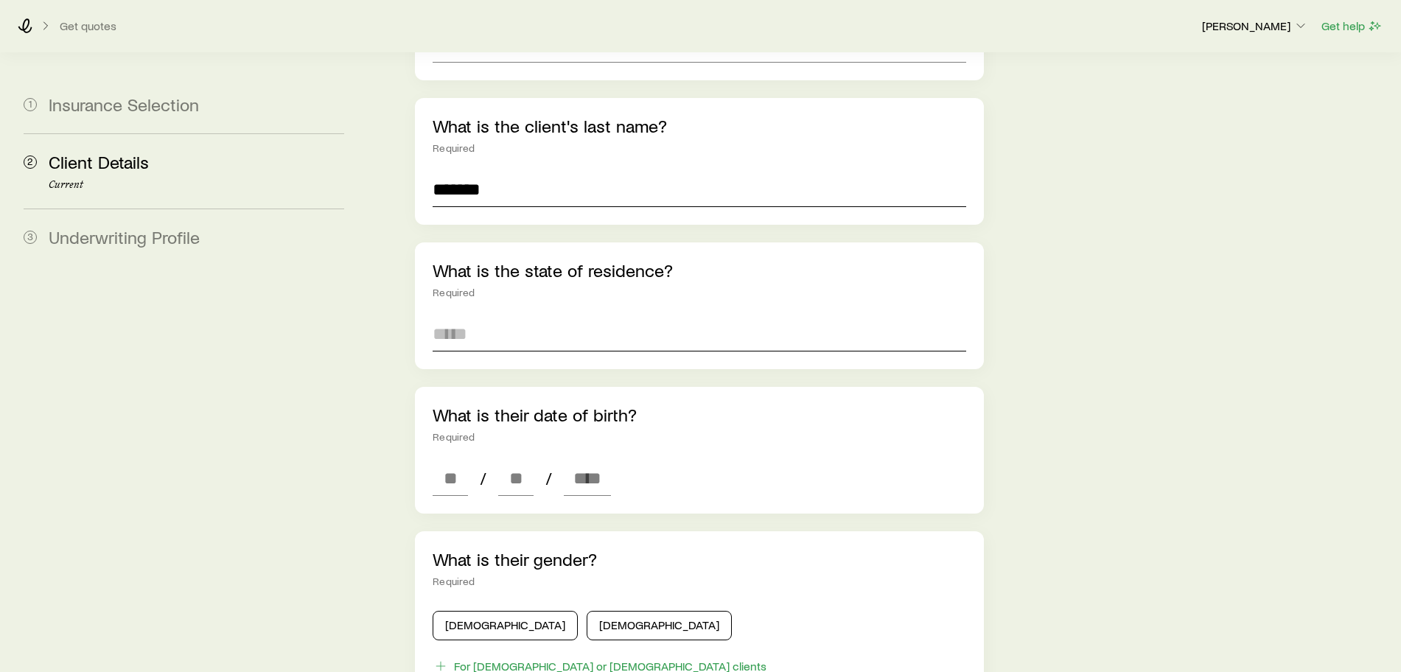
type input "*******"
click at [481, 316] on input at bounding box center [700, 333] width 534 height 35
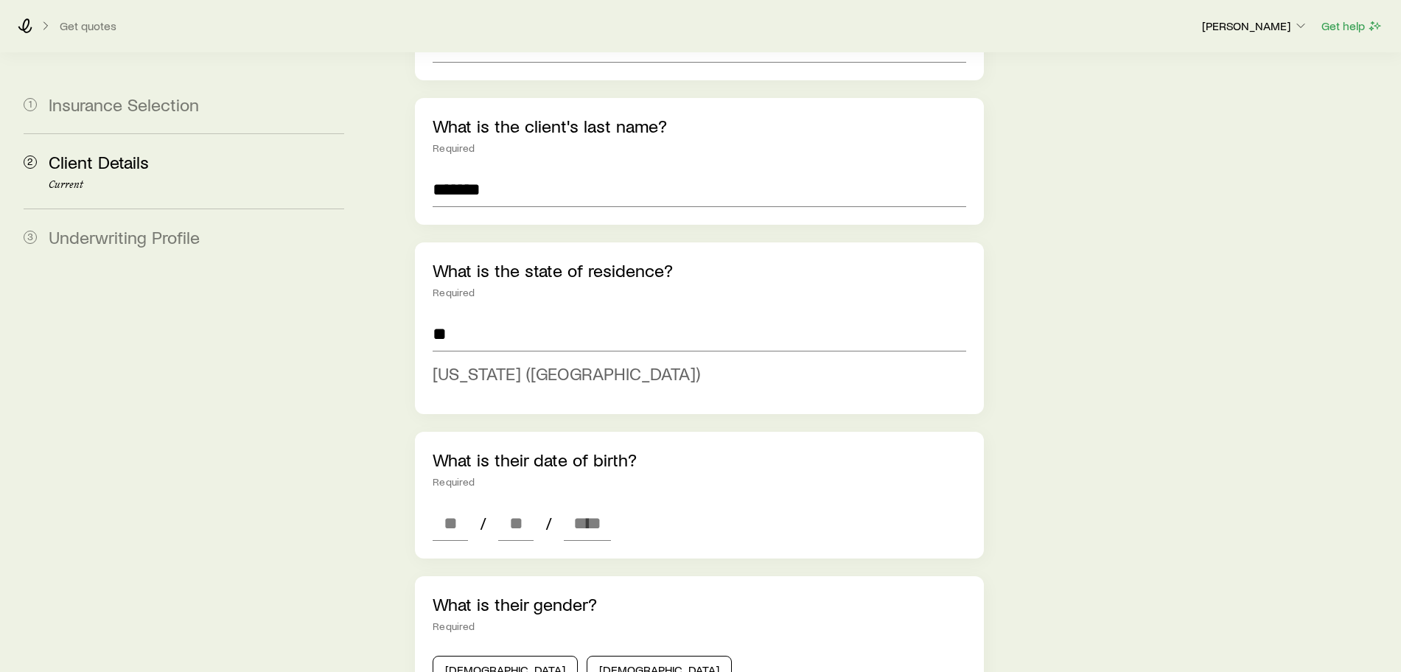
click at [523, 363] on span "[US_STATE] ([GEOGRAPHIC_DATA])" at bounding box center [567, 373] width 268 height 21
type input "**********"
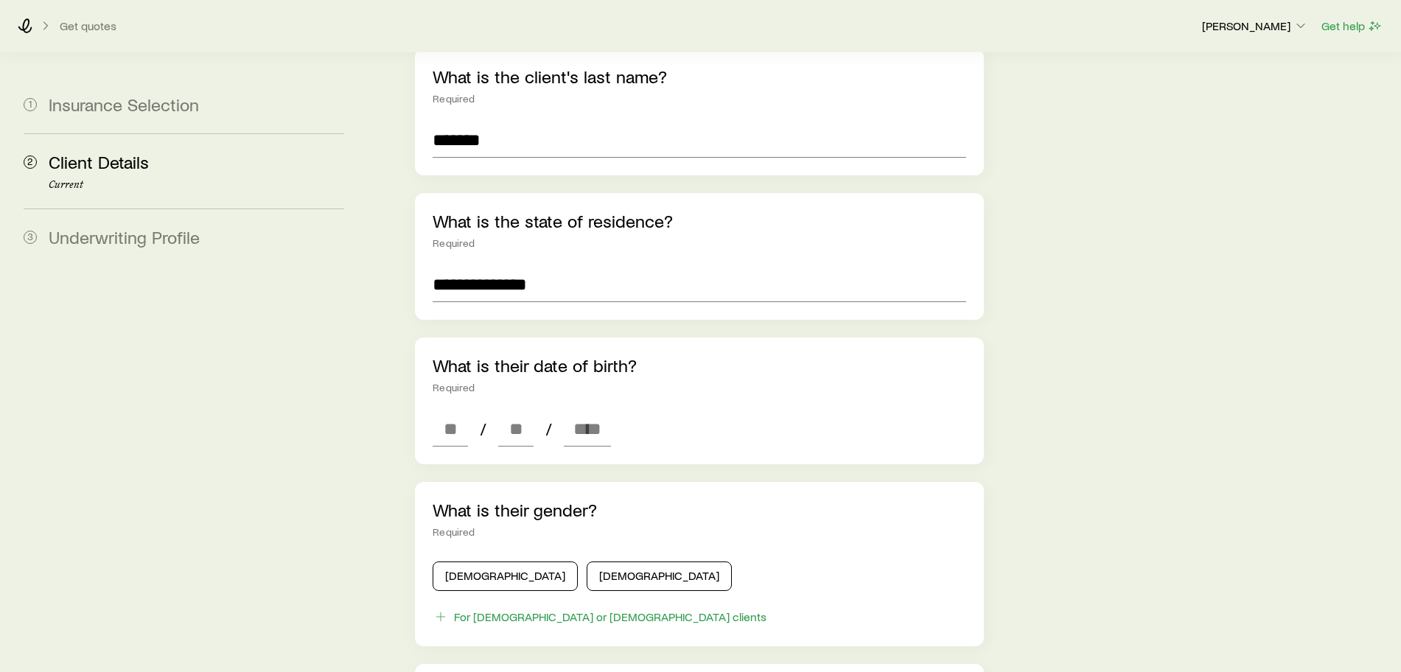
scroll to position [369, 0]
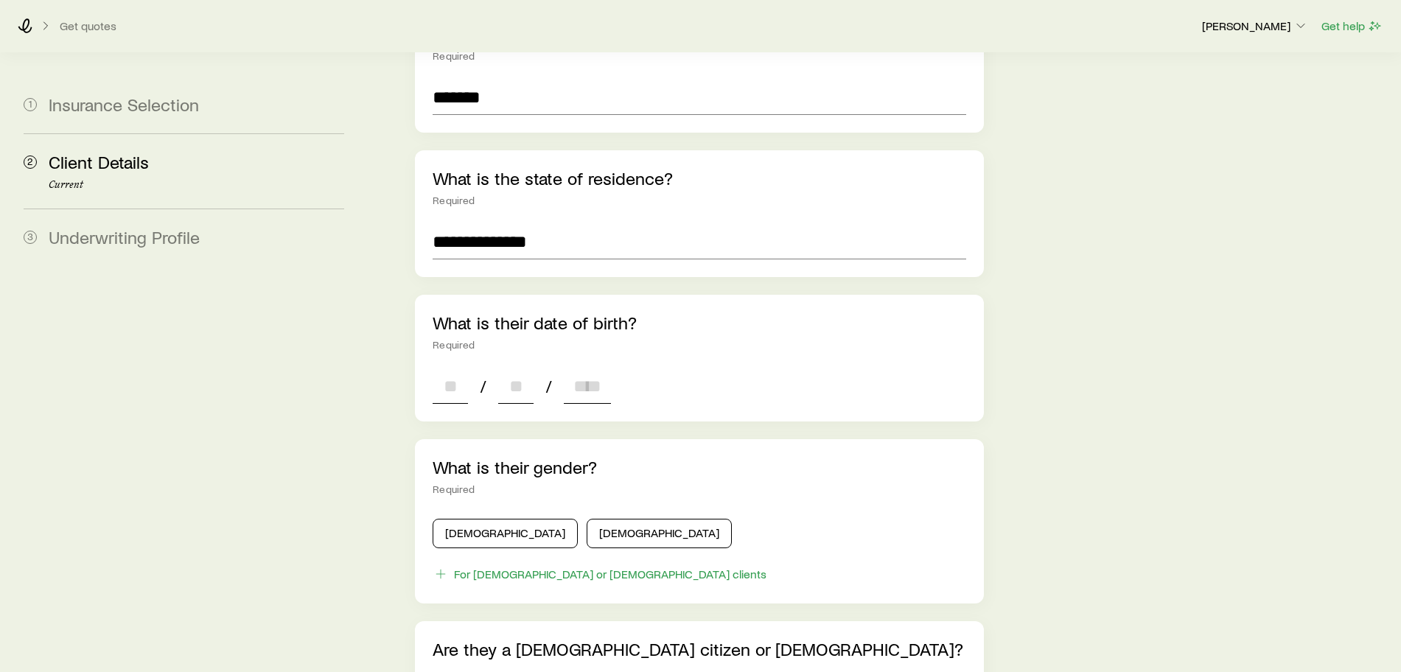
click at [438, 369] on input at bounding box center [450, 386] width 35 height 35
type input "**"
type input "****"
type input "*"
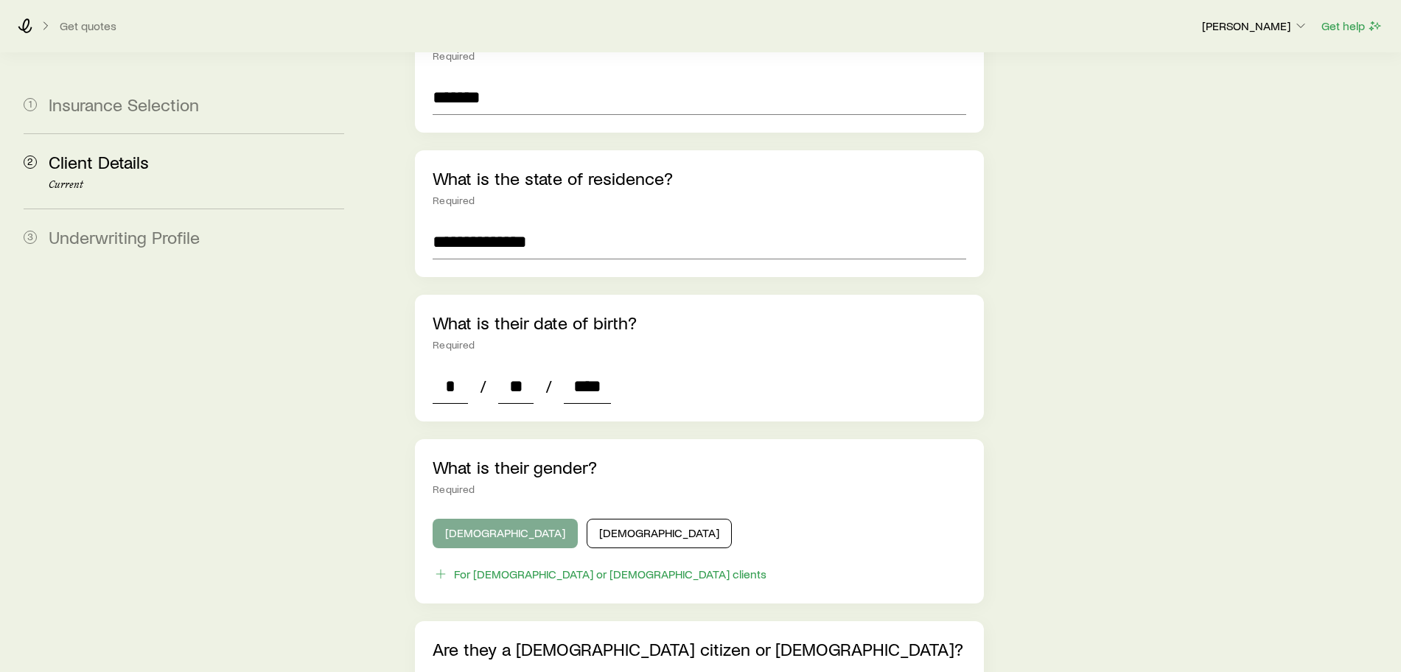
type input "****"
click at [461, 519] on button "[DEMOGRAPHIC_DATA]" at bounding box center [505, 533] width 145 height 29
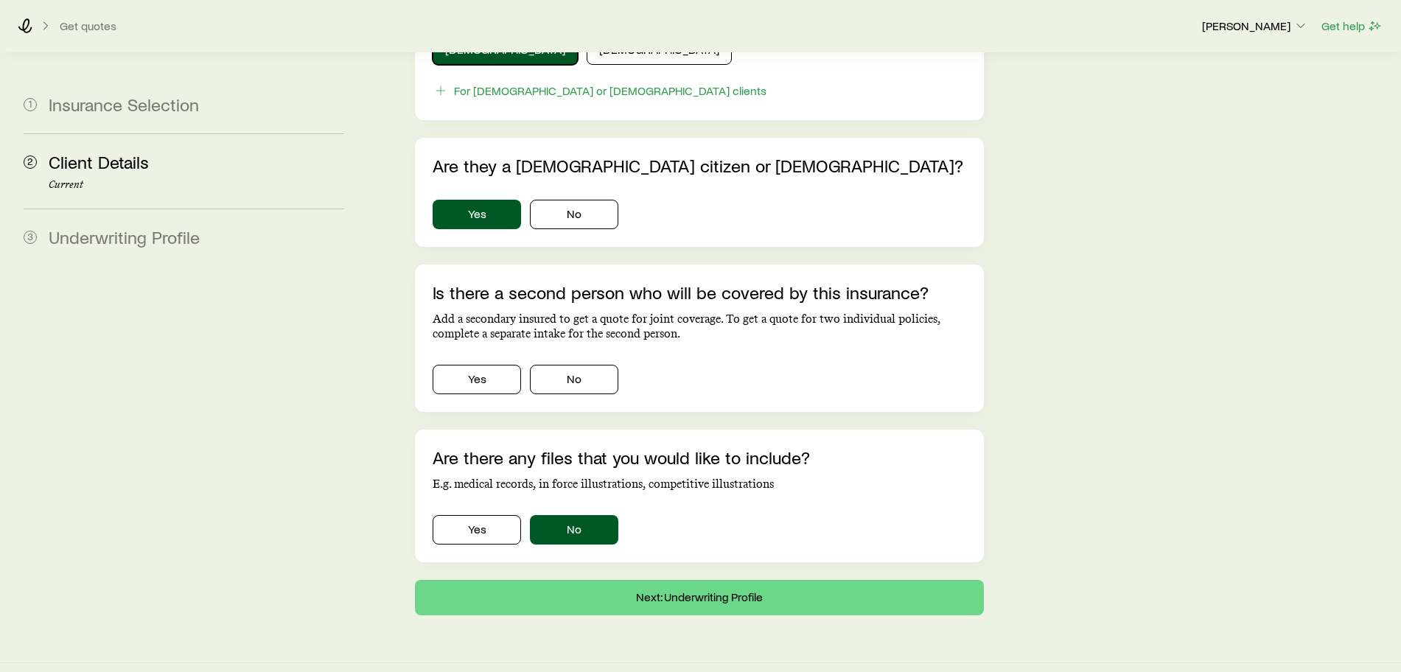
scroll to position [858, 0]
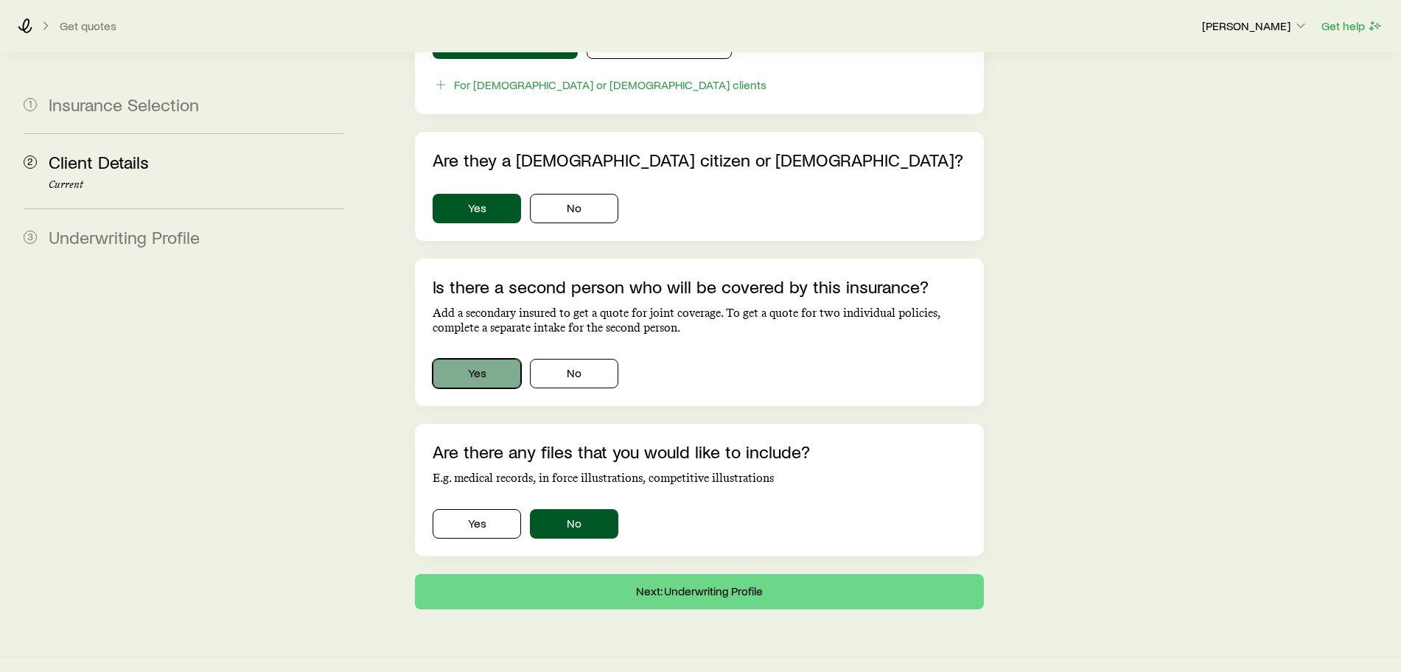
click at [482, 359] on button "Yes" at bounding box center [477, 373] width 88 height 29
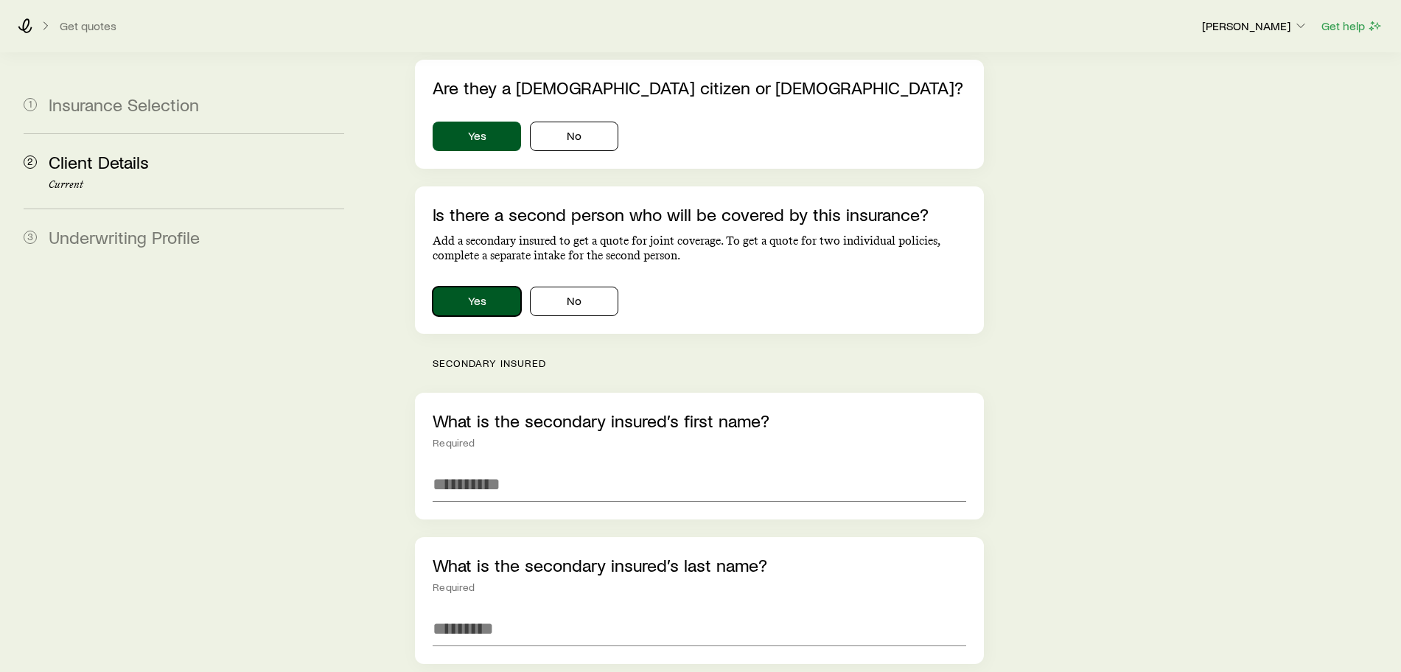
scroll to position [950, 0]
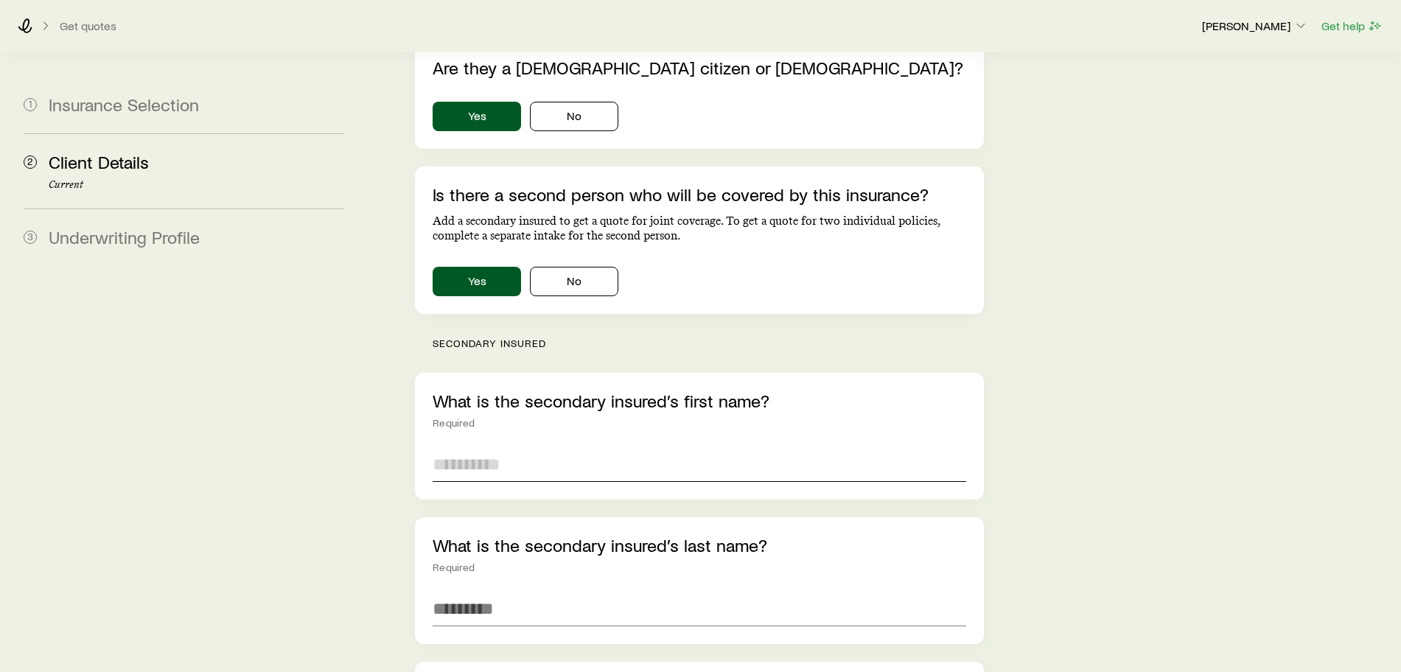
click at [461, 447] on input "text" at bounding box center [700, 464] width 534 height 35
type input "*****"
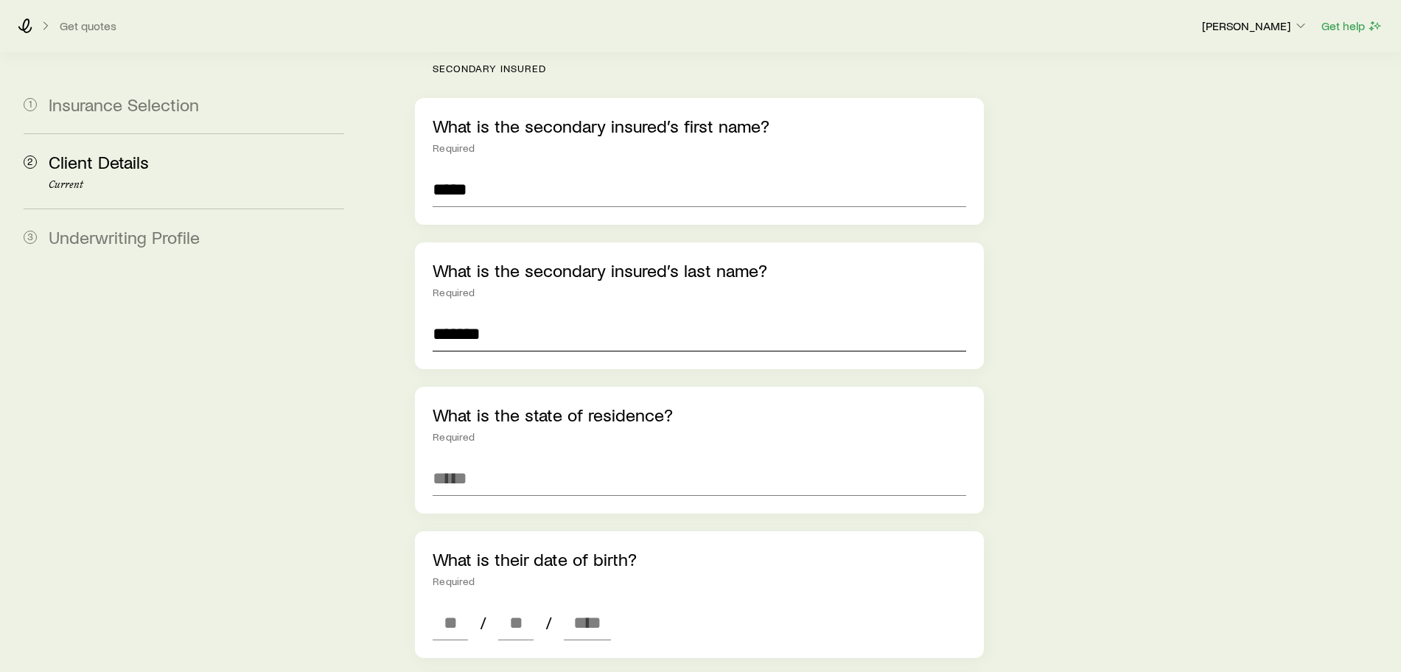
scroll to position [1226, 0]
type input "*******"
click at [461, 459] on input at bounding box center [700, 476] width 534 height 35
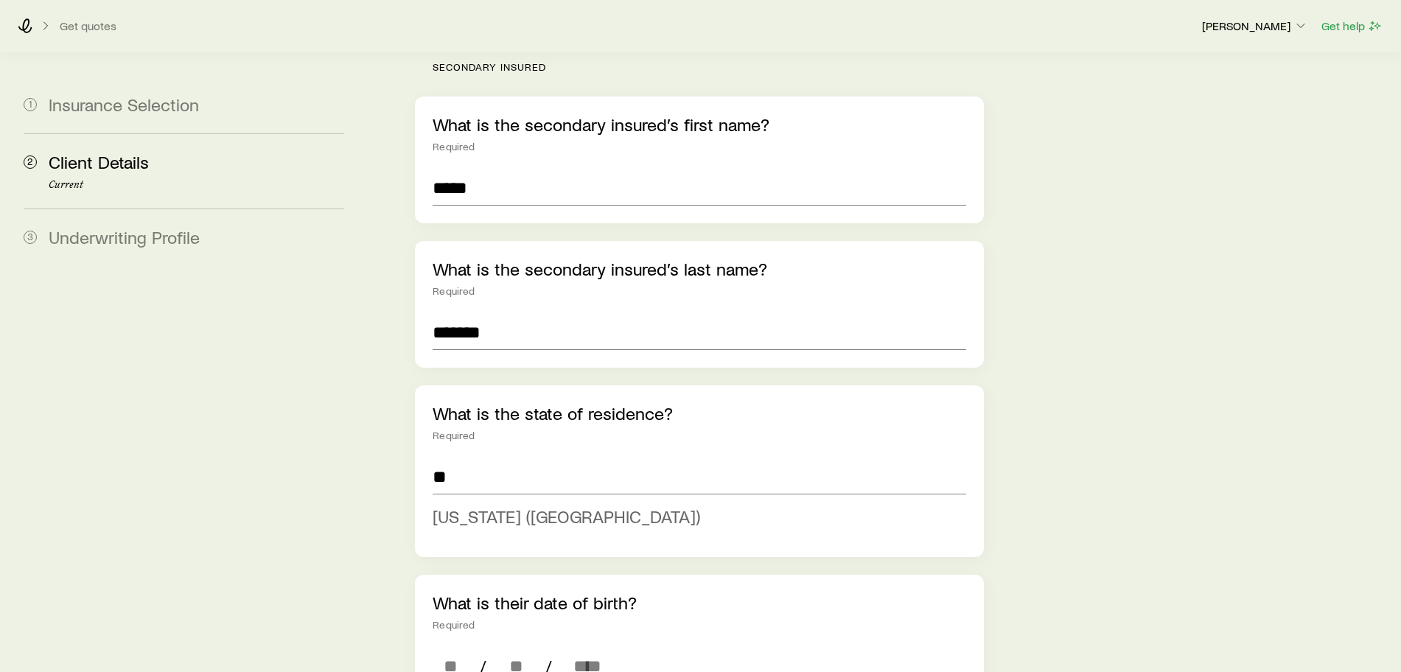
click at [512, 506] on span "[US_STATE] ([GEOGRAPHIC_DATA])" at bounding box center [567, 516] width 268 height 21
type input "**********"
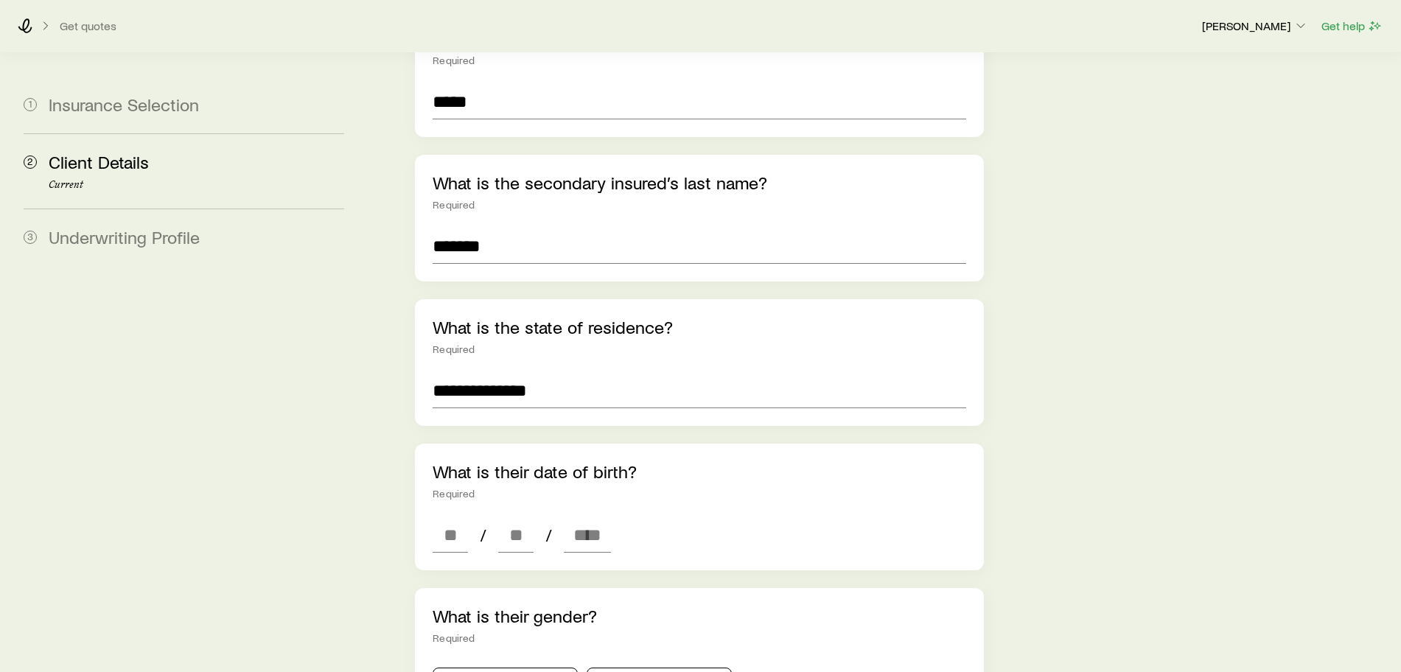
scroll to position [1411, 0]
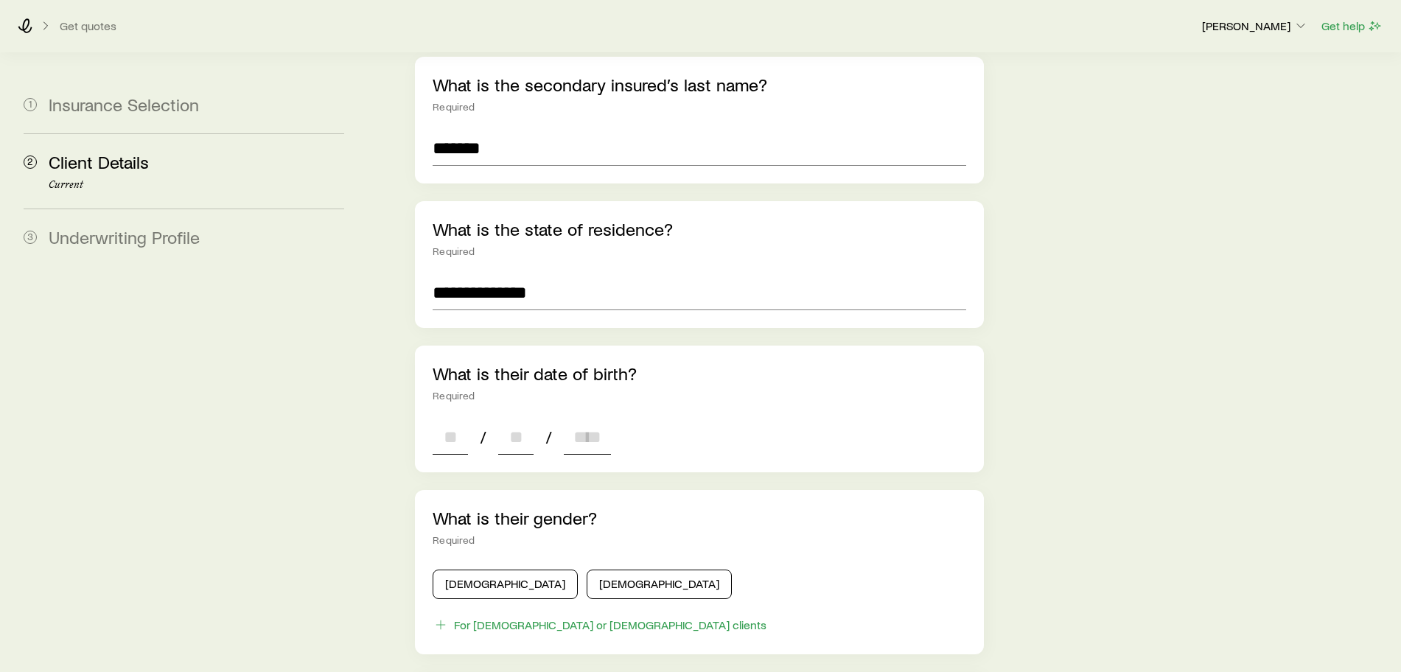
click at [437, 428] on input at bounding box center [450, 436] width 35 height 35
type input "**"
type input "****"
type input "*"
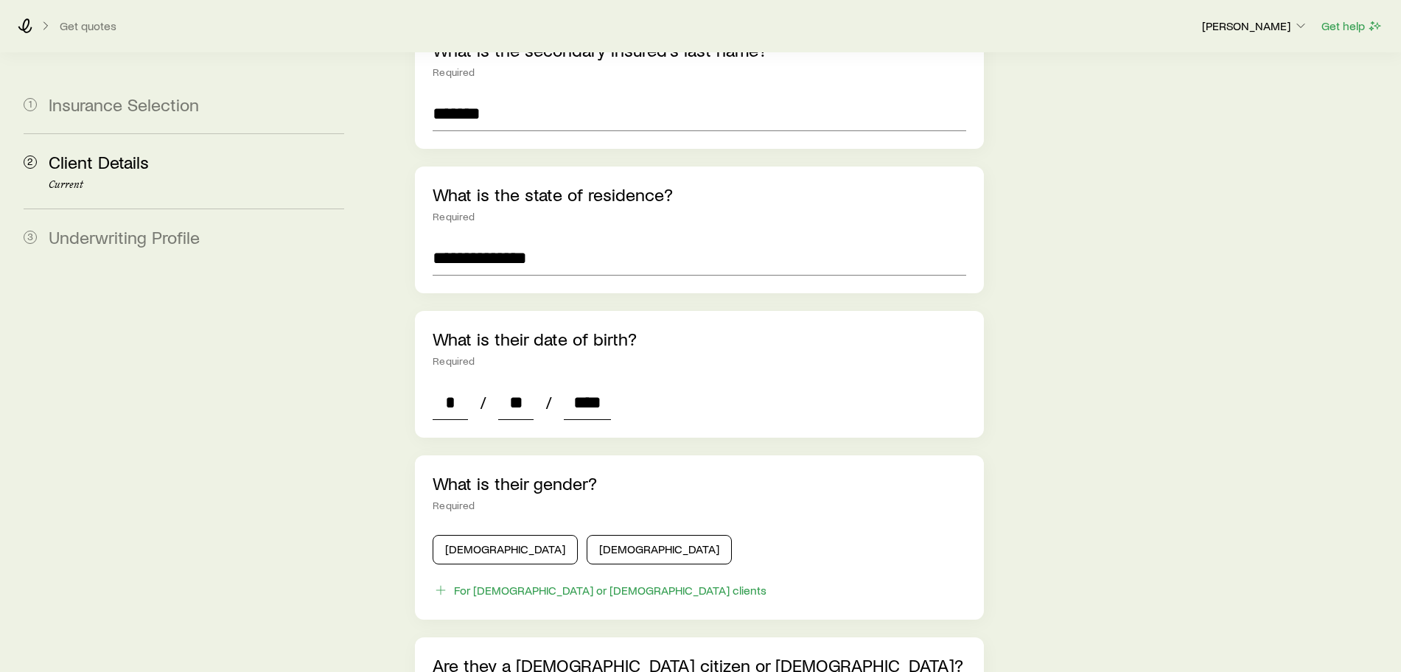
scroll to position [1687, 0]
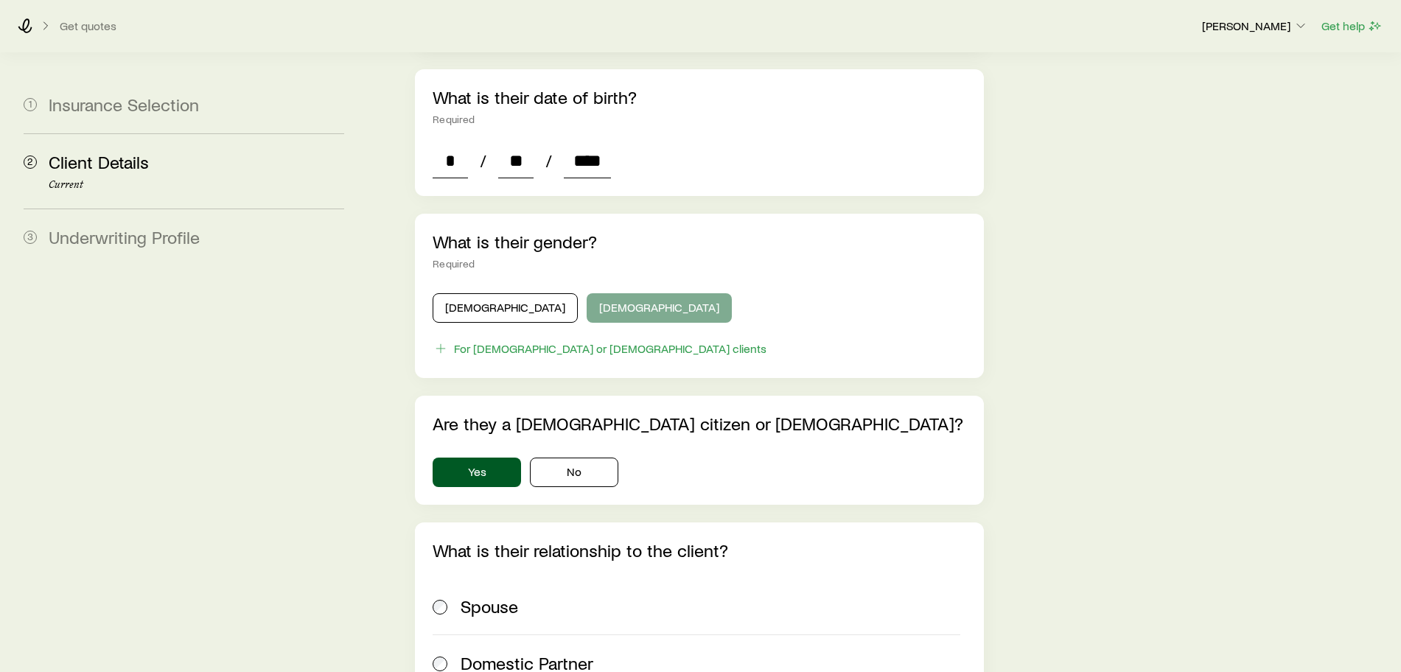
type input "****"
click at [587, 293] on button "[DEMOGRAPHIC_DATA]" at bounding box center [659, 307] width 145 height 29
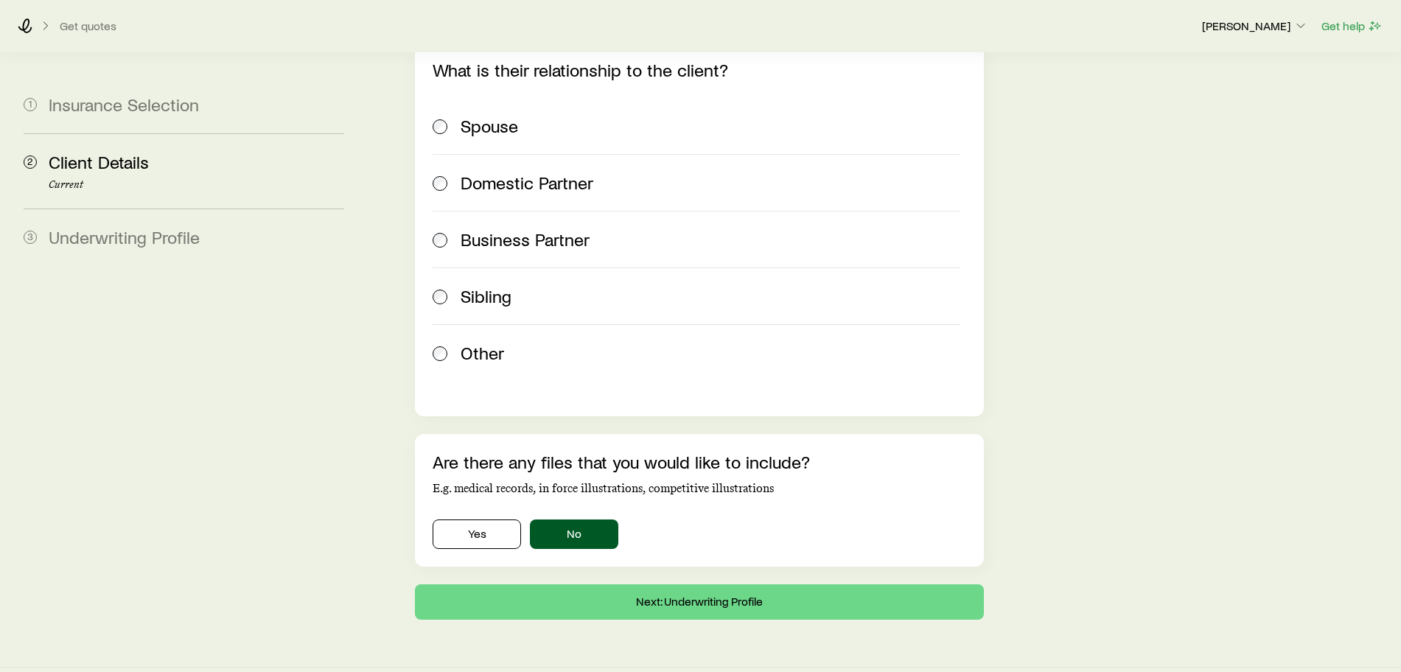
scroll to position [2178, 0]
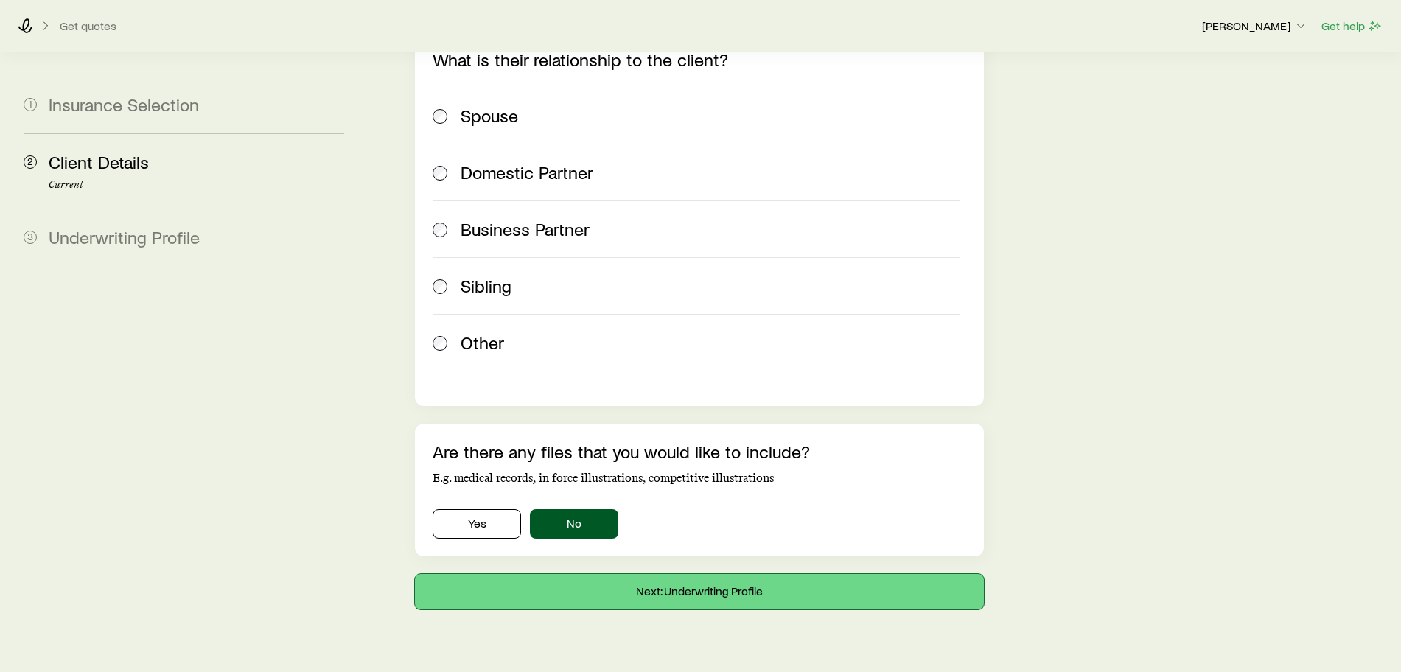
click at [691, 579] on button "Next: Underwriting Profile" at bounding box center [699, 591] width 569 height 35
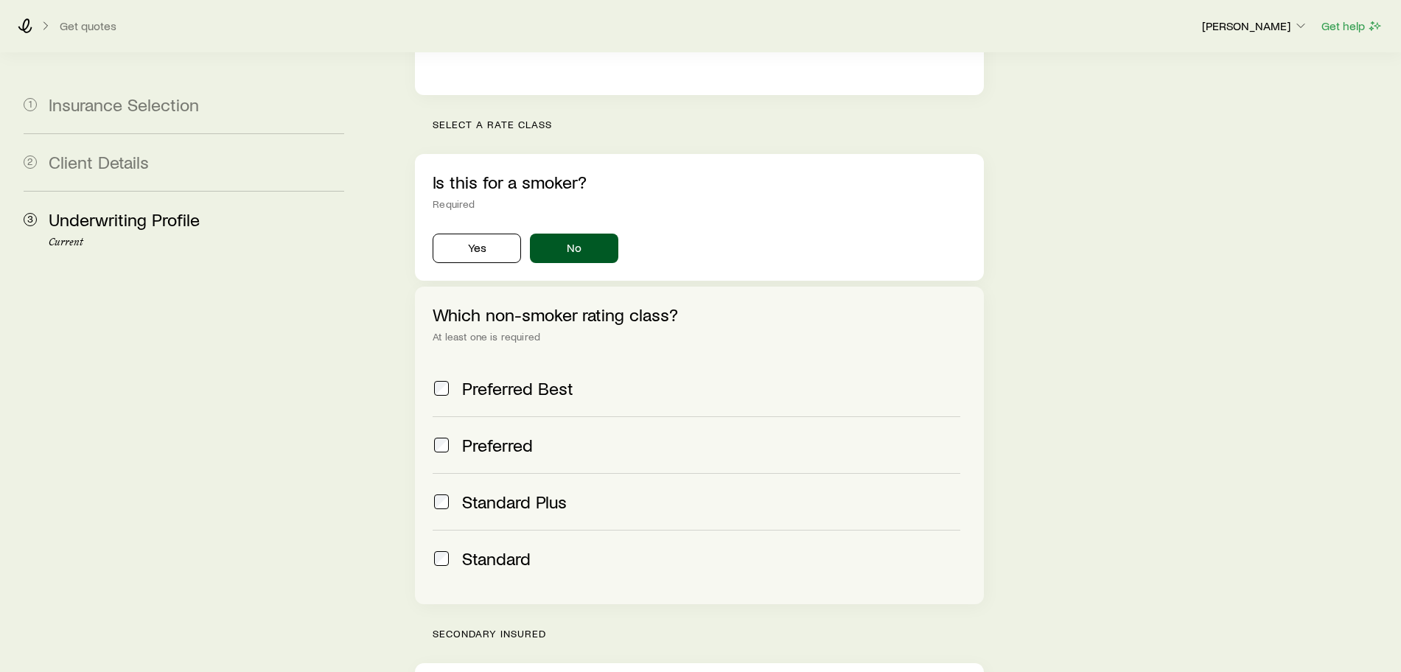
scroll to position [461, 0]
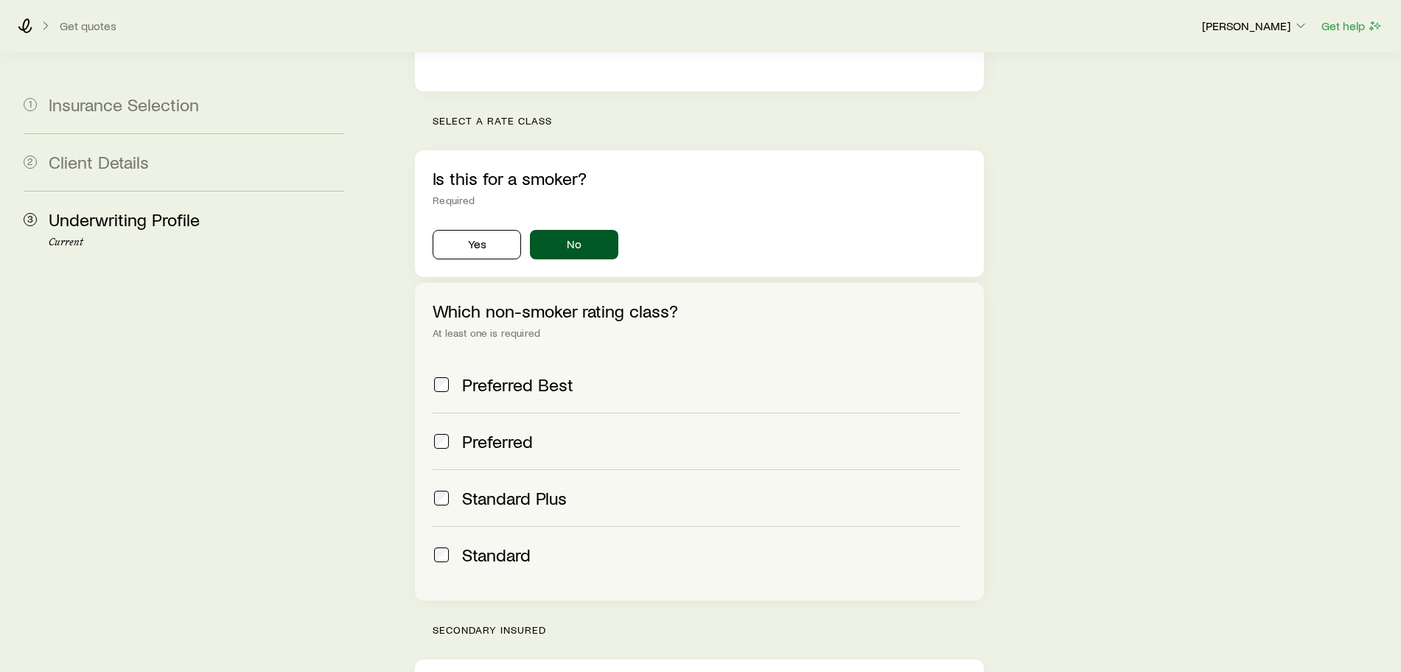
click at [430, 405] on div "Which non-smoker rating class? At least one is required Preferred Best Preferre…" at bounding box center [699, 442] width 569 height 318
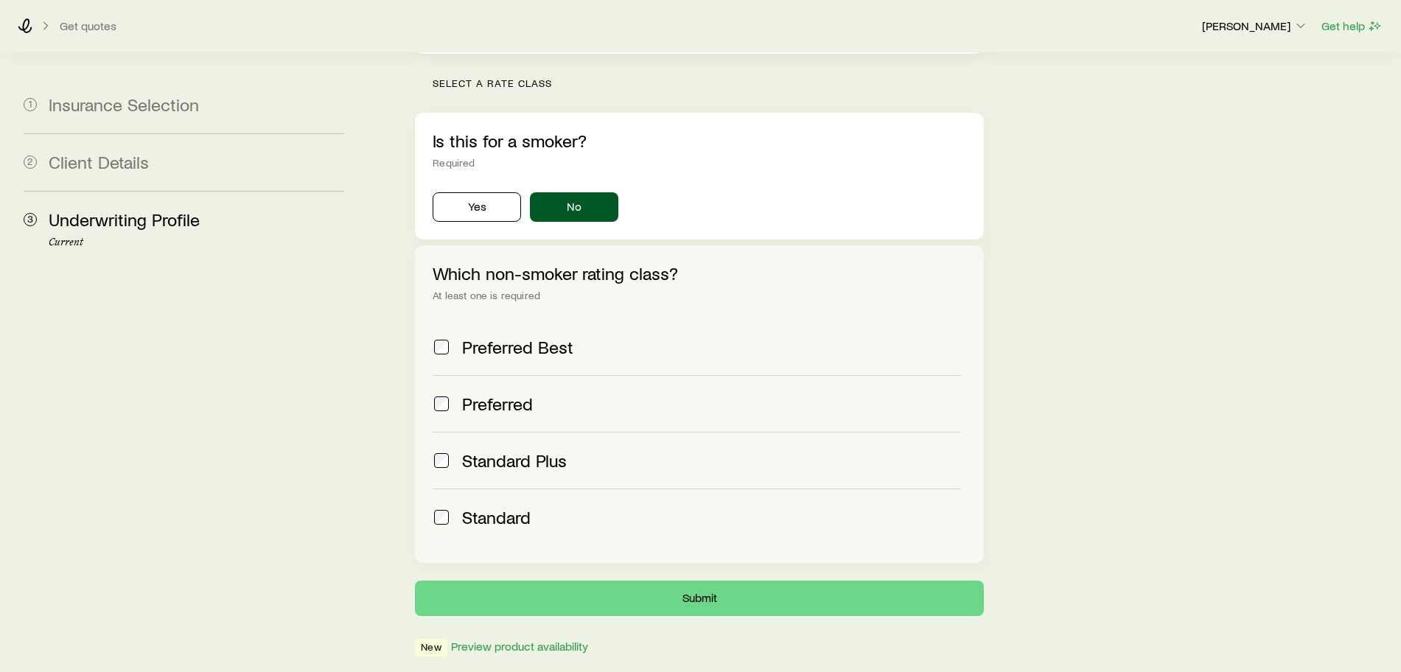
scroll to position [1315, 0]
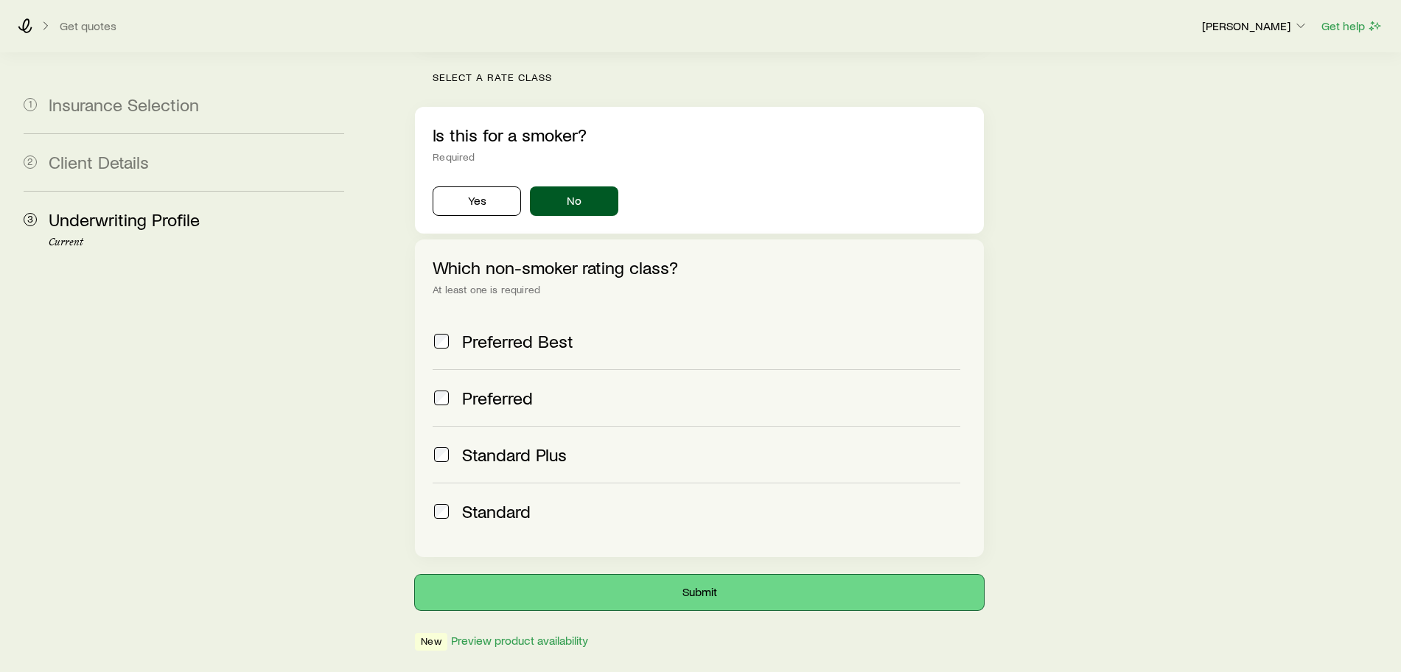
click at [621, 575] on button "Submit" at bounding box center [699, 592] width 569 height 35
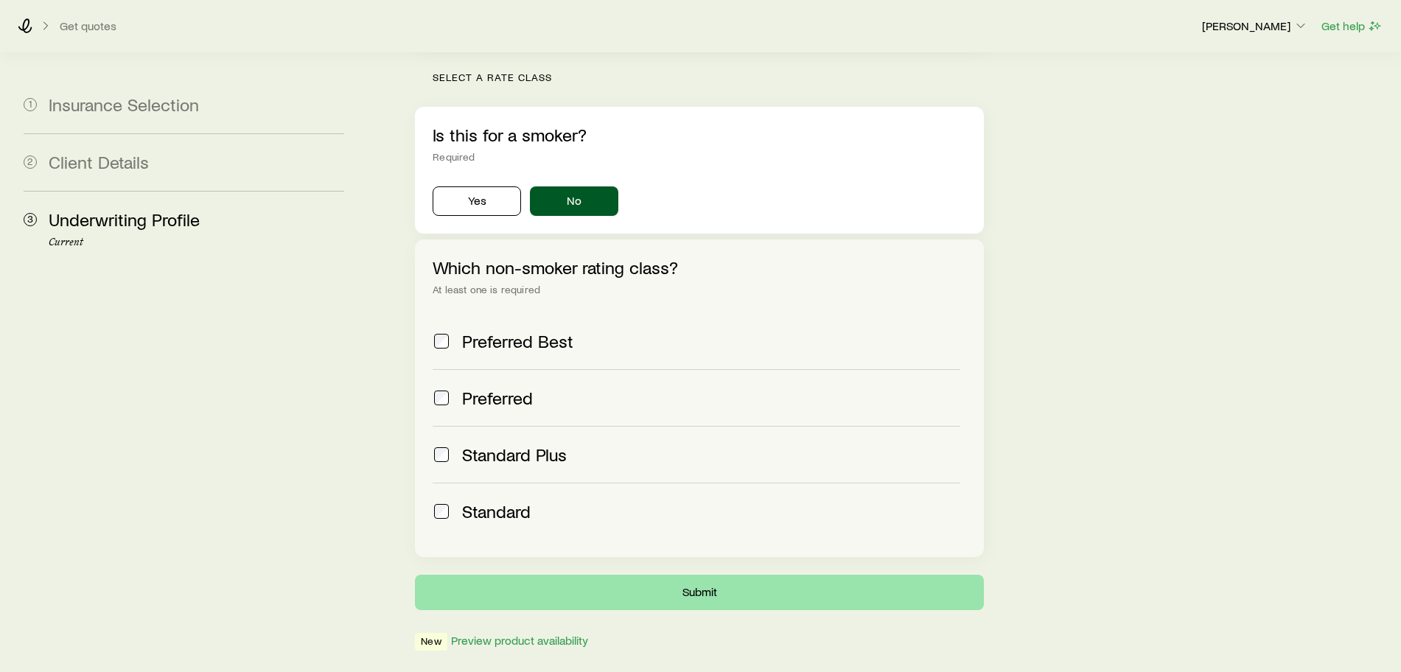
scroll to position [0, 0]
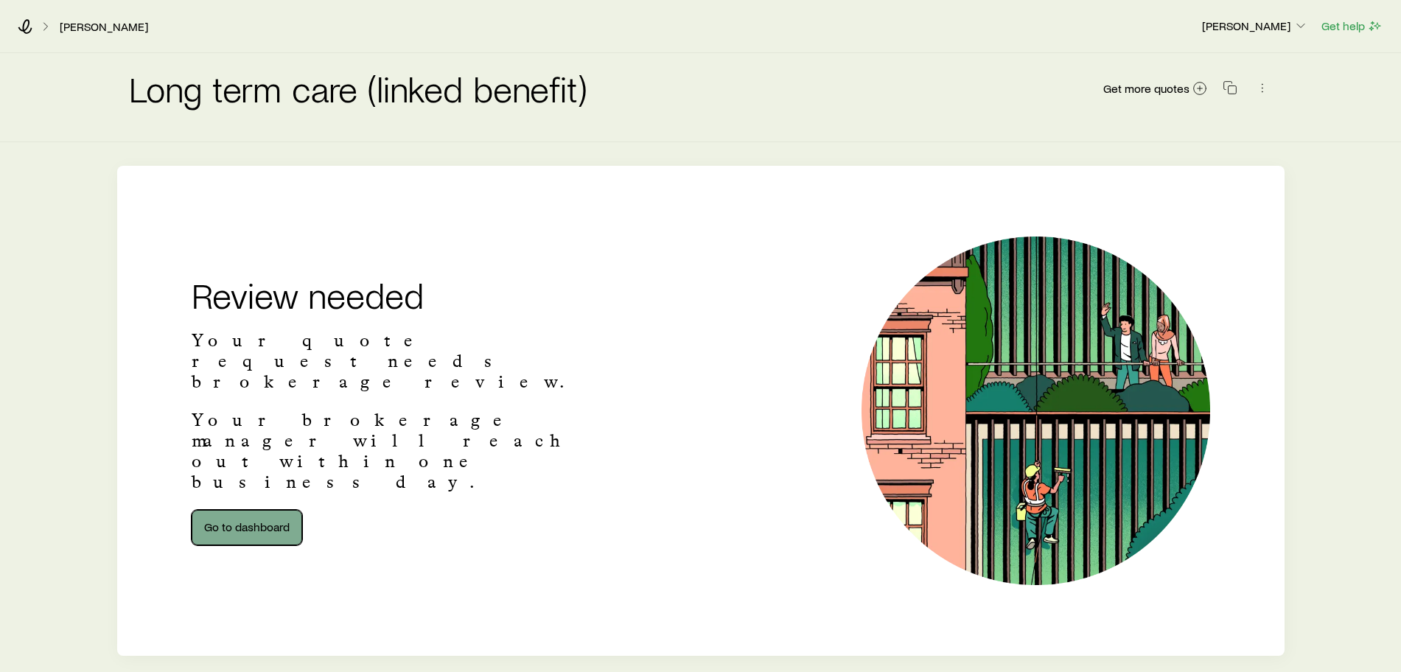
click at [262, 510] on link "Go to dashboard" at bounding box center [247, 527] width 111 height 35
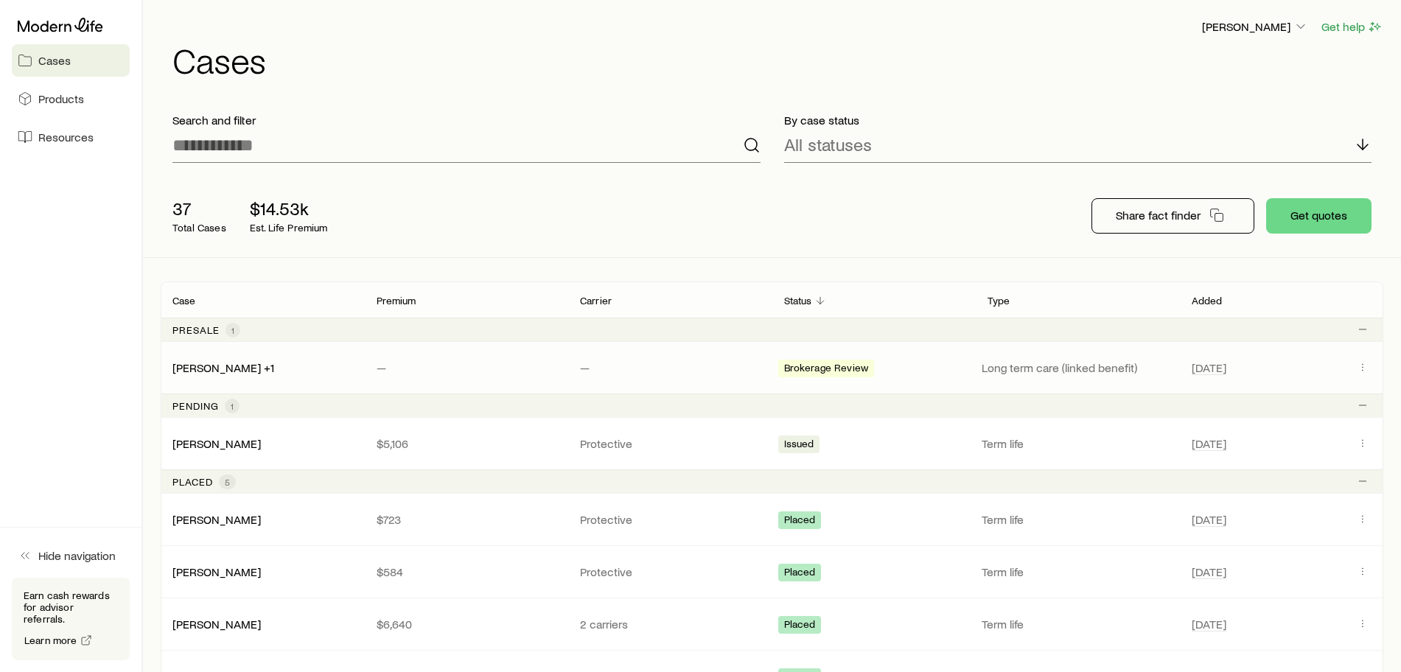
click at [887, 369] on div "Brokerage Review" at bounding box center [874, 367] width 192 height 19
click at [223, 369] on link "Cornell, Joe +1" at bounding box center [224, 367] width 102 height 14
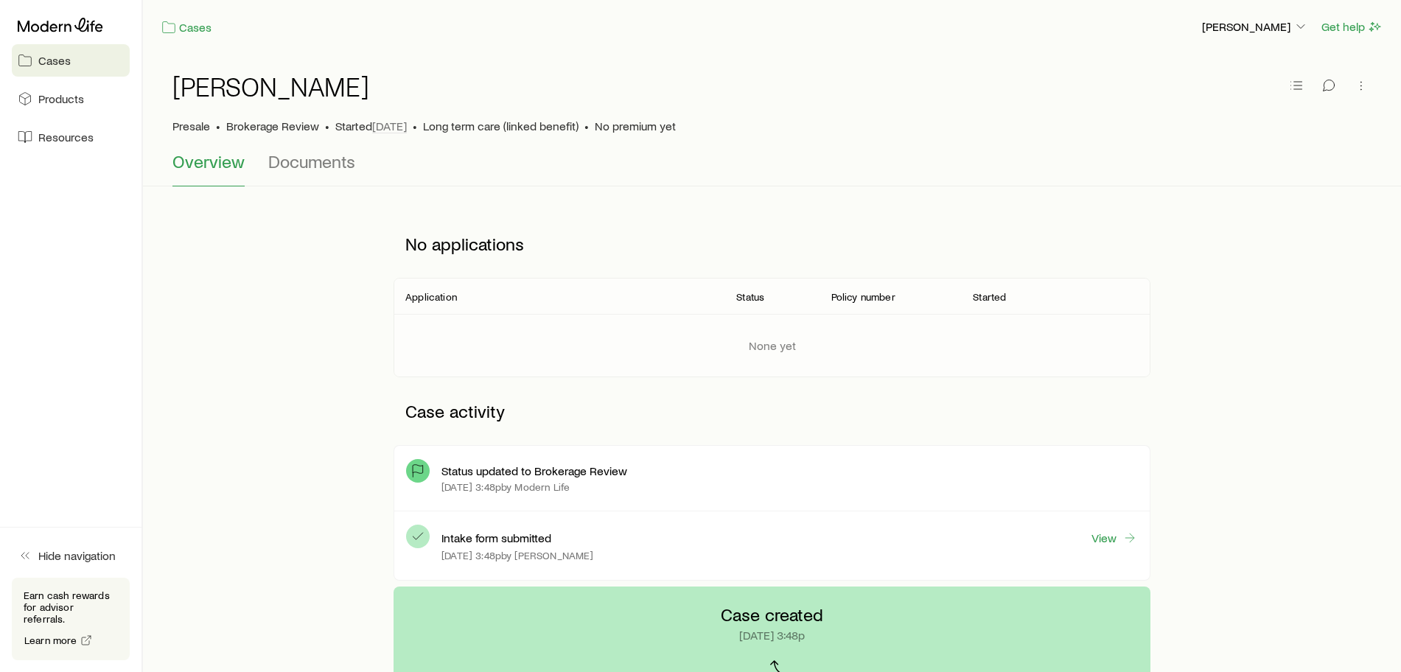
drag, startPoint x: 663, startPoint y: 128, endPoint x: 713, endPoint y: 128, distance: 50.1
click at [713, 128] on div "Presale • Brokerage Review • Started Aug 21 • Long term care (linked benefit) •…" at bounding box center [771, 126] width 1199 height 15
click at [900, 101] on div "Cornell, Joe" at bounding box center [771, 94] width 1199 height 47
